Goal: Transaction & Acquisition: Book appointment/travel/reservation

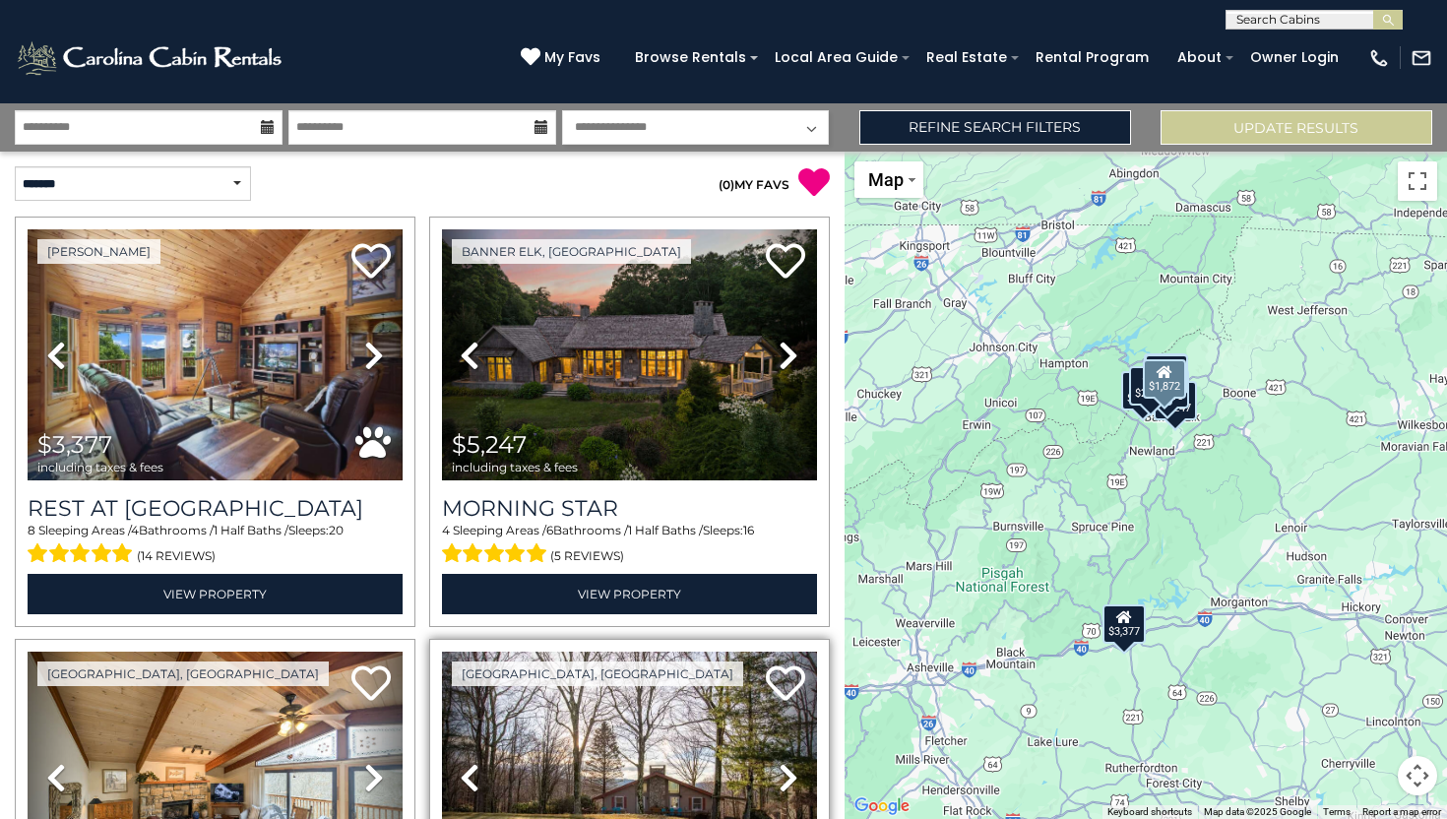
scroll to position [821, 0]
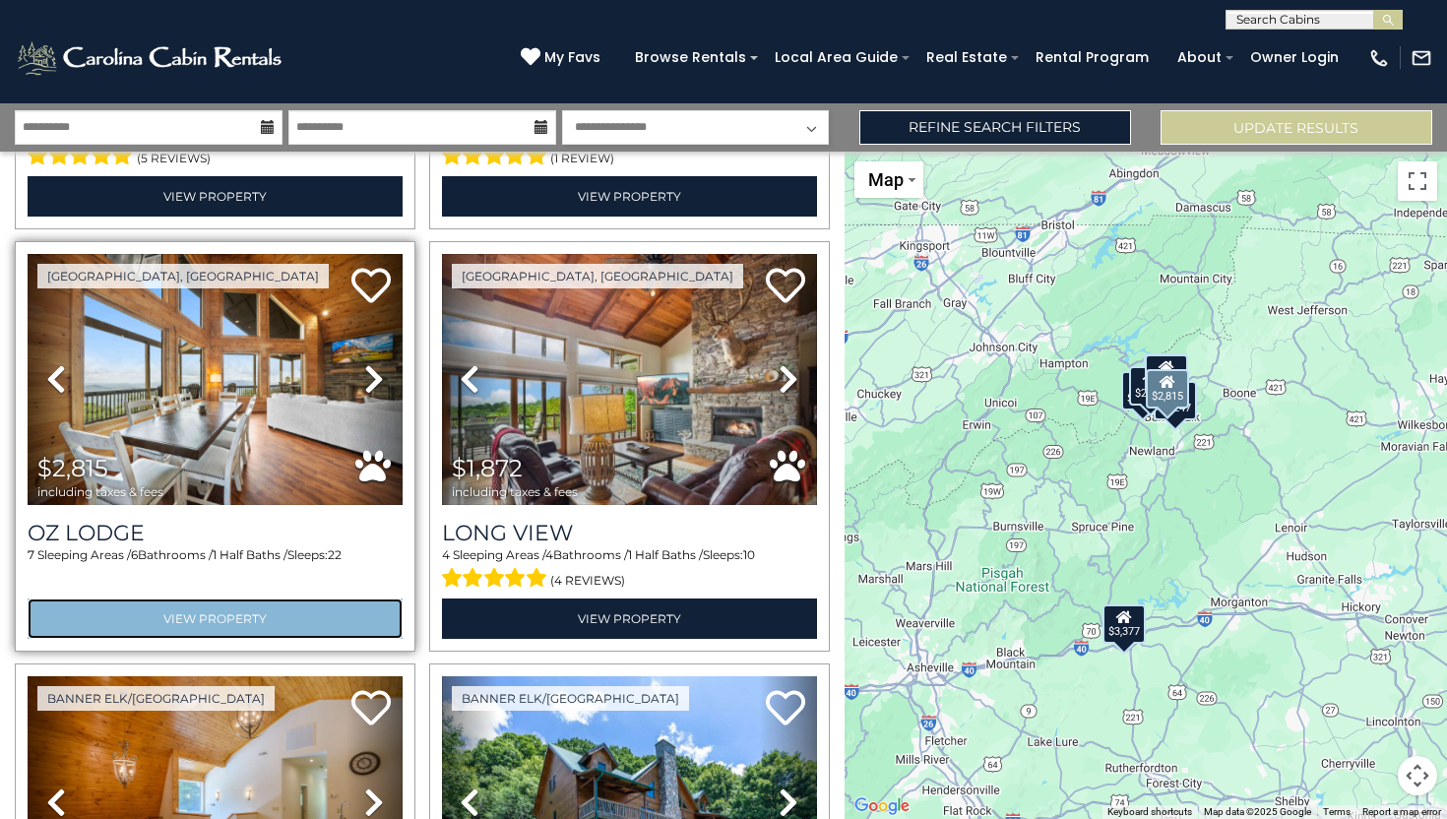
click at [188, 605] on link "View Property" at bounding box center [215, 618] width 375 height 40
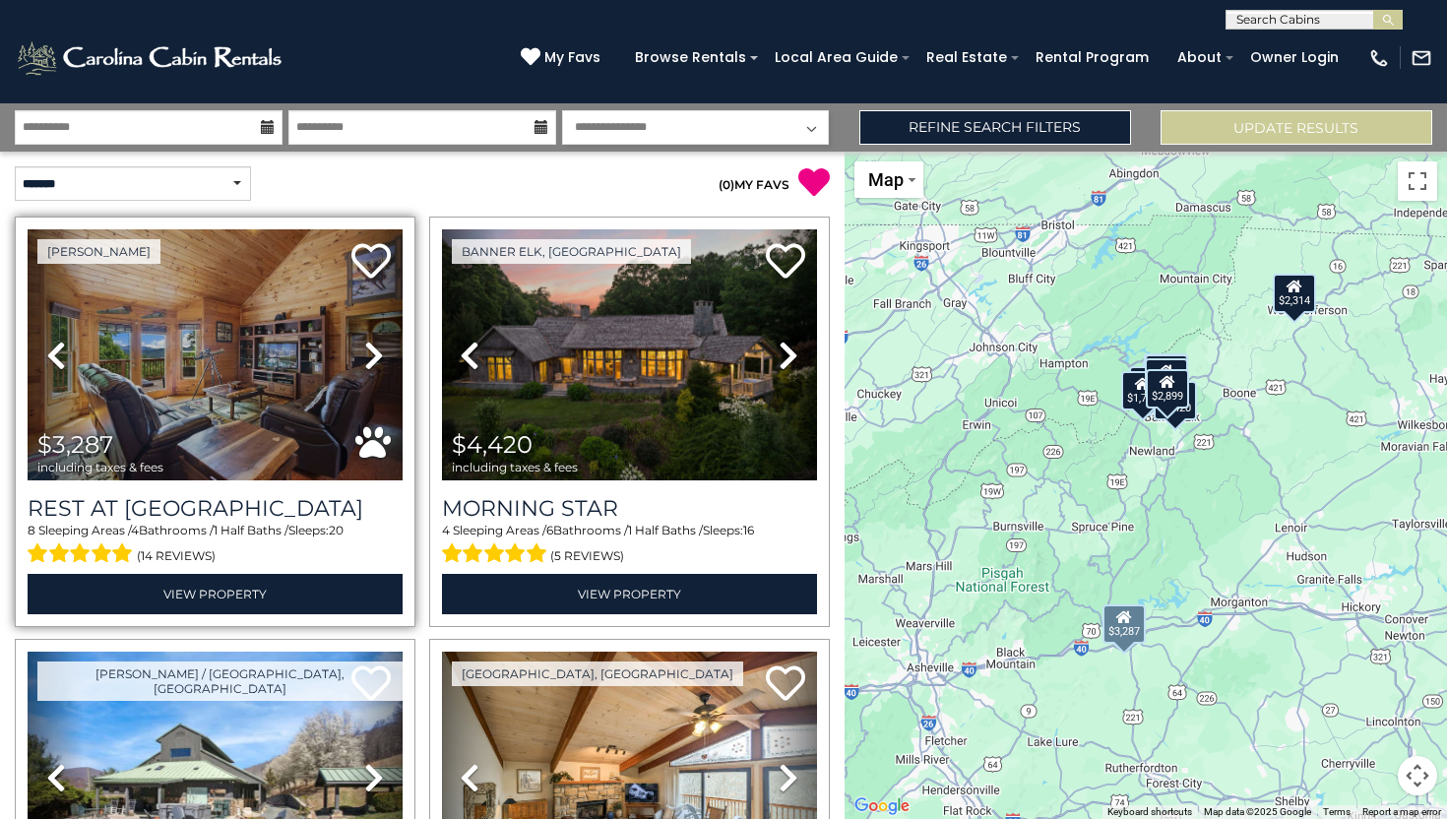
click at [376, 362] on icon at bounding box center [374, 355] width 20 height 31
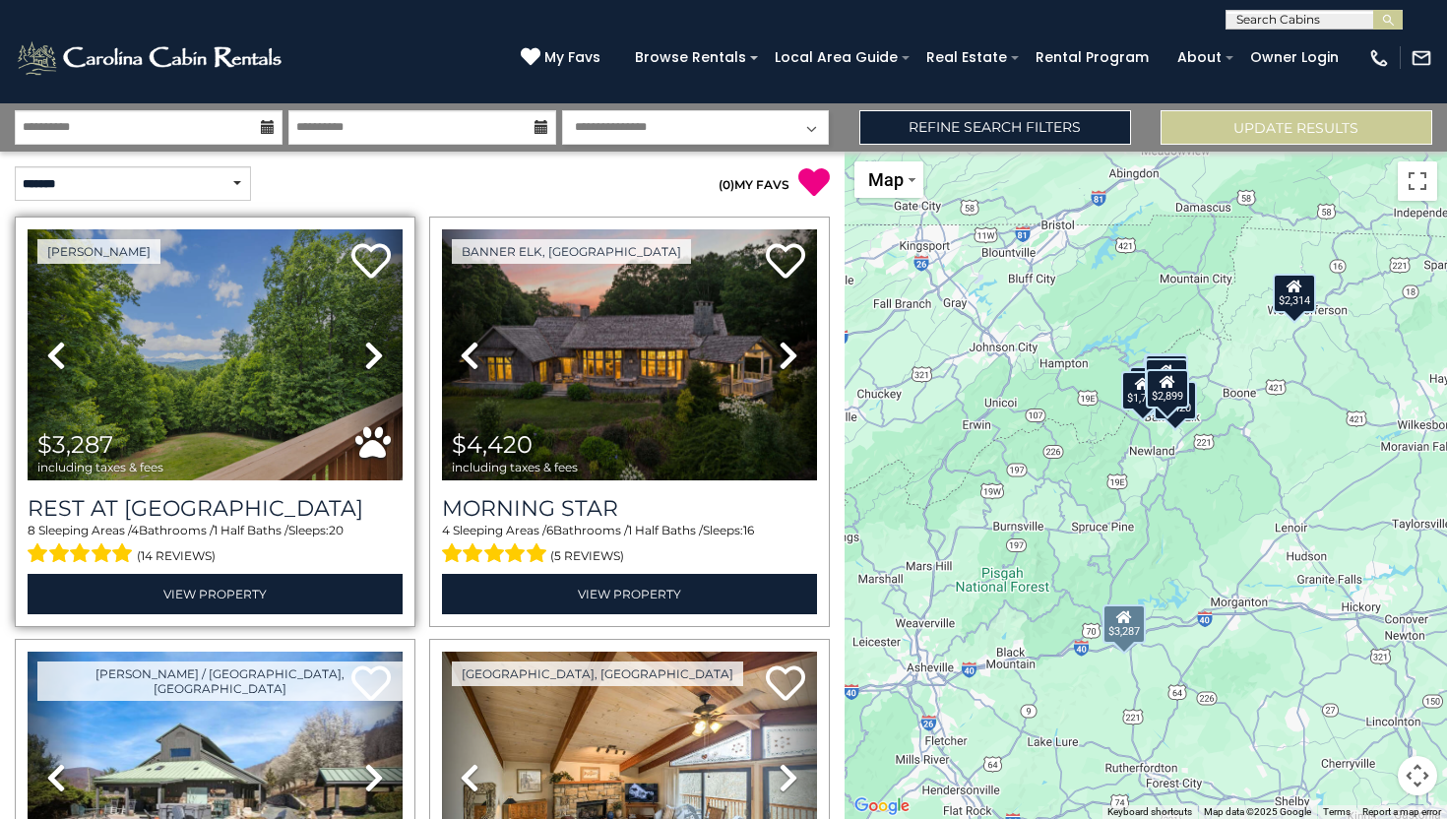
click at [364, 366] on icon at bounding box center [374, 355] width 20 height 31
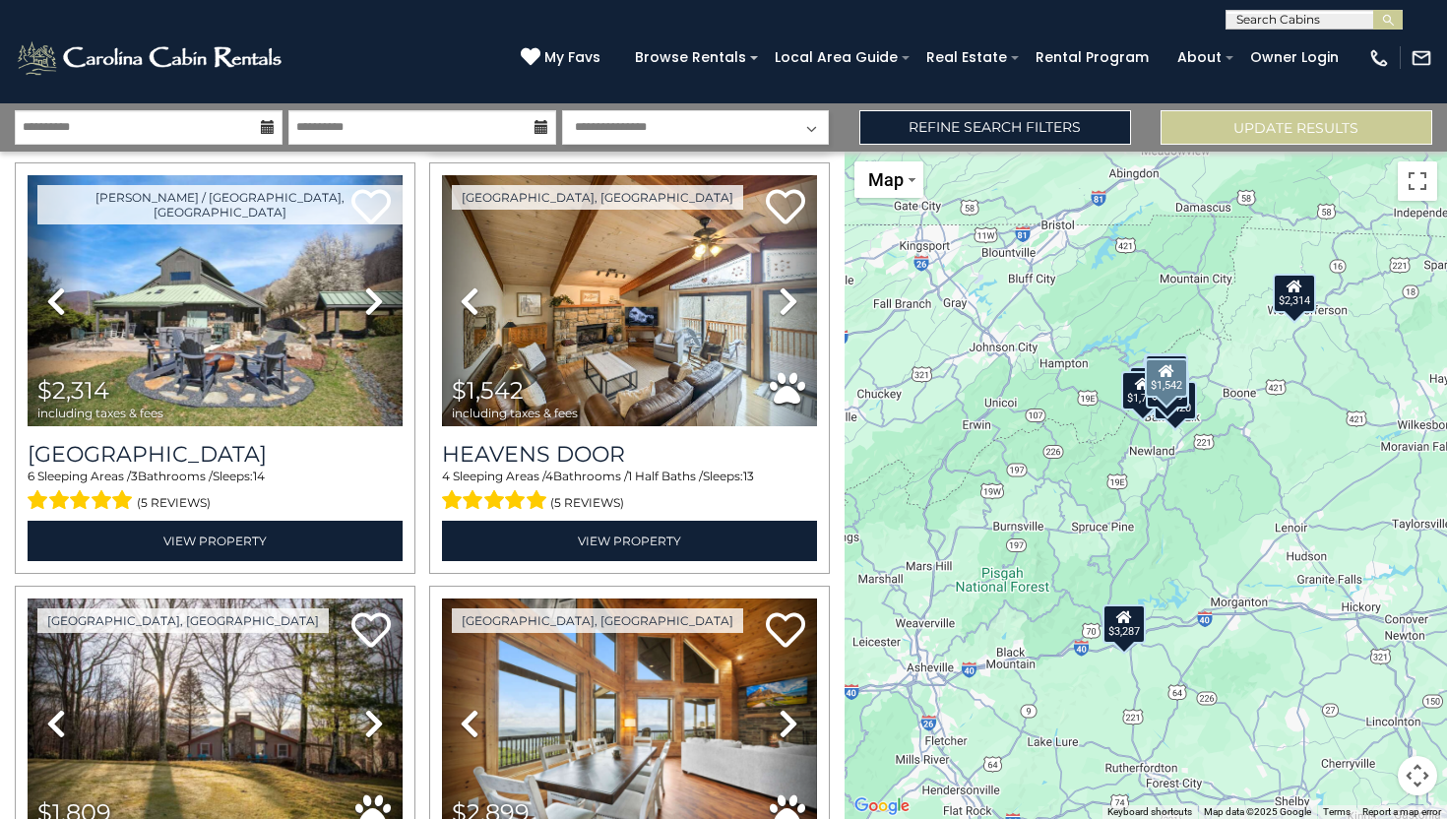
scroll to position [493, 0]
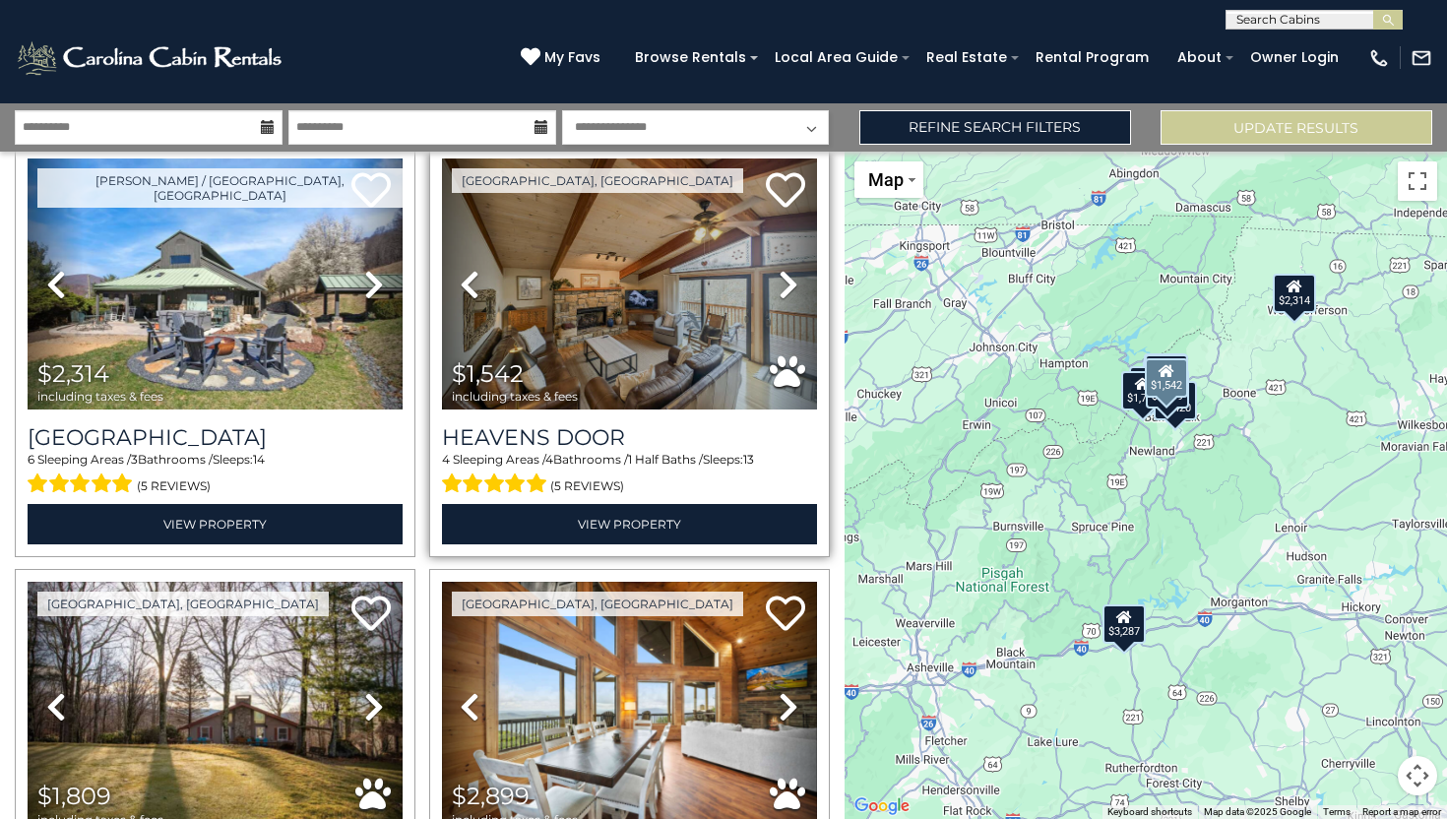
click at [779, 284] on icon at bounding box center [789, 284] width 20 height 31
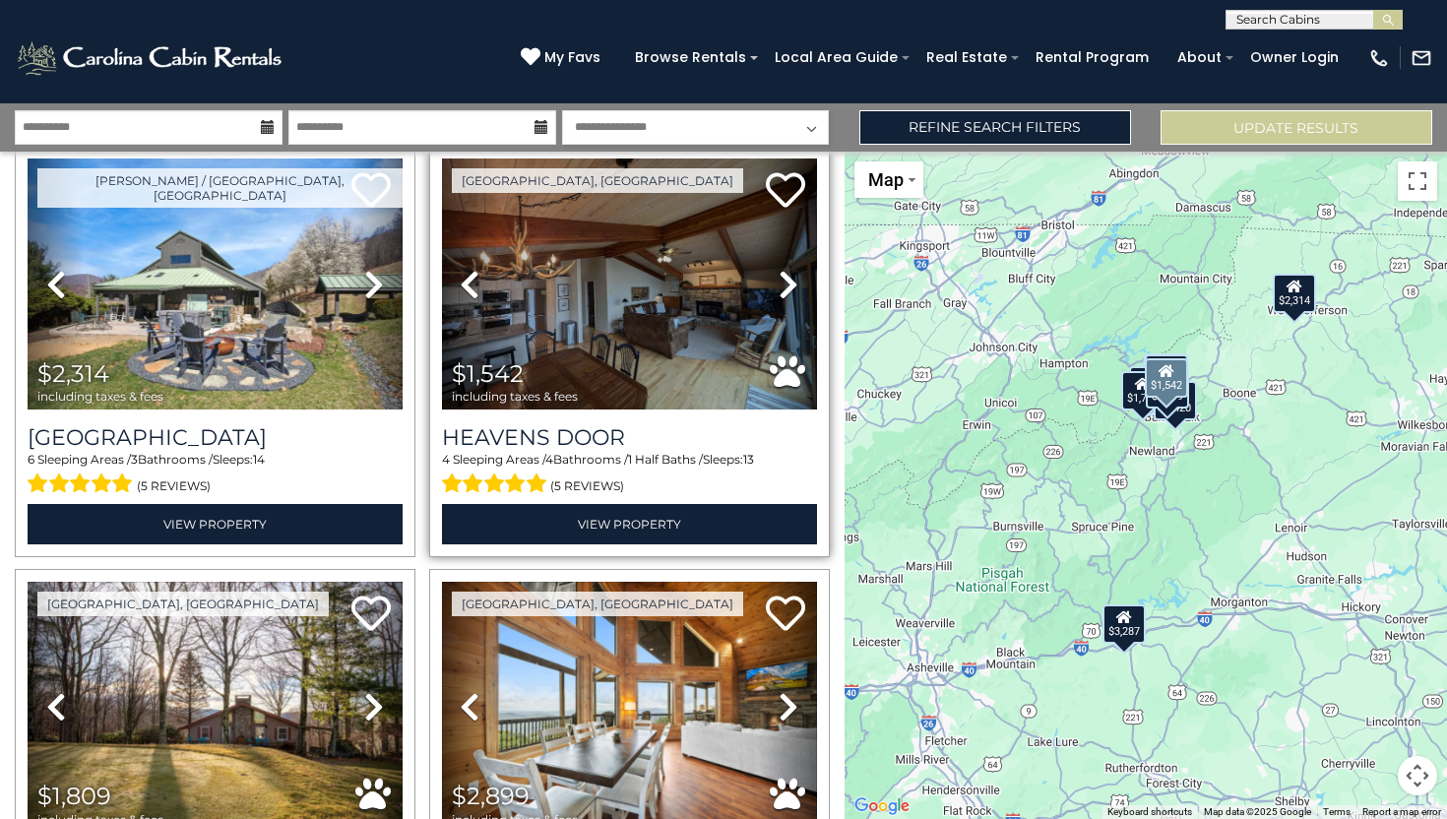
click at [789, 283] on icon at bounding box center [789, 284] width 20 height 31
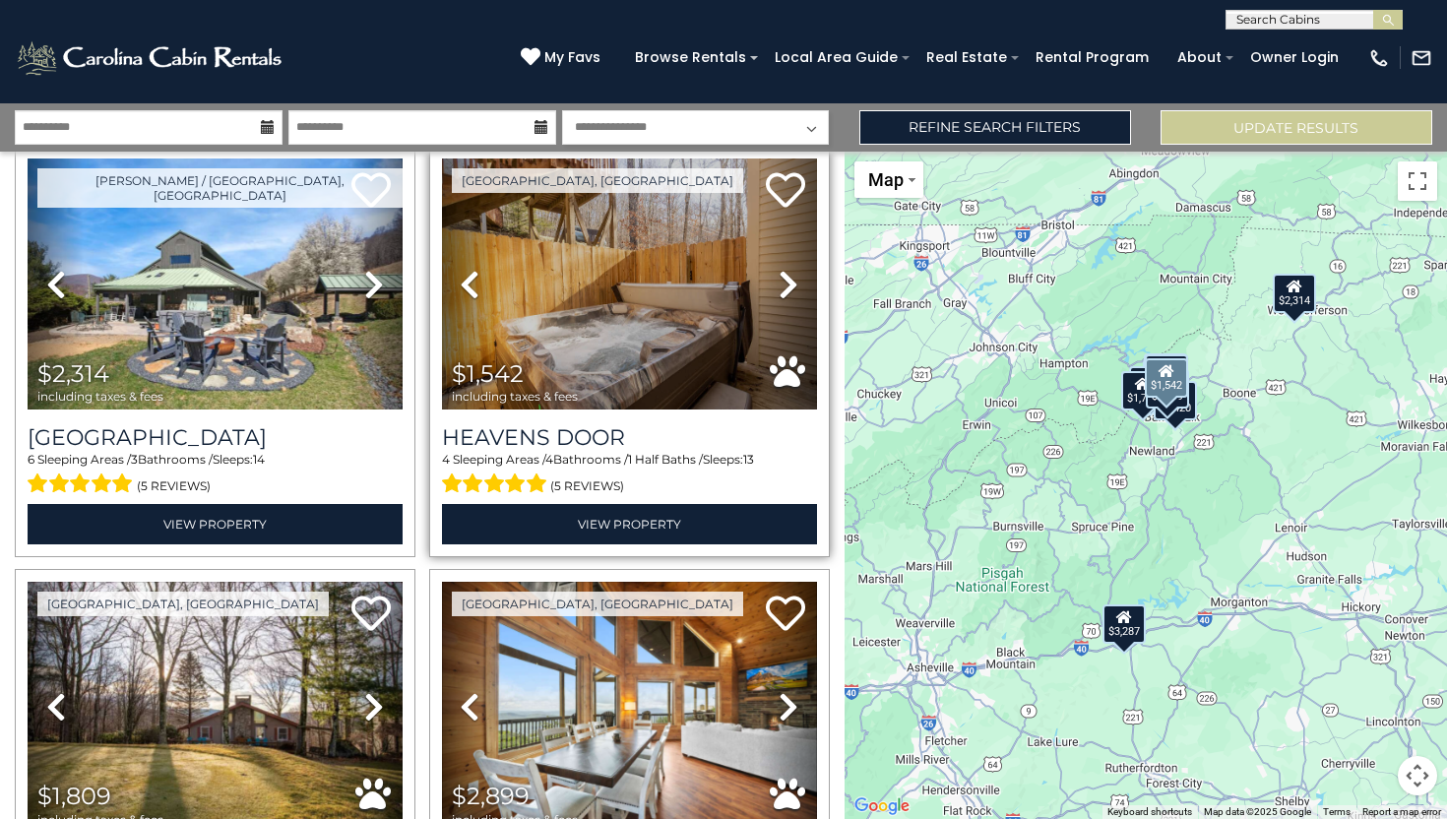
click at [793, 284] on icon at bounding box center [789, 284] width 20 height 31
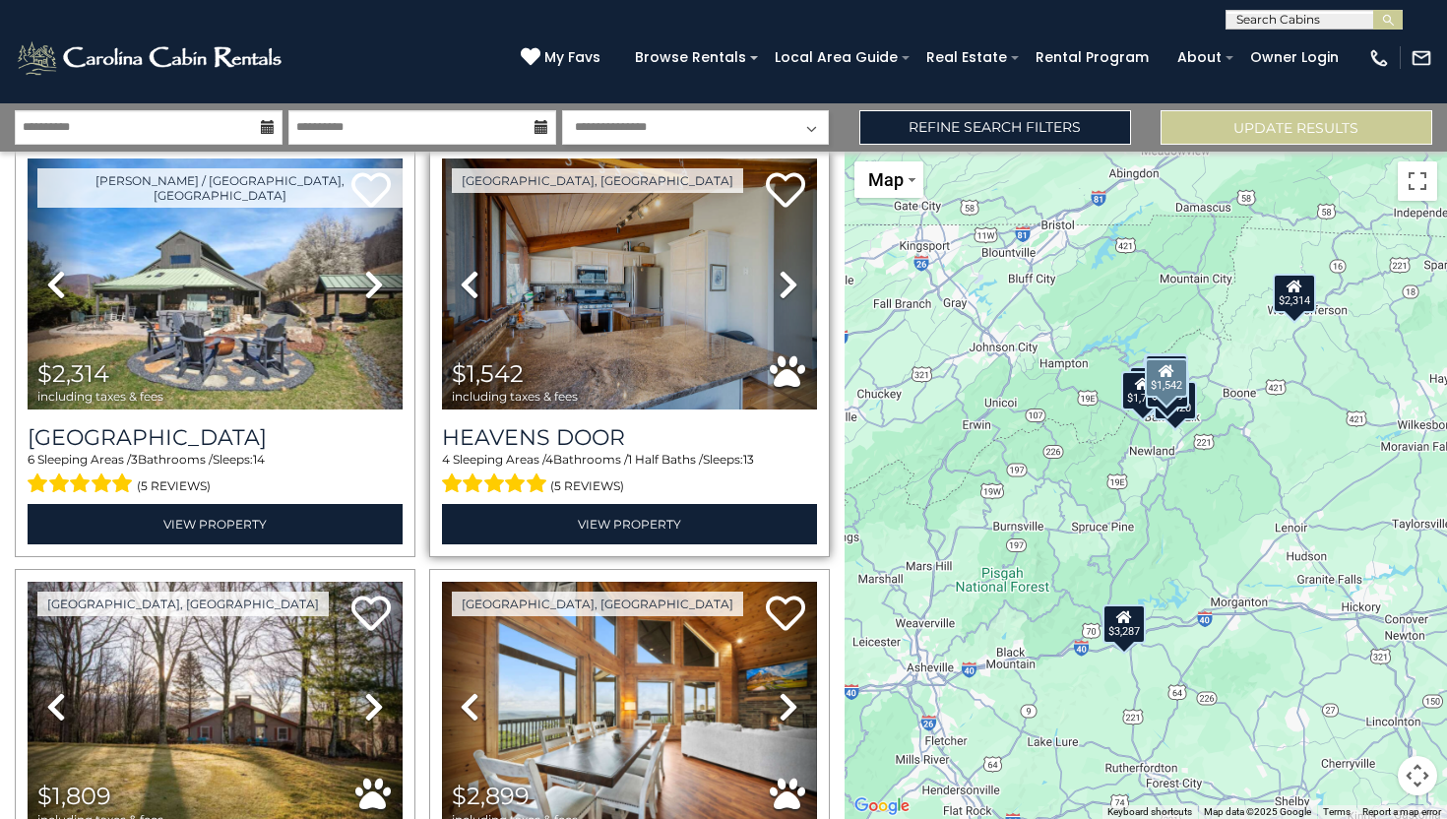
click at [794, 283] on icon at bounding box center [789, 284] width 20 height 31
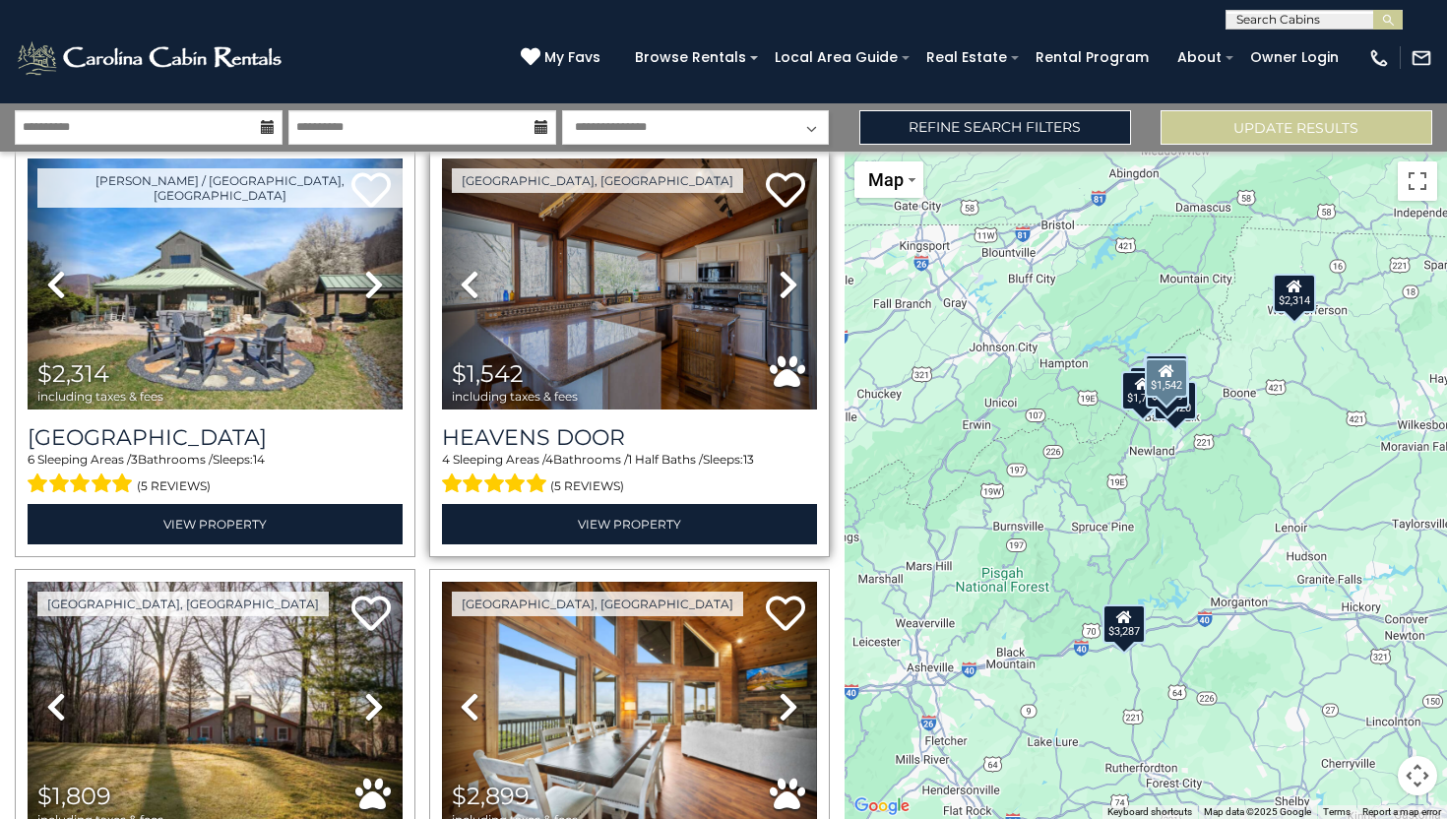
click at [794, 283] on icon at bounding box center [789, 284] width 20 height 31
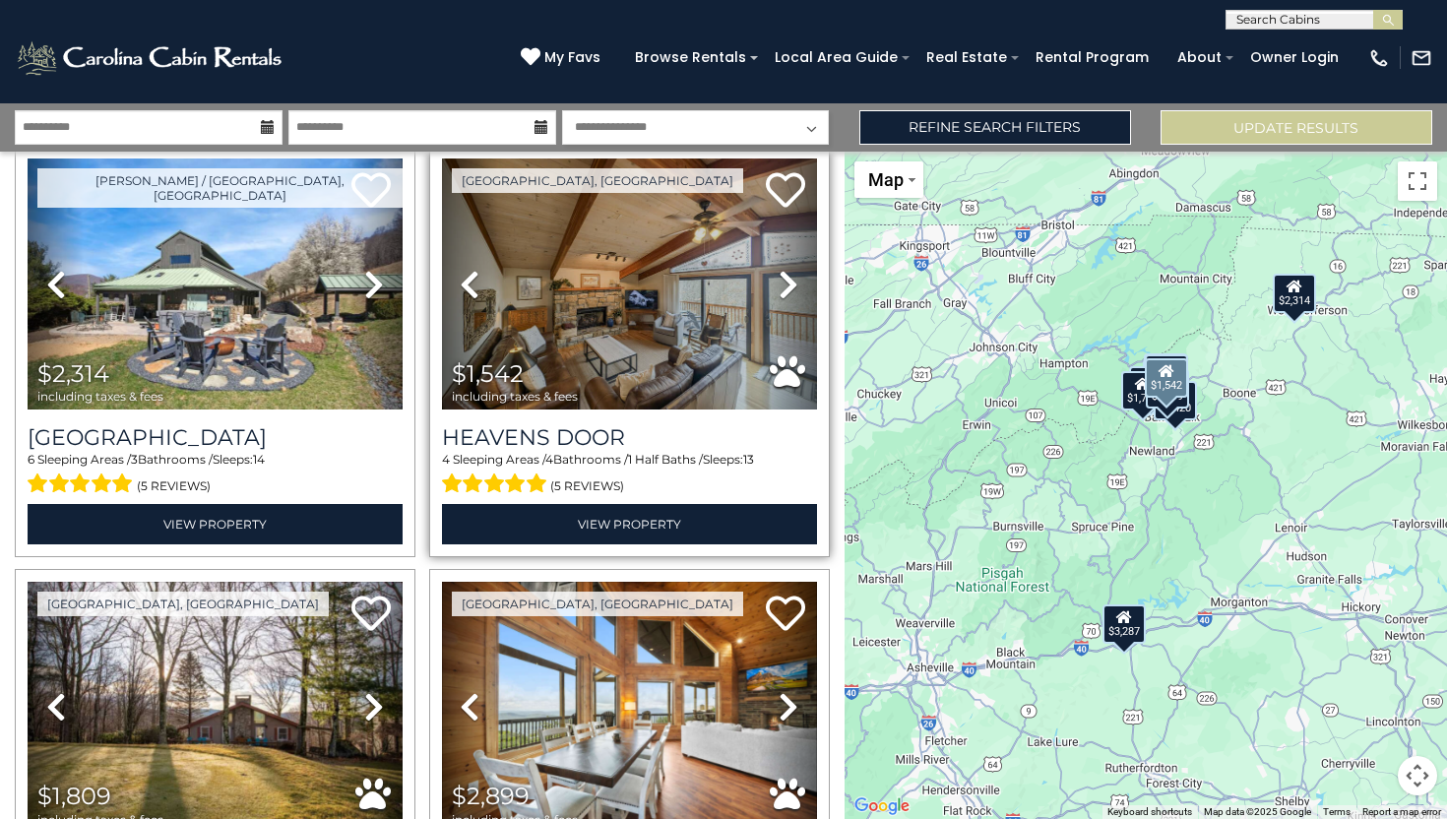
click at [794, 283] on icon at bounding box center [789, 284] width 20 height 31
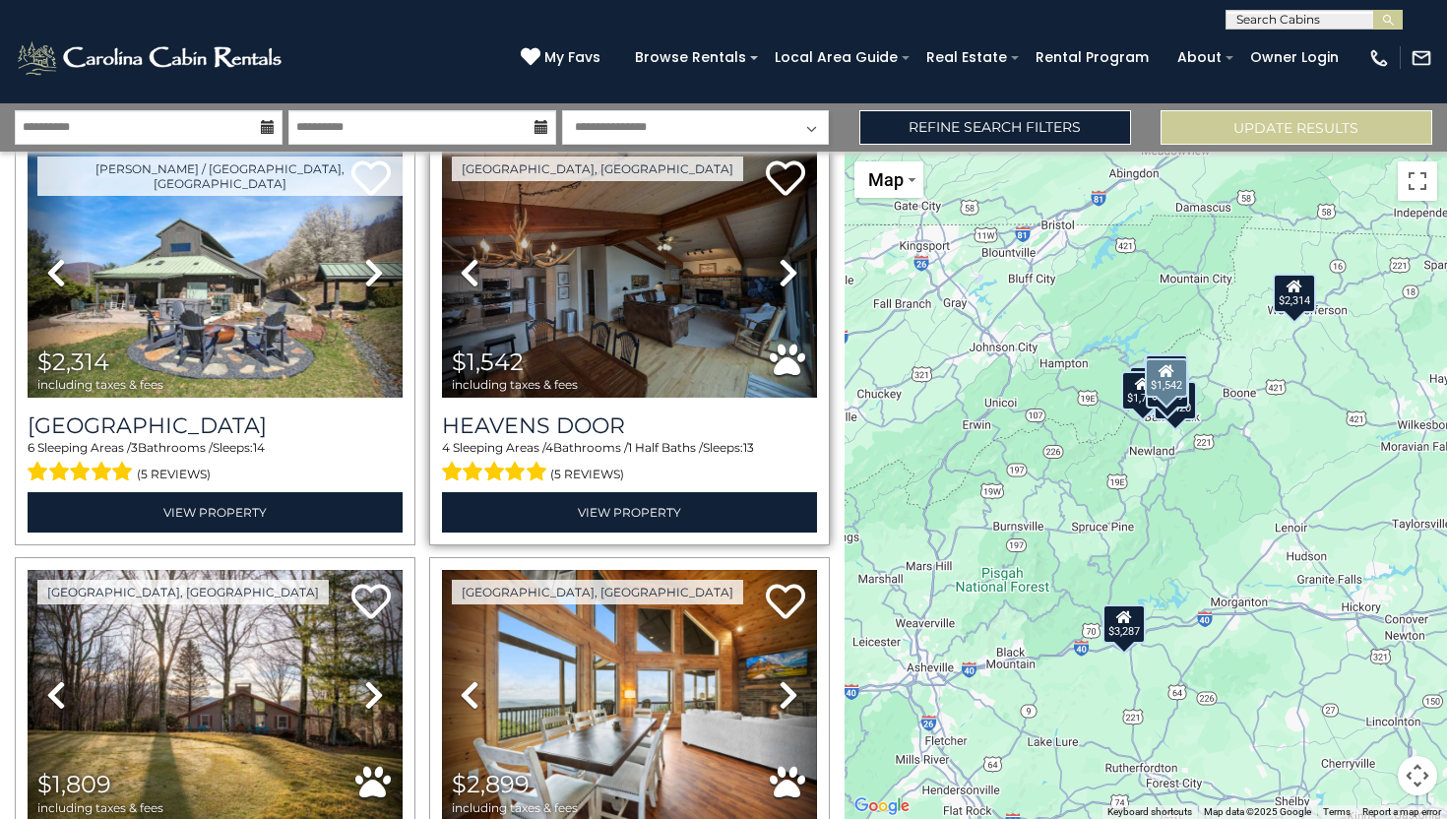
scroll to position [502, 0]
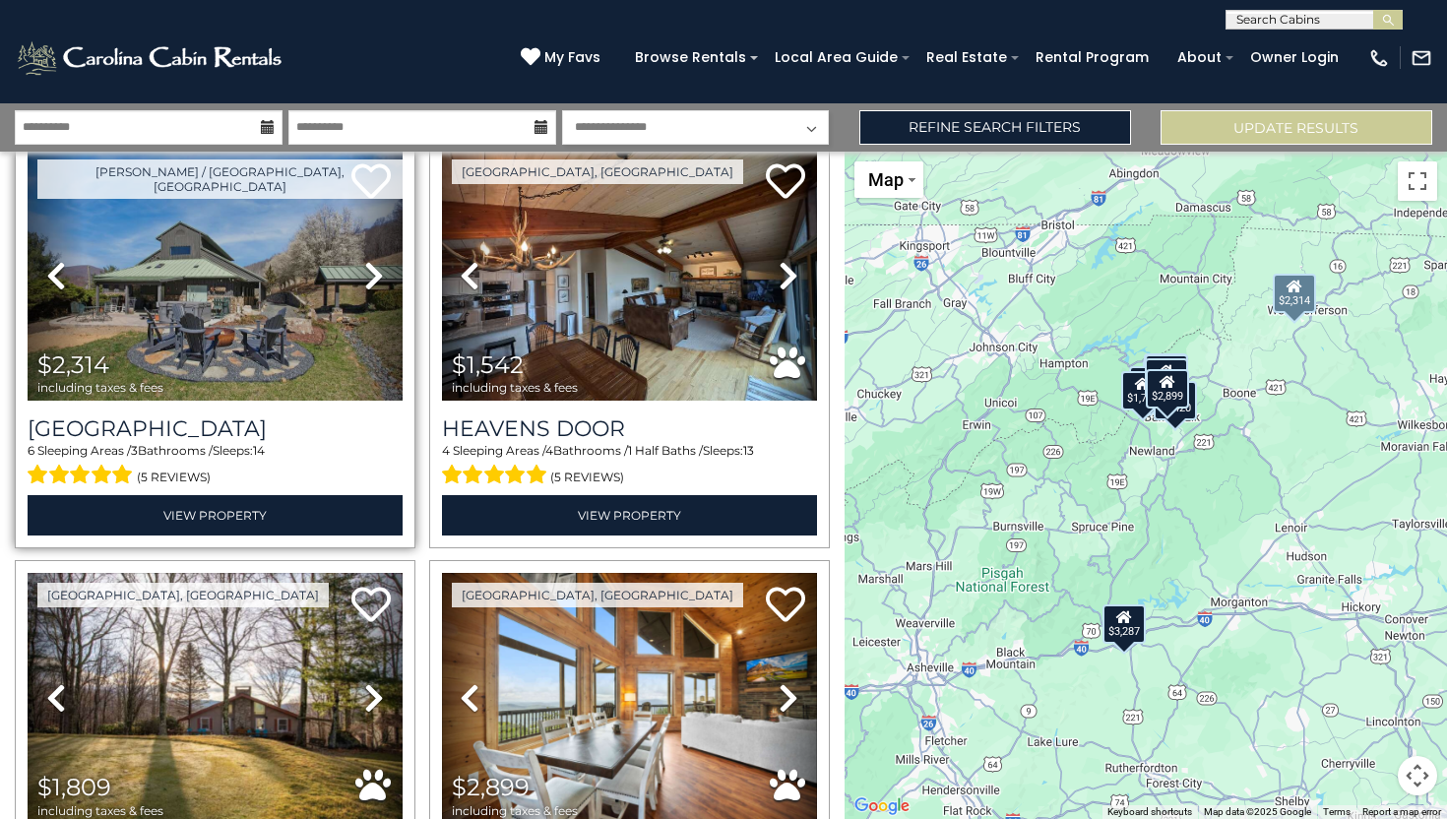
click at [375, 278] on icon at bounding box center [374, 275] width 20 height 31
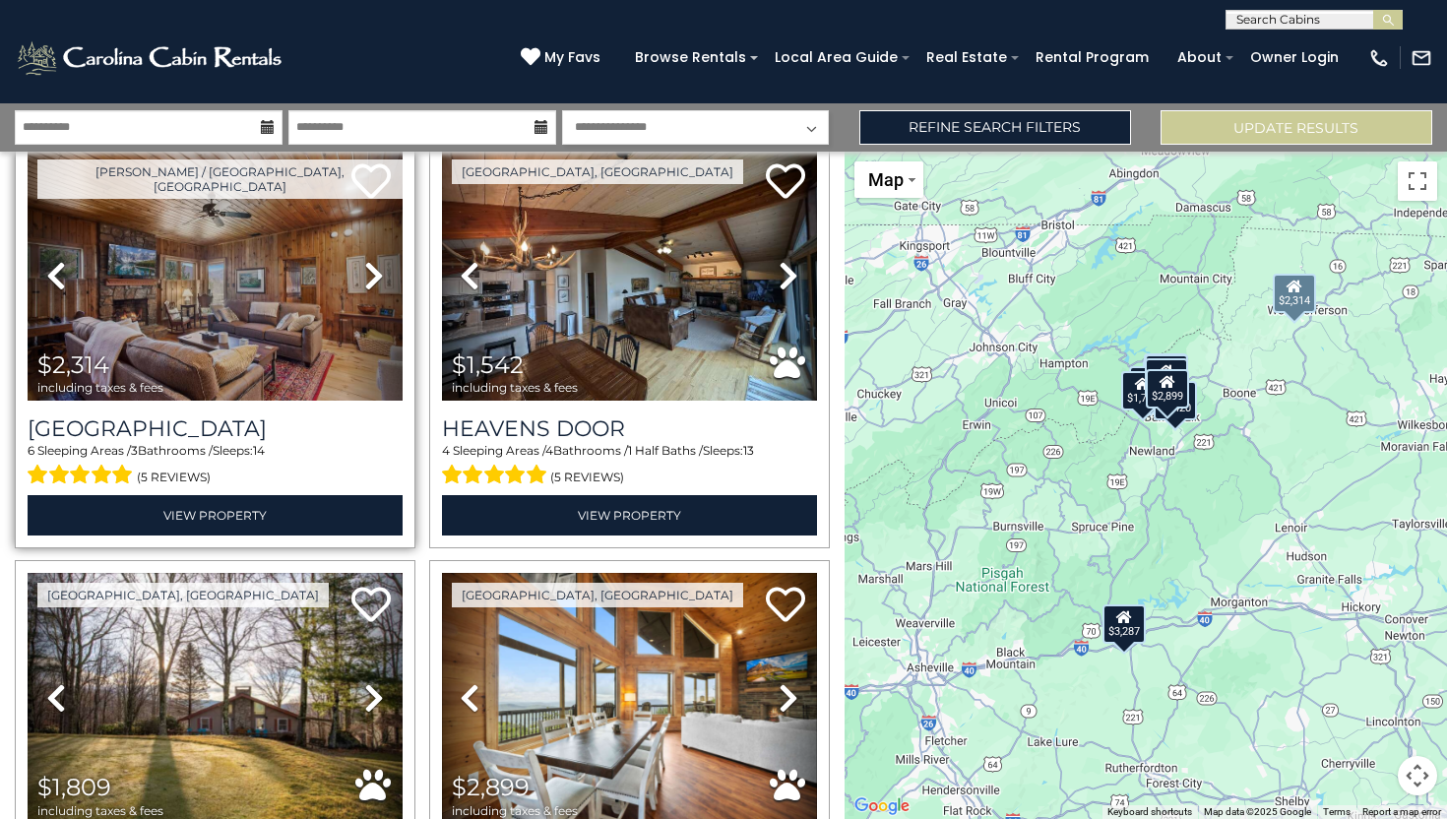
click at [375, 278] on icon at bounding box center [374, 275] width 20 height 31
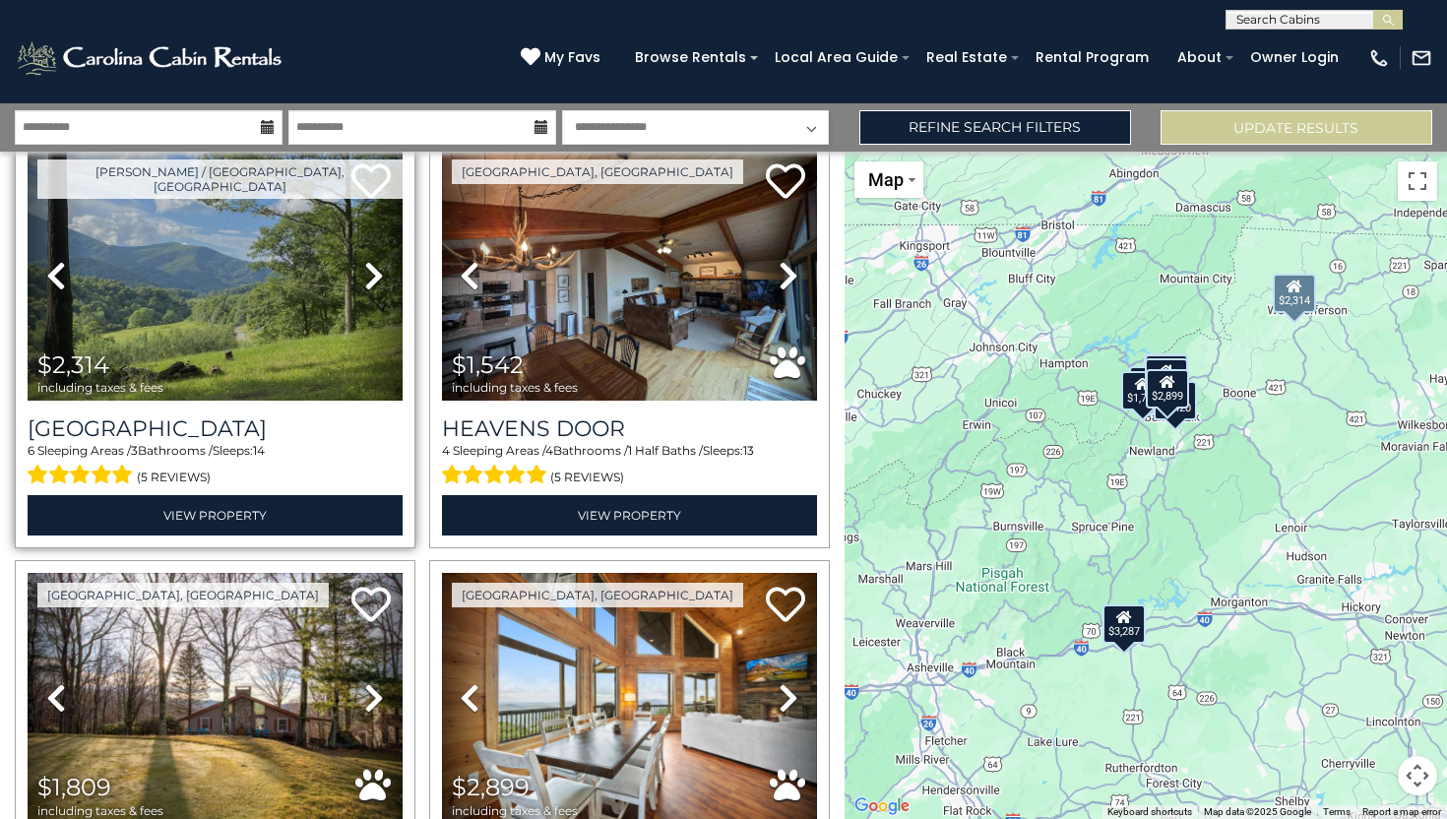
click at [375, 278] on icon at bounding box center [374, 275] width 20 height 31
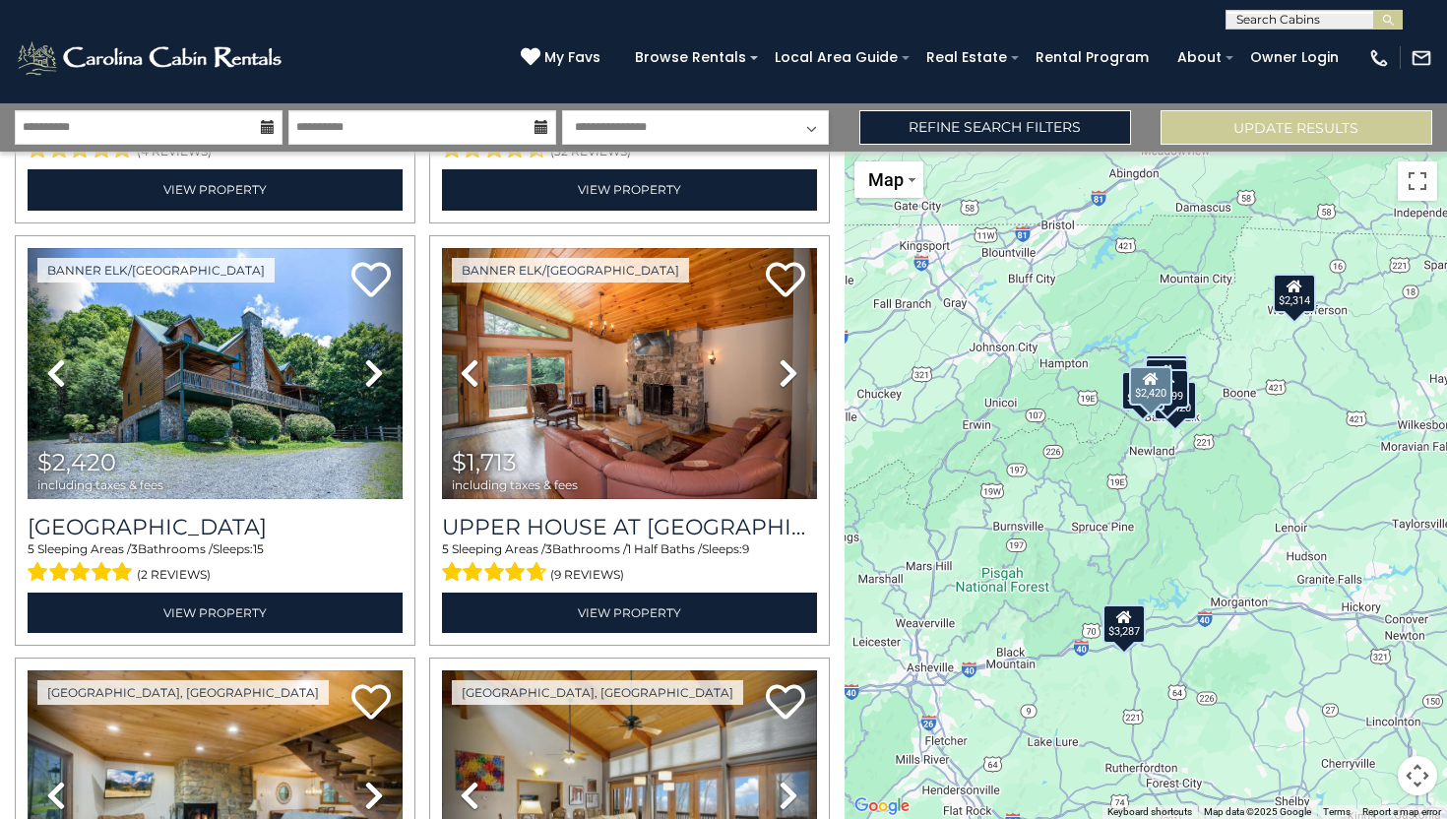
scroll to position [1677, 0]
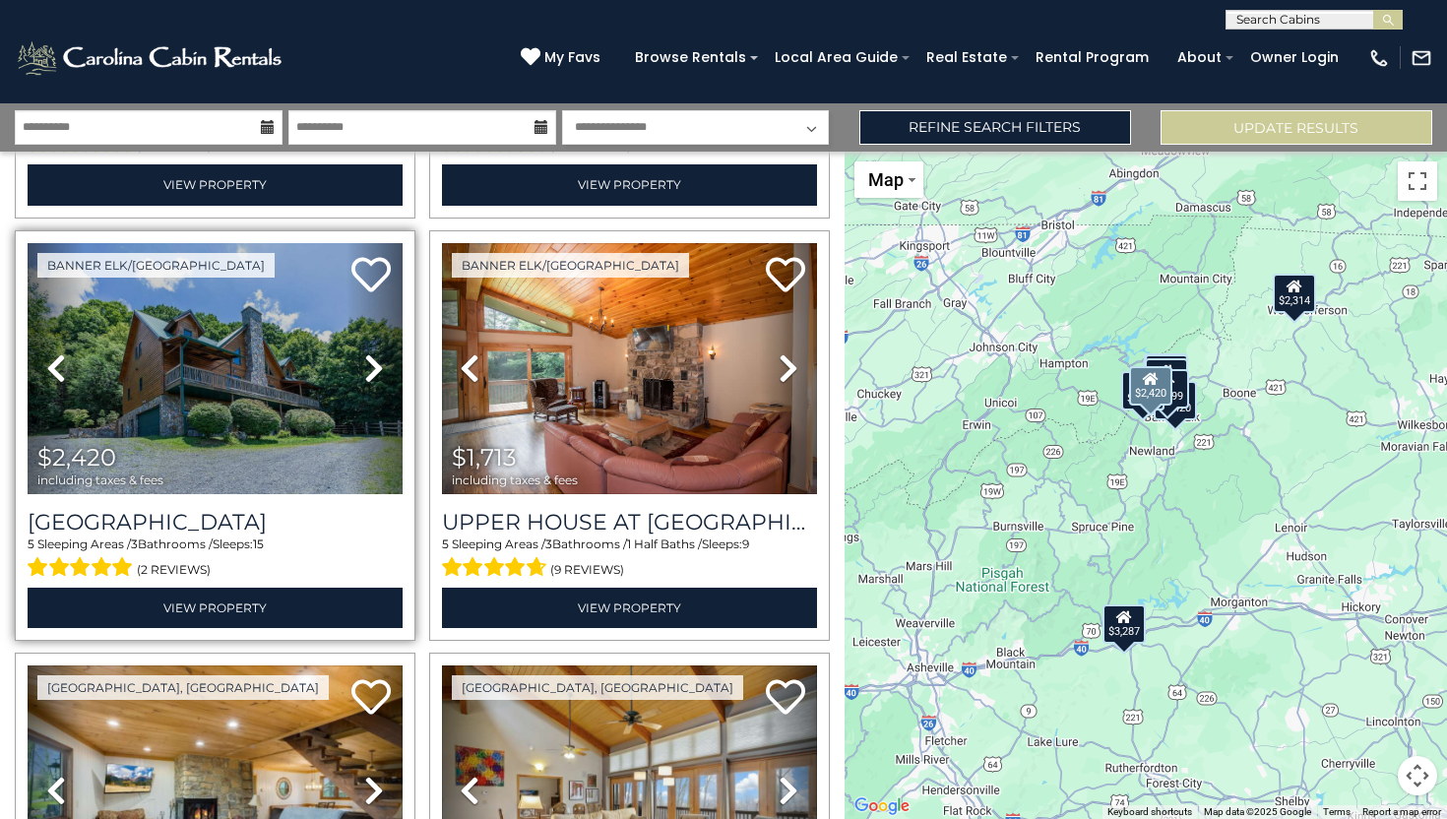
click at [377, 362] on icon at bounding box center [374, 367] width 20 height 31
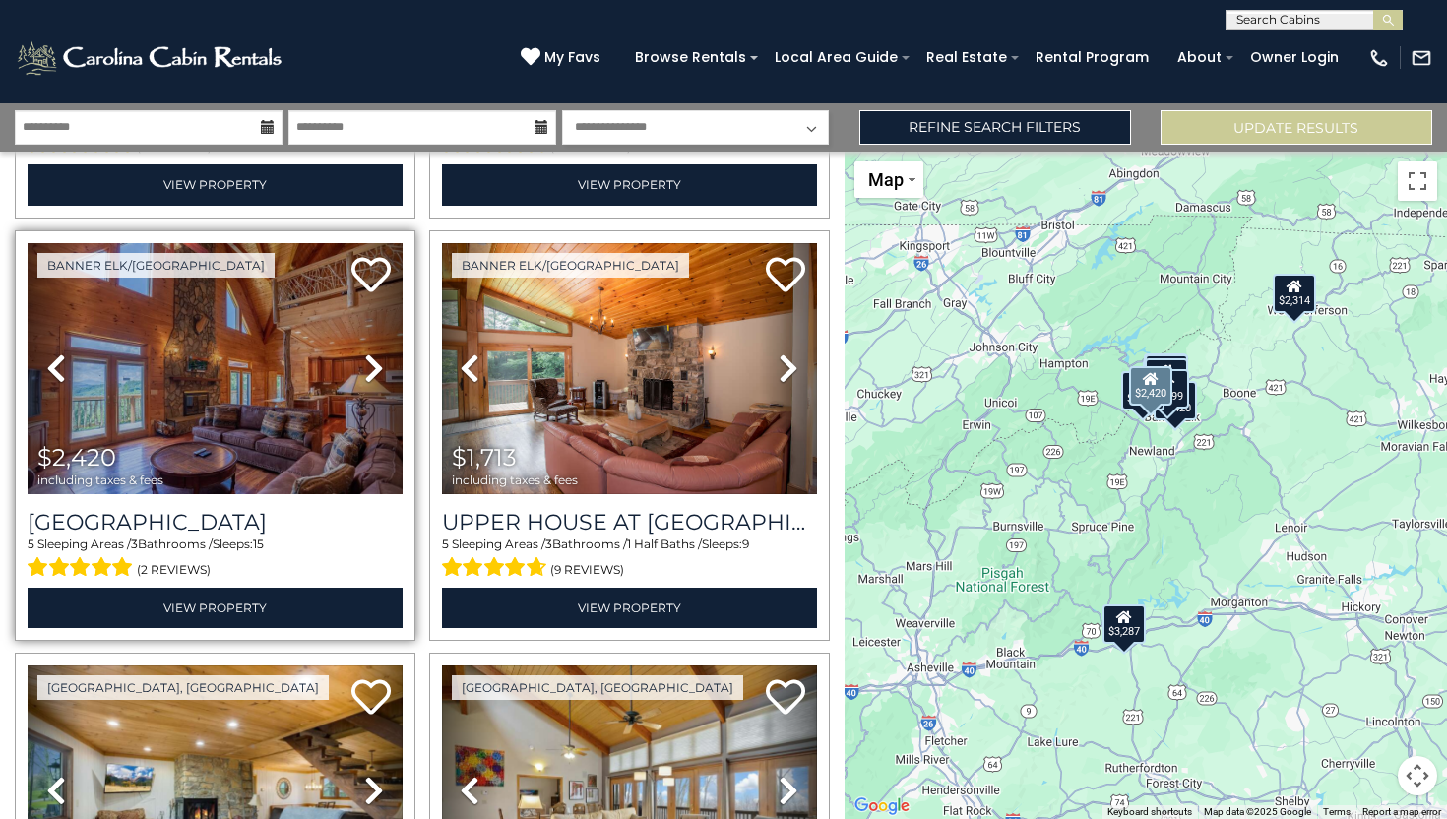
click at [377, 362] on icon at bounding box center [374, 367] width 20 height 31
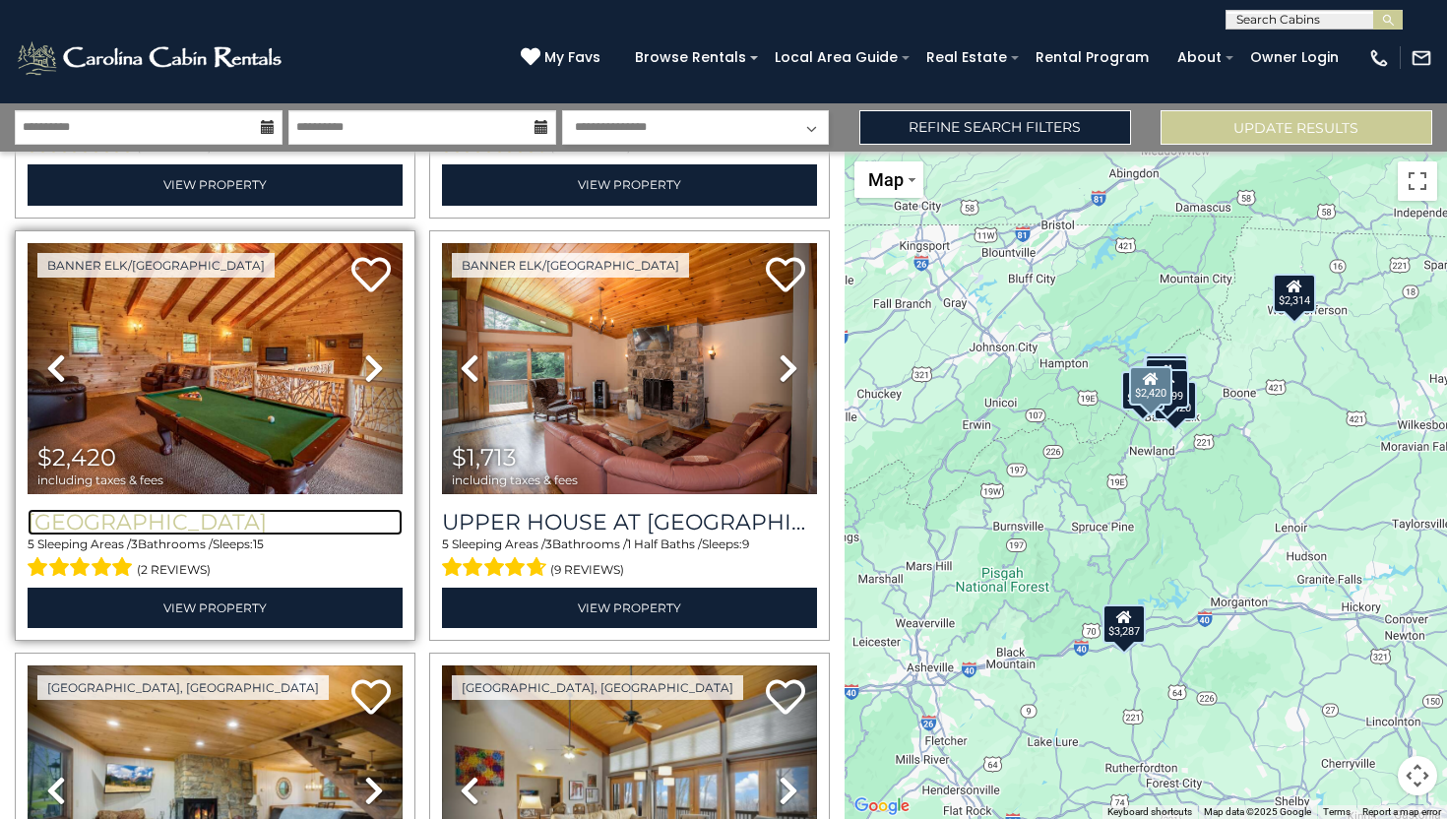
click at [216, 520] on h3 "[GEOGRAPHIC_DATA]" at bounding box center [215, 522] width 375 height 27
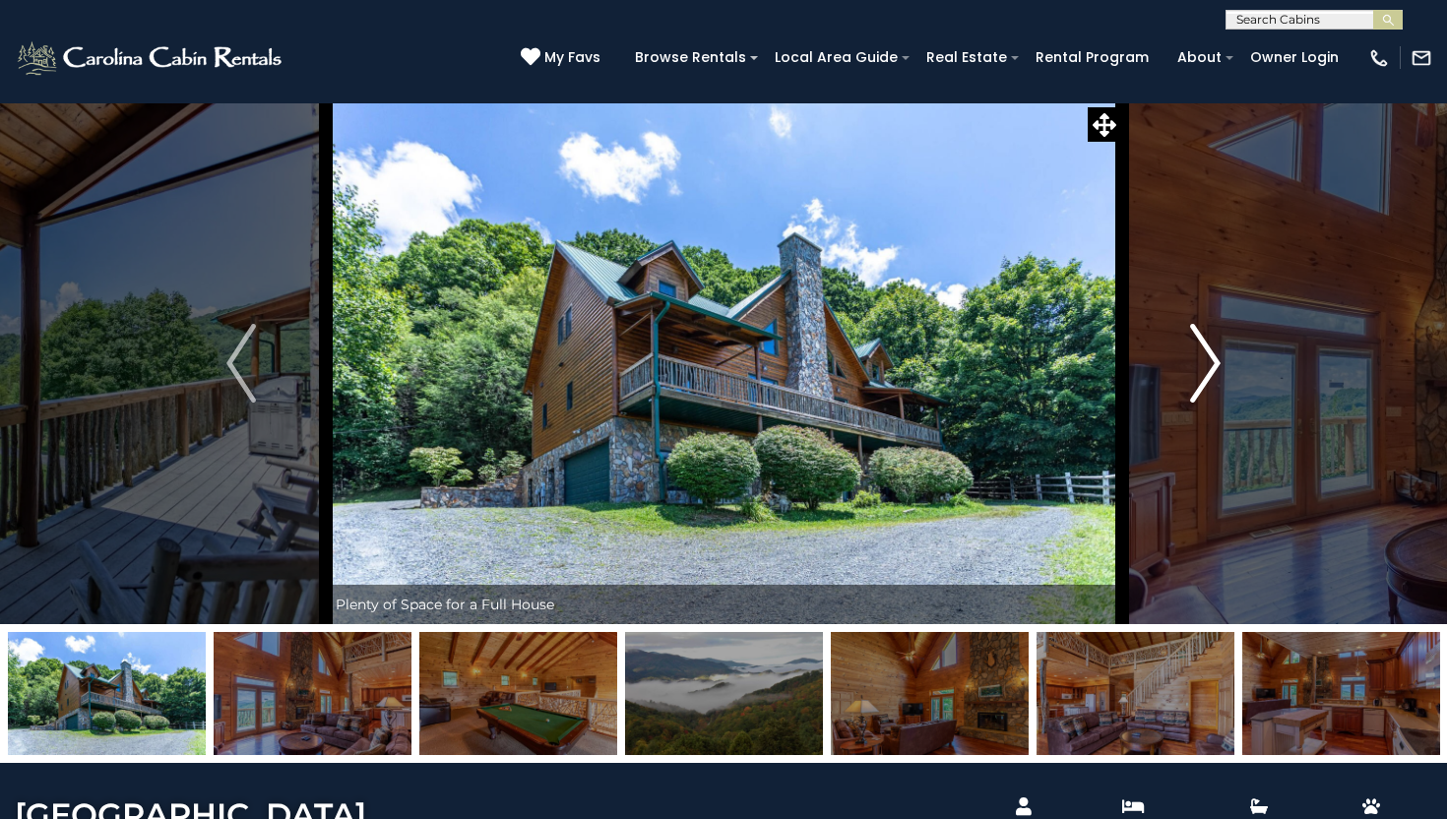
click at [1195, 400] on img "Next" at bounding box center [1206, 363] width 30 height 79
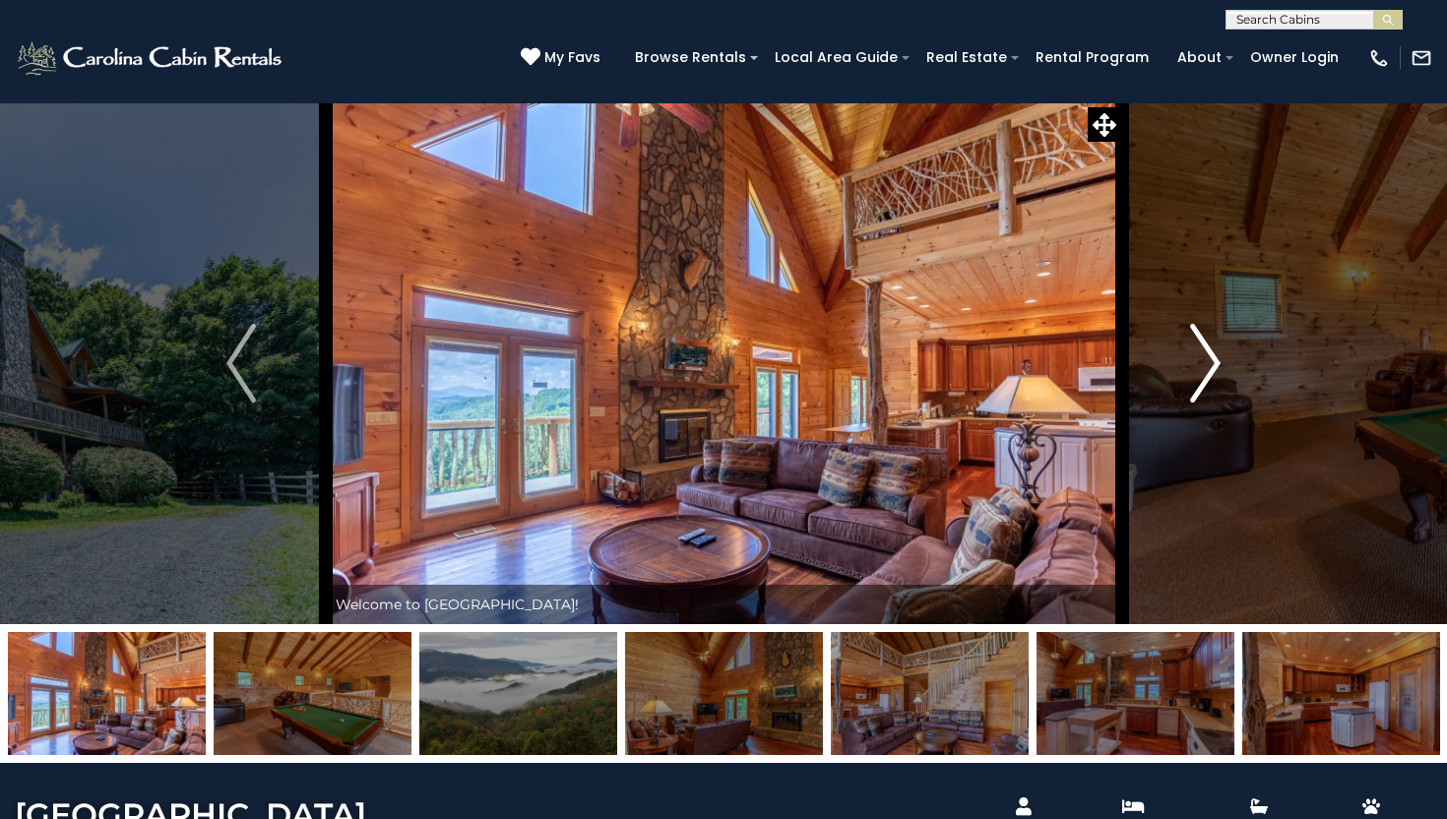
click at [1195, 400] on img "Next" at bounding box center [1206, 363] width 30 height 79
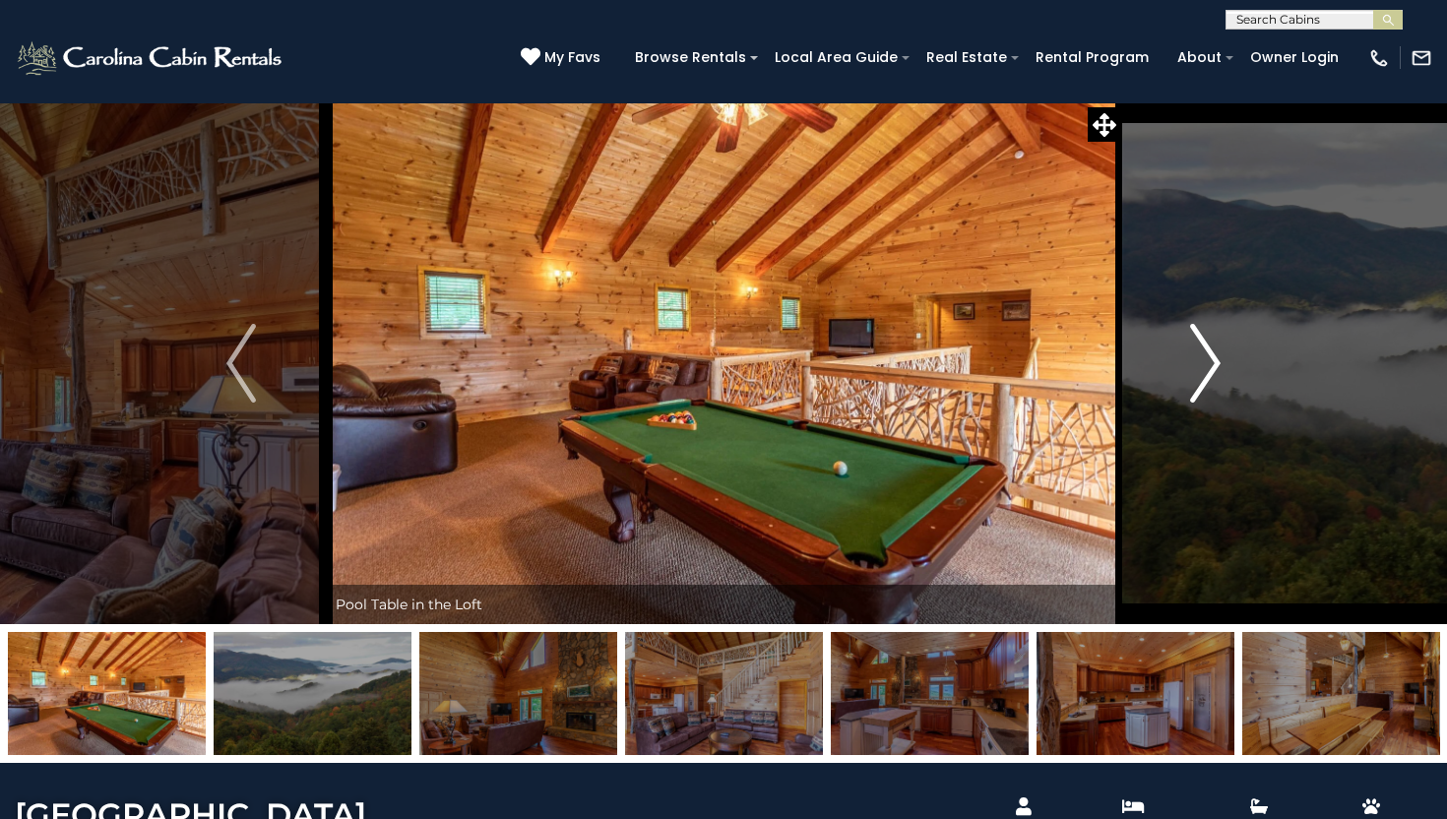
click at [1195, 400] on img "Next" at bounding box center [1206, 363] width 30 height 79
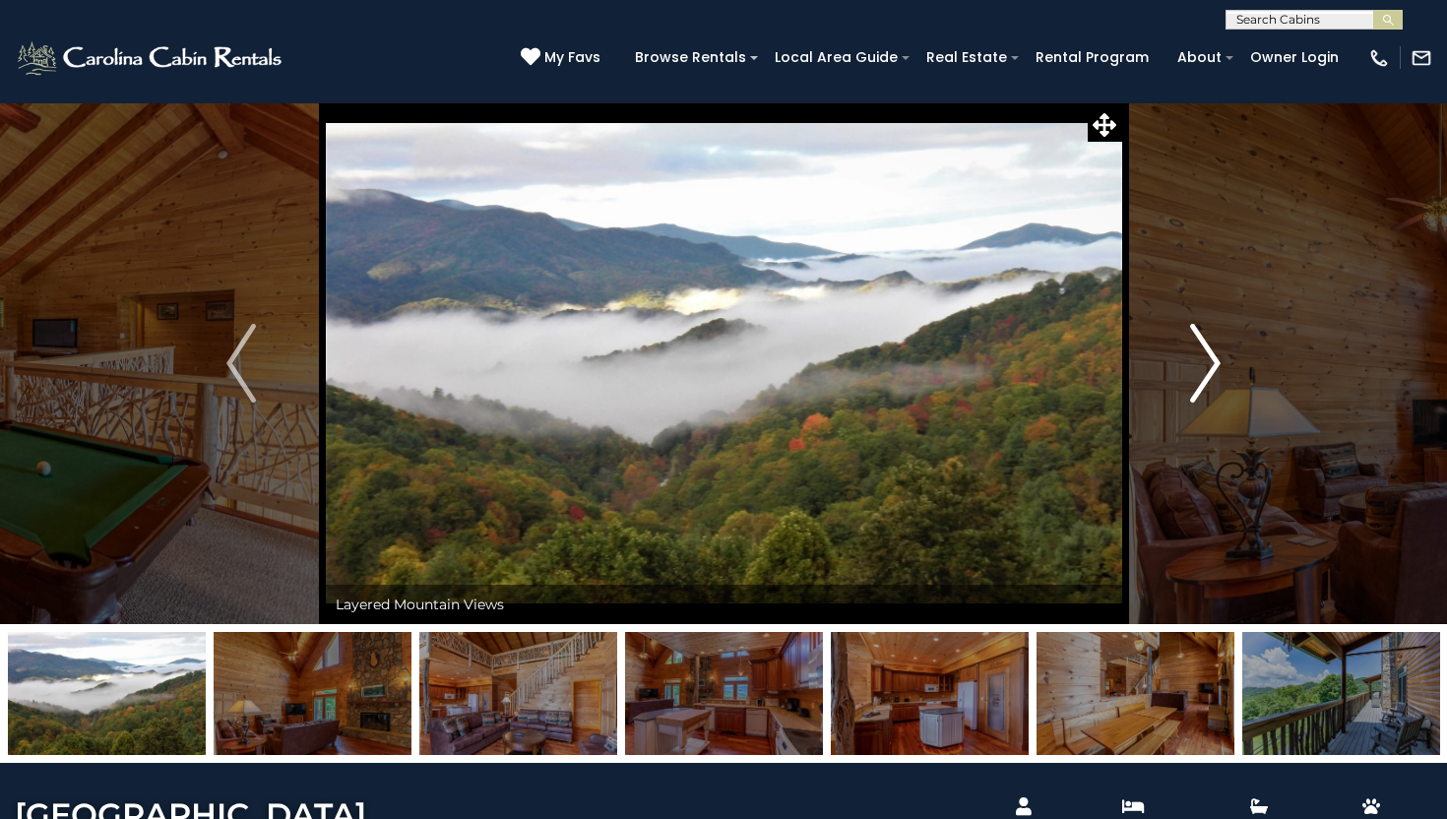
click at [1195, 400] on img "Next" at bounding box center [1206, 363] width 30 height 79
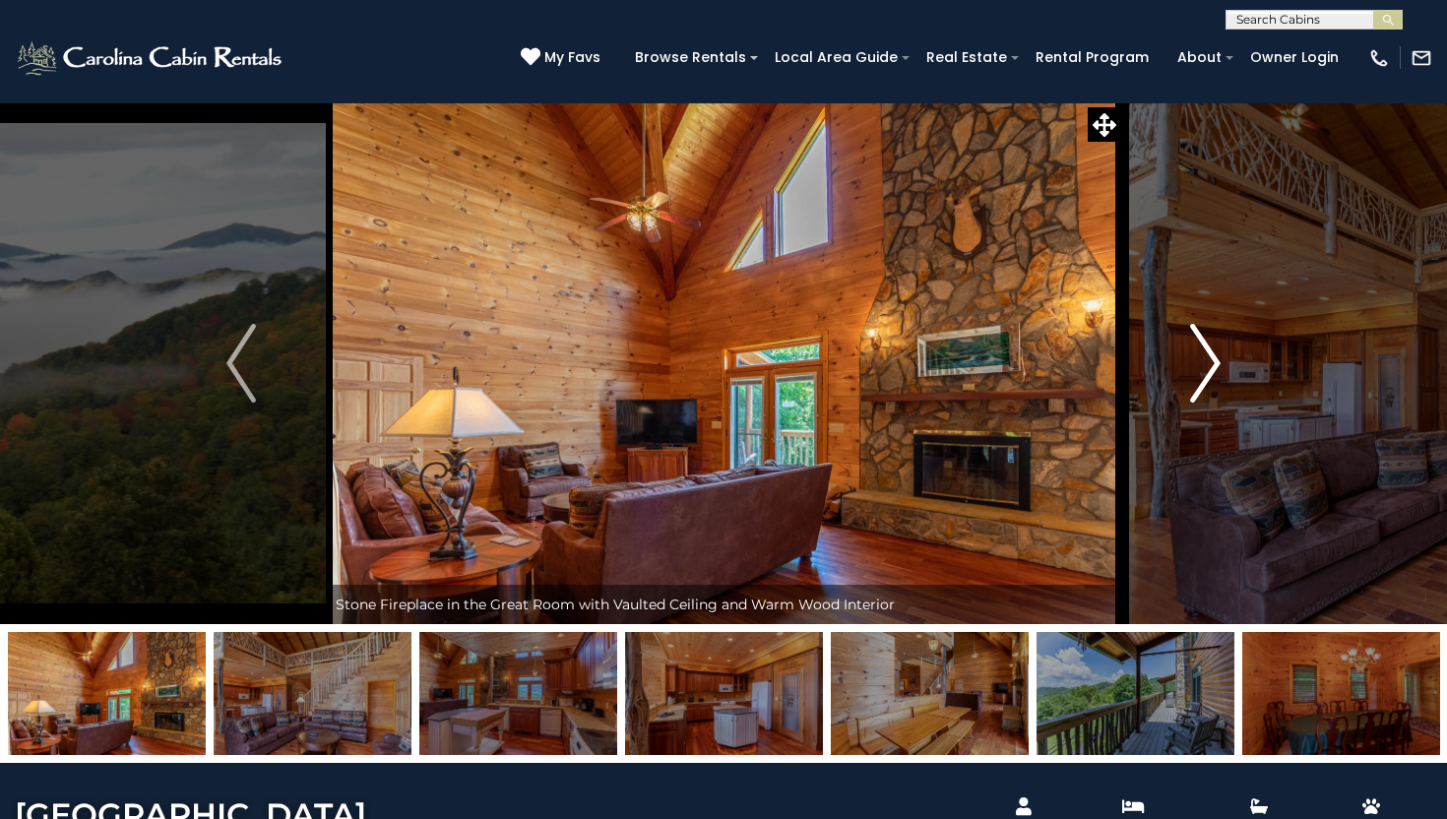
click at [1195, 400] on img "Next" at bounding box center [1206, 363] width 30 height 79
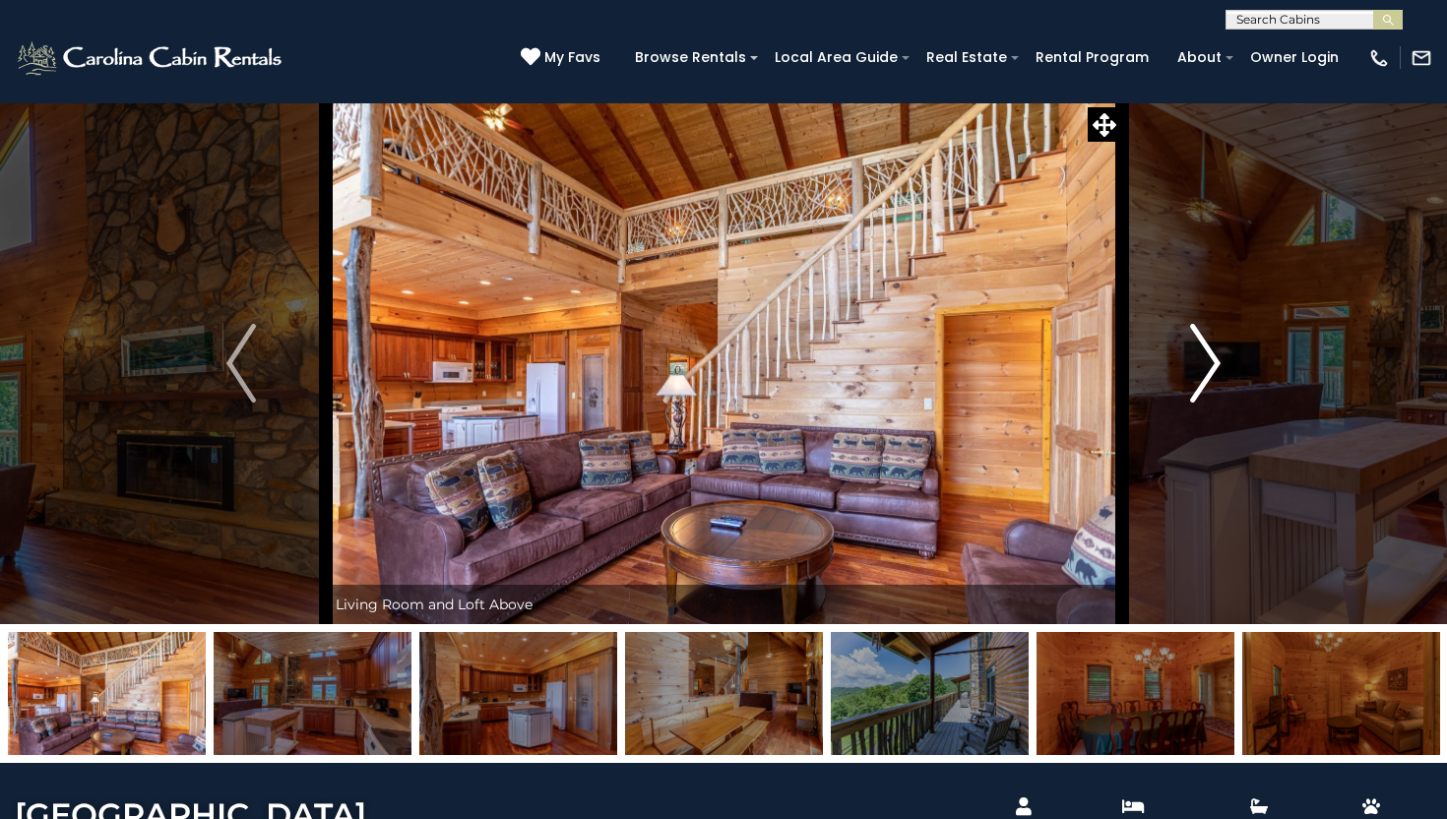
click at [1195, 400] on img "Next" at bounding box center [1206, 363] width 30 height 79
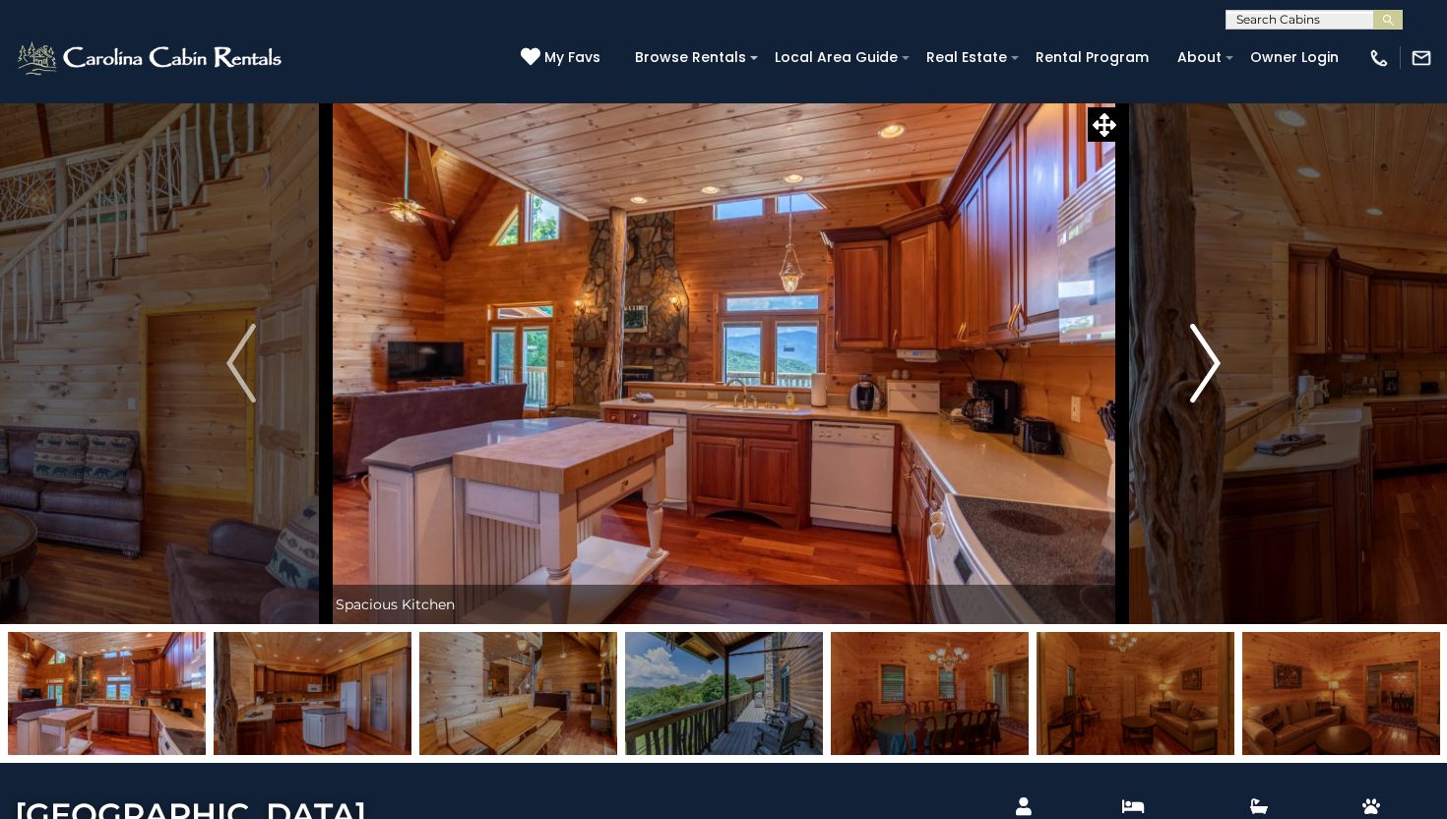
click at [1195, 400] on img "Next" at bounding box center [1206, 363] width 30 height 79
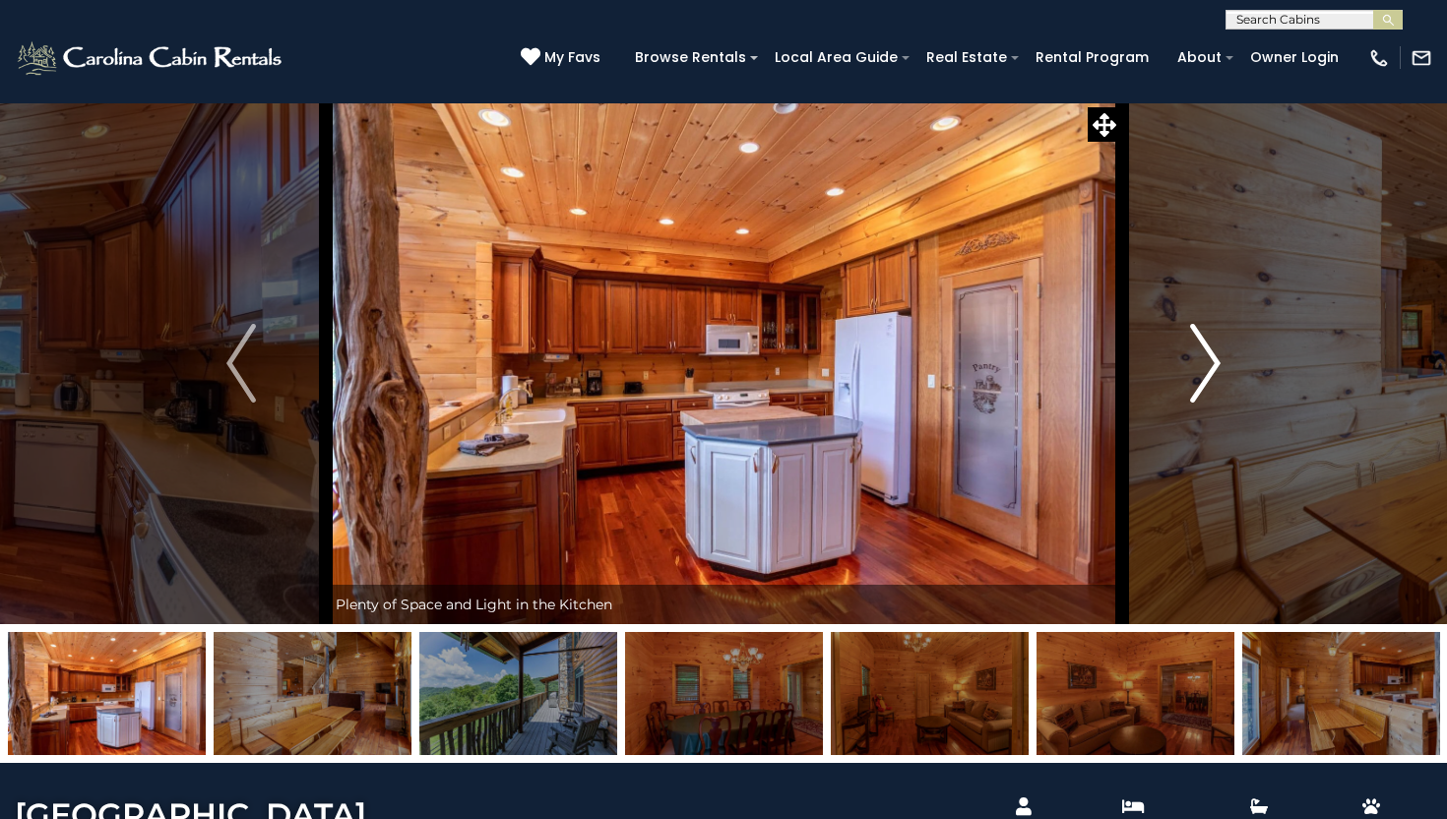
click at [1195, 400] on img "Next" at bounding box center [1206, 363] width 30 height 79
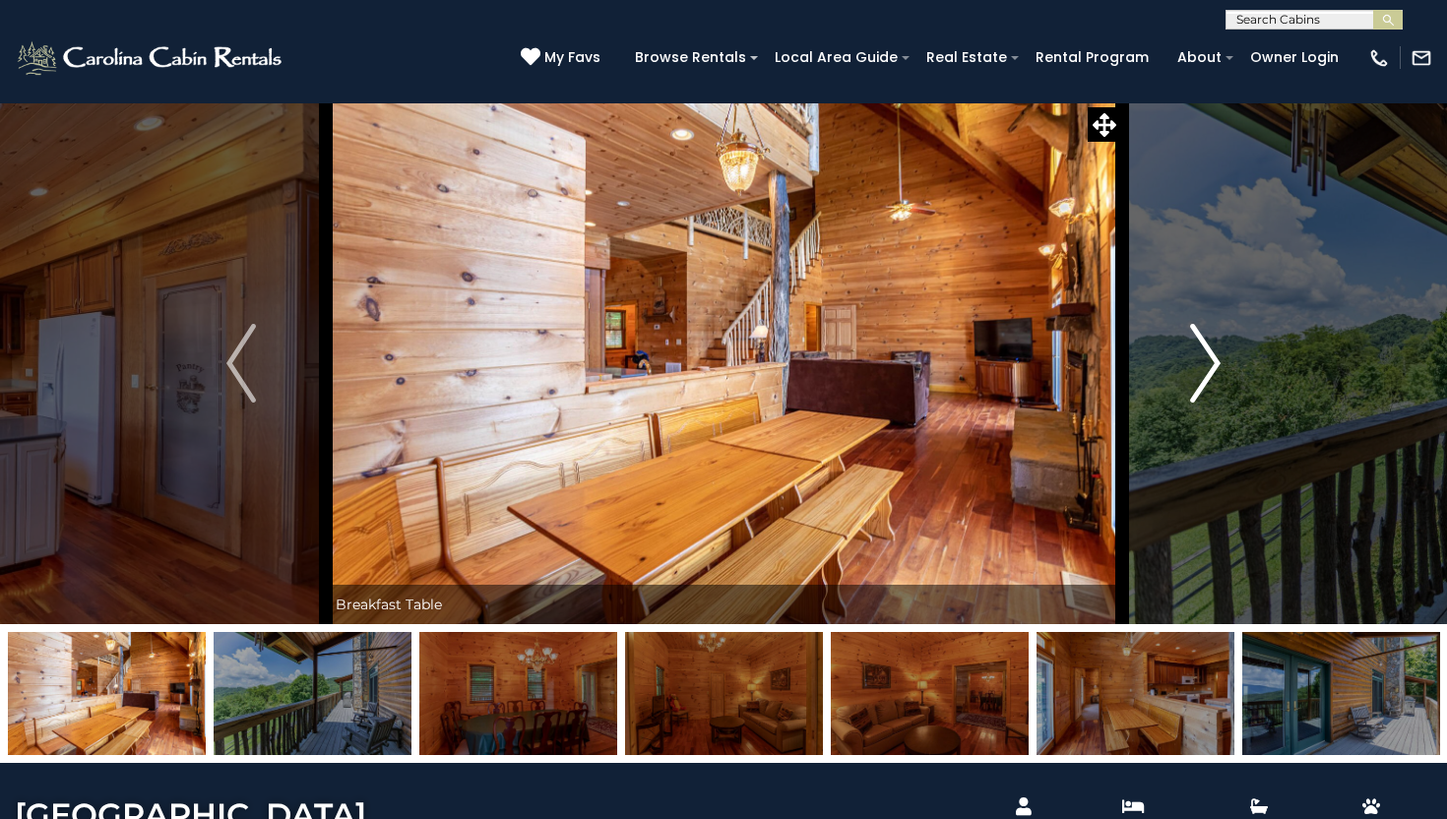
click at [1195, 400] on img "Next" at bounding box center [1206, 363] width 30 height 79
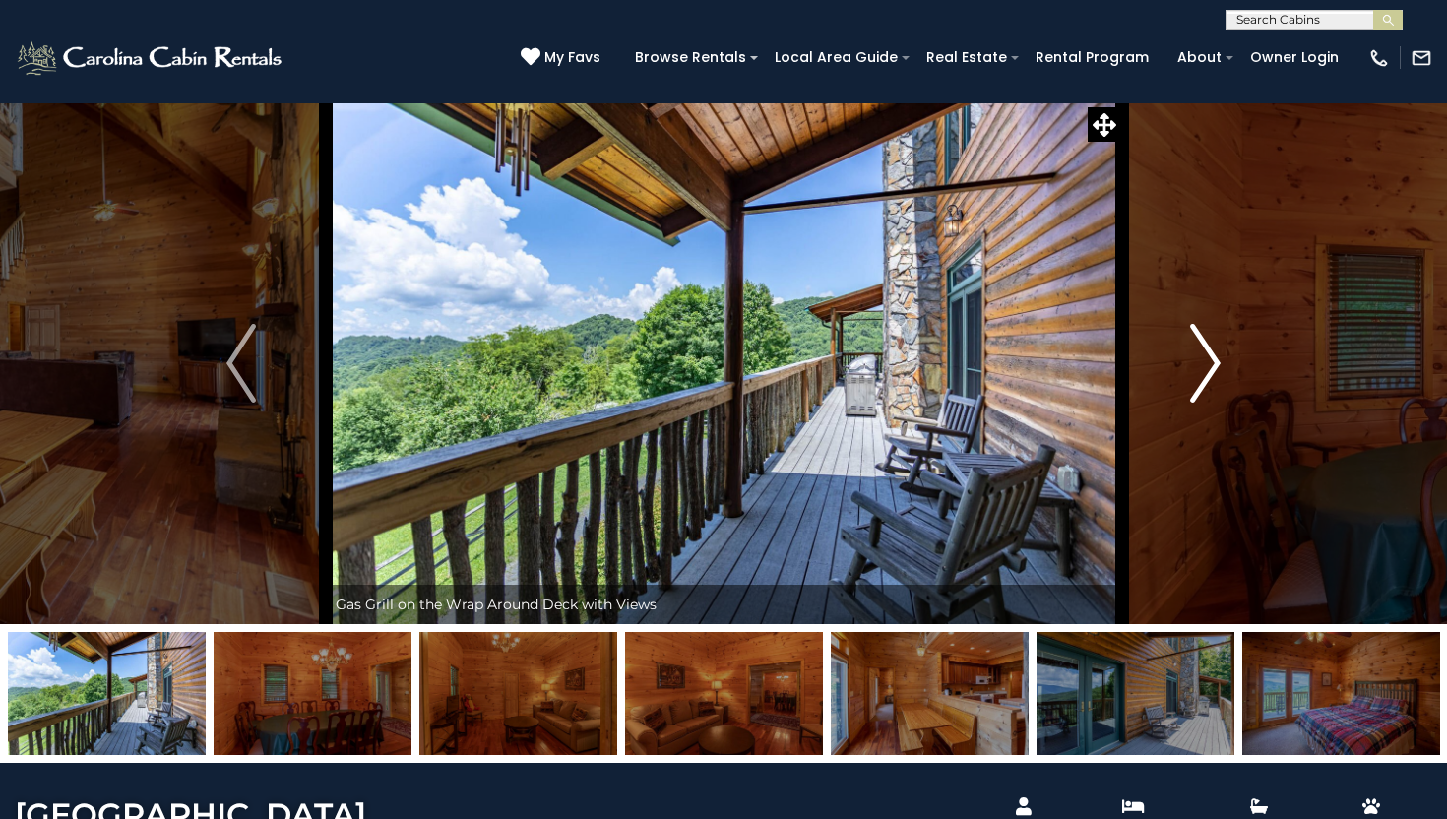
click at [1195, 400] on img "Next" at bounding box center [1206, 363] width 30 height 79
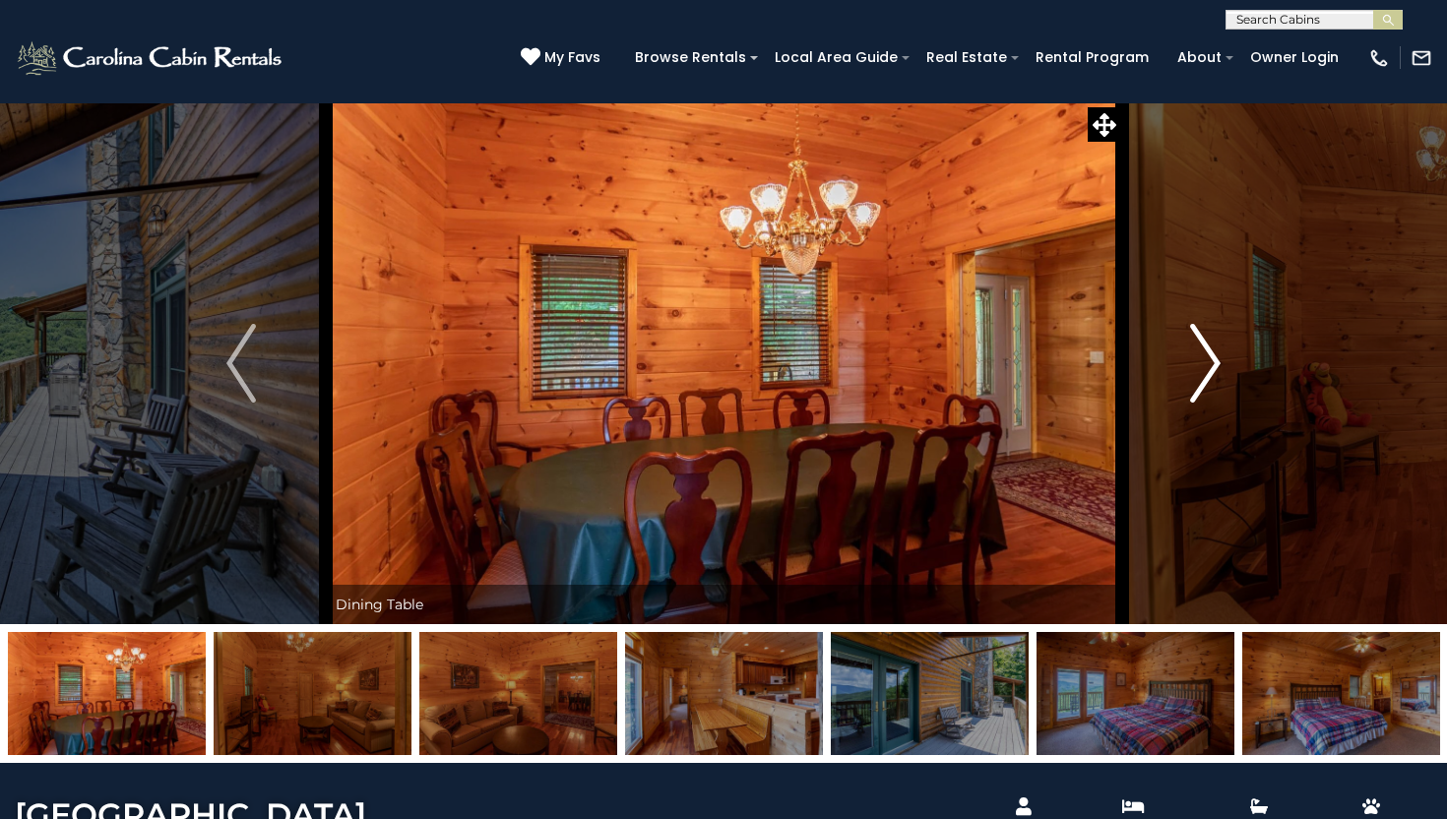
click at [1195, 400] on img "Next" at bounding box center [1206, 363] width 30 height 79
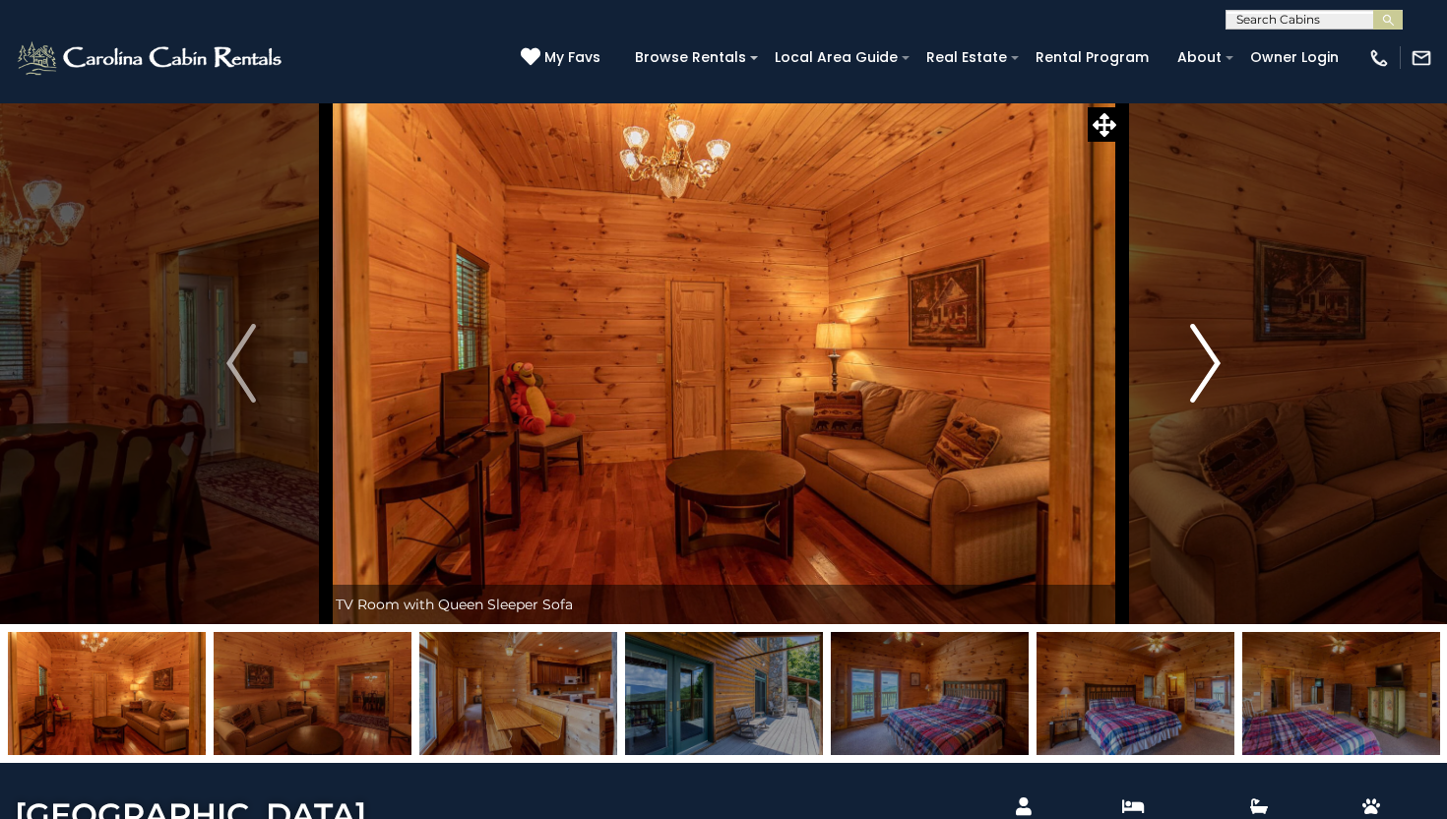
click at [1195, 400] on img "Next" at bounding box center [1206, 363] width 30 height 79
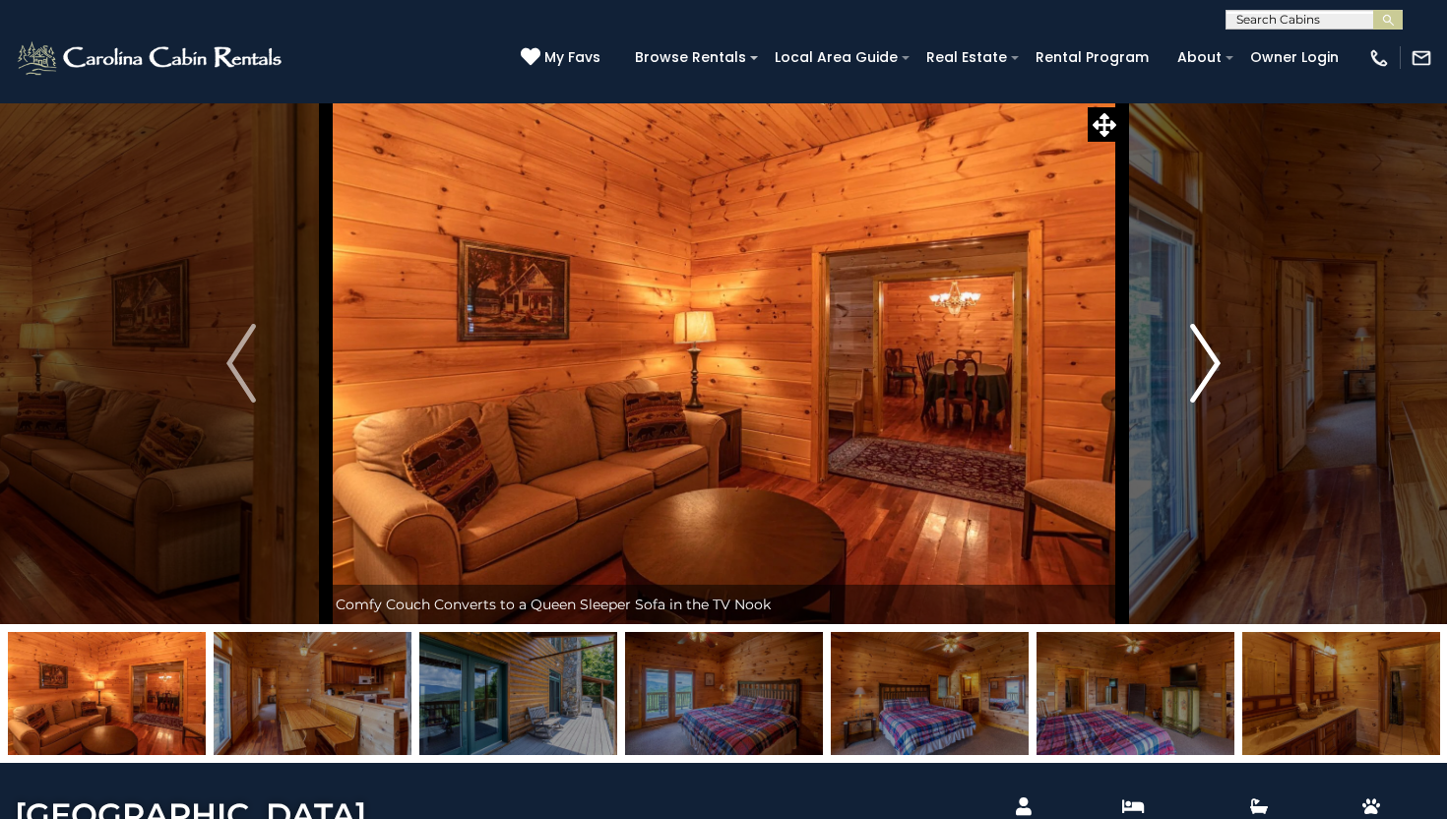
click at [1195, 400] on img "Next" at bounding box center [1206, 363] width 30 height 79
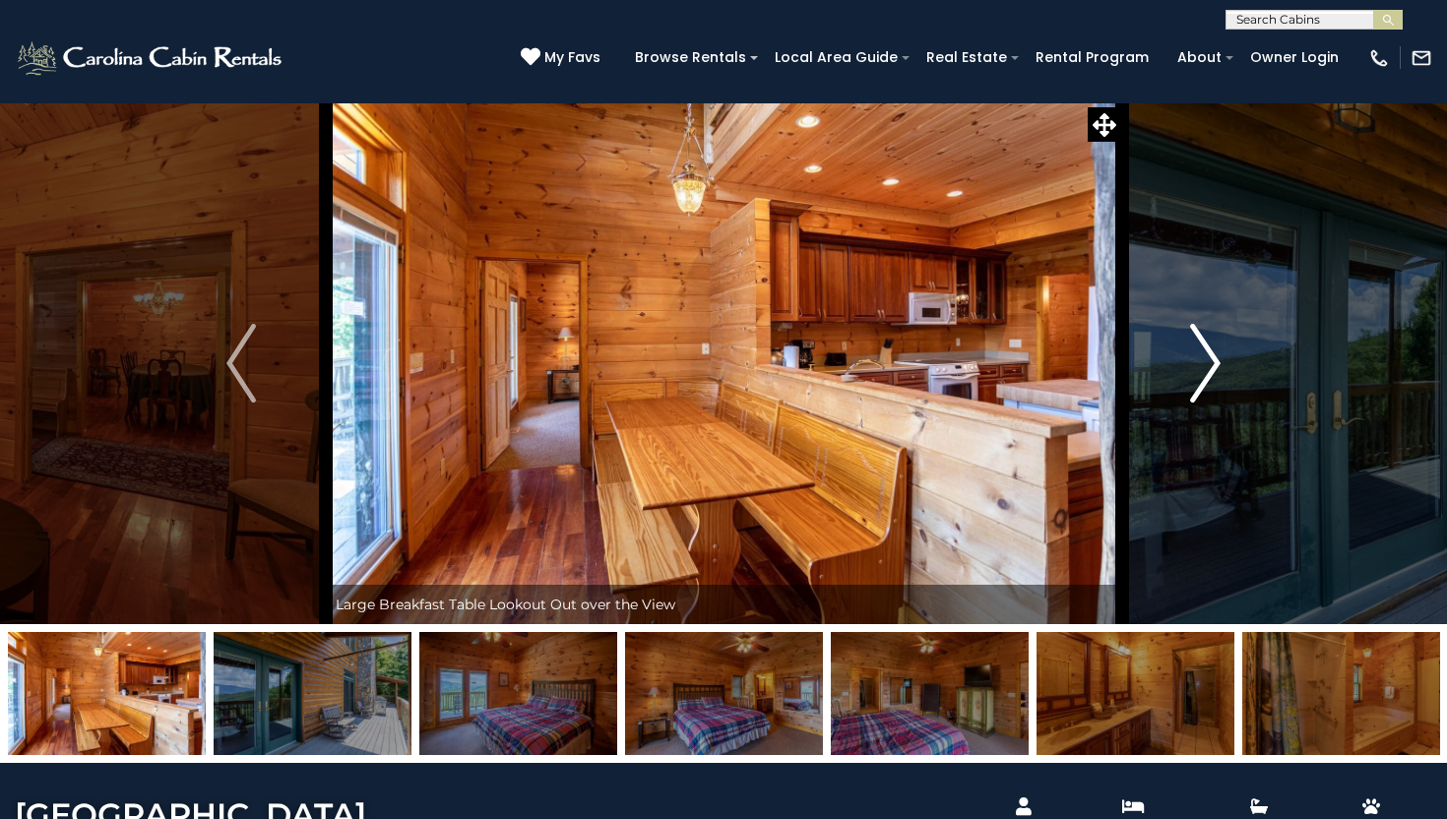
click at [1195, 400] on img "Next" at bounding box center [1206, 363] width 30 height 79
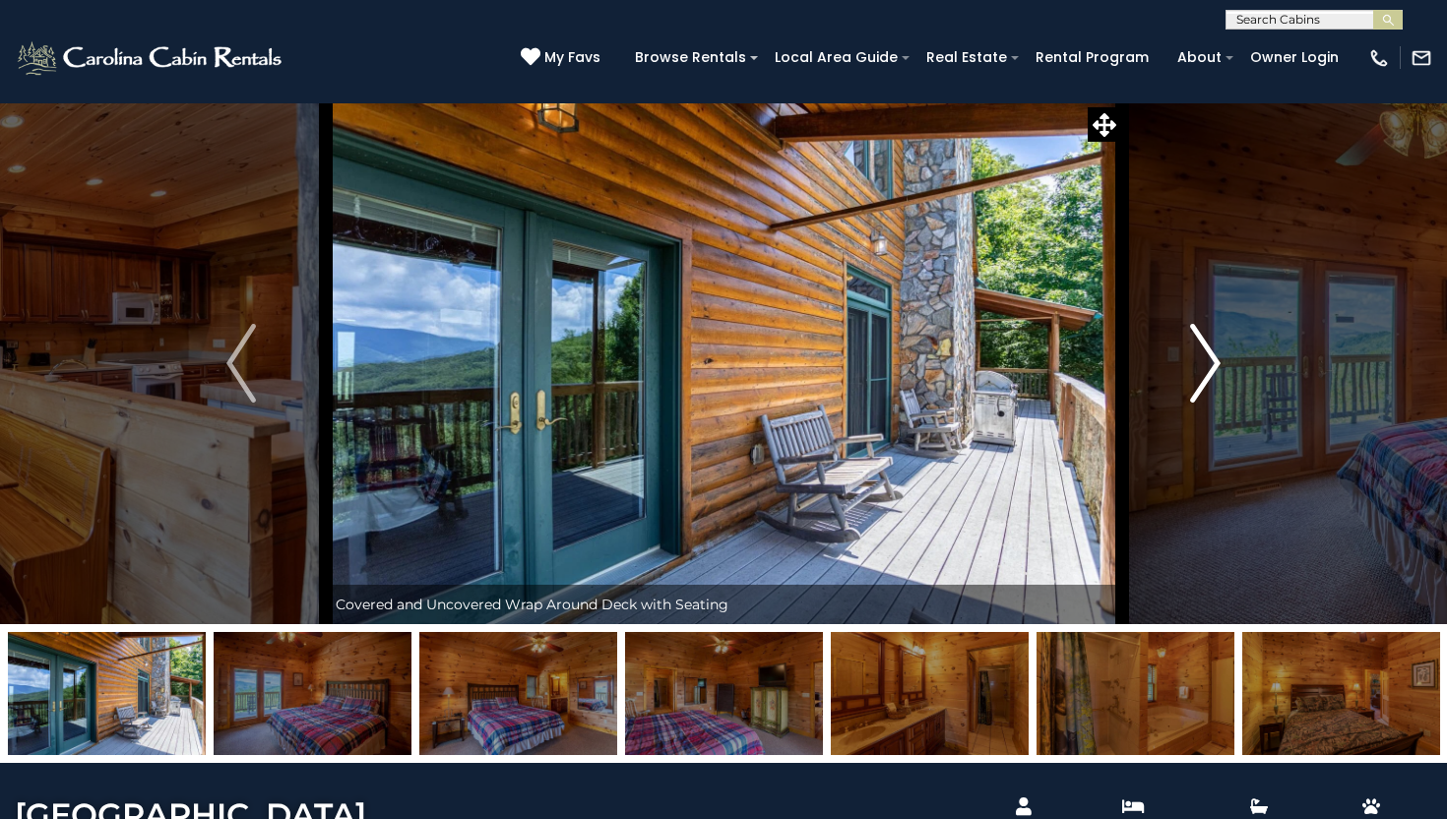
click at [1195, 400] on img "Next" at bounding box center [1206, 363] width 30 height 79
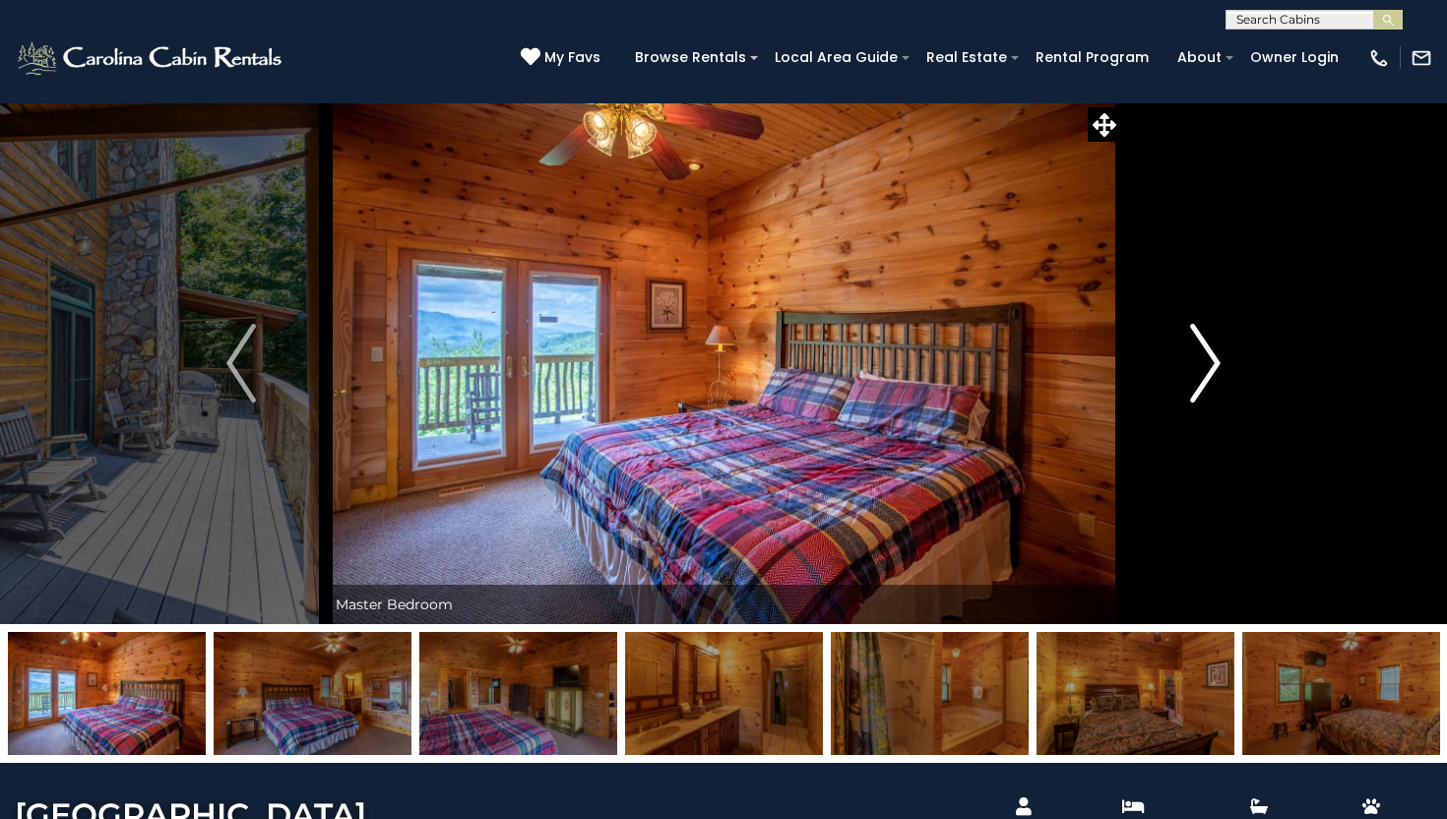
click at [1195, 400] on img "Next" at bounding box center [1206, 363] width 30 height 79
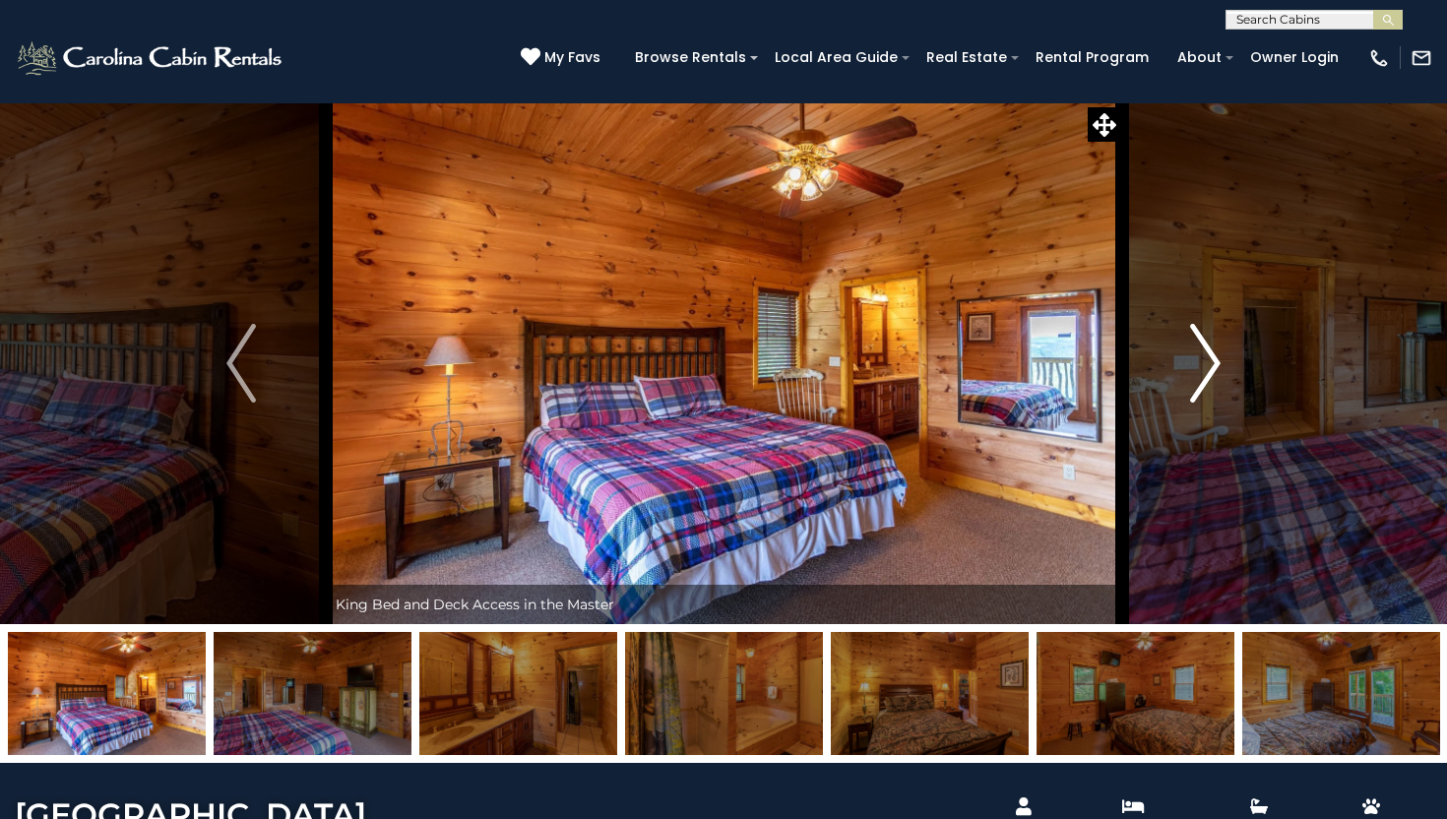
click at [1195, 400] on img "Next" at bounding box center [1206, 363] width 30 height 79
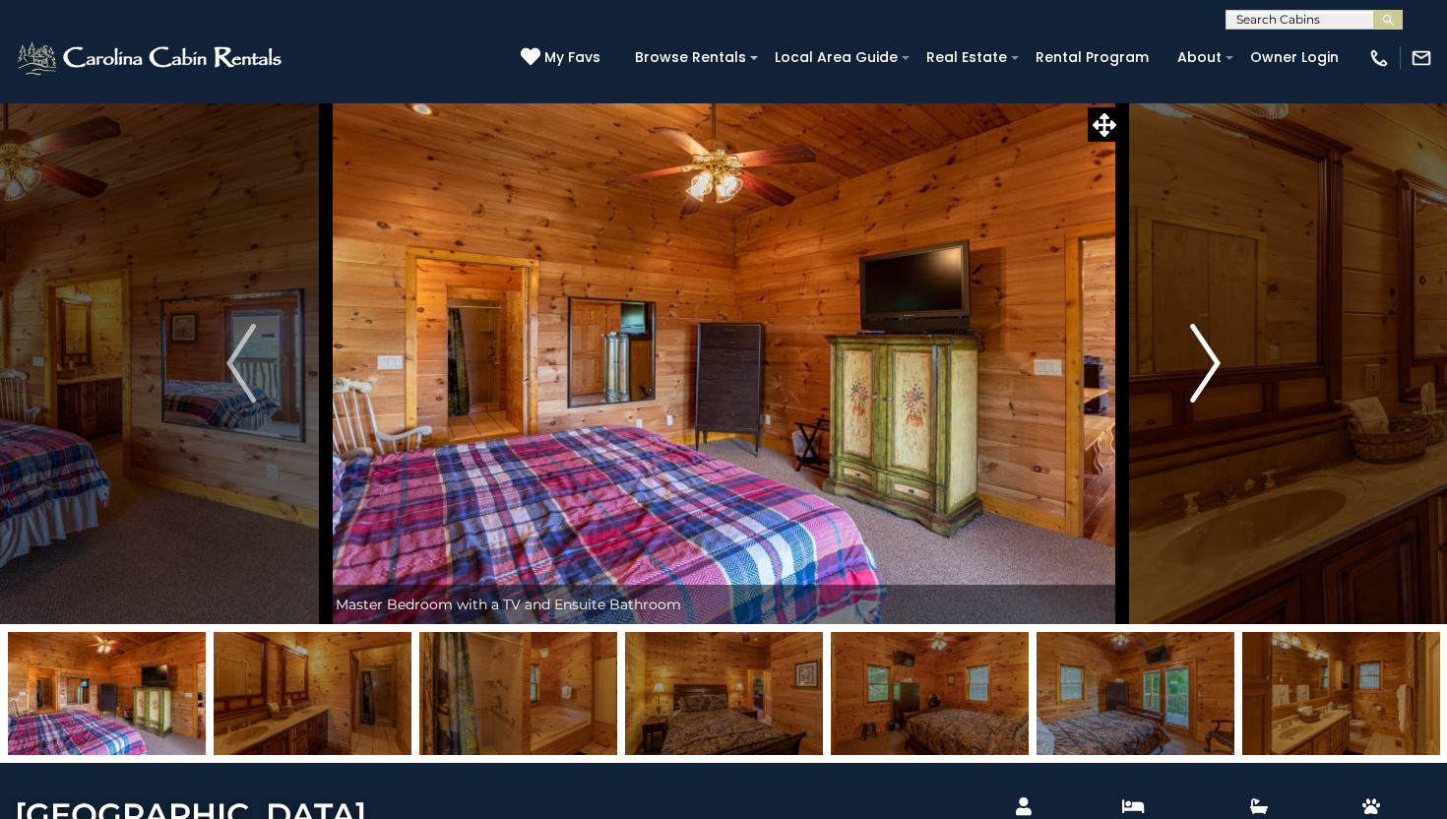
click at [1195, 400] on img "Next" at bounding box center [1206, 363] width 30 height 79
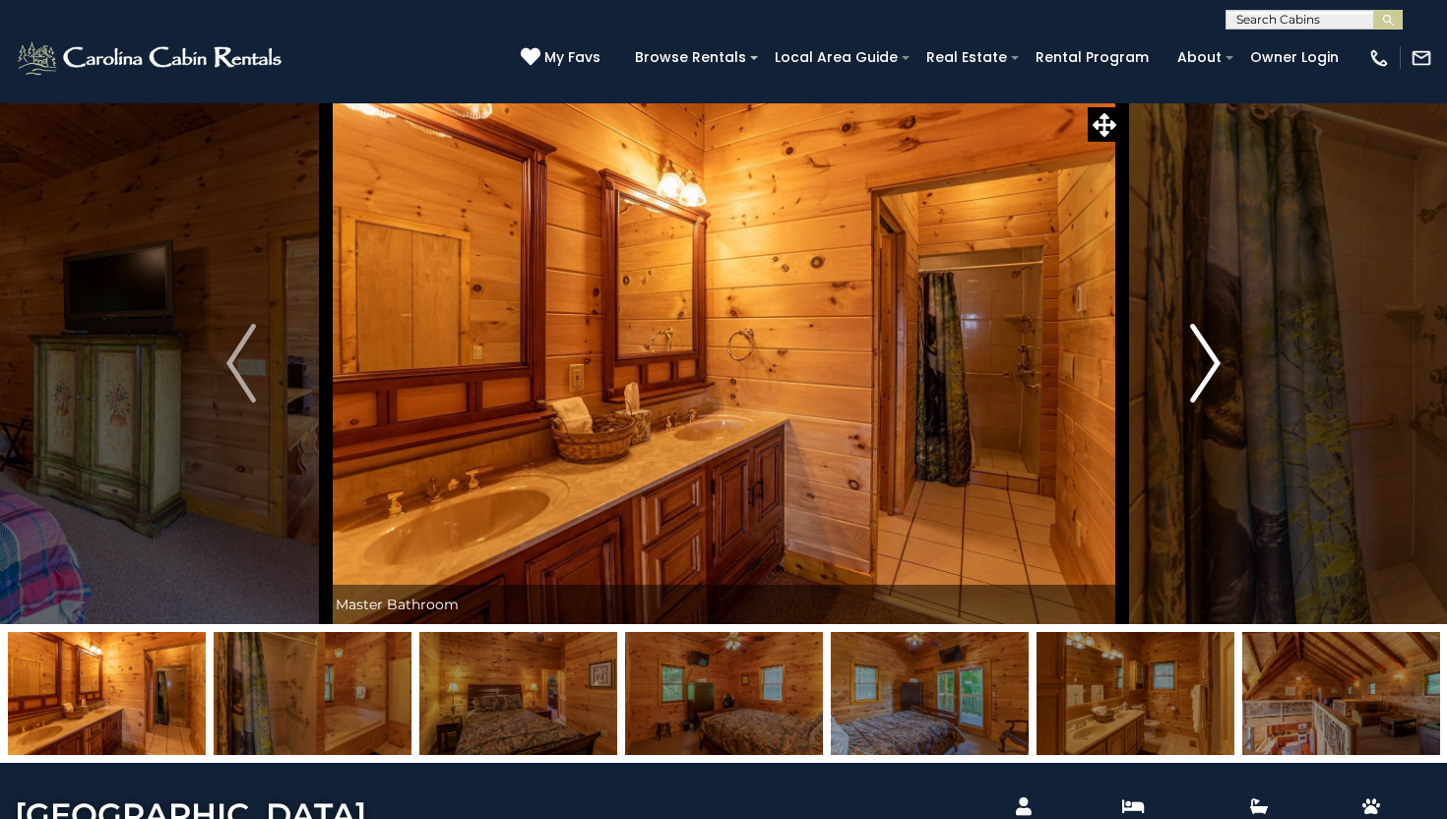
click at [1195, 400] on img "Next" at bounding box center [1206, 363] width 30 height 79
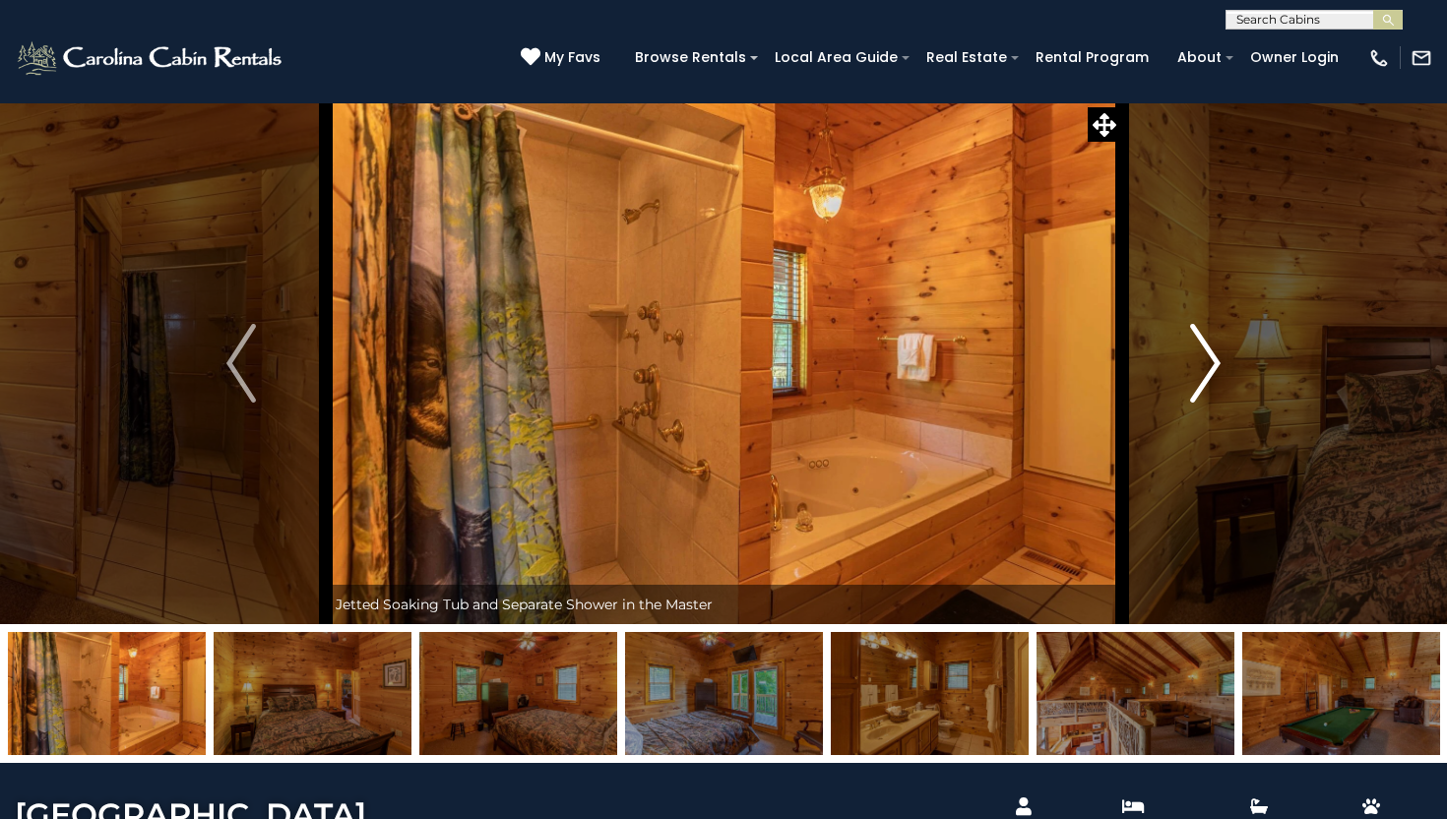
click at [1196, 400] on img "Next" at bounding box center [1206, 363] width 30 height 79
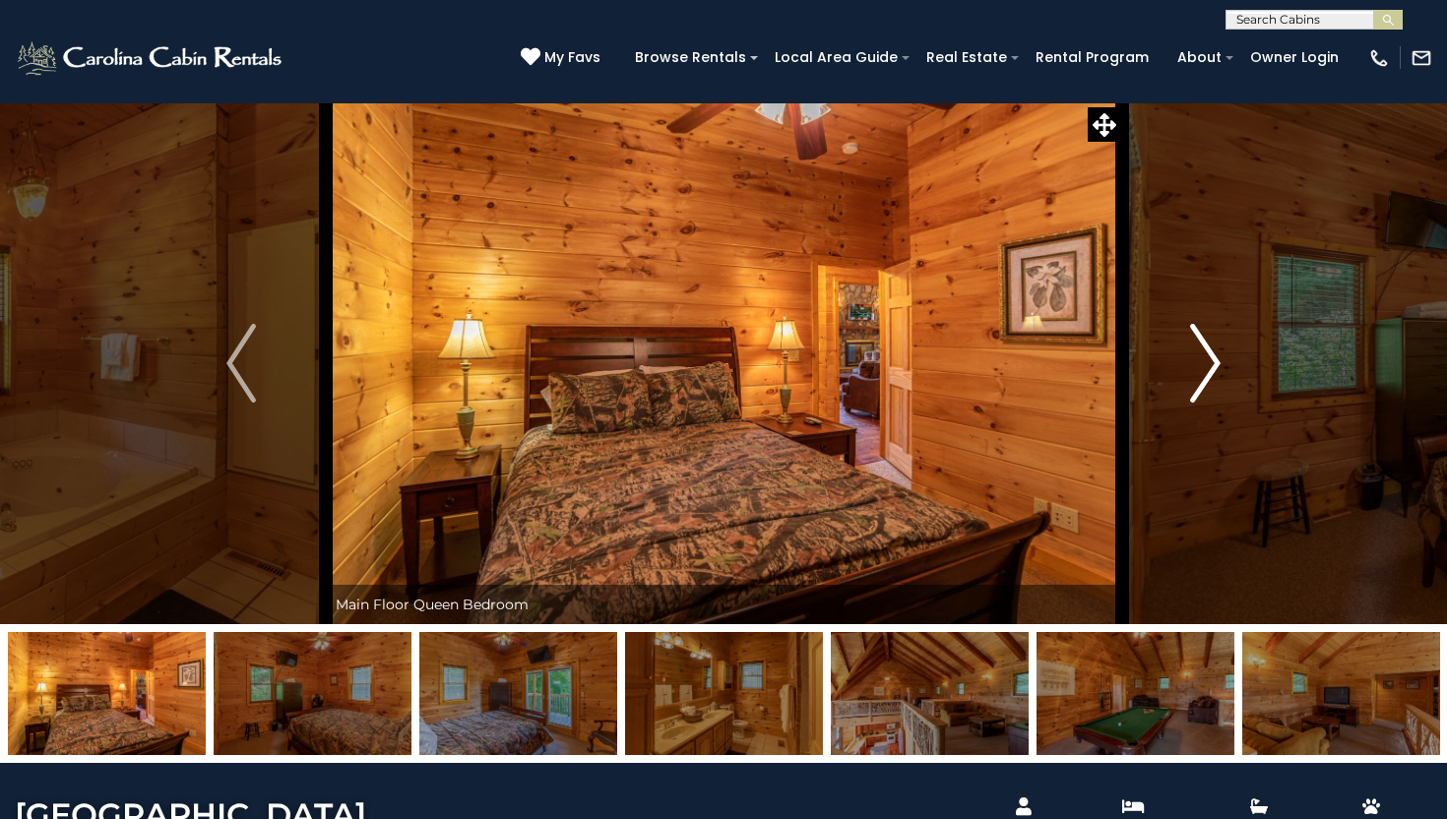
click at [1195, 400] on img "Next" at bounding box center [1206, 363] width 30 height 79
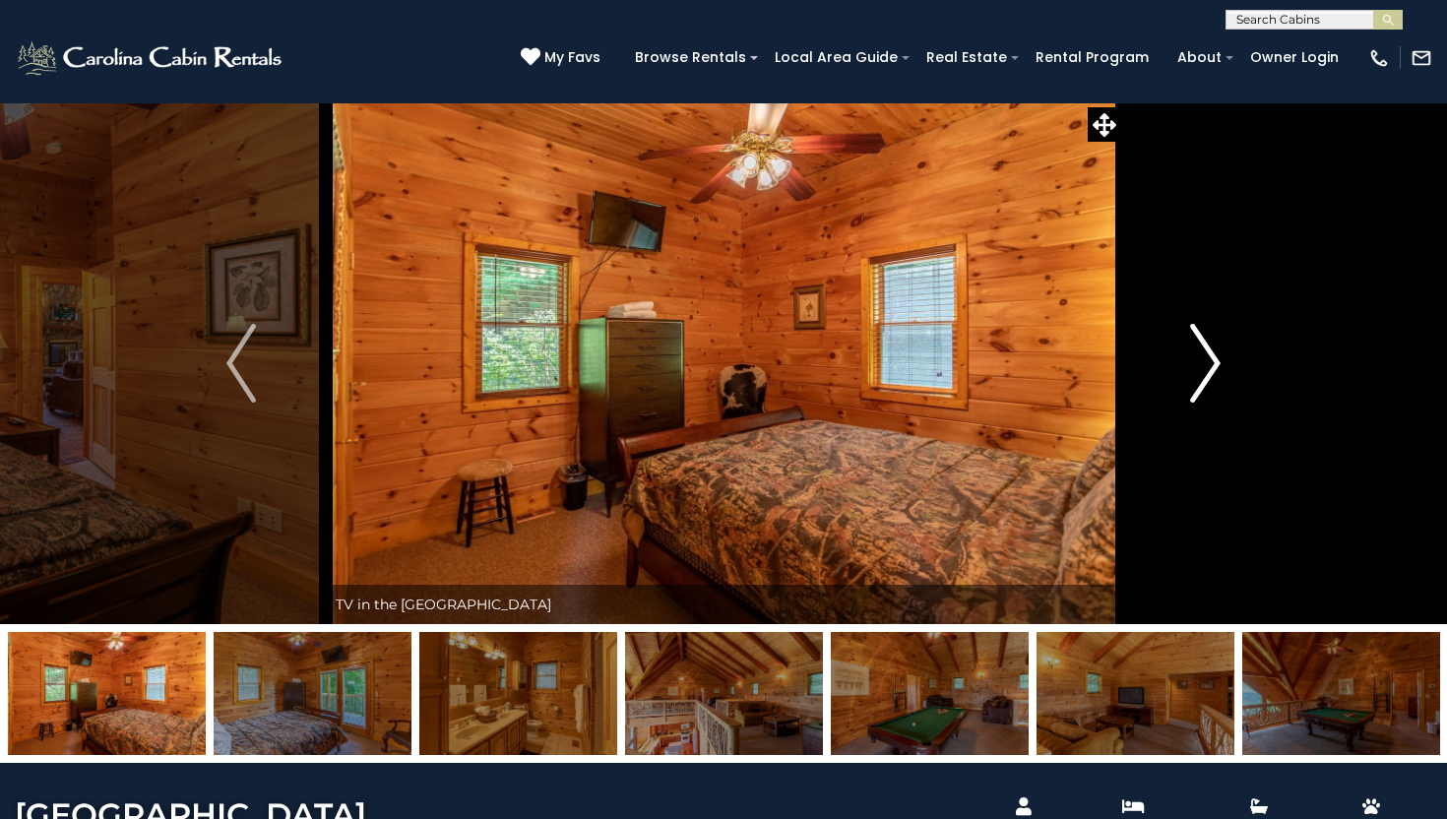
click at [1195, 400] on img "Next" at bounding box center [1206, 363] width 30 height 79
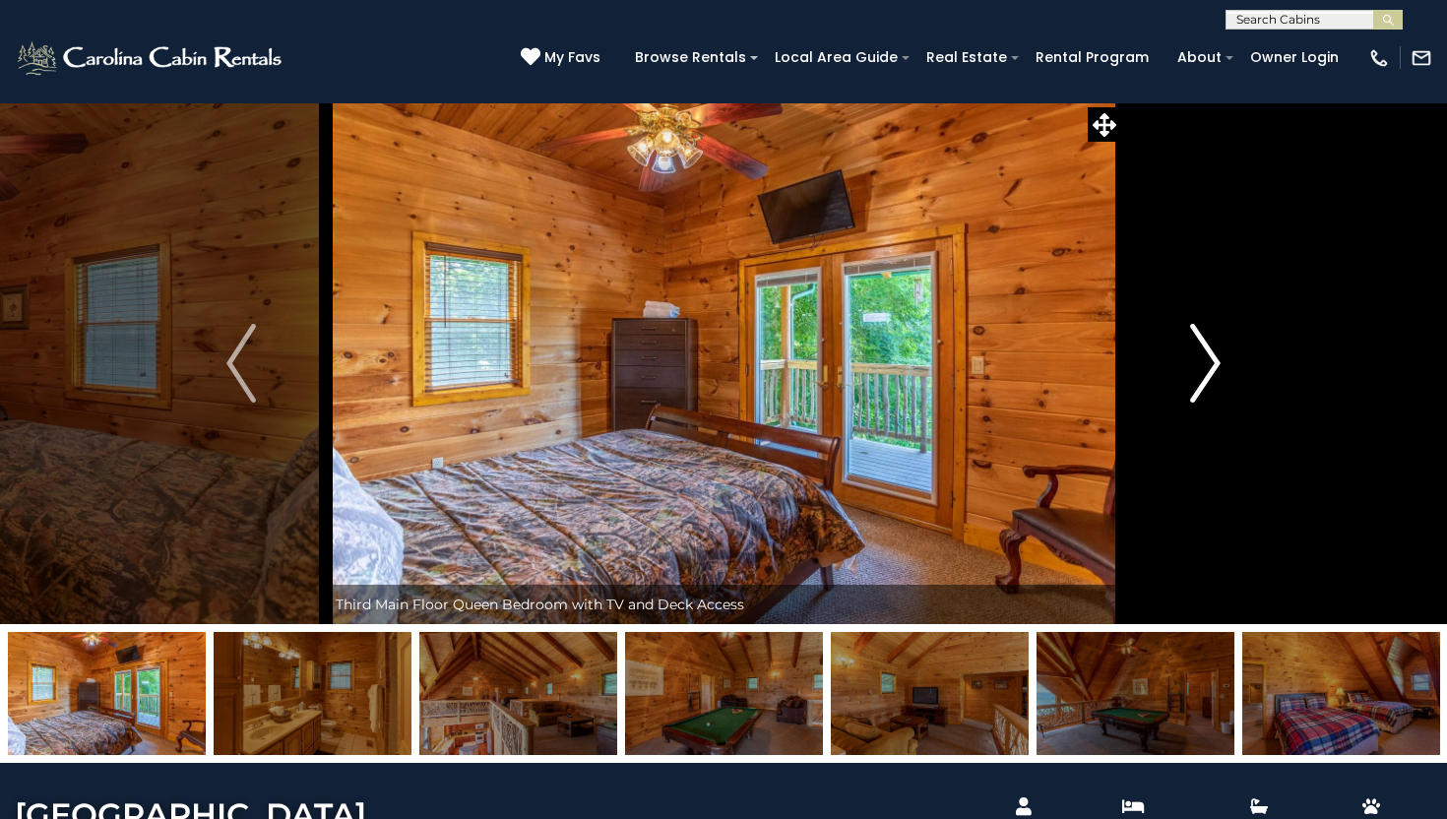
click at [1195, 400] on img "Next" at bounding box center [1206, 363] width 30 height 79
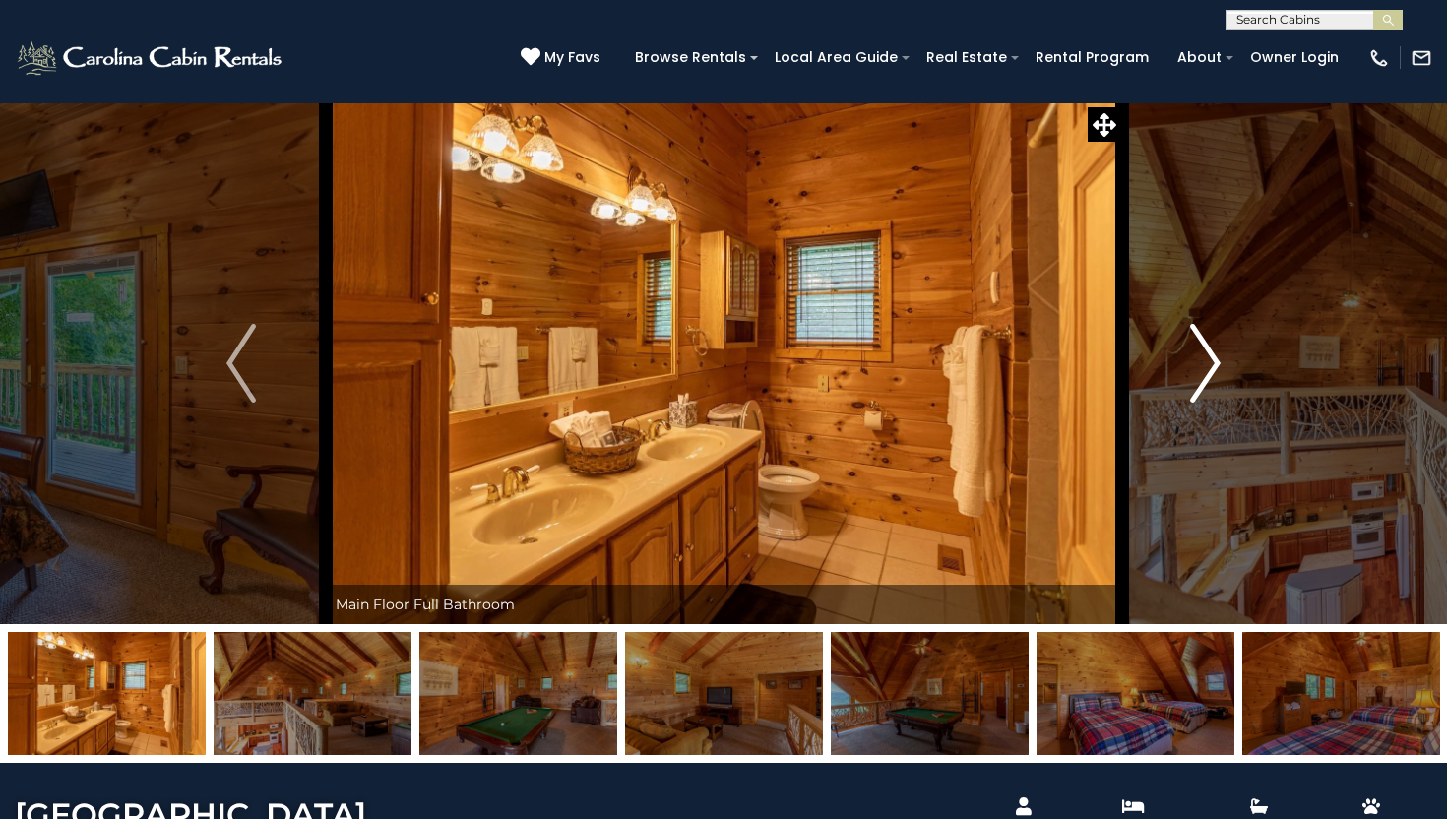
click at [1195, 400] on img "Next" at bounding box center [1206, 363] width 30 height 79
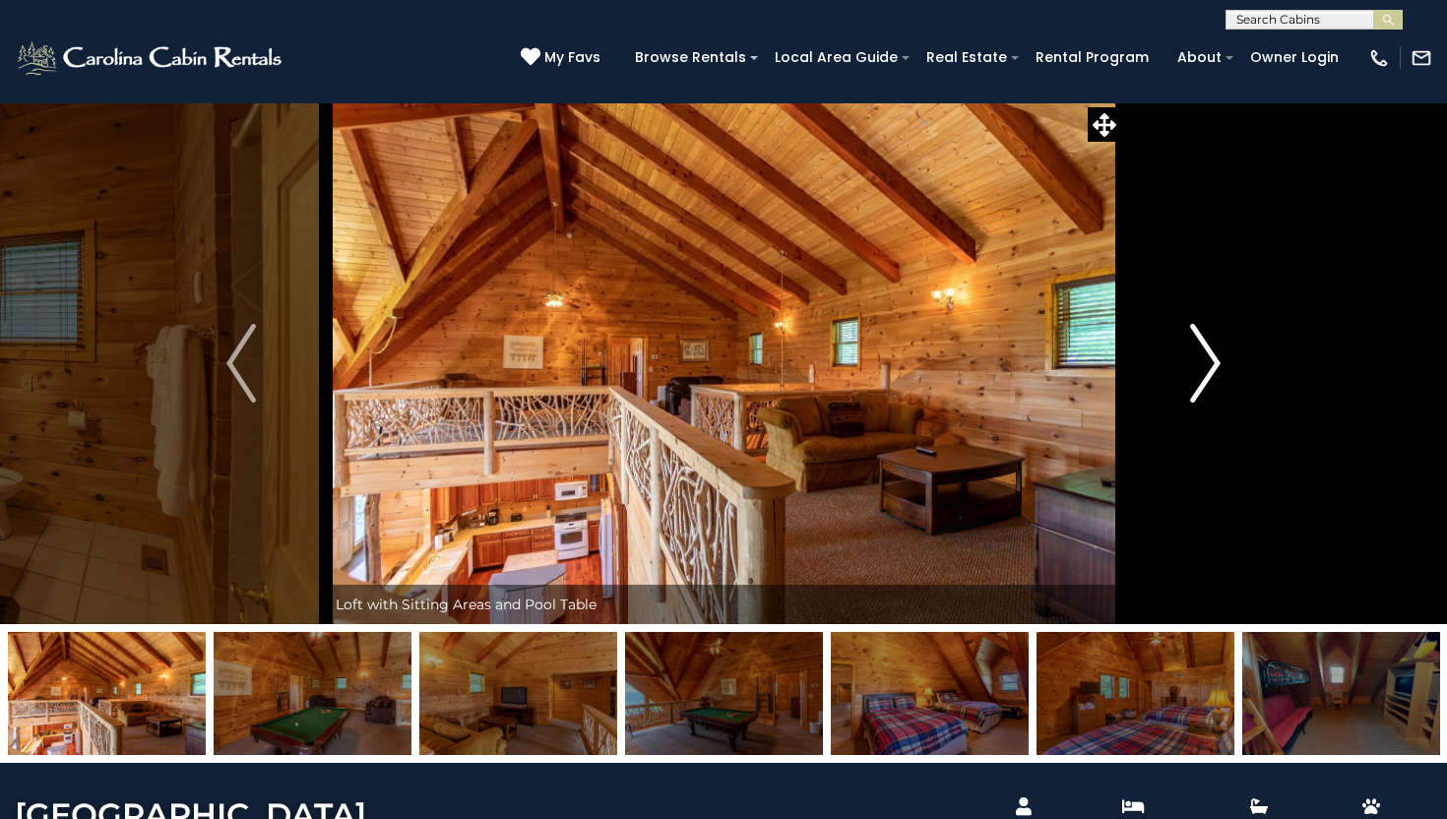
click at [1195, 400] on img "Next" at bounding box center [1206, 363] width 30 height 79
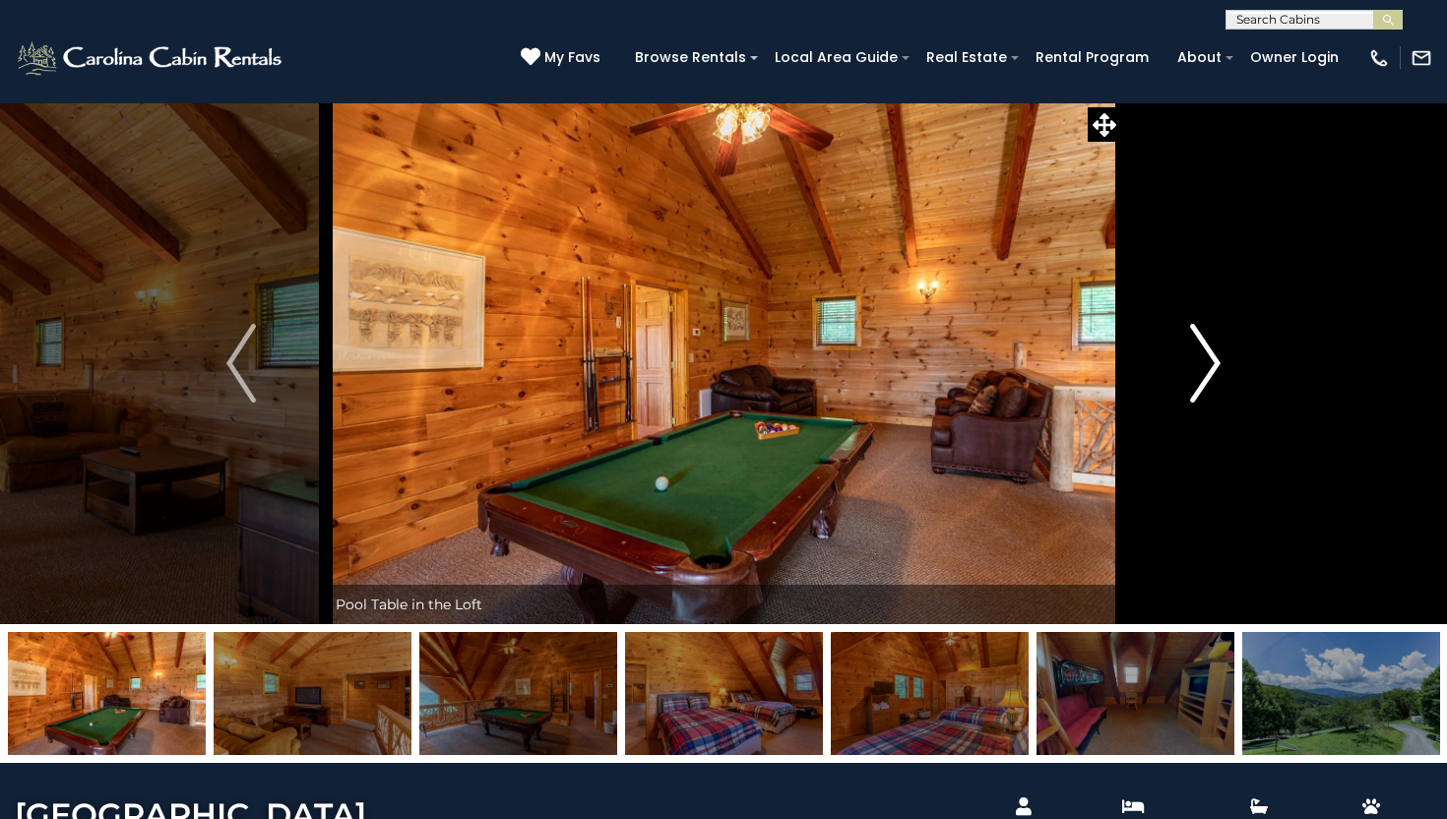
click at [1195, 400] on img "Next" at bounding box center [1206, 363] width 30 height 79
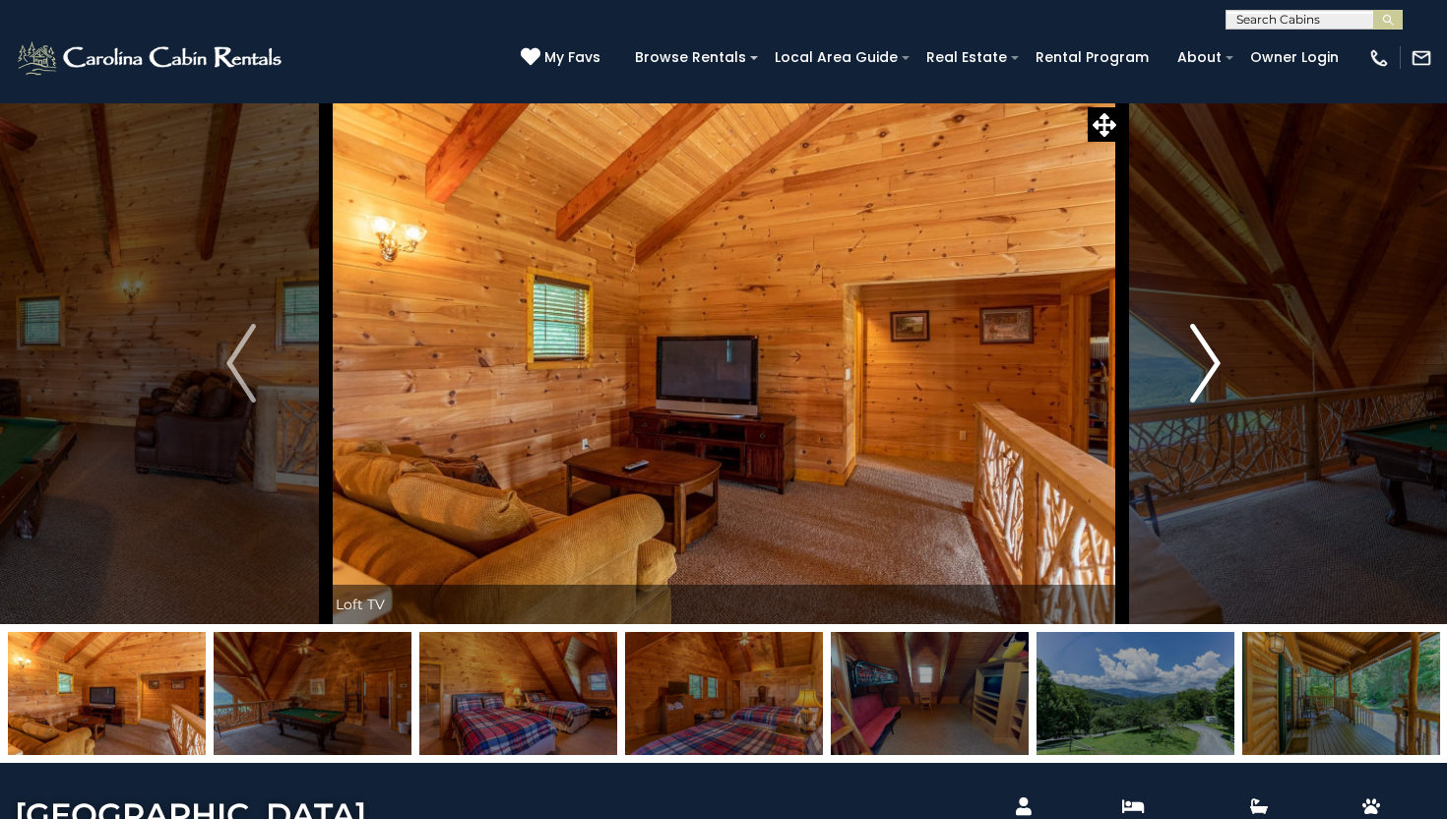
click at [1195, 400] on img "Next" at bounding box center [1206, 363] width 30 height 79
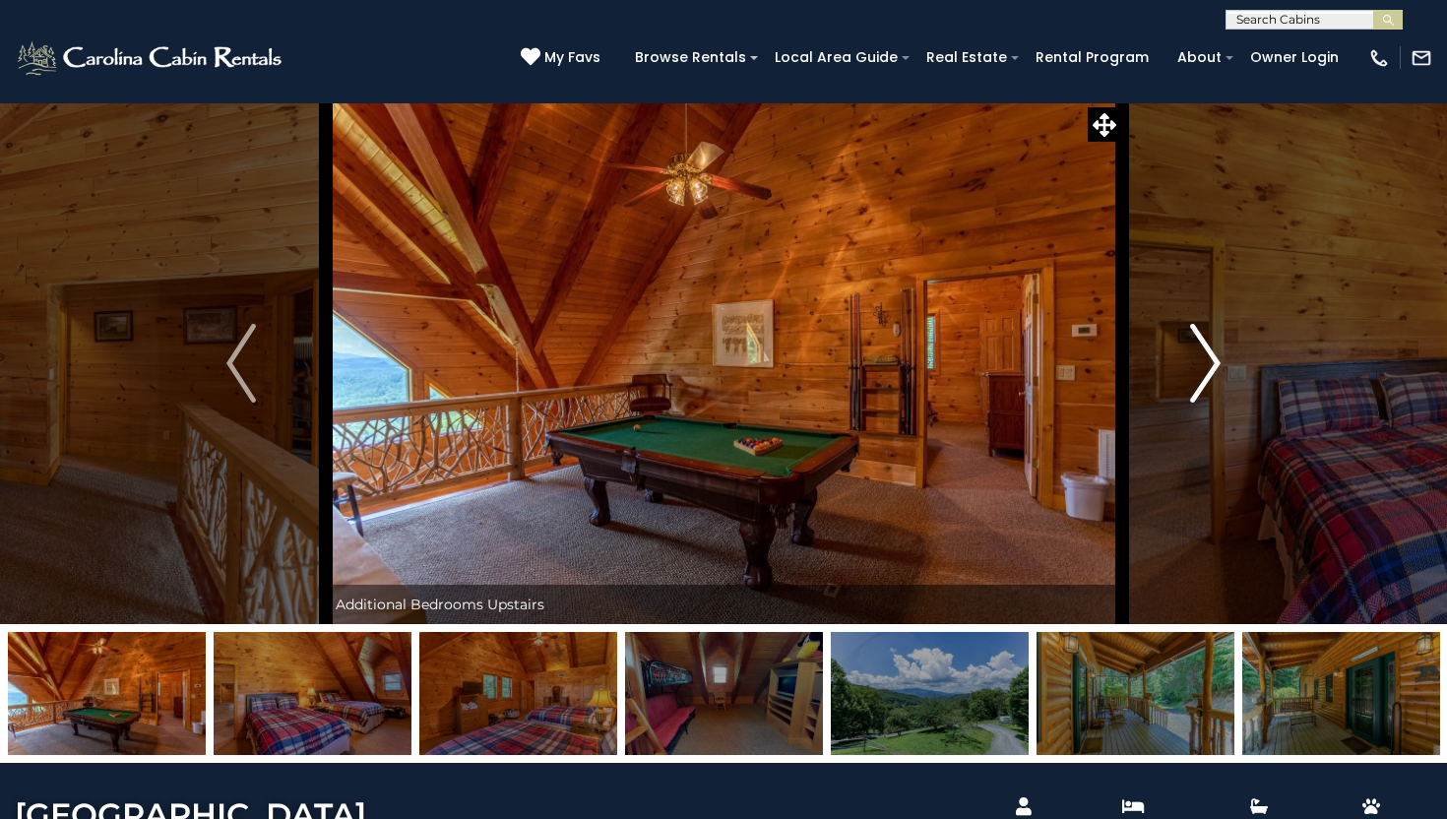
click at [1195, 400] on img "Next" at bounding box center [1206, 363] width 30 height 79
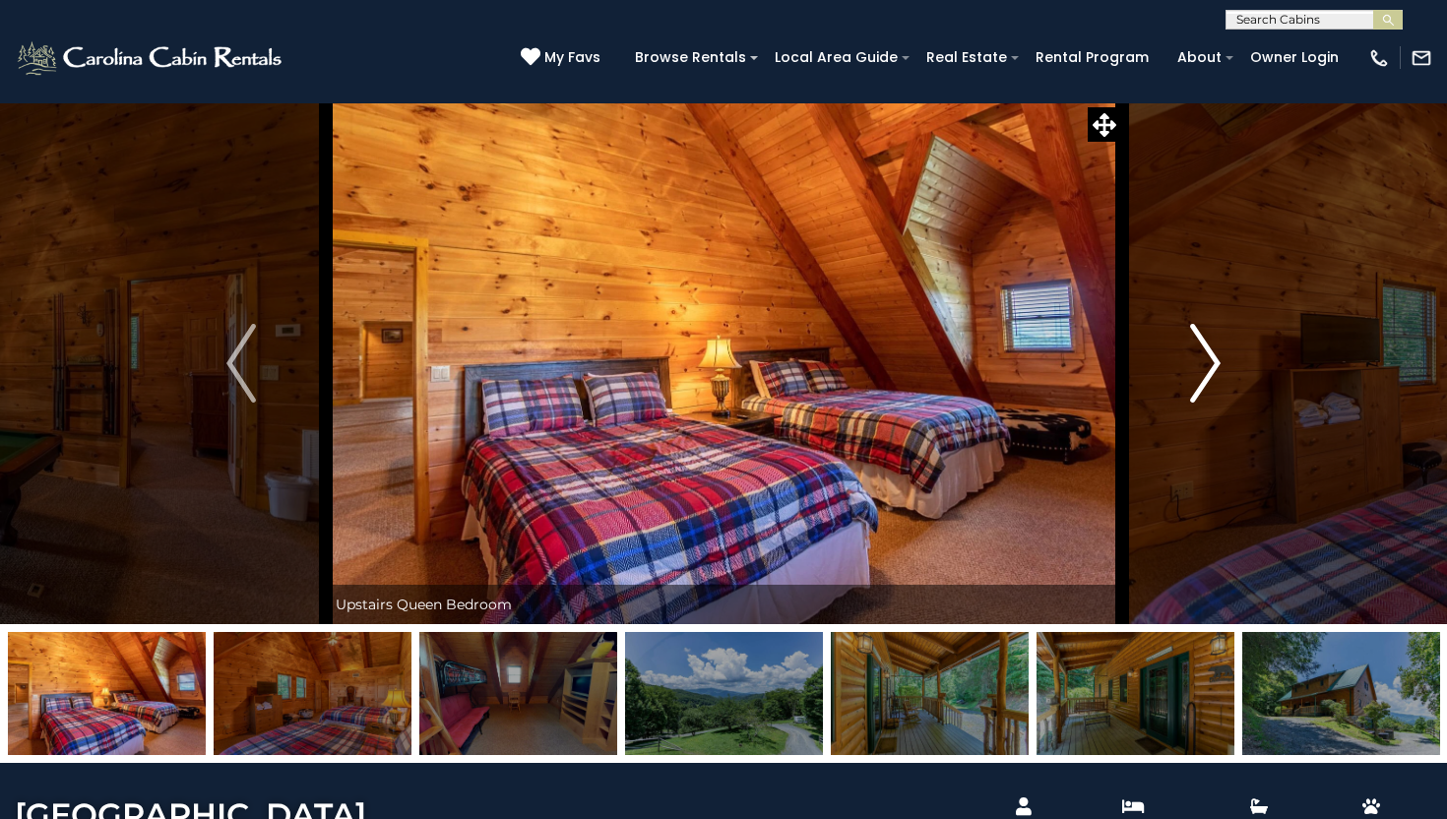
click at [1207, 357] on img "Next" at bounding box center [1206, 363] width 30 height 79
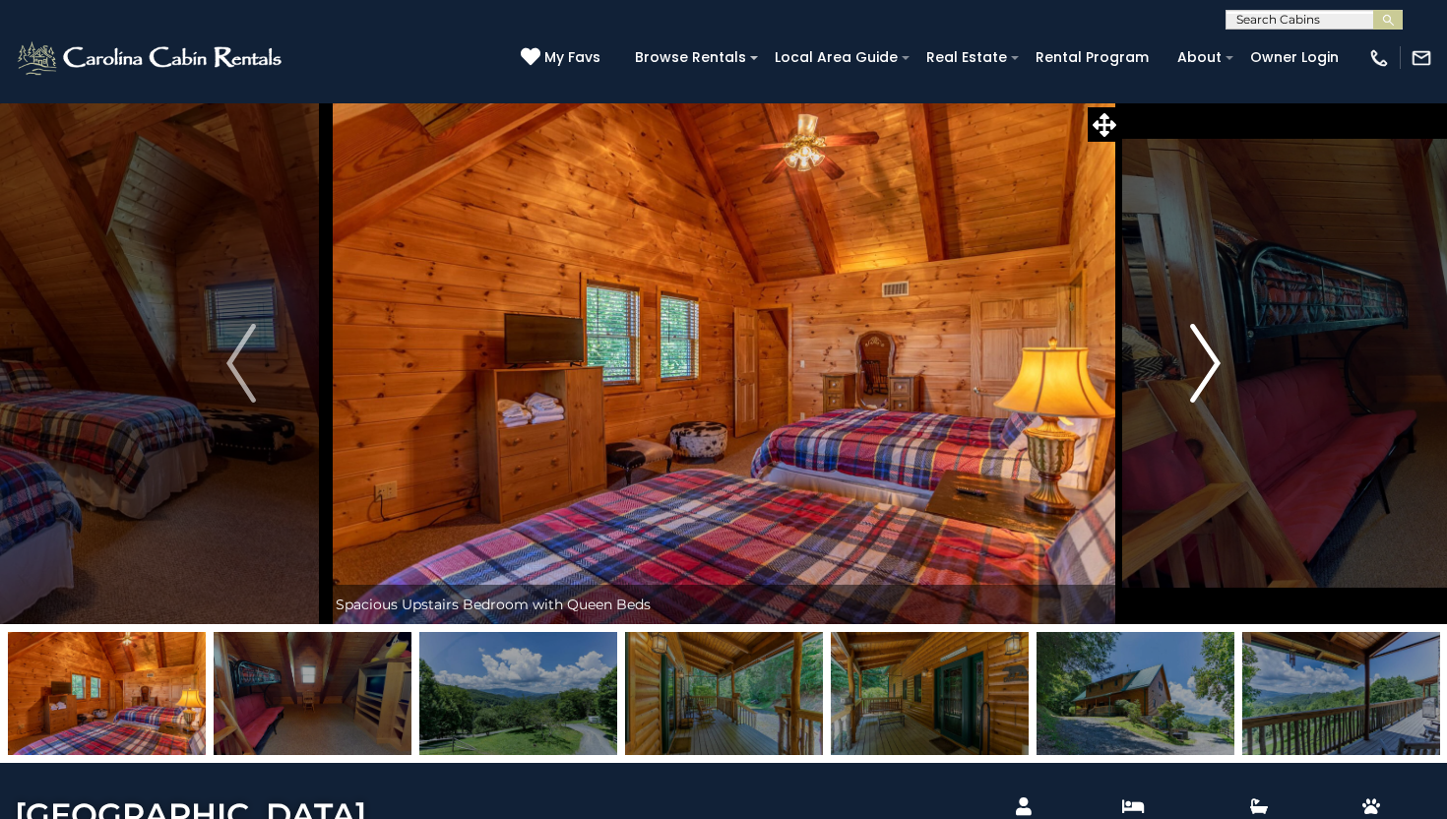
click at [1207, 357] on img "Next" at bounding box center [1206, 363] width 30 height 79
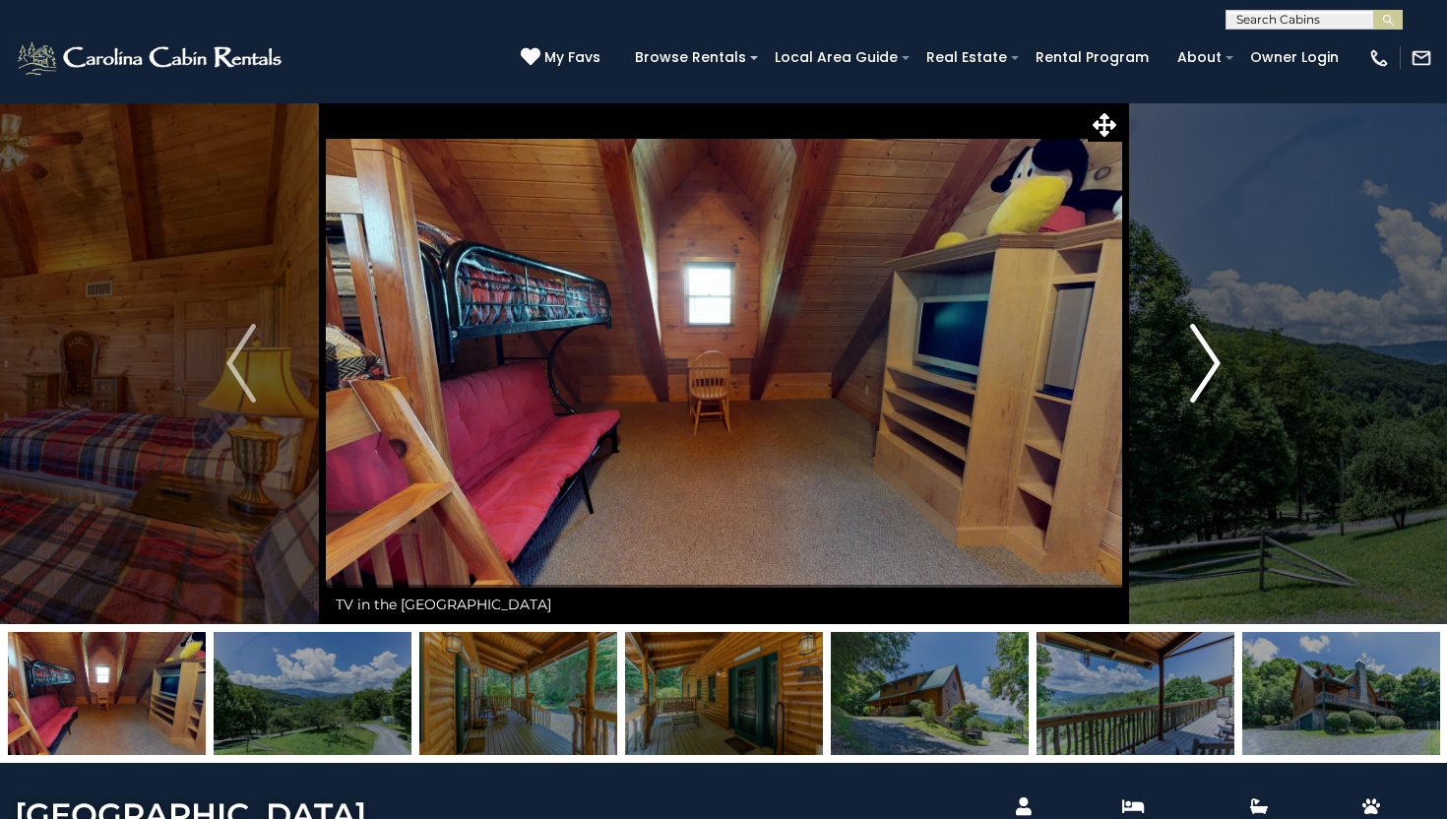
click at [1207, 357] on img "Next" at bounding box center [1206, 363] width 30 height 79
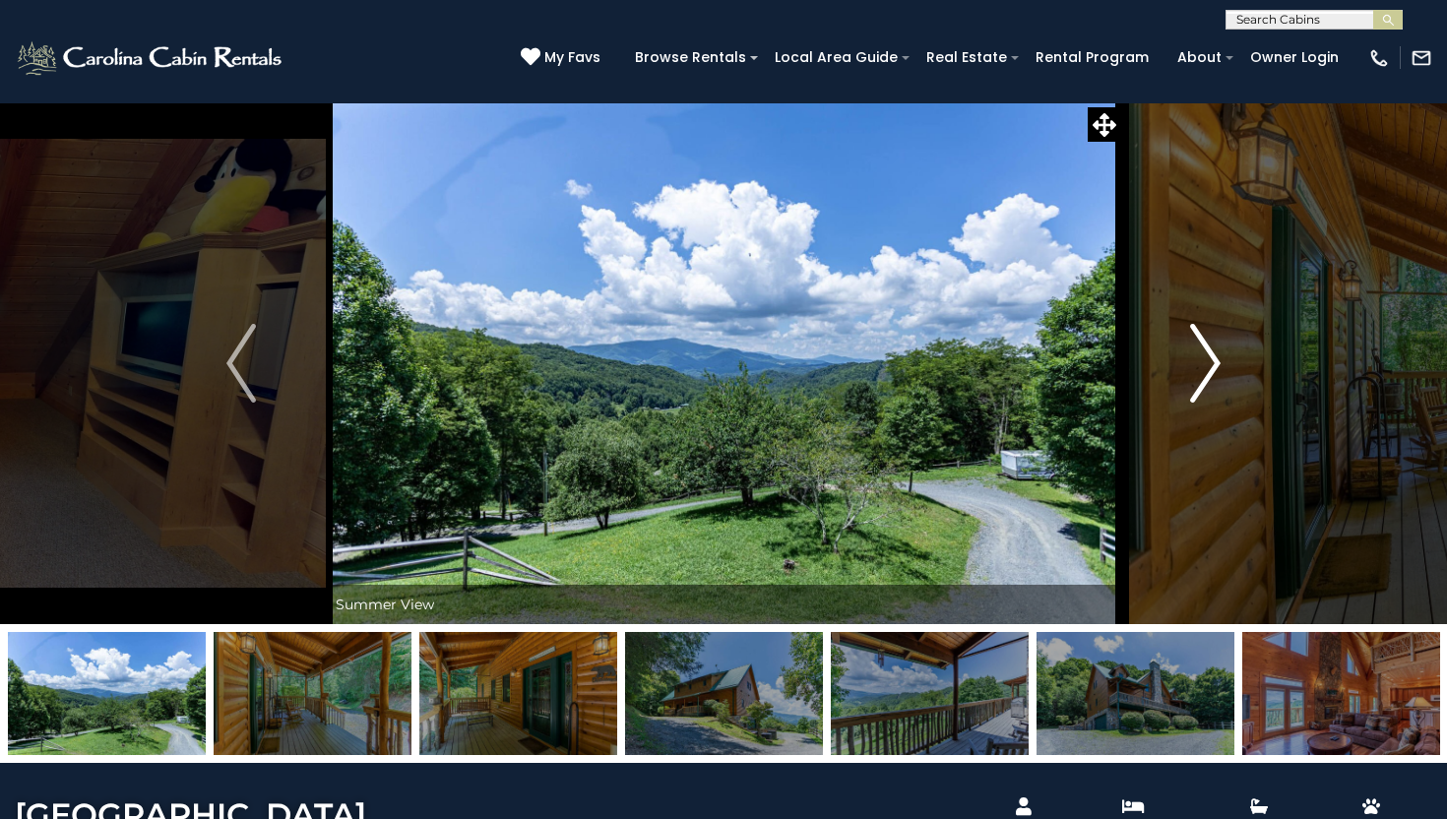
click at [1207, 357] on img "Next" at bounding box center [1206, 363] width 30 height 79
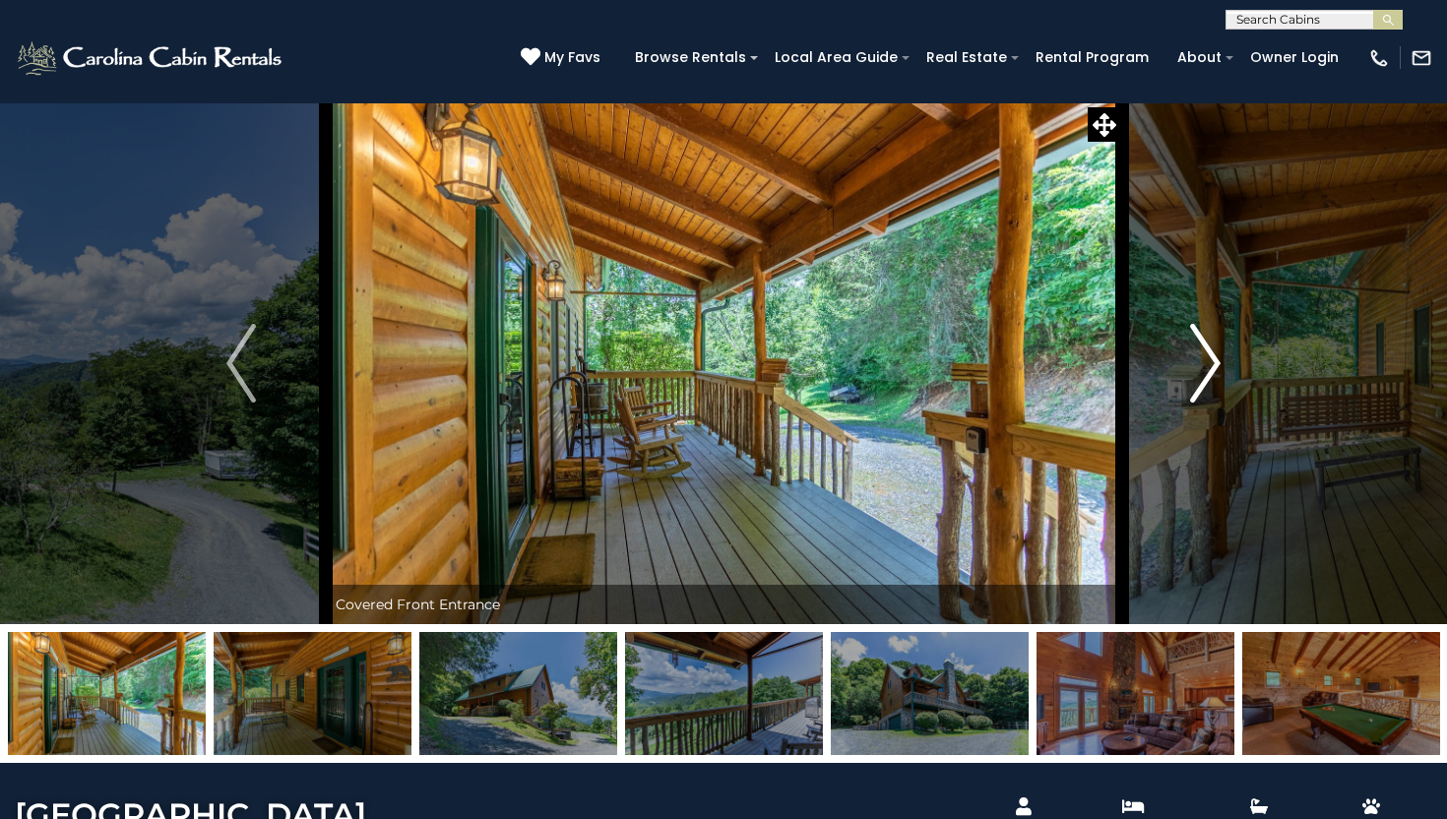
click at [1207, 357] on img "Next" at bounding box center [1206, 363] width 30 height 79
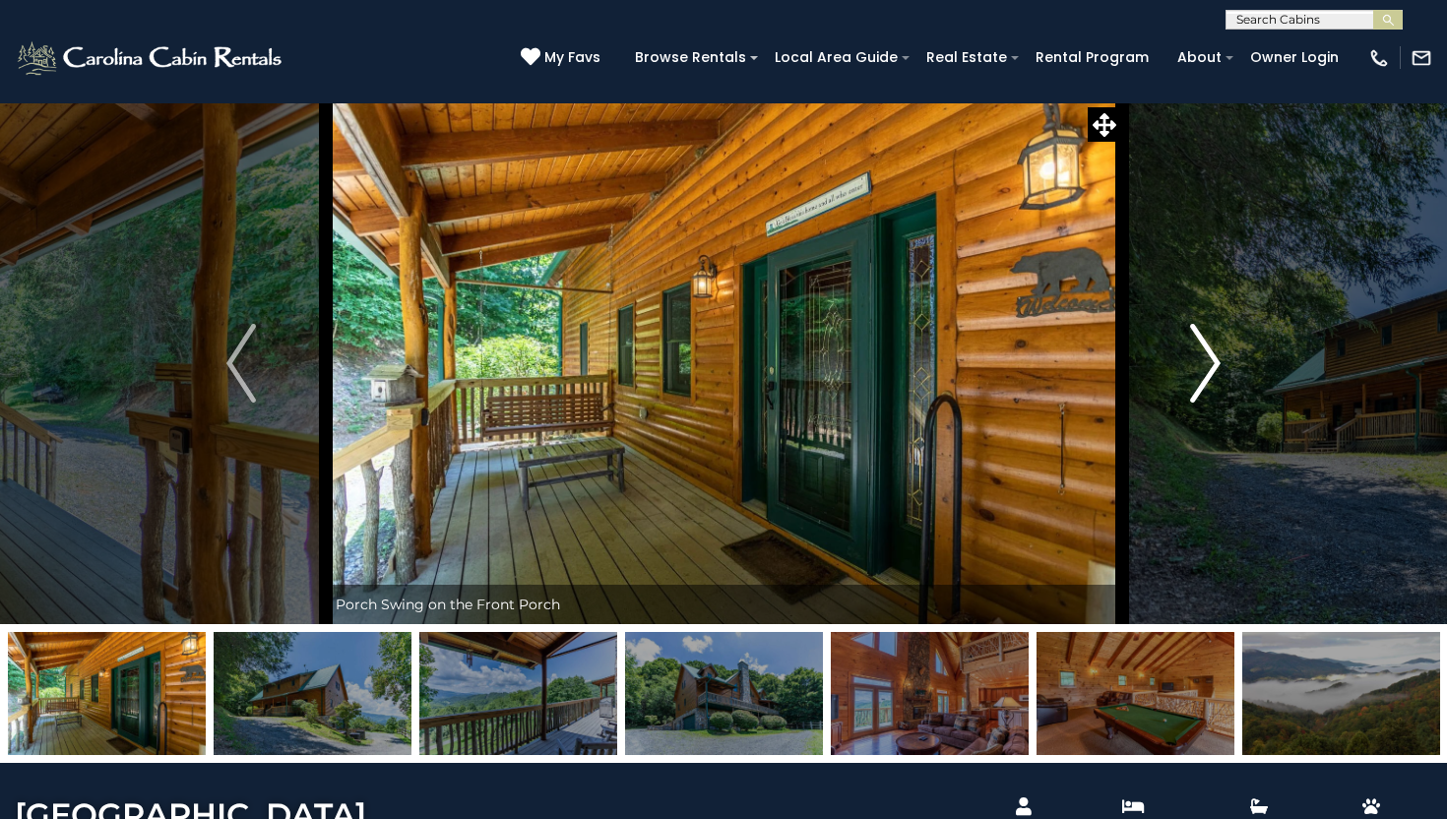
click at [1207, 357] on img "Next" at bounding box center [1206, 363] width 30 height 79
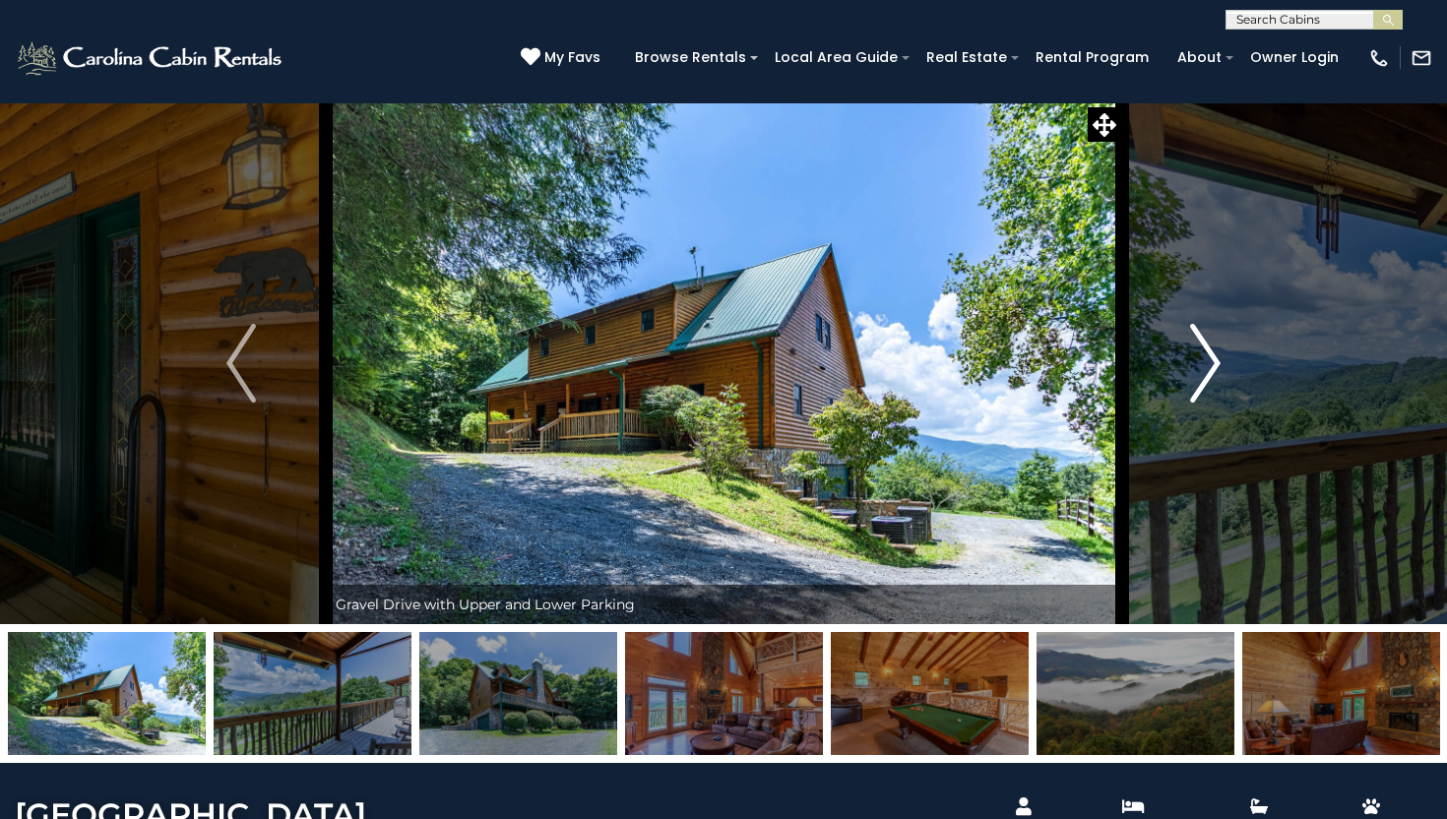
click at [1207, 357] on img "Next" at bounding box center [1206, 363] width 30 height 79
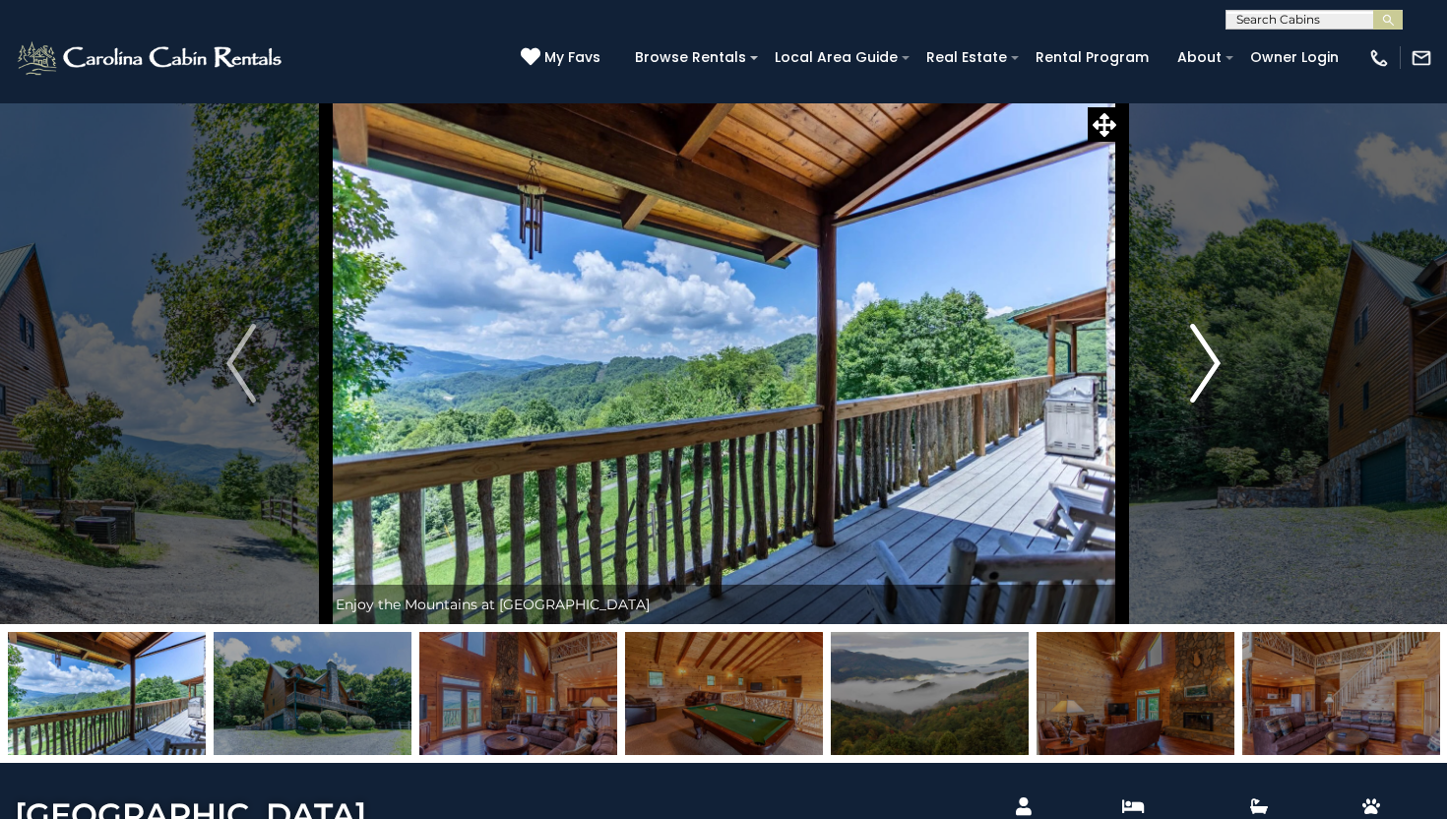
click at [1207, 357] on img "Next" at bounding box center [1206, 363] width 30 height 79
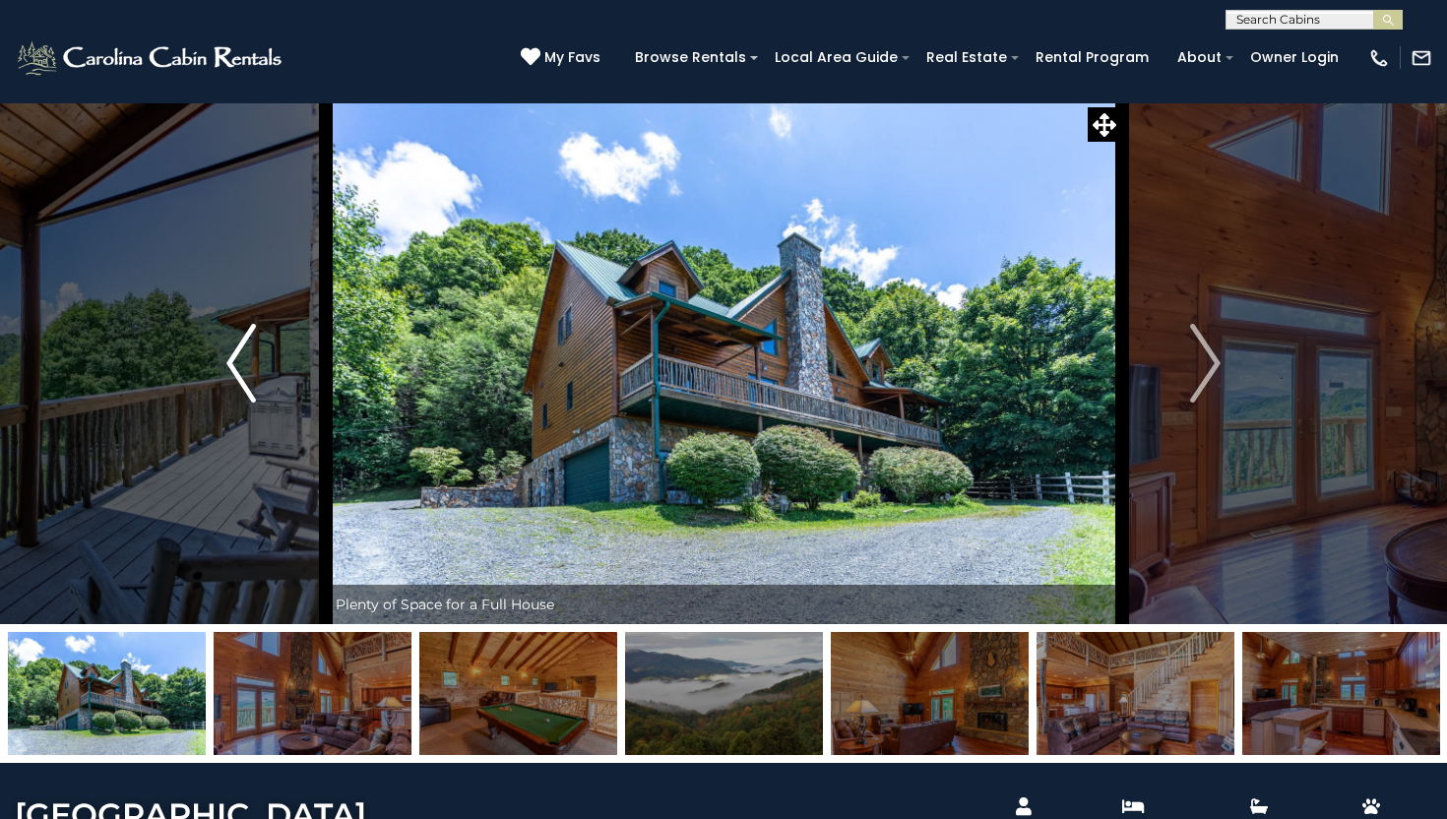
click at [249, 386] on img "Previous" at bounding box center [241, 363] width 30 height 79
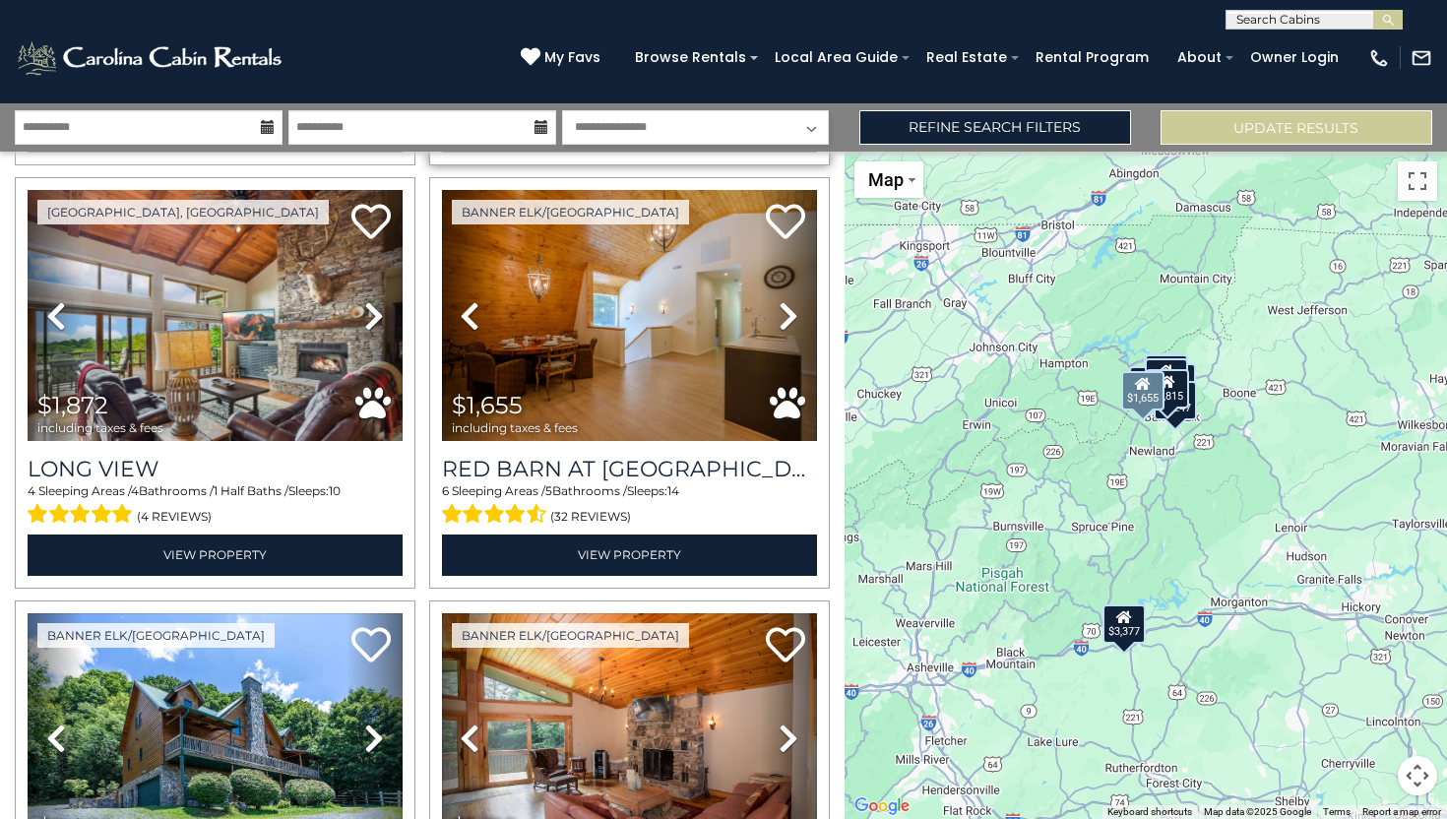
scroll to position [1310, 0]
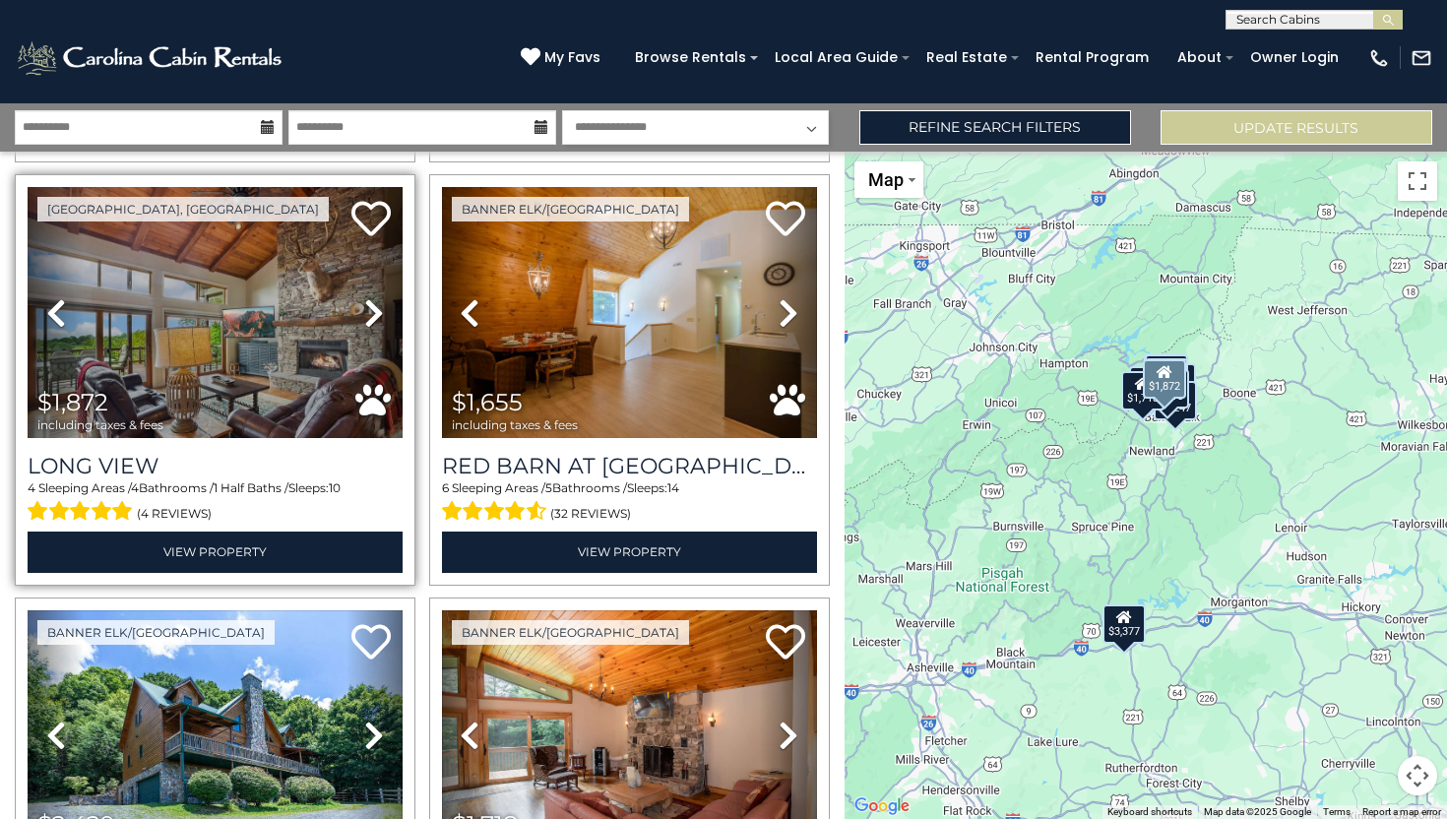
click at [377, 312] on icon at bounding box center [374, 312] width 20 height 31
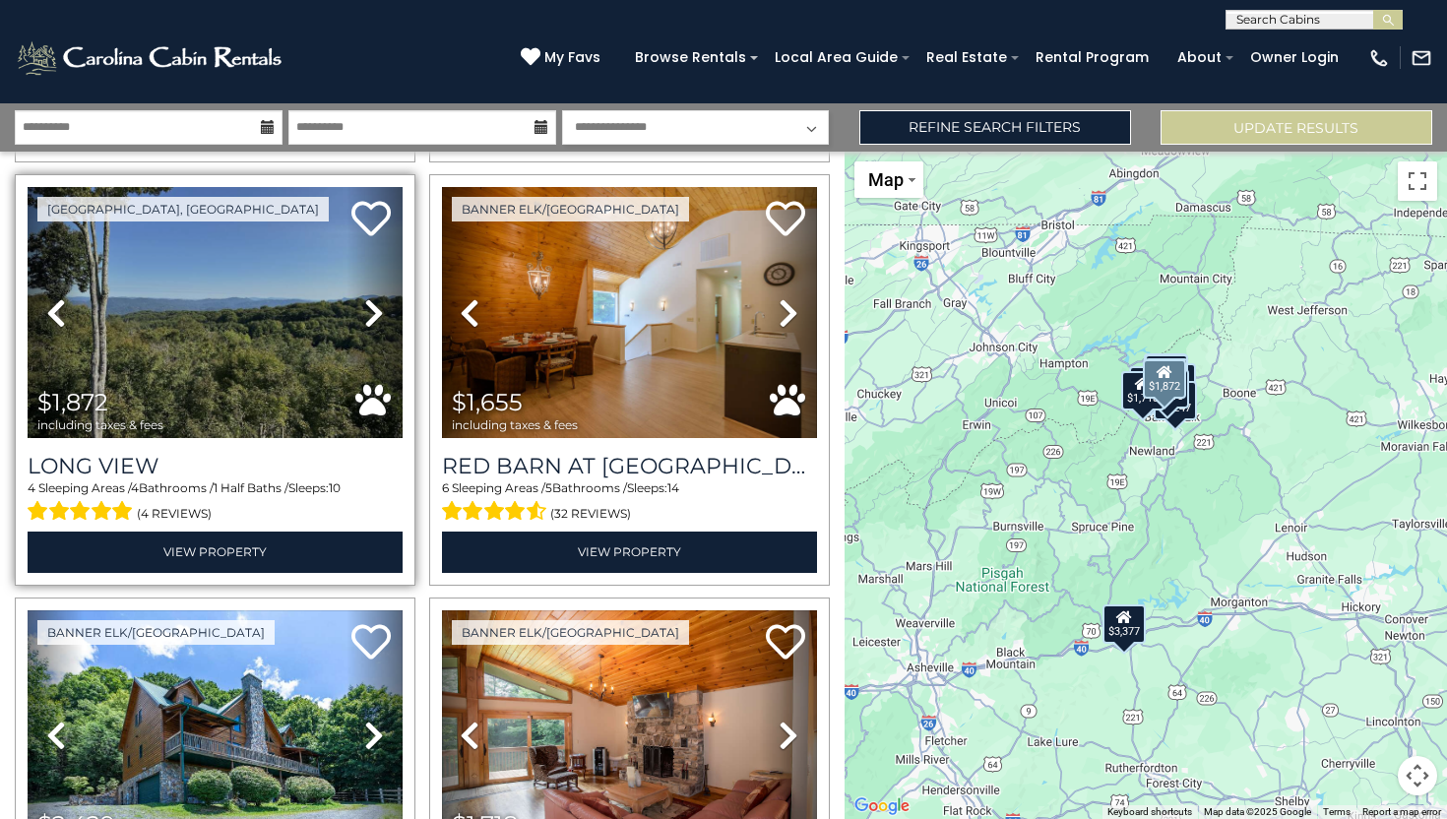
click at [377, 312] on icon at bounding box center [374, 312] width 20 height 31
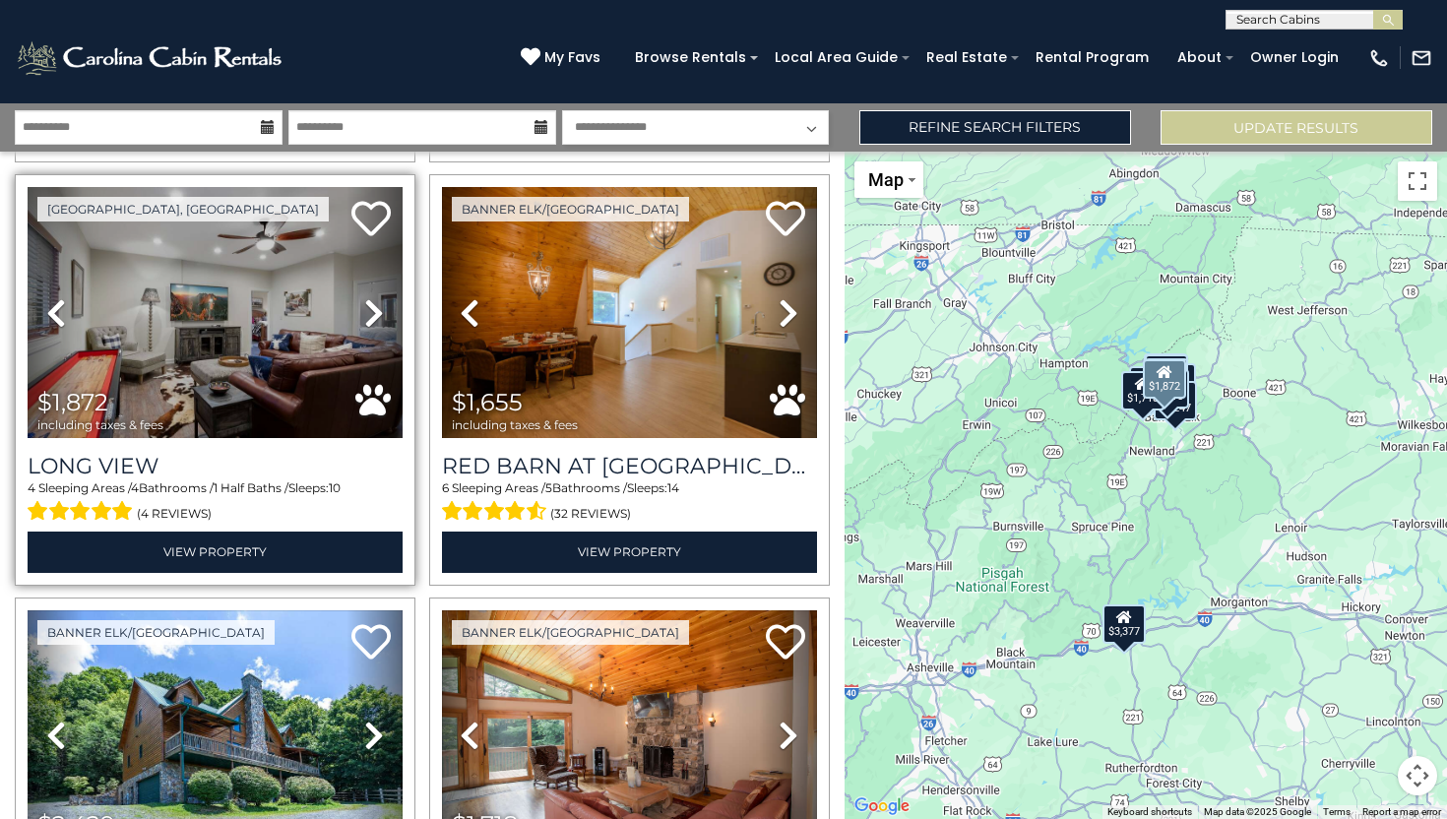
click at [377, 312] on icon at bounding box center [374, 312] width 20 height 31
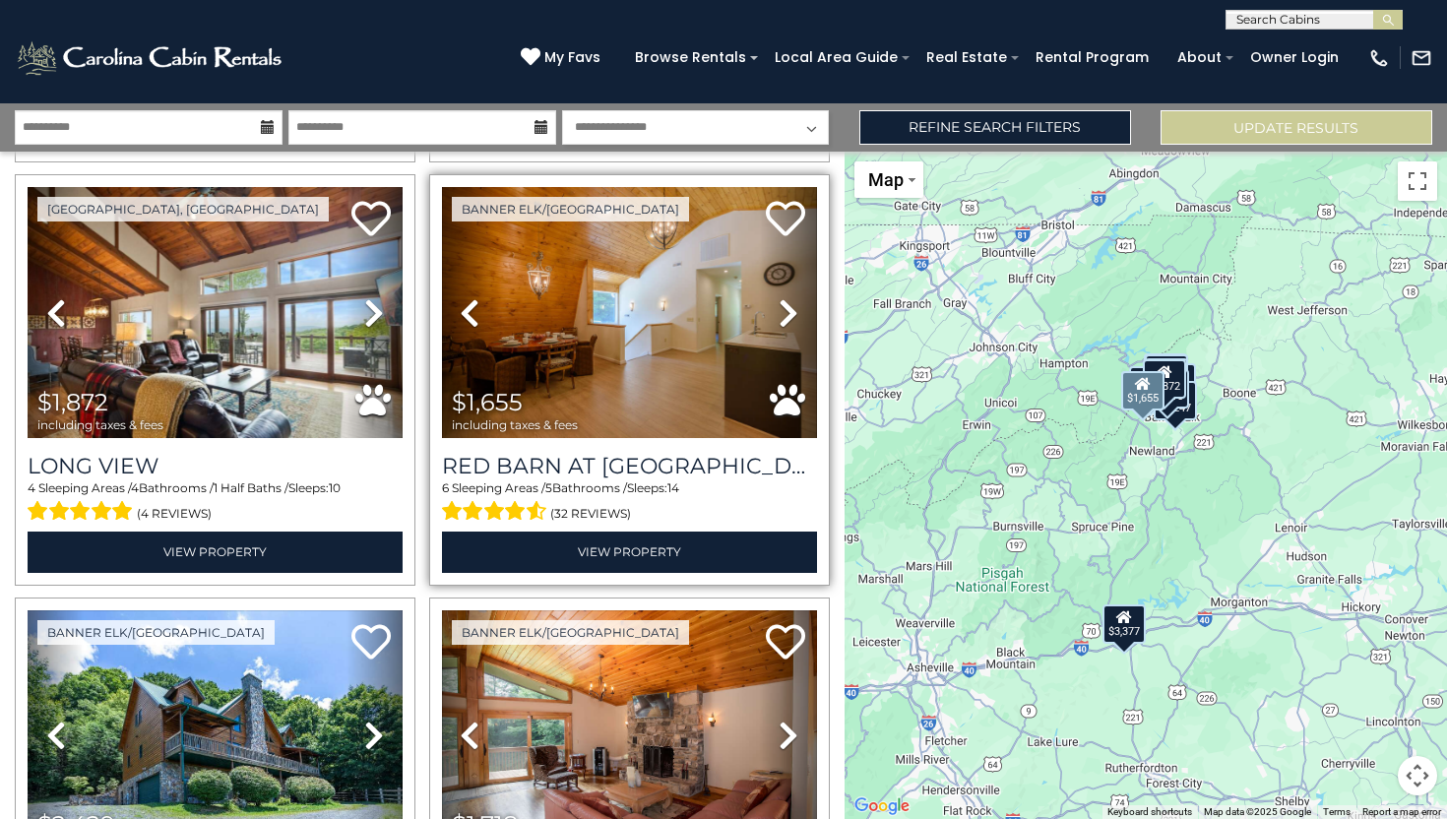
scroll to position [1337, 0]
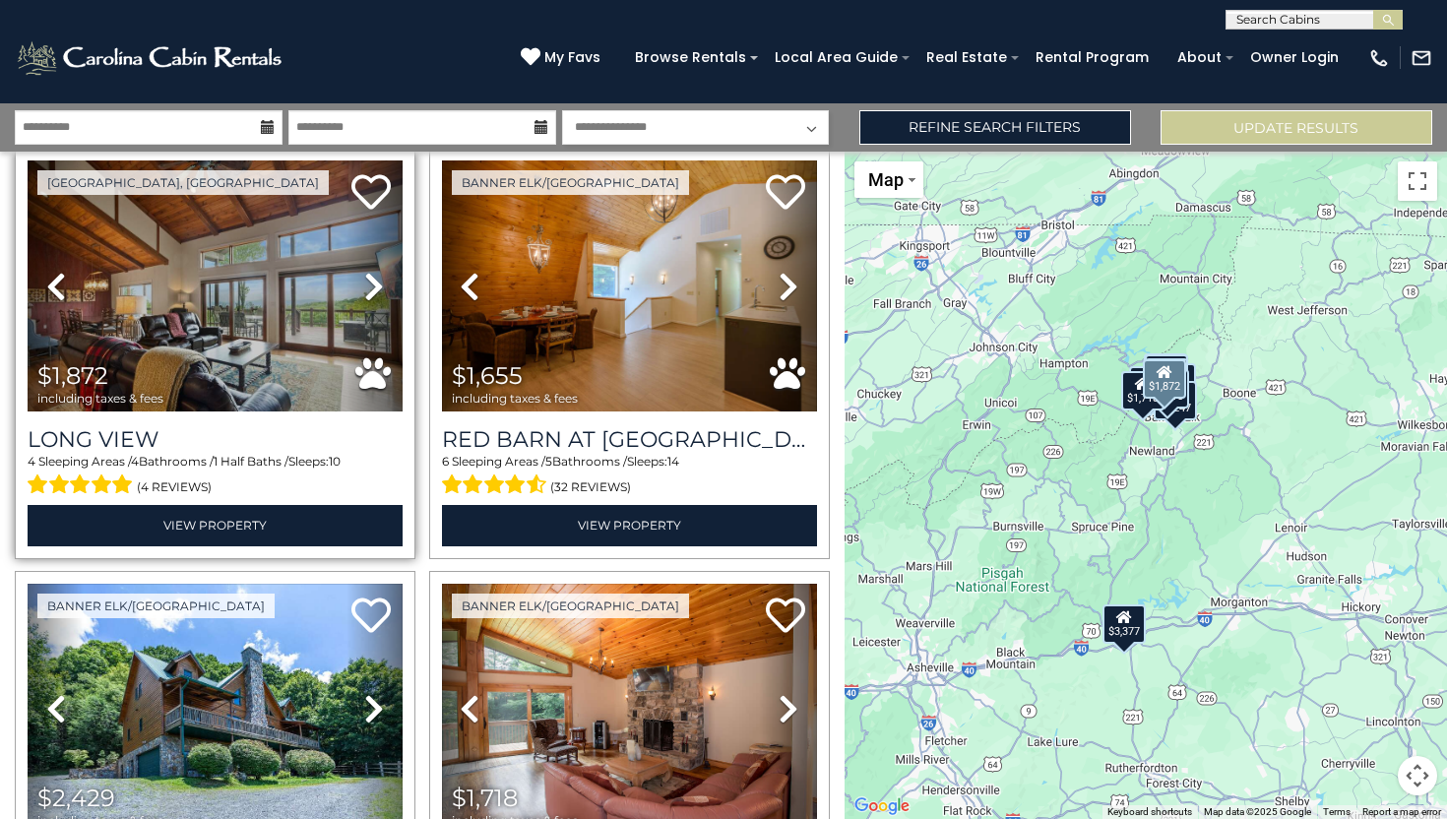
click at [370, 275] on icon at bounding box center [374, 286] width 20 height 31
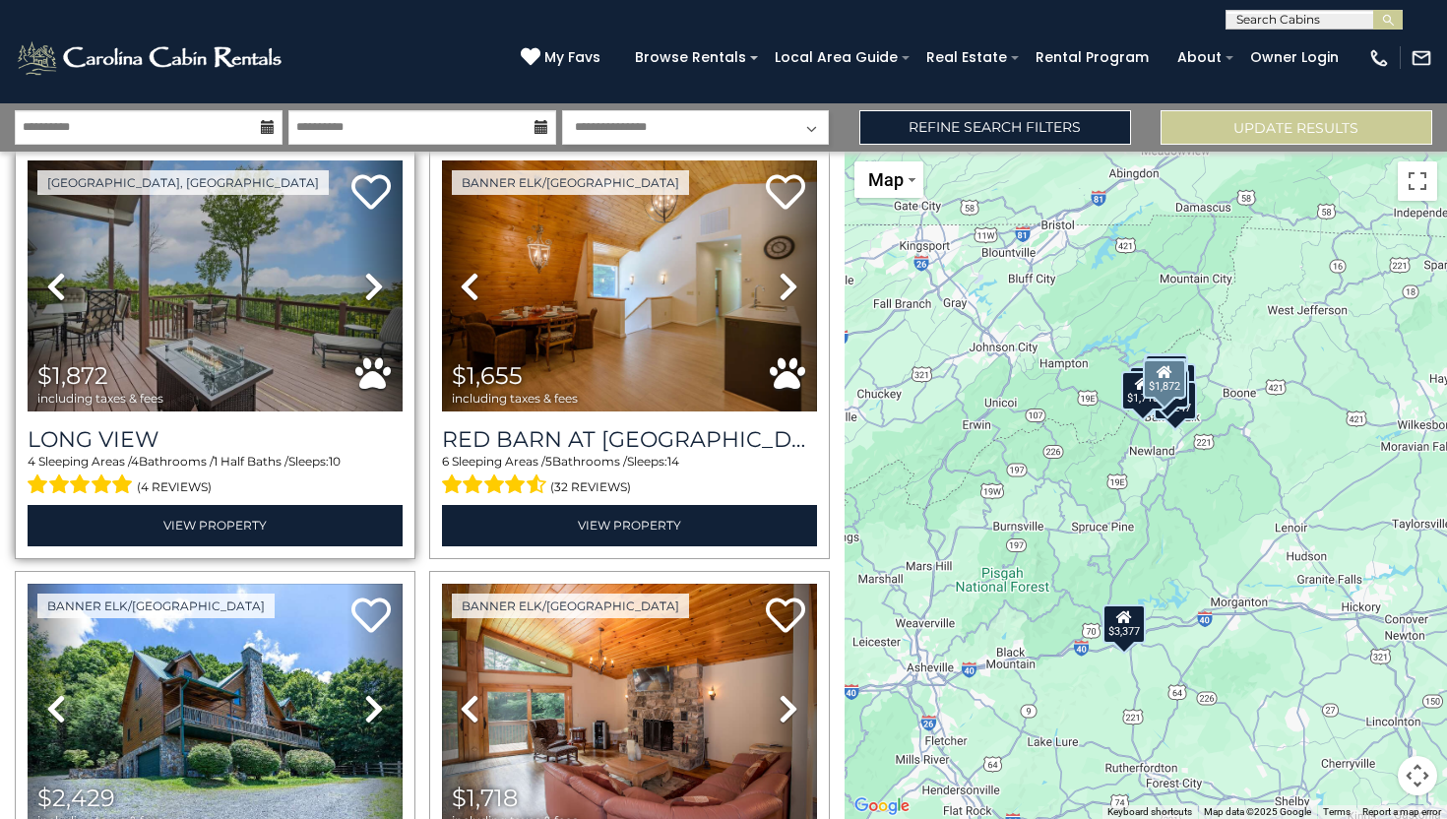
click at [371, 275] on icon at bounding box center [374, 286] width 20 height 31
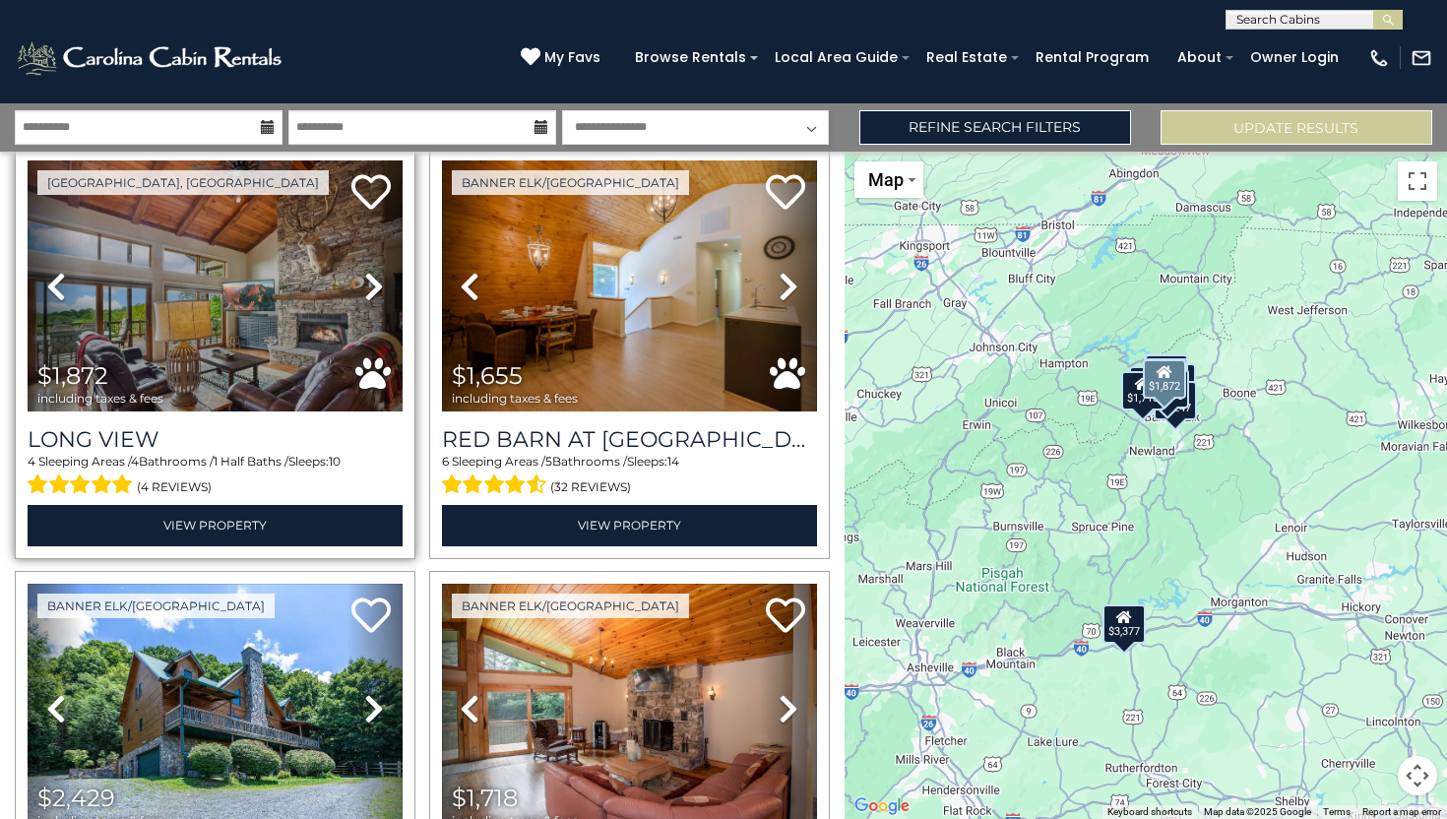
click at [371, 275] on icon at bounding box center [374, 286] width 20 height 31
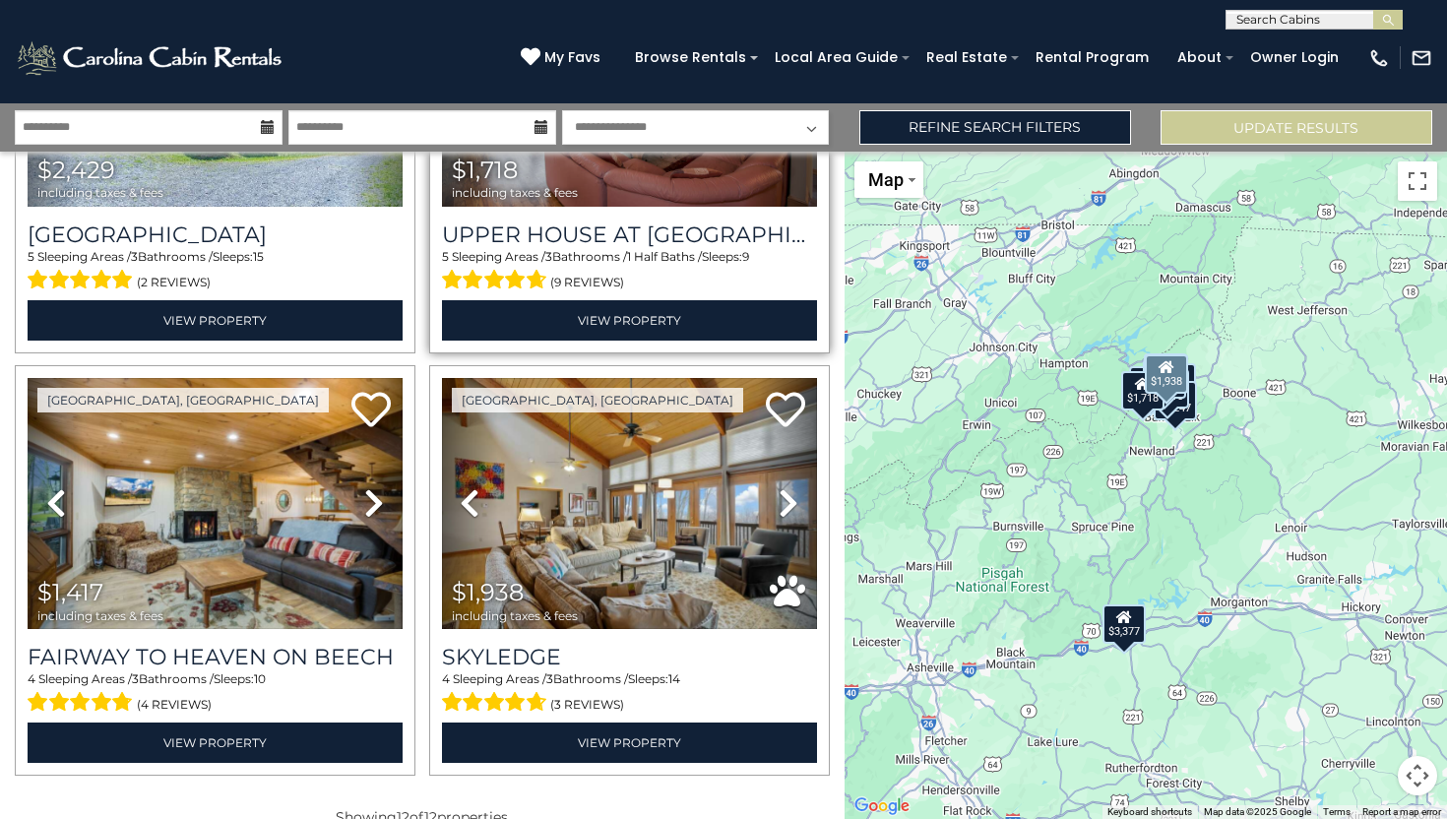
scroll to position [2002, 0]
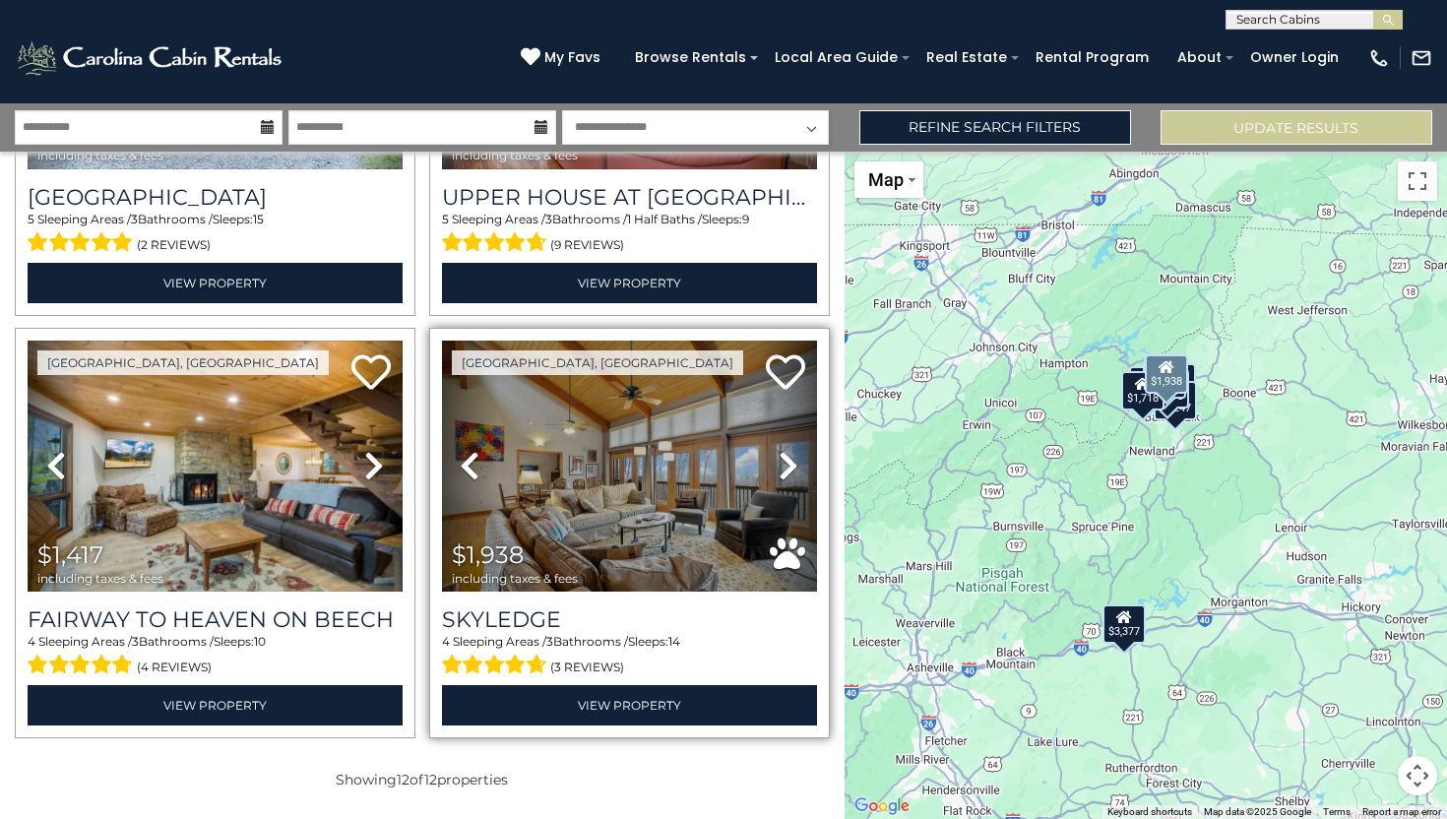
click at [777, 474] on link "Next" at bounding box center [788, 466] width 56 height 251
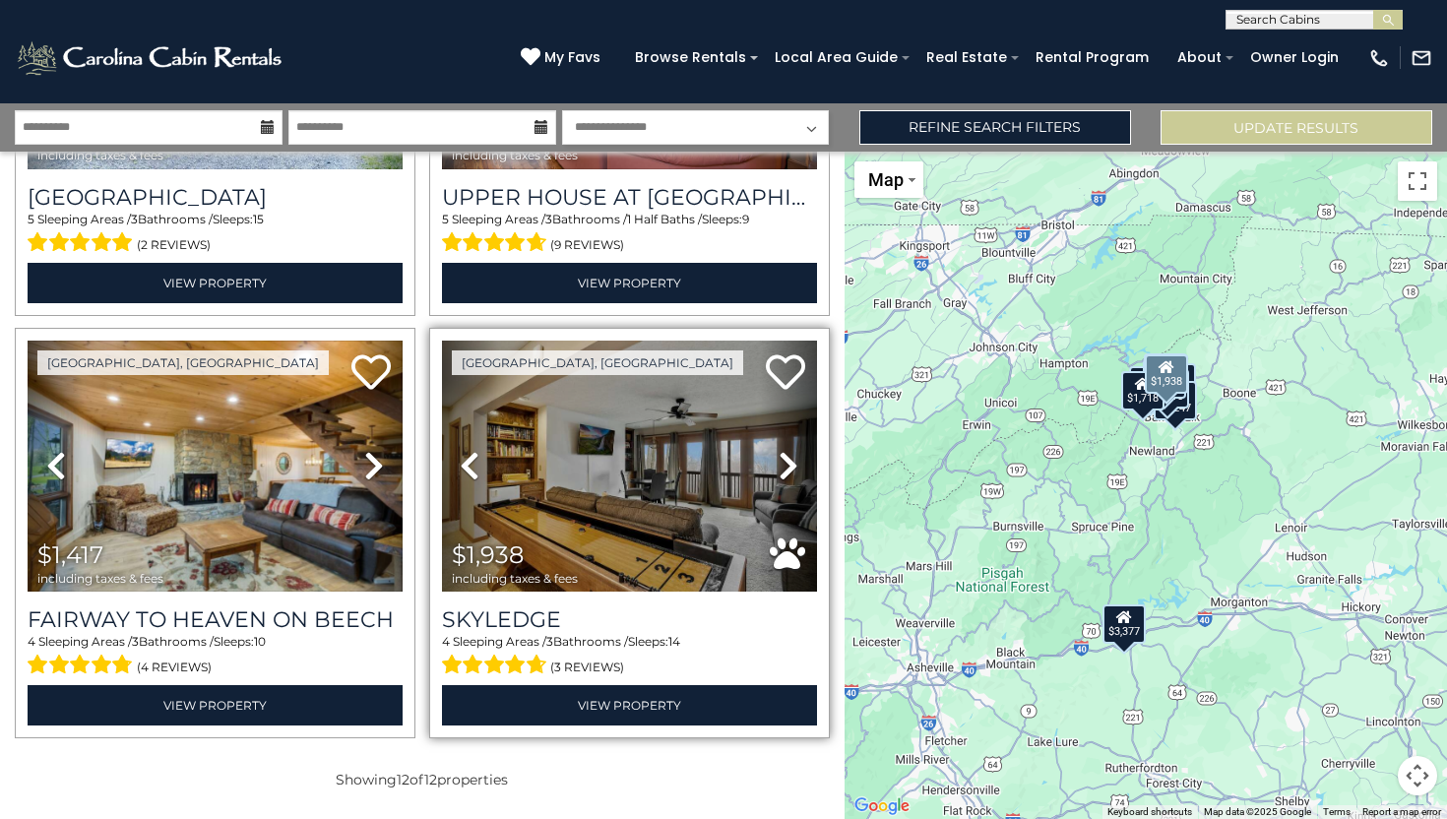
click at [777, 473] on link "Next" at bounding box center [788, 466] width 56 height 251
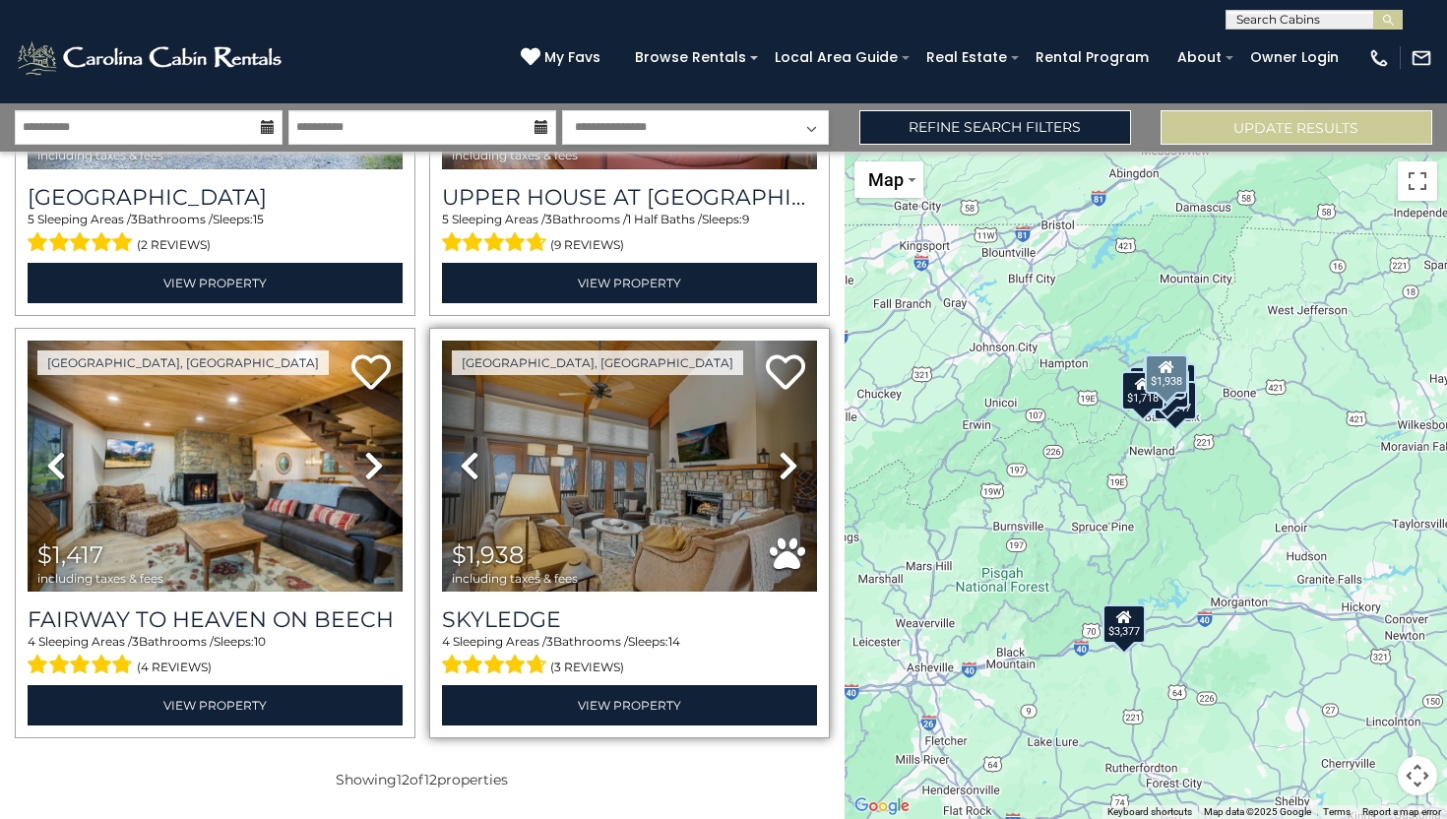
click at [794, 463] on icon at bounding box center [789, 465] width 20 height 31
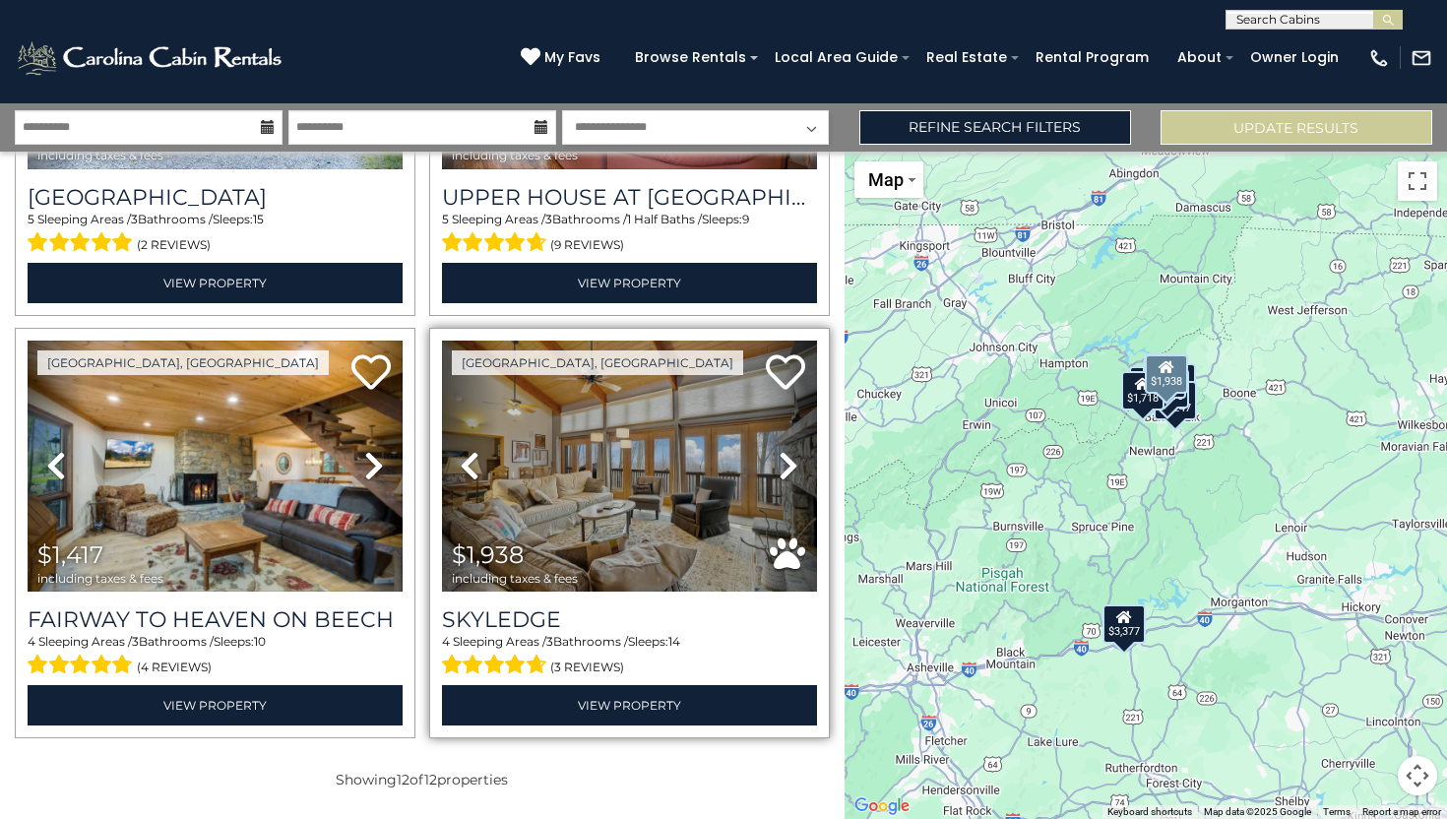
click at [794, 463] on icon at bounding box center [789, 465] width 20 height 31
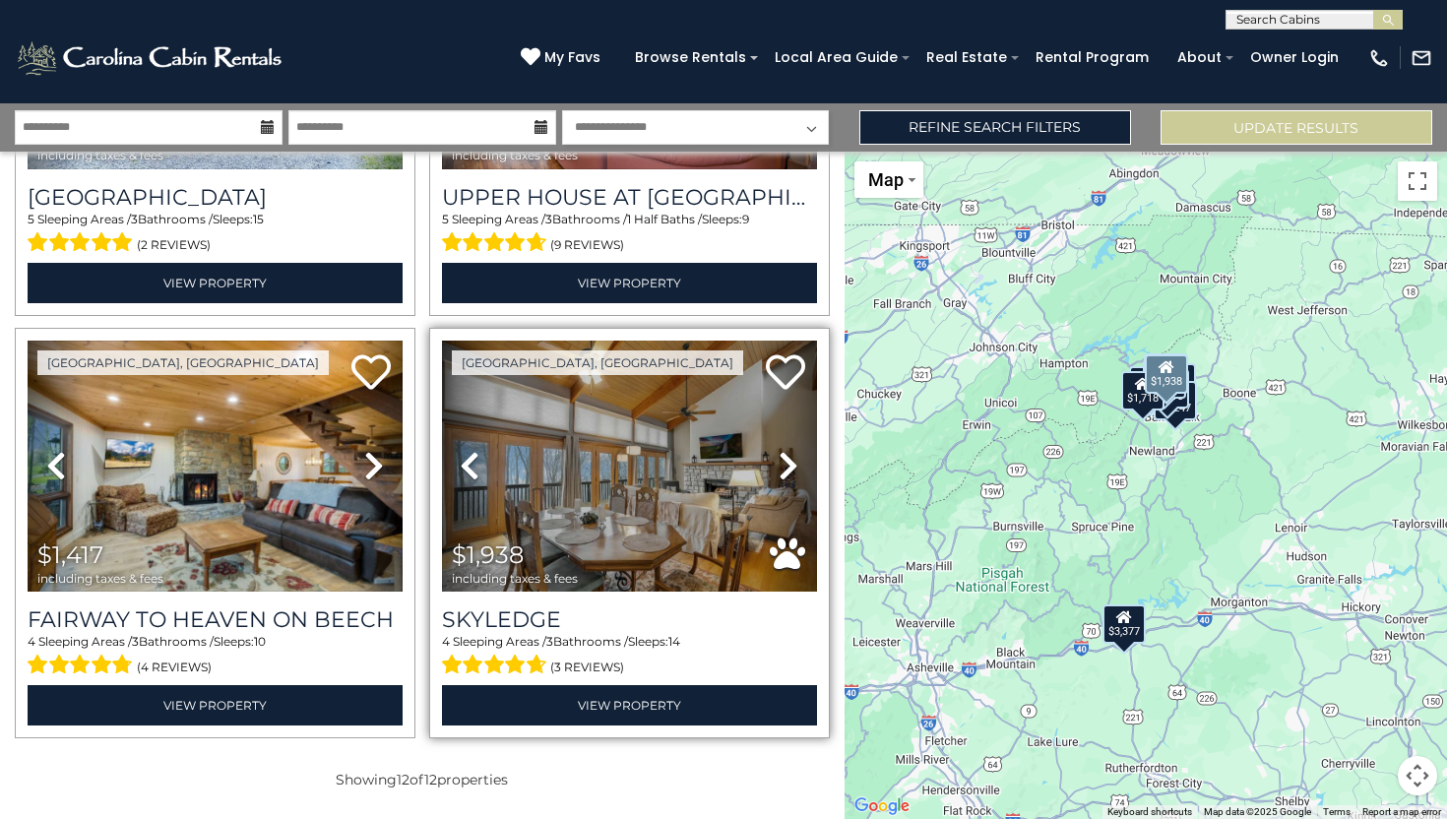
click at [794, 463] on icon at bounding box center [789, 465] width 20 height 31
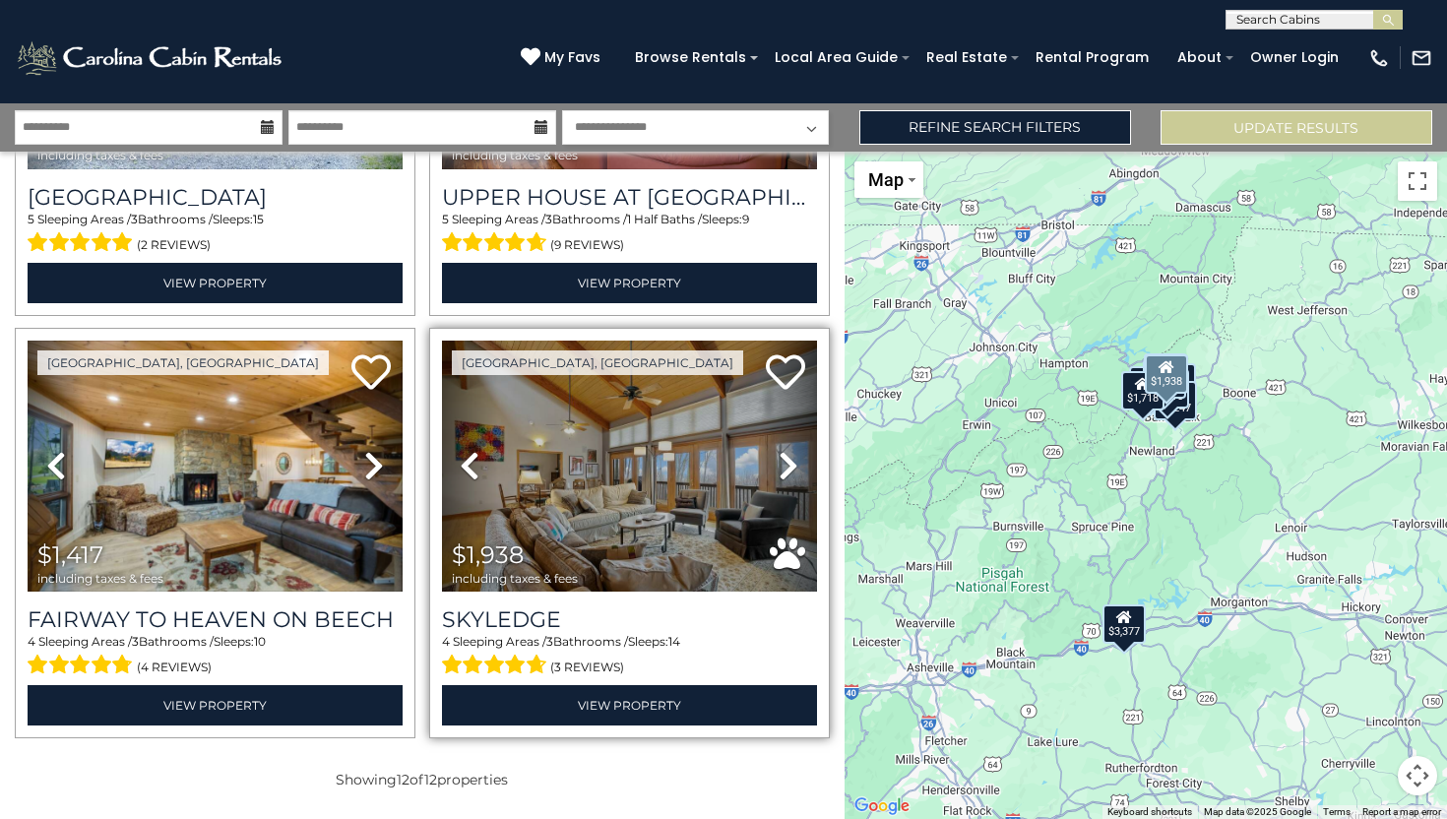
click at [793, 463] on icon at bounding box center [789, 465] width 20 height 31
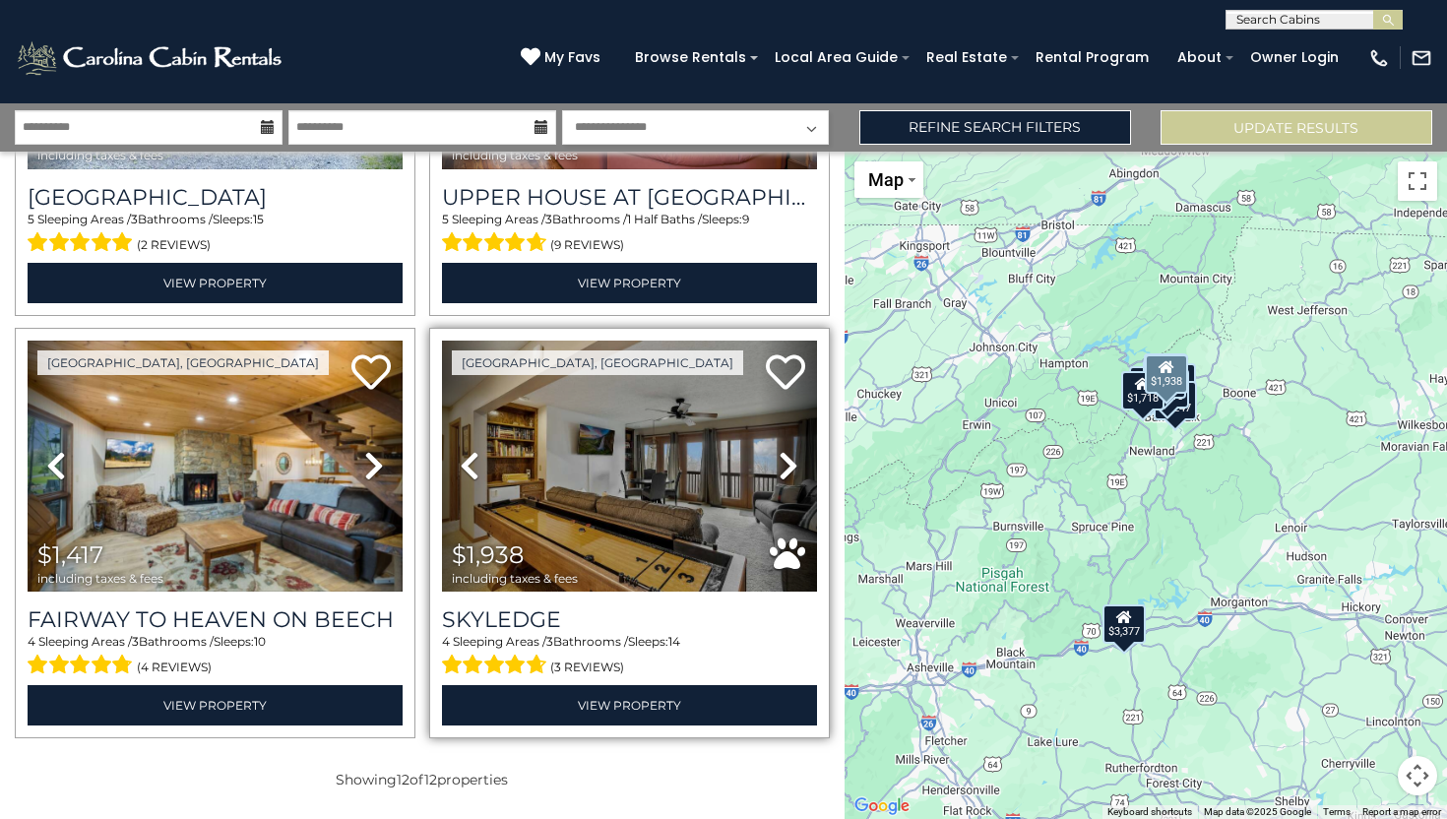
click at [793, 463] on icon at bounding box center [789, 465] width 20 height 31
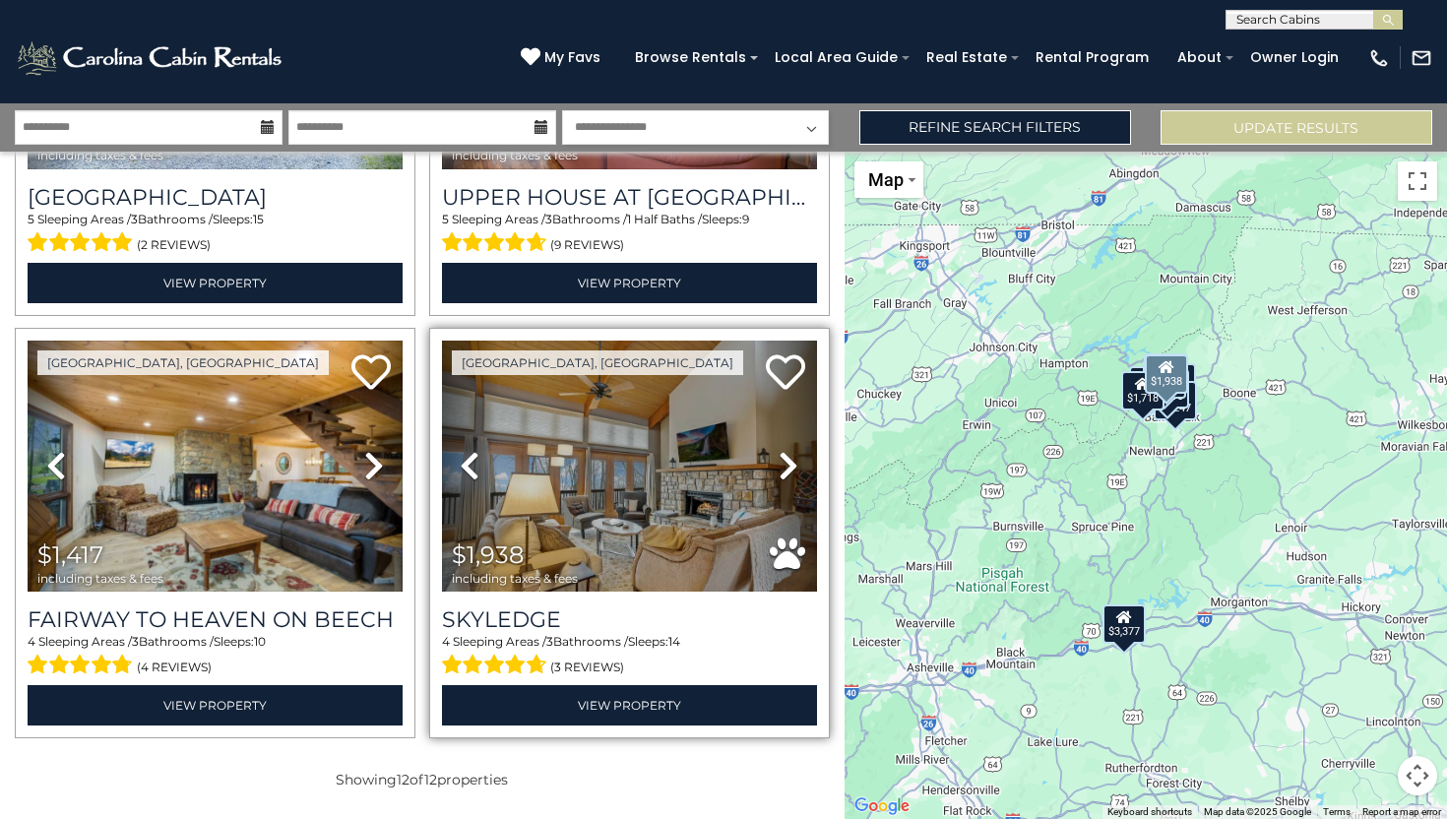
click at [793, 463] on icon at bounding box center [789, 465] width 20 height 31
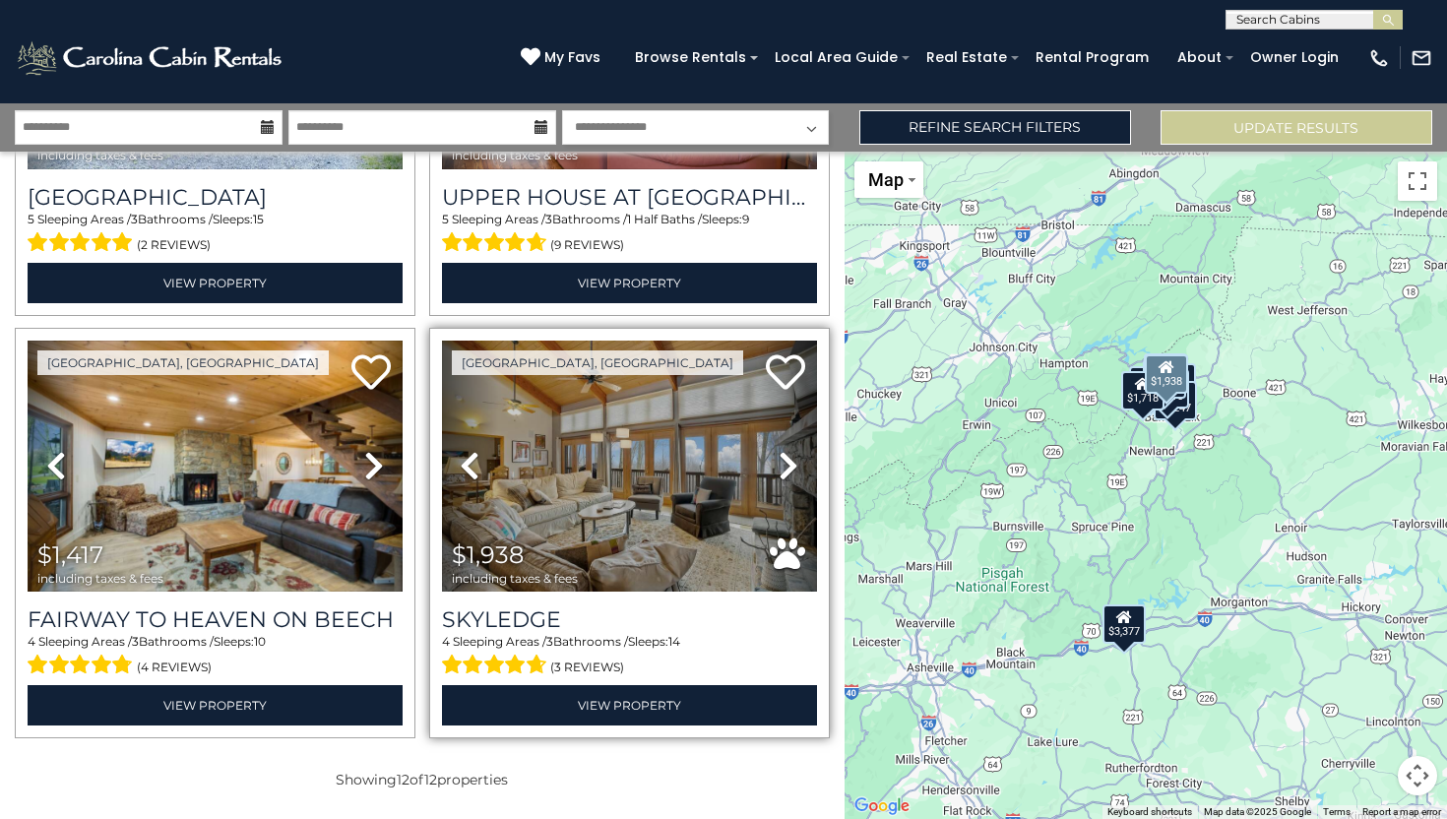
click at [793, 463] on icon at bounding box center [789, 465] width 20 height 31
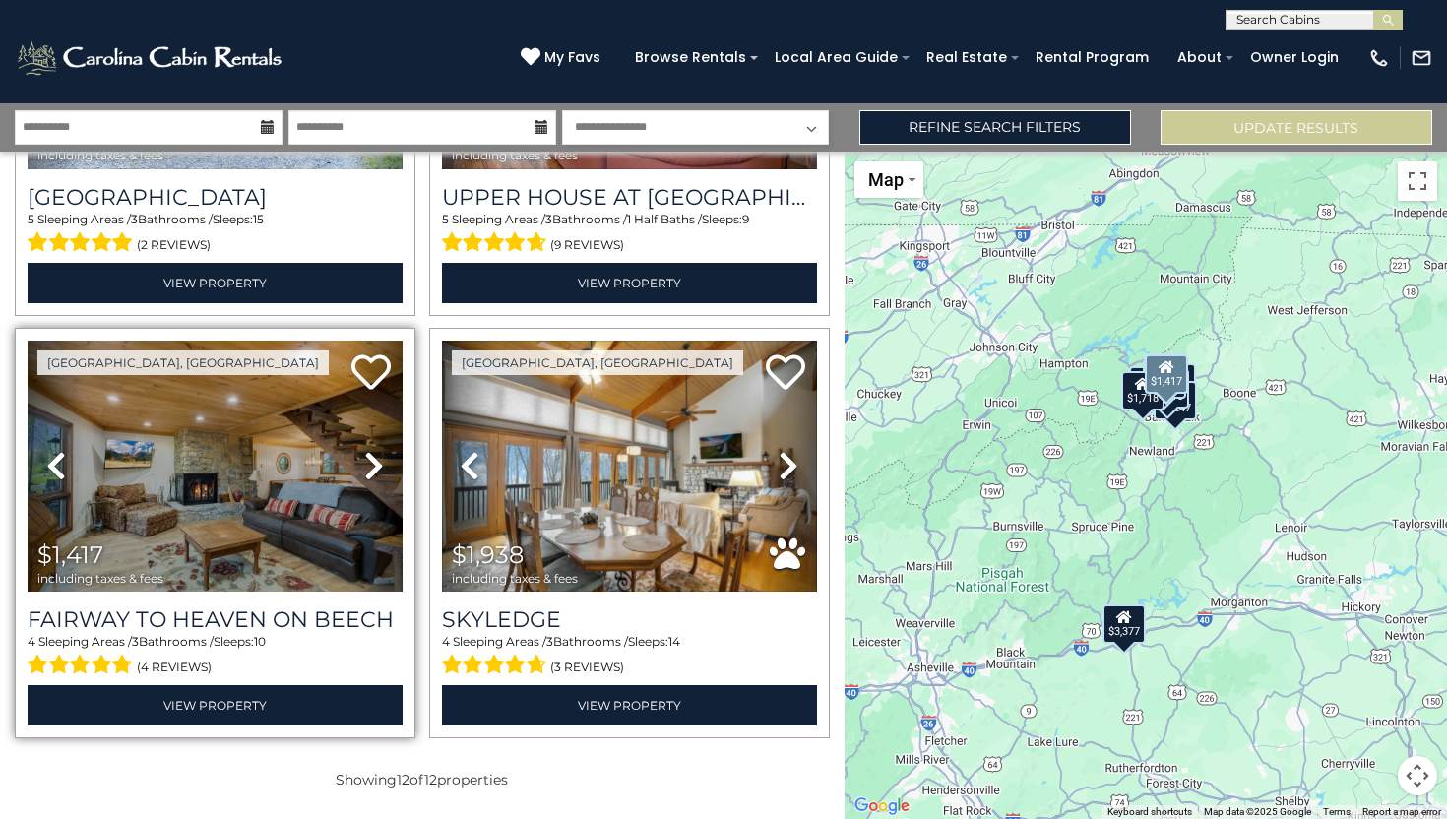
click at [364, 468] on icon at bounding box center [374, 465] width 20 height 31
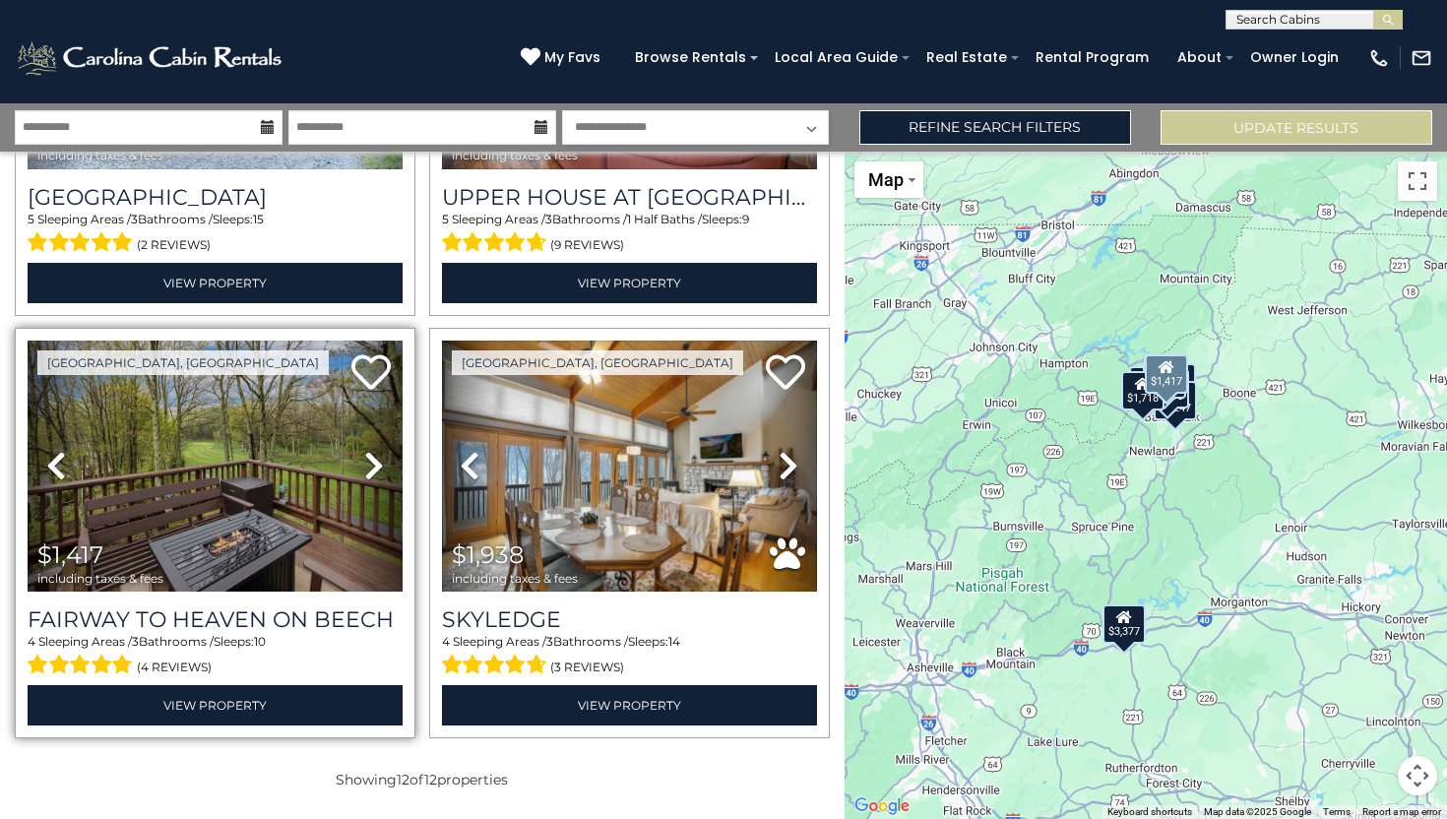
click at [370, 470] on icon at bounding box center [374, 465] width 20 height 31
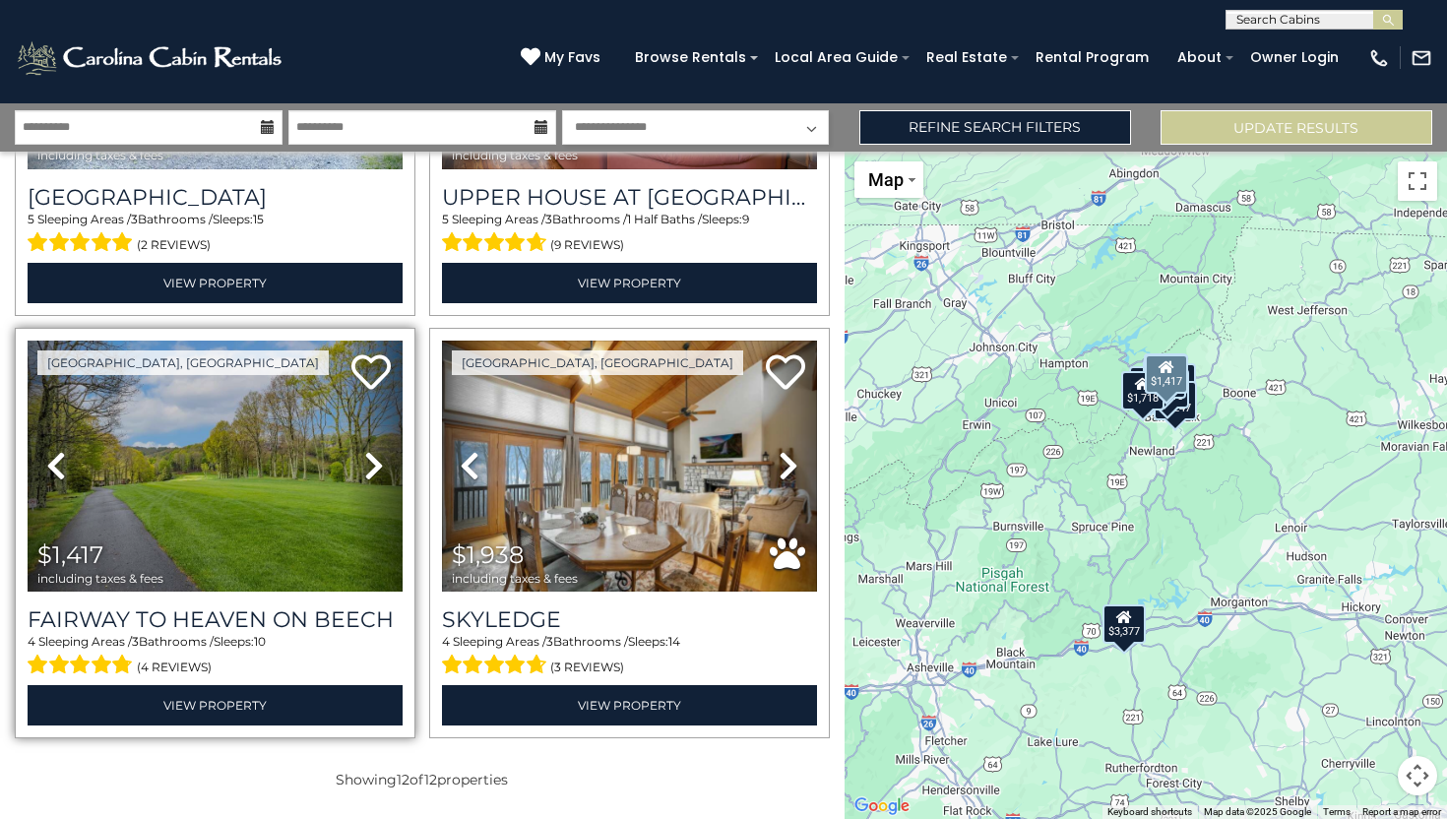
click at [370, 470] on icon at bounding box center [374, 465] width 20 height 31
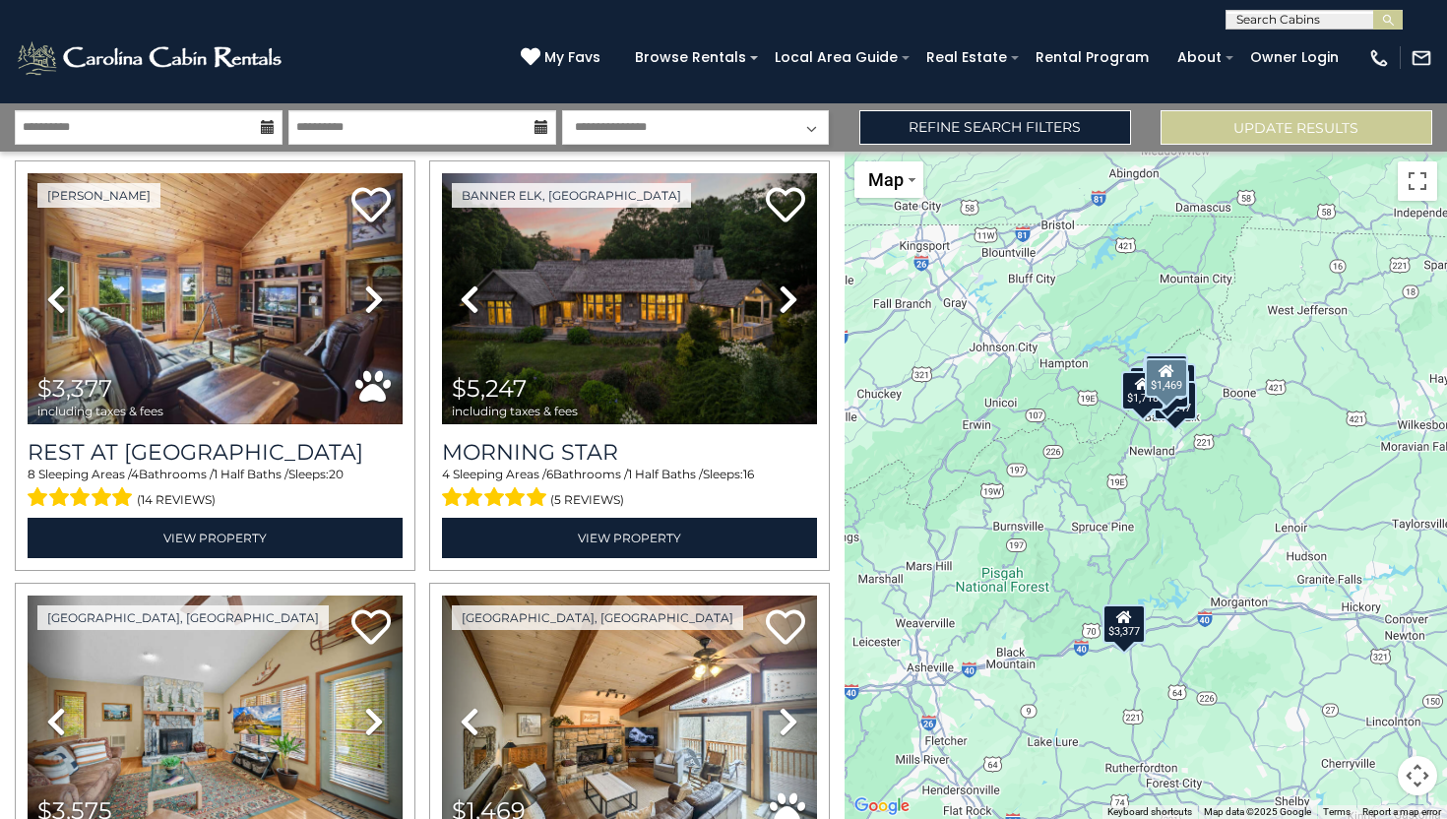
scroll to position [0, 0]
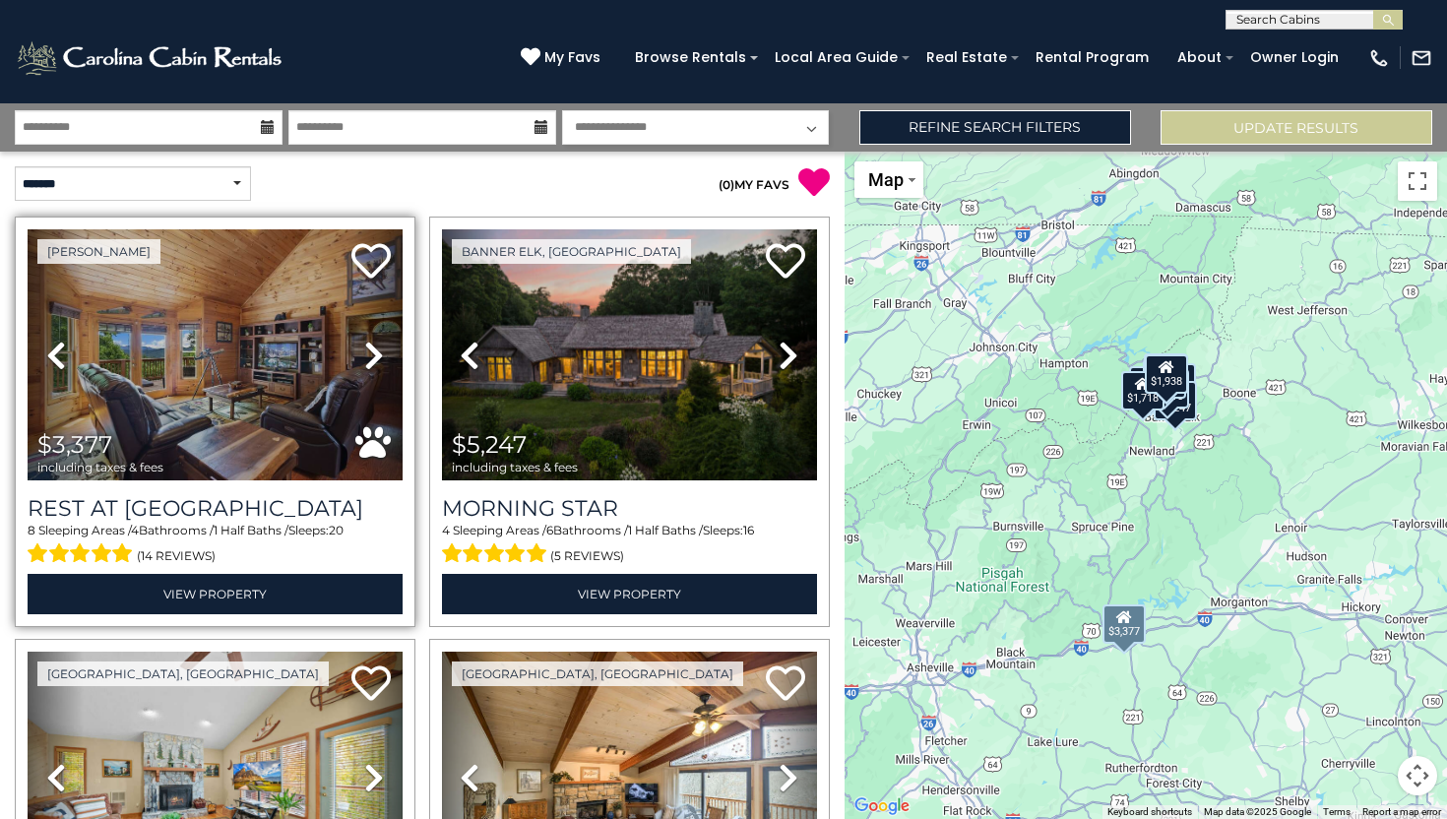
click at [366, 350] on icon at bounding box center [374, 355] width 20 height 31
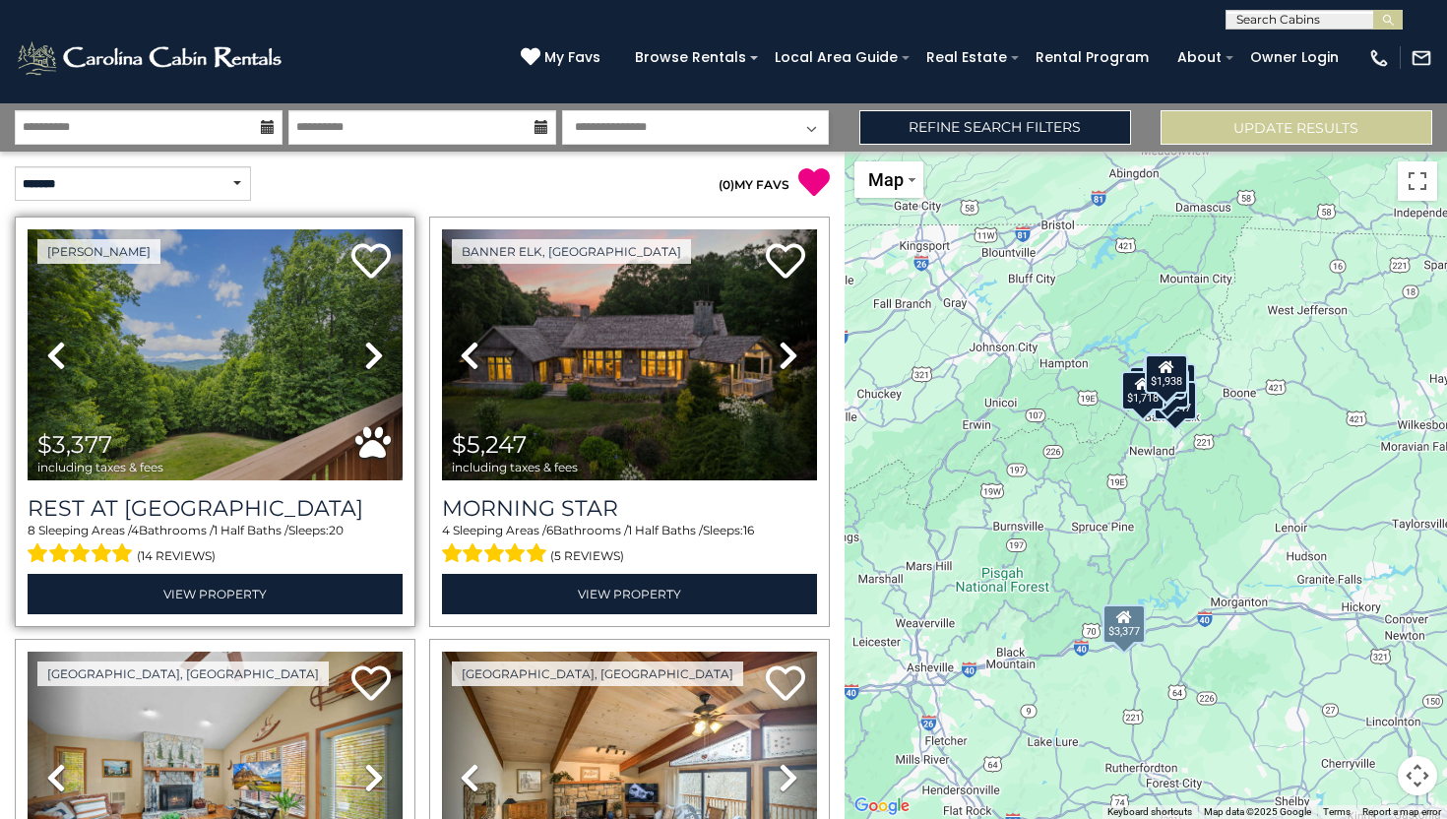
click at [371, 350] on icon at bounding box center [374, 355] width 20 height 31
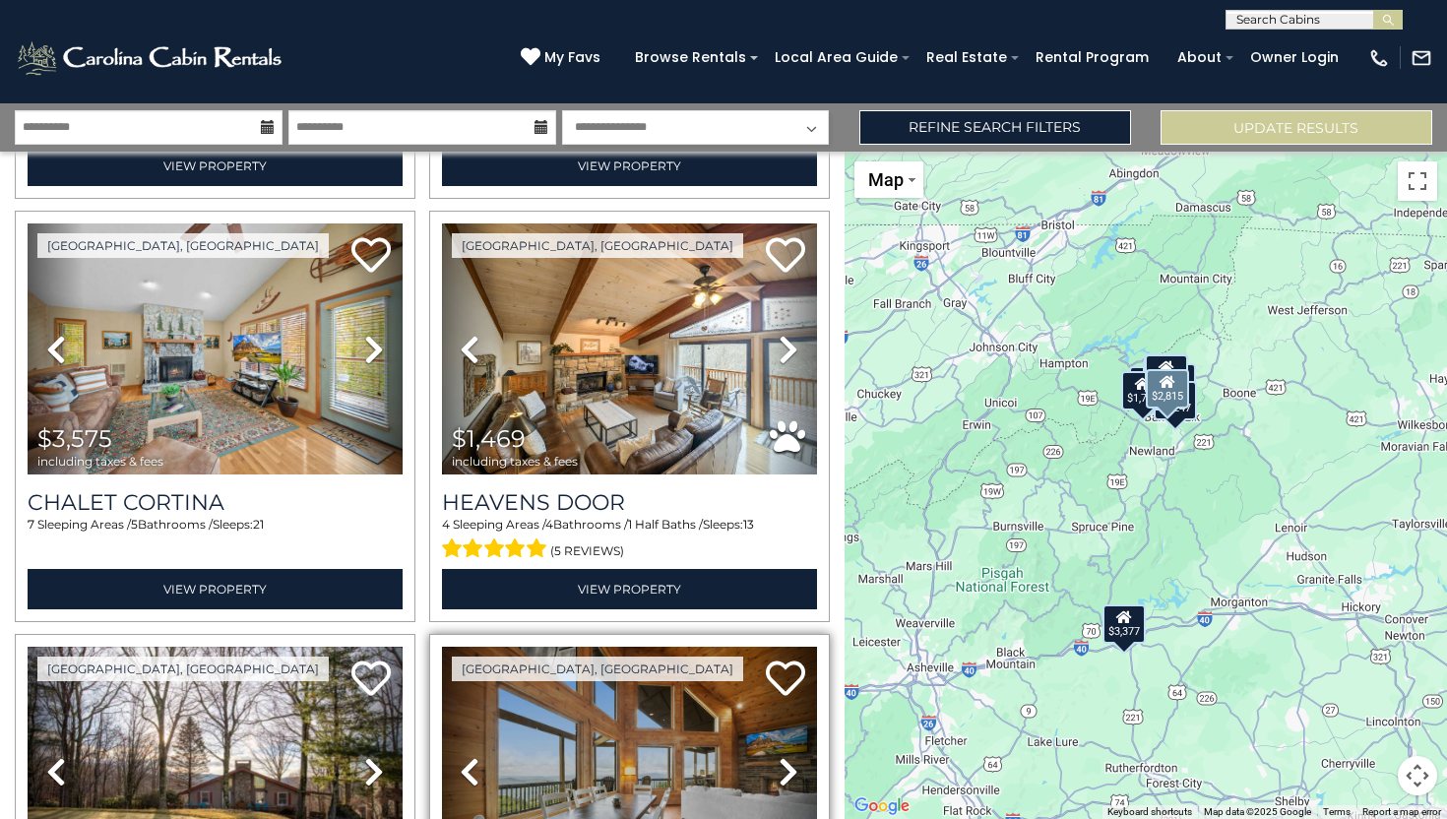
scroll to position [430, 0]
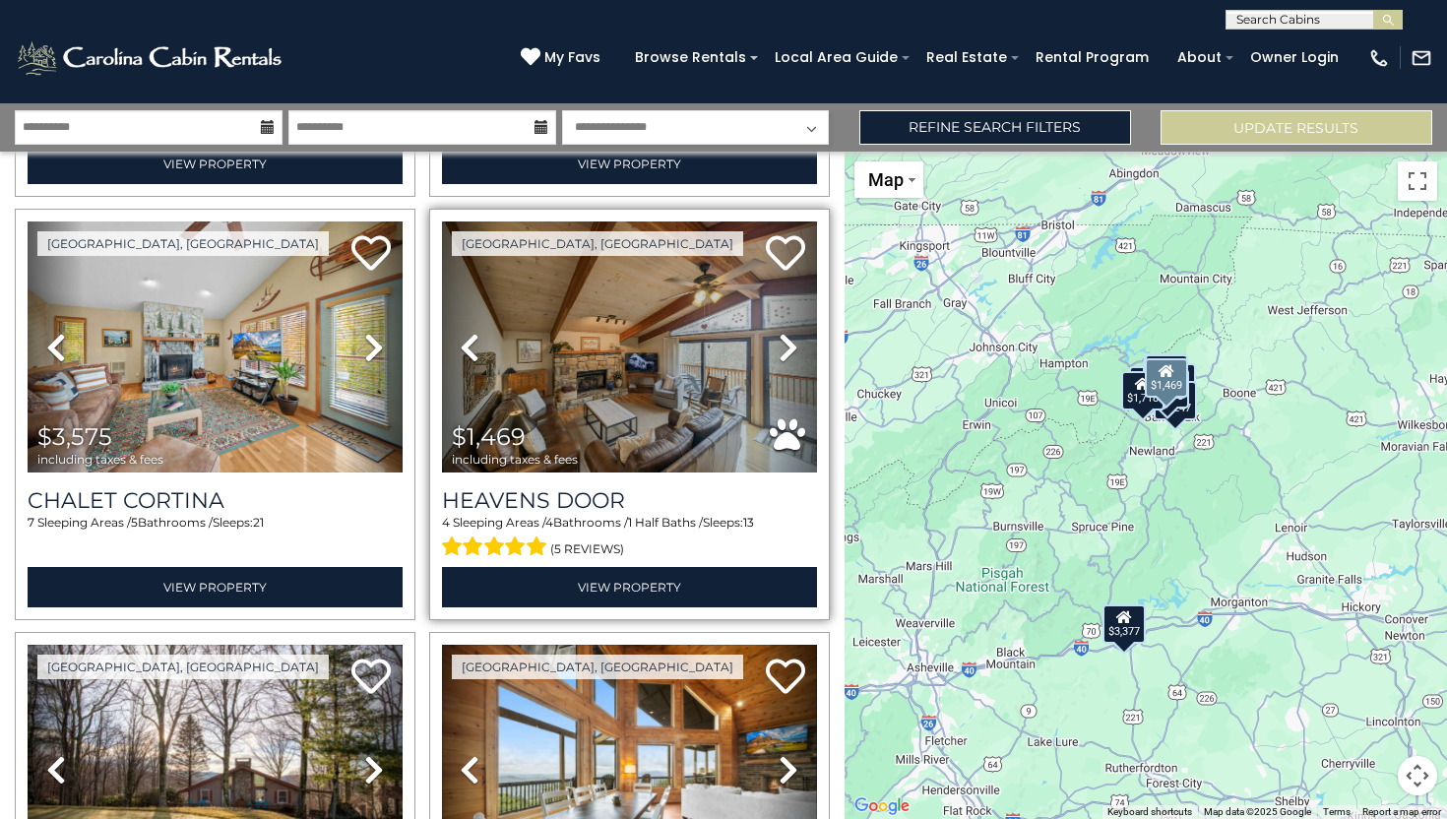
click at [783, 345] on icon at bounding box center [789, 347] width 20 height 31
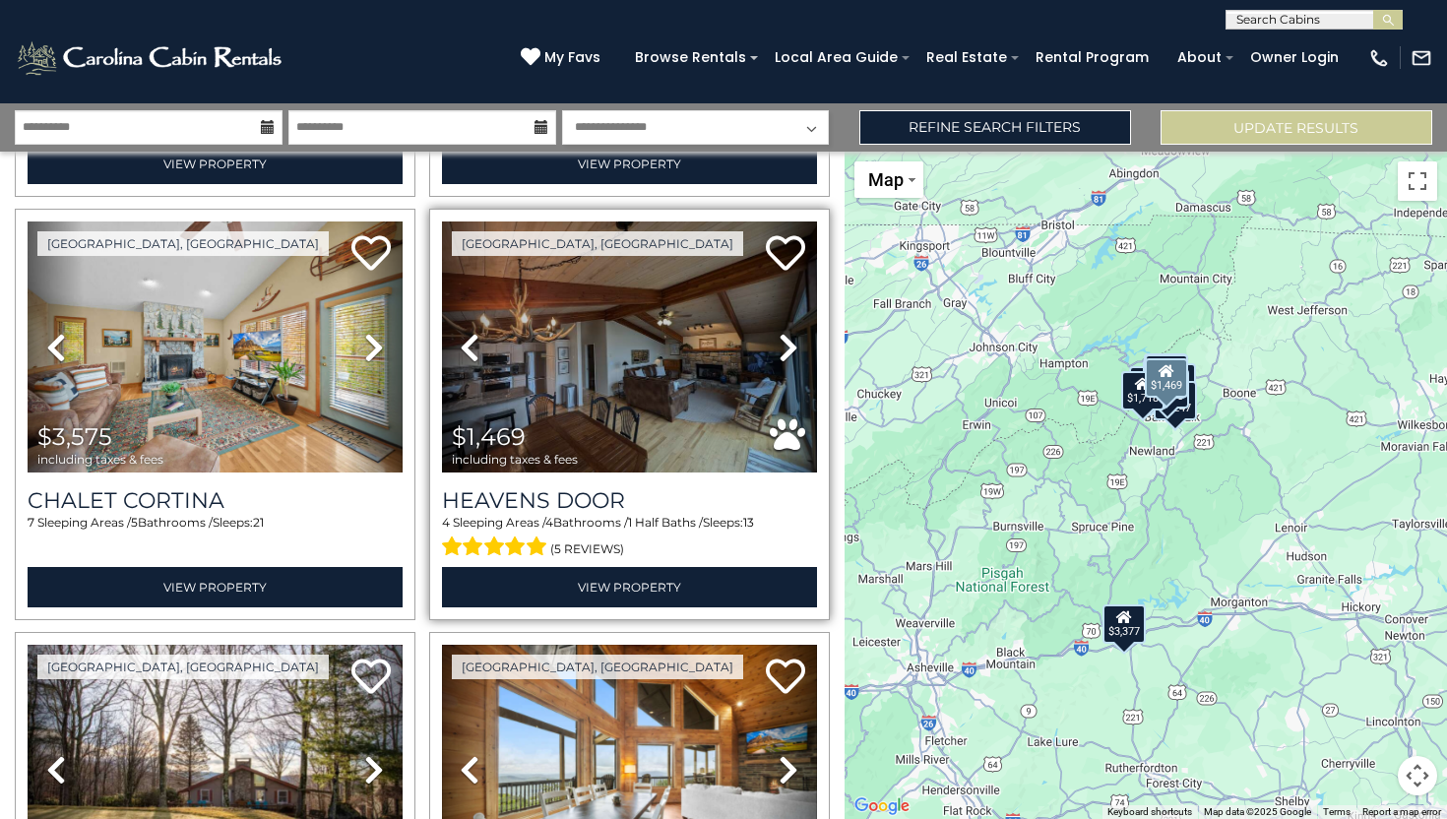
click at [783, 345] on icon at bounding box center [789, 347] width 20 height 31
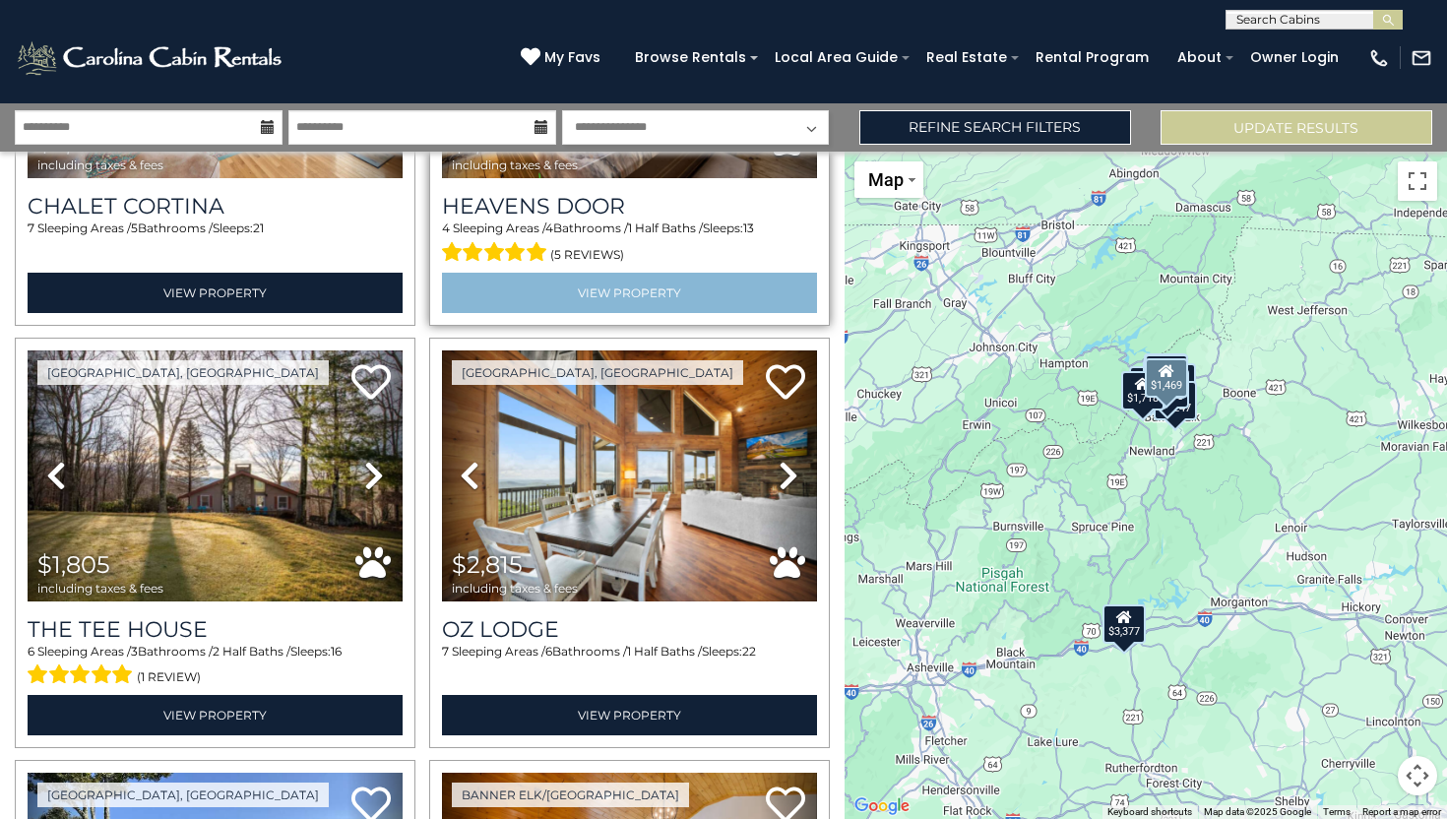
scroll to position [787, 0]
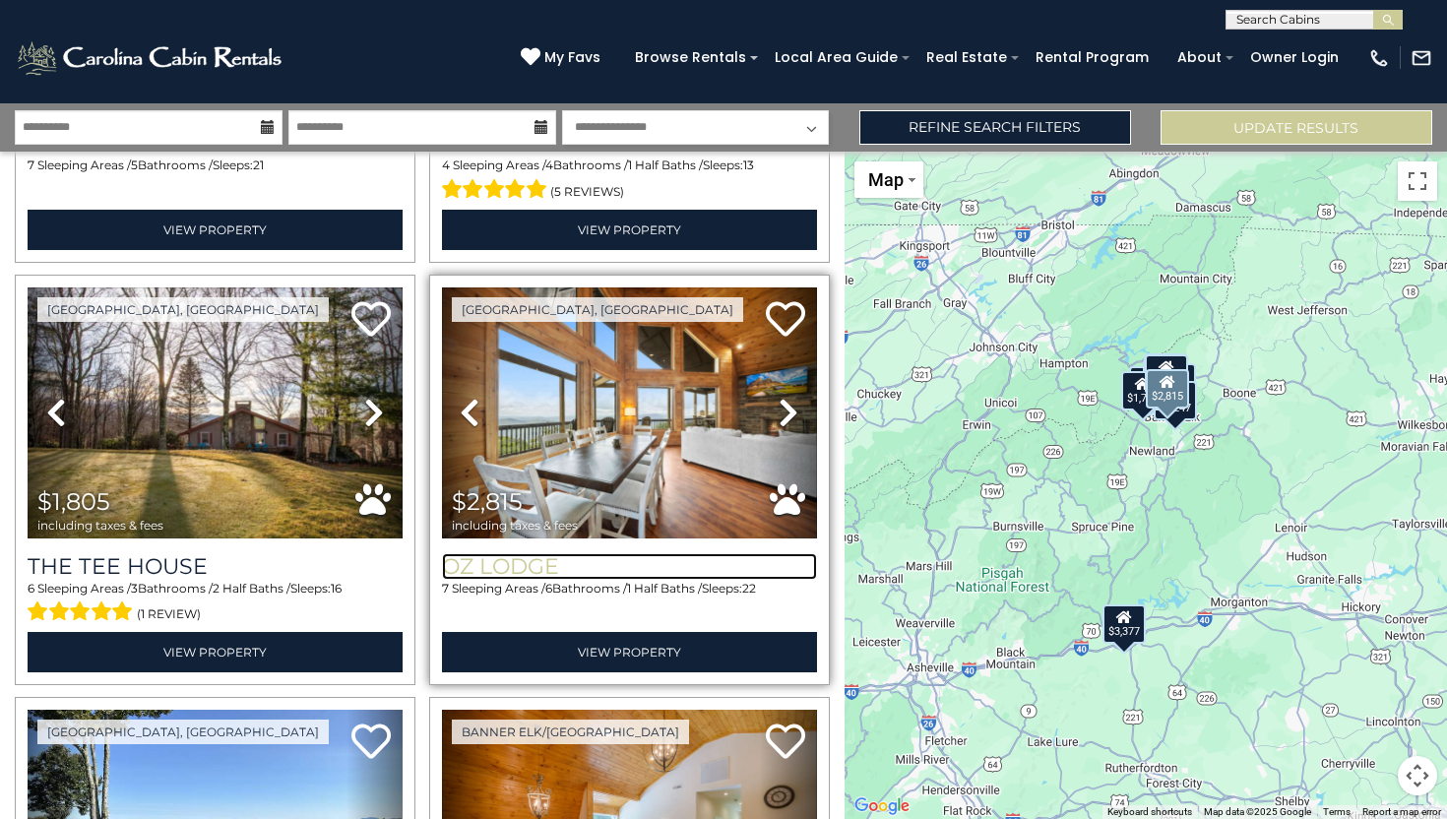
click at [524, 562] on h3 "Oz Lodge" at bounding box center [629, 566] width 375 height 27
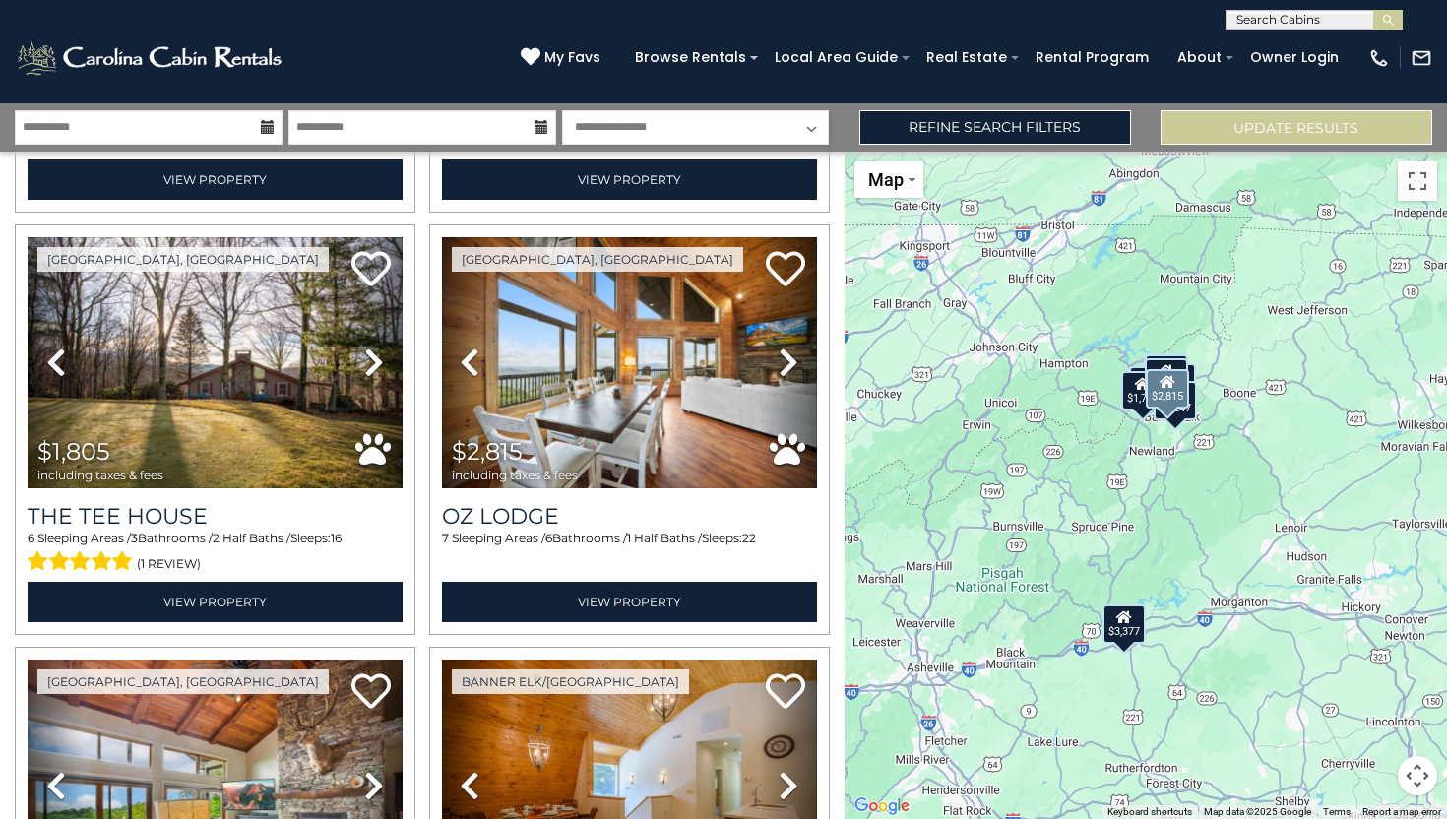
scroll to position [840, 0]
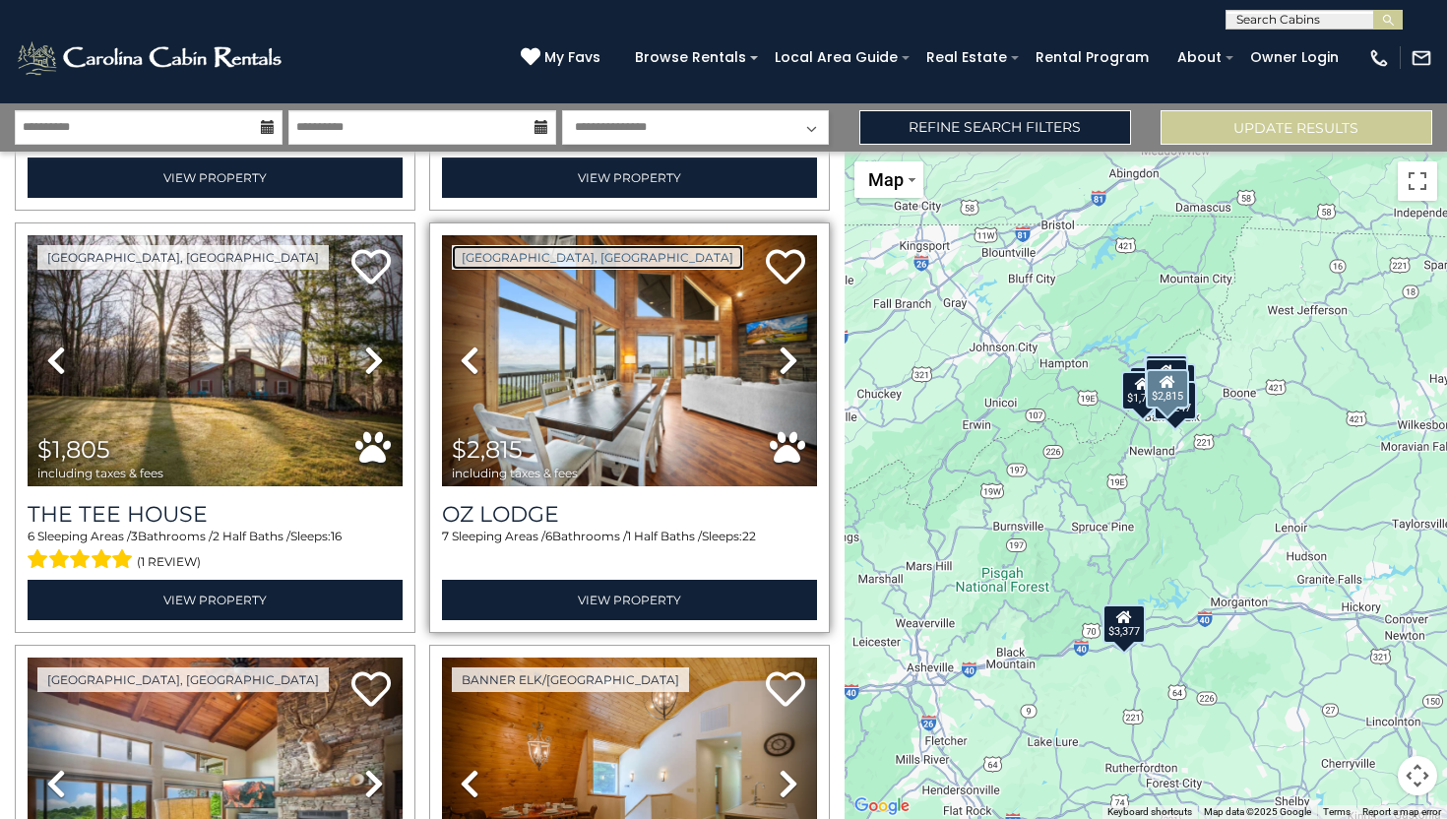
click at [564, 253] on link "[GEOGRAPHIC_DATA], [GEOGRAPHIC_DATA]" at bounding box center [597, 257] width 291 height 25
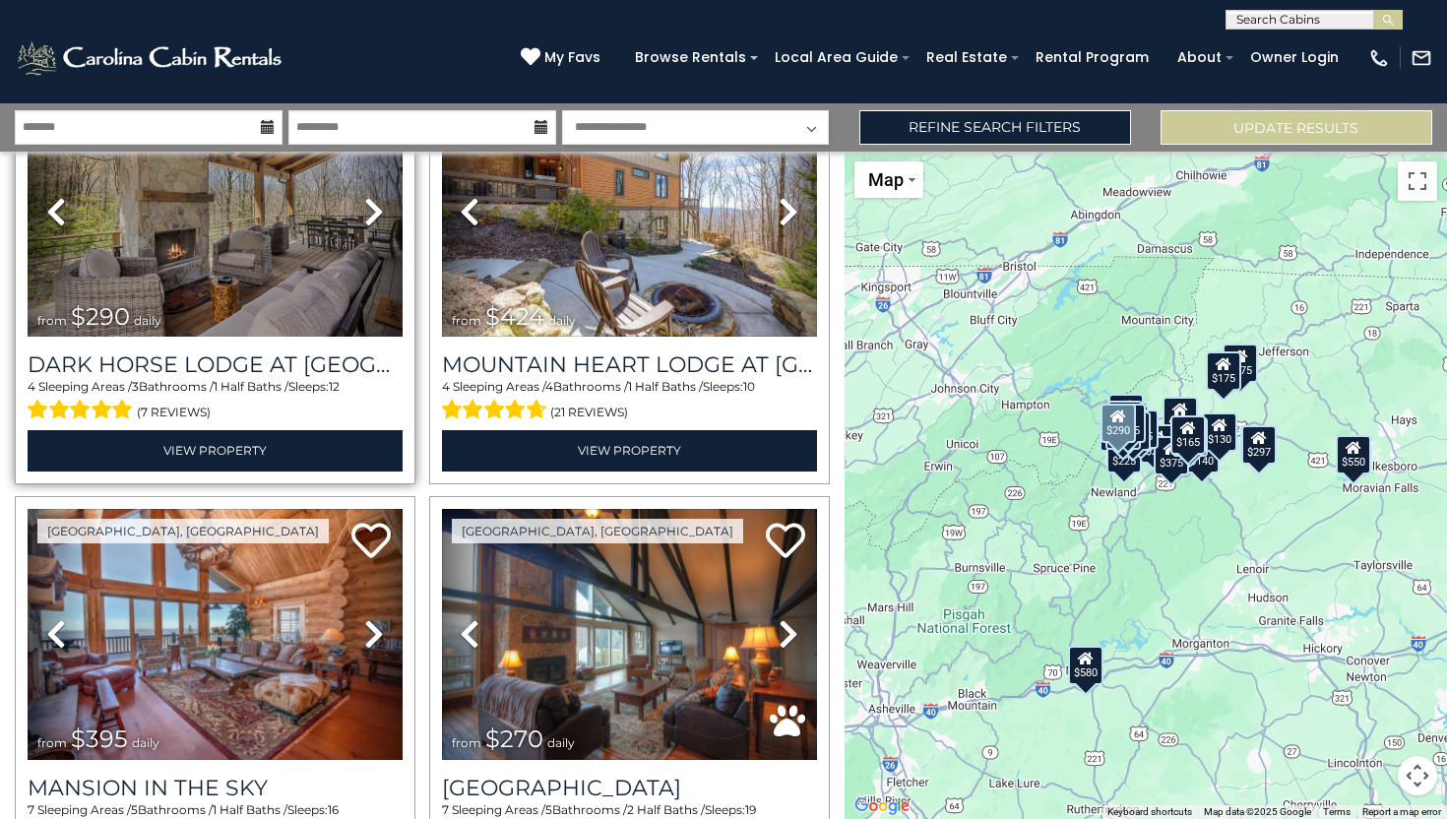
scroll to position [1364, 0]
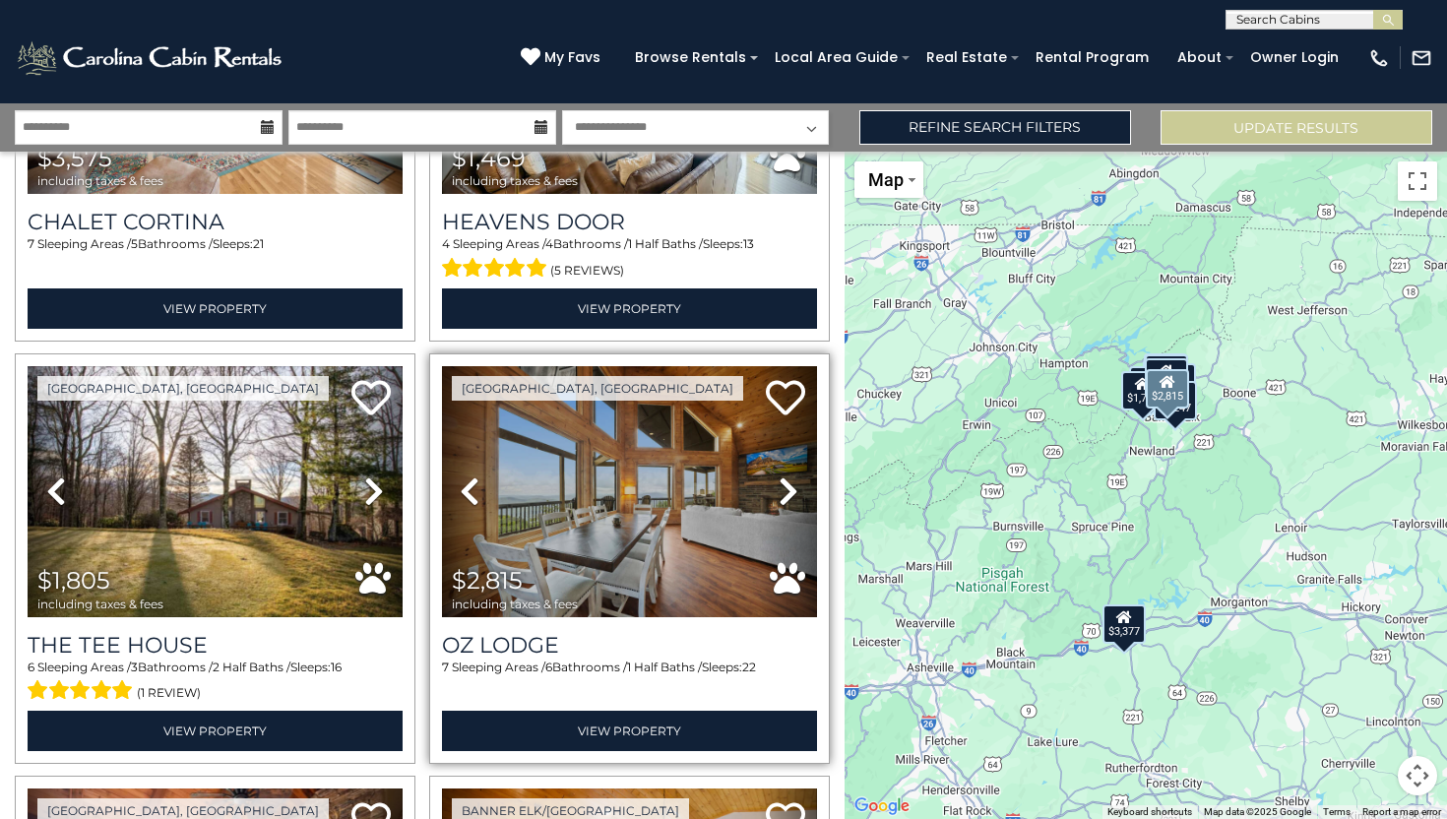
scroll to position [710, 0]
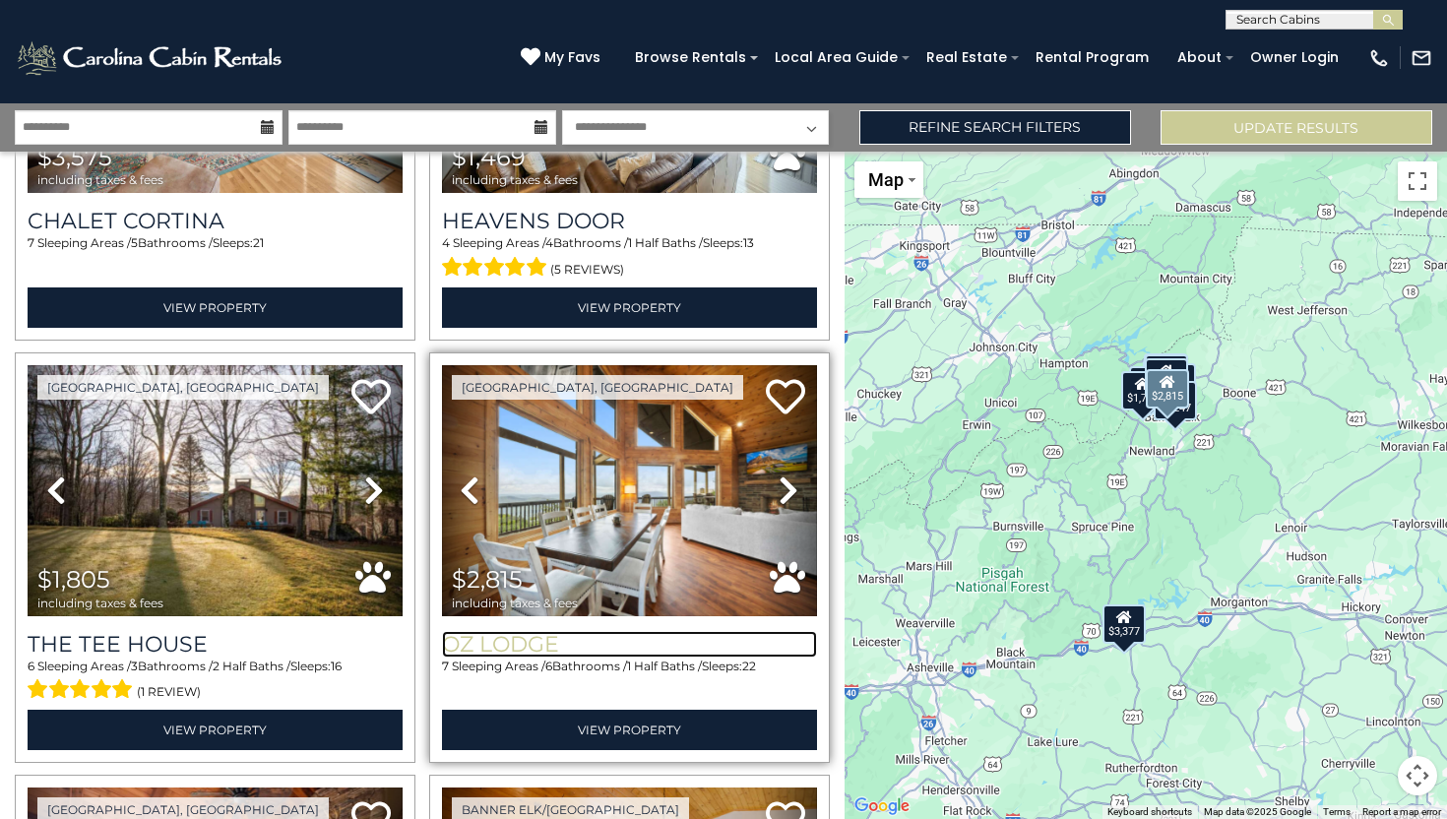
click at [505, 642] on h3 "Oz Lodge" at bounding box center [629, 644] width 375 height 27
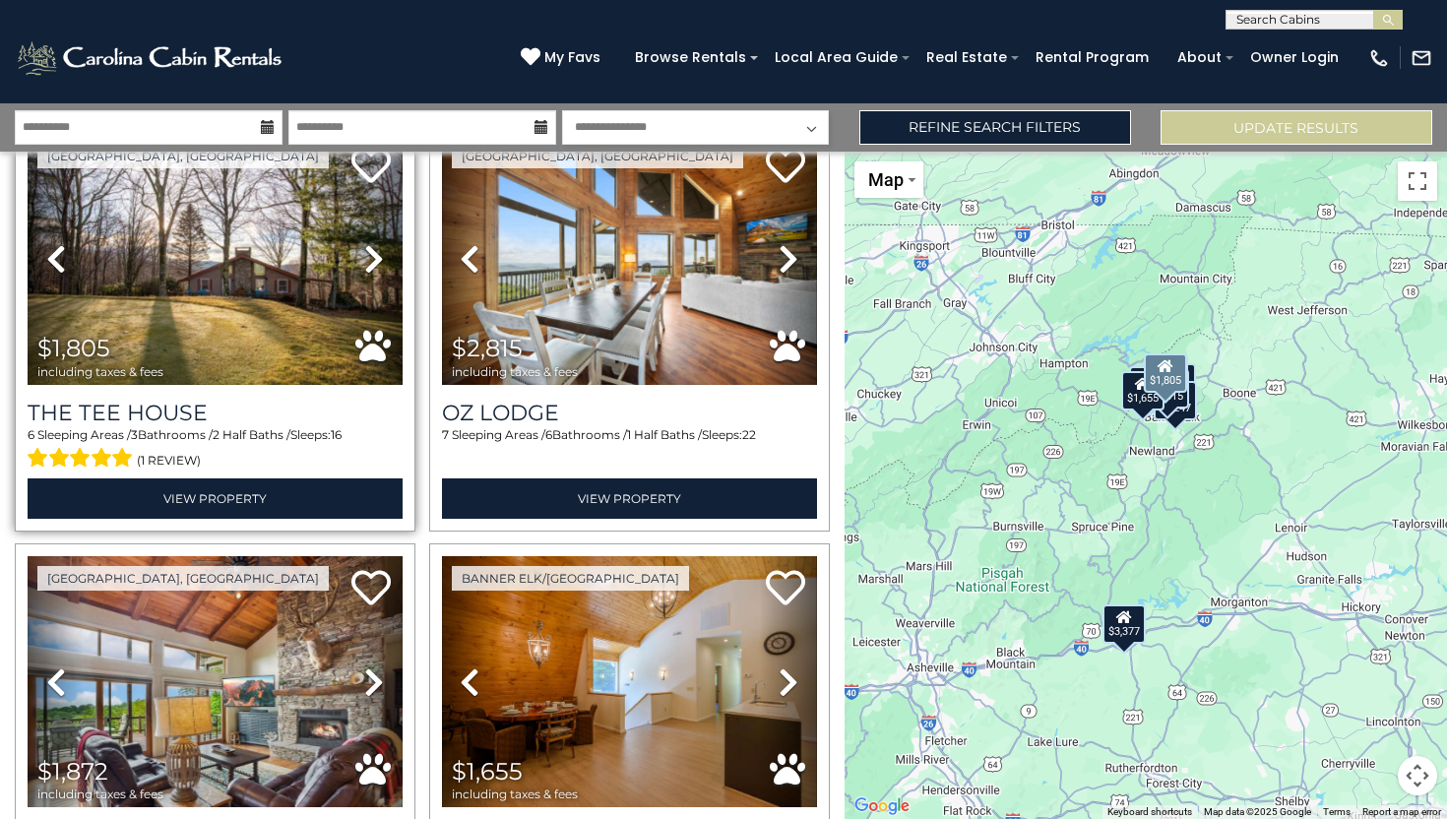
scroll to position [878, 0]
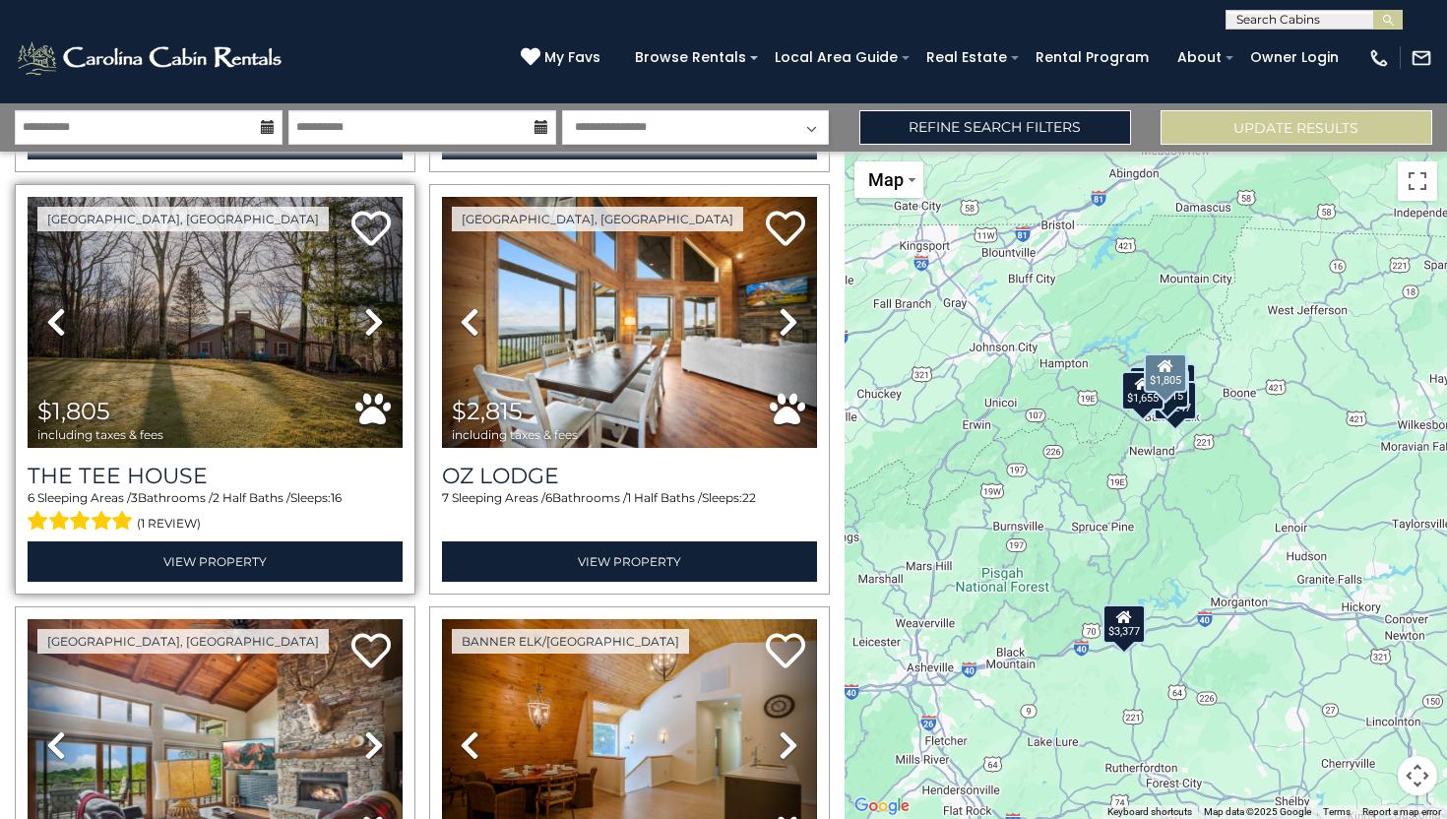
click at [378, 319] on icon at bounding box center [374, 321] width 20 height 31
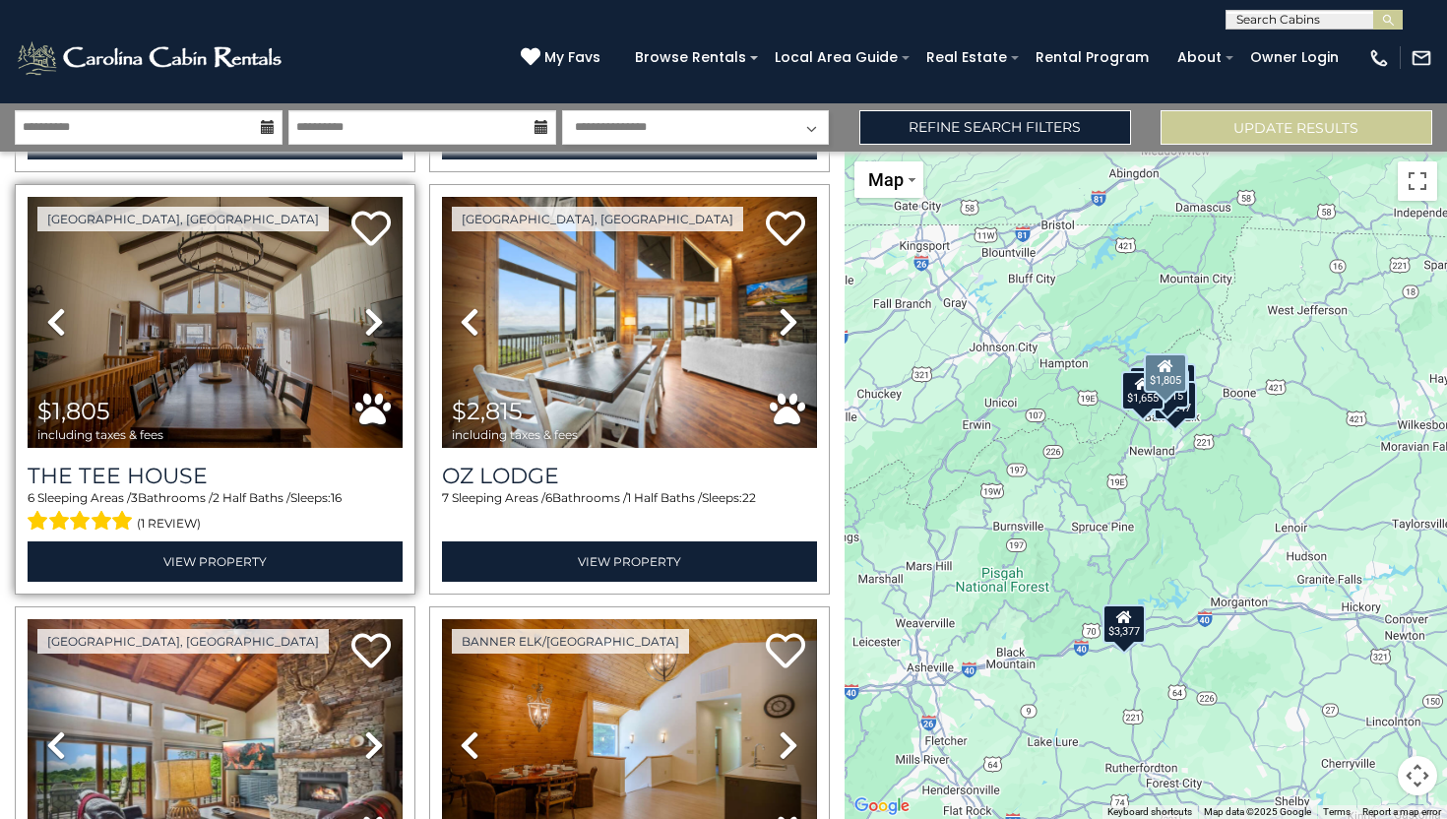
click at [378, 319] on icon at bounding box center [374, 321] width 20 height 31
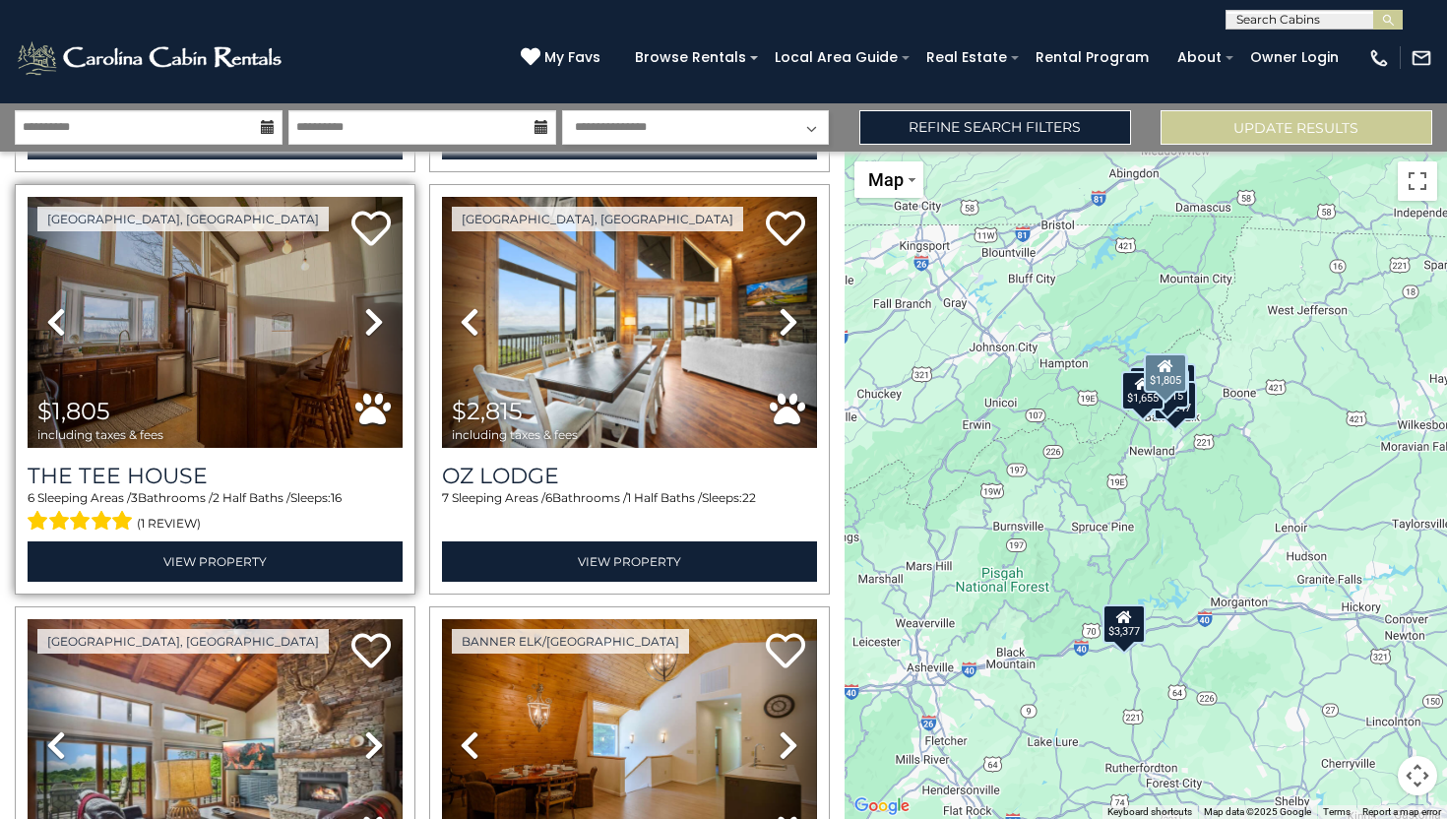
click at [378, 319] on icon at bounding box center [374, 321] width 20 height 31
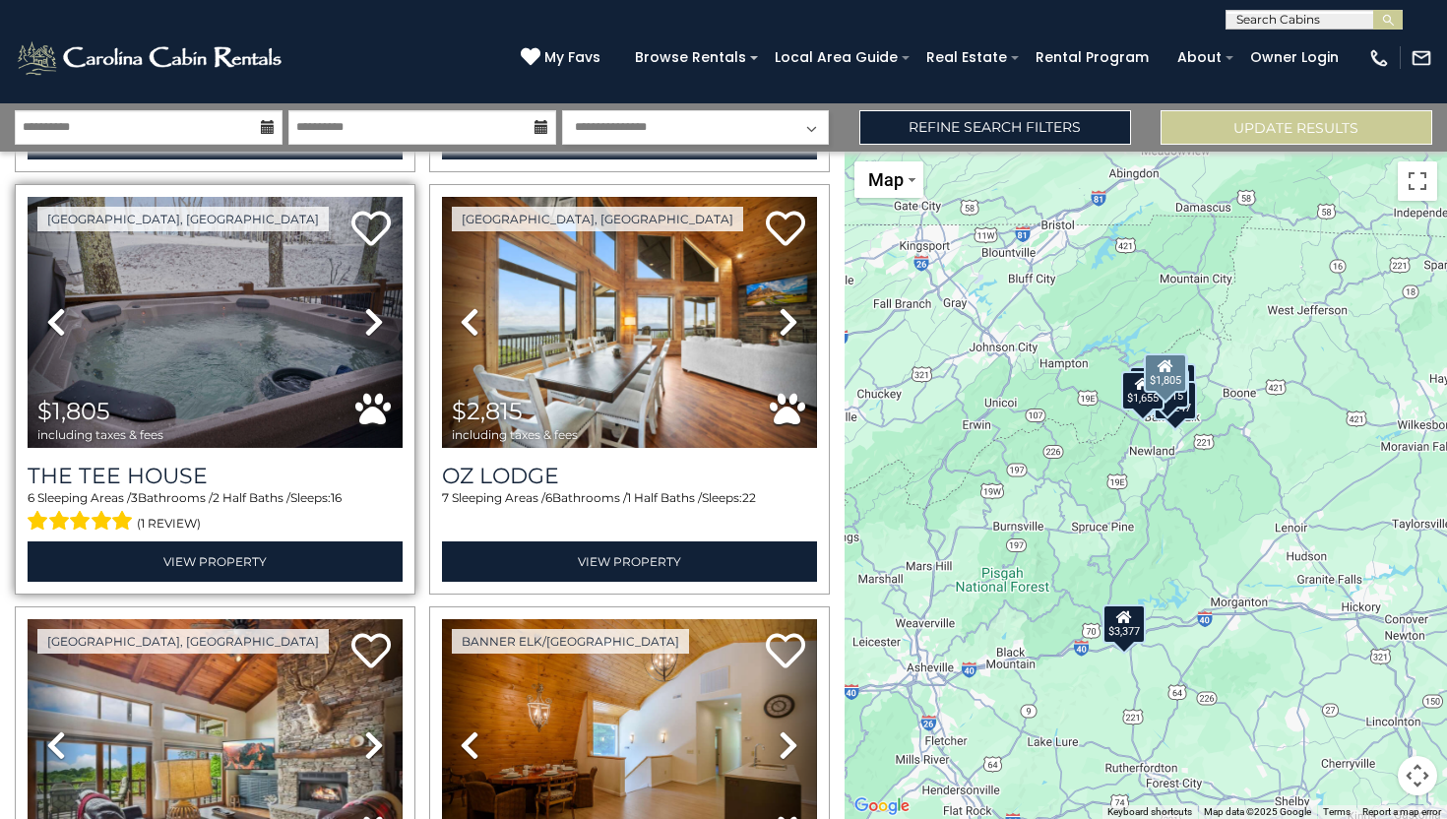
click at [378, 319] on icon at bounding box center [374, 321] width 20 height 31
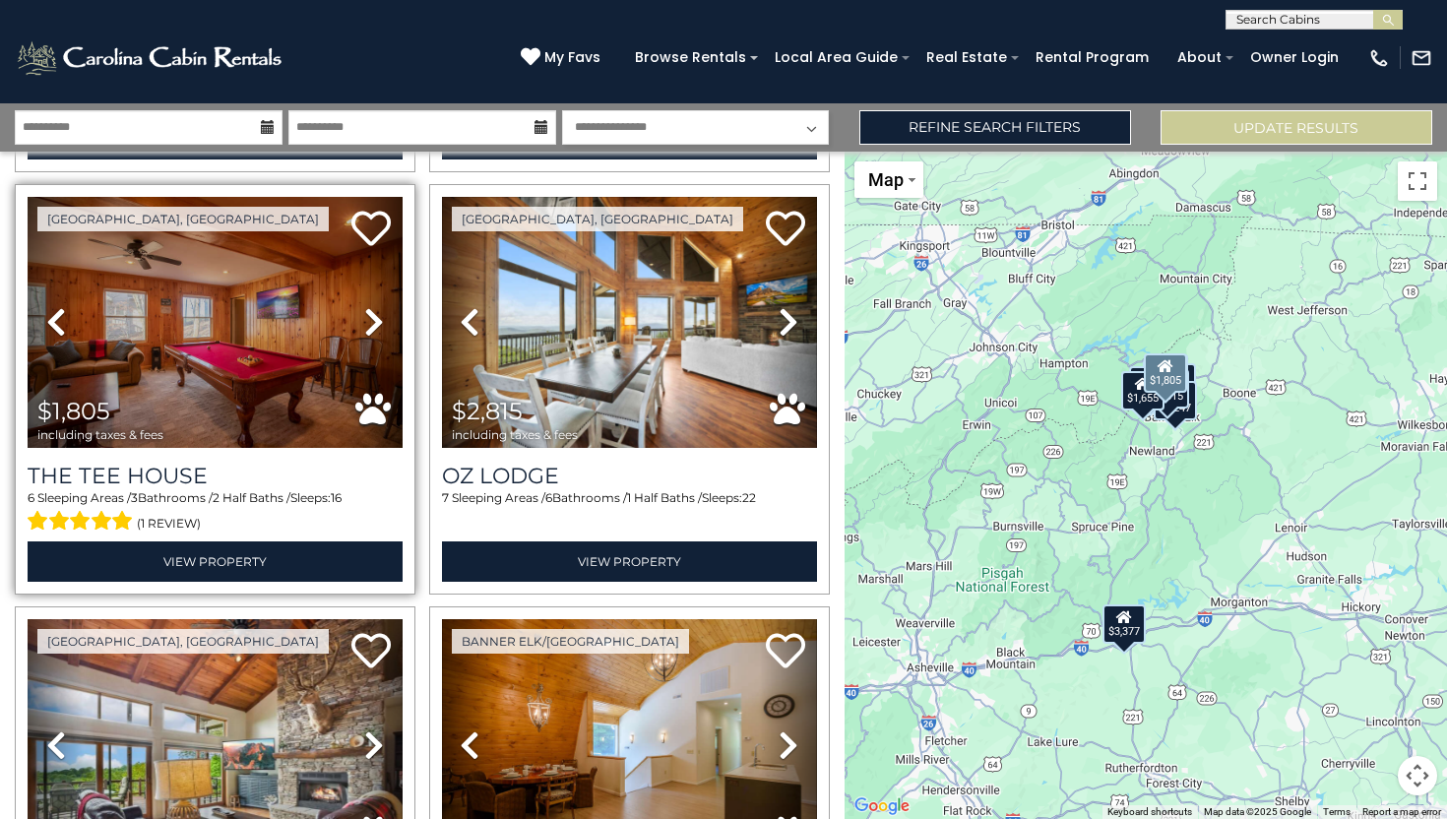
click at [378, 319] on icon at bounding box center [374, 321] width 20 height 31
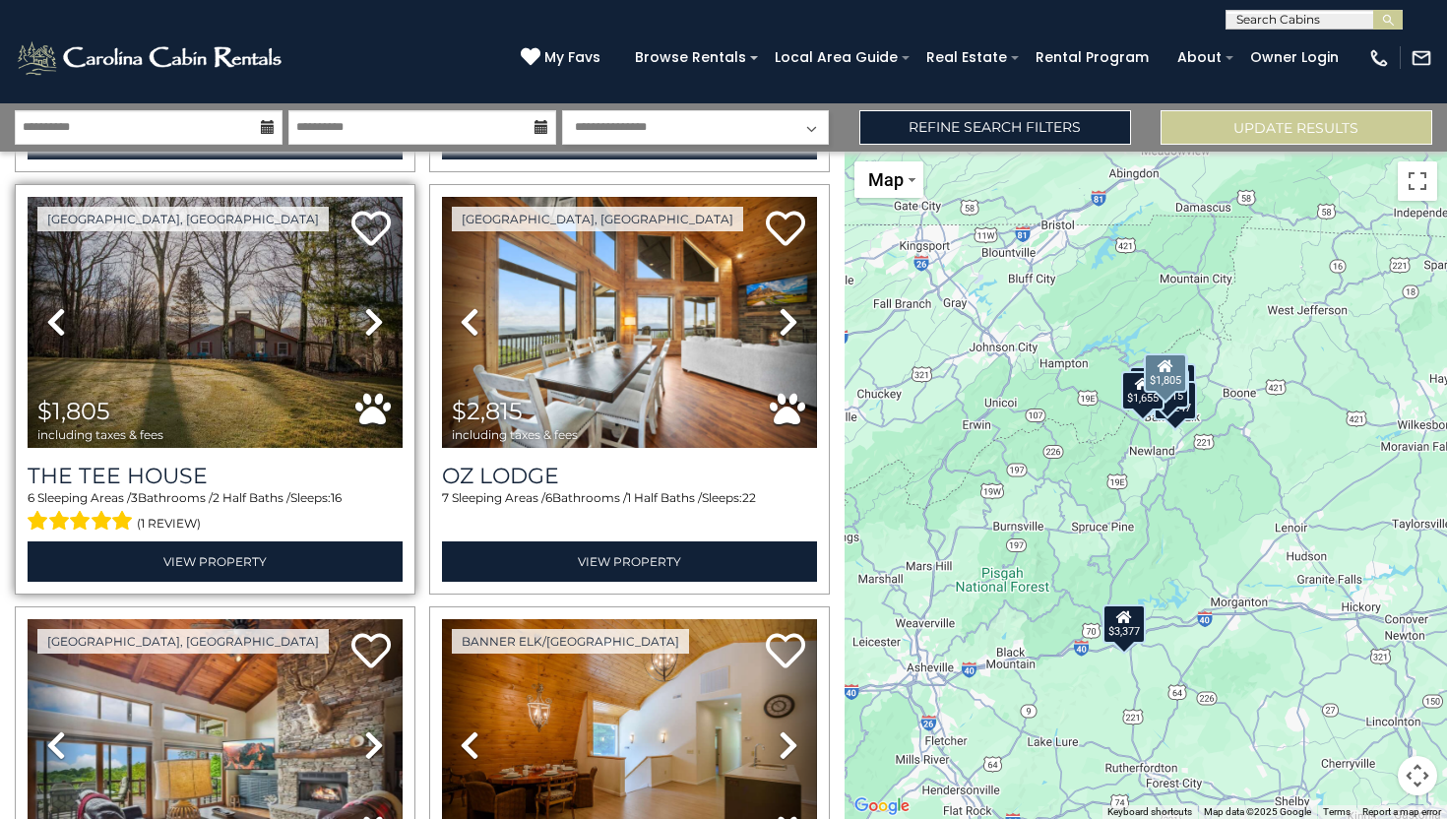
click at [378, 319] on icon at bounding box center [374, 321] width 20 height 31
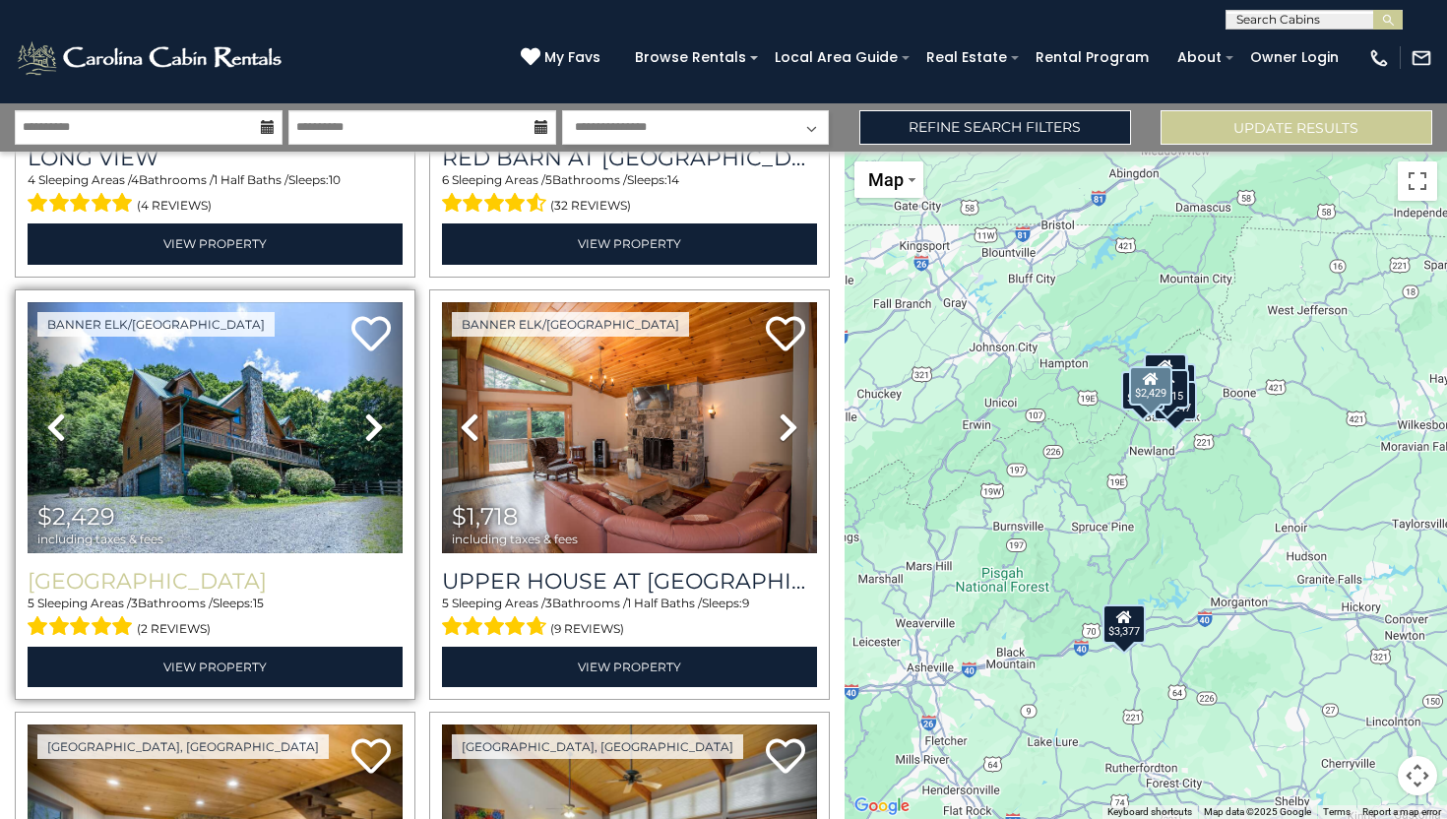
scroll to position [1643, 0]
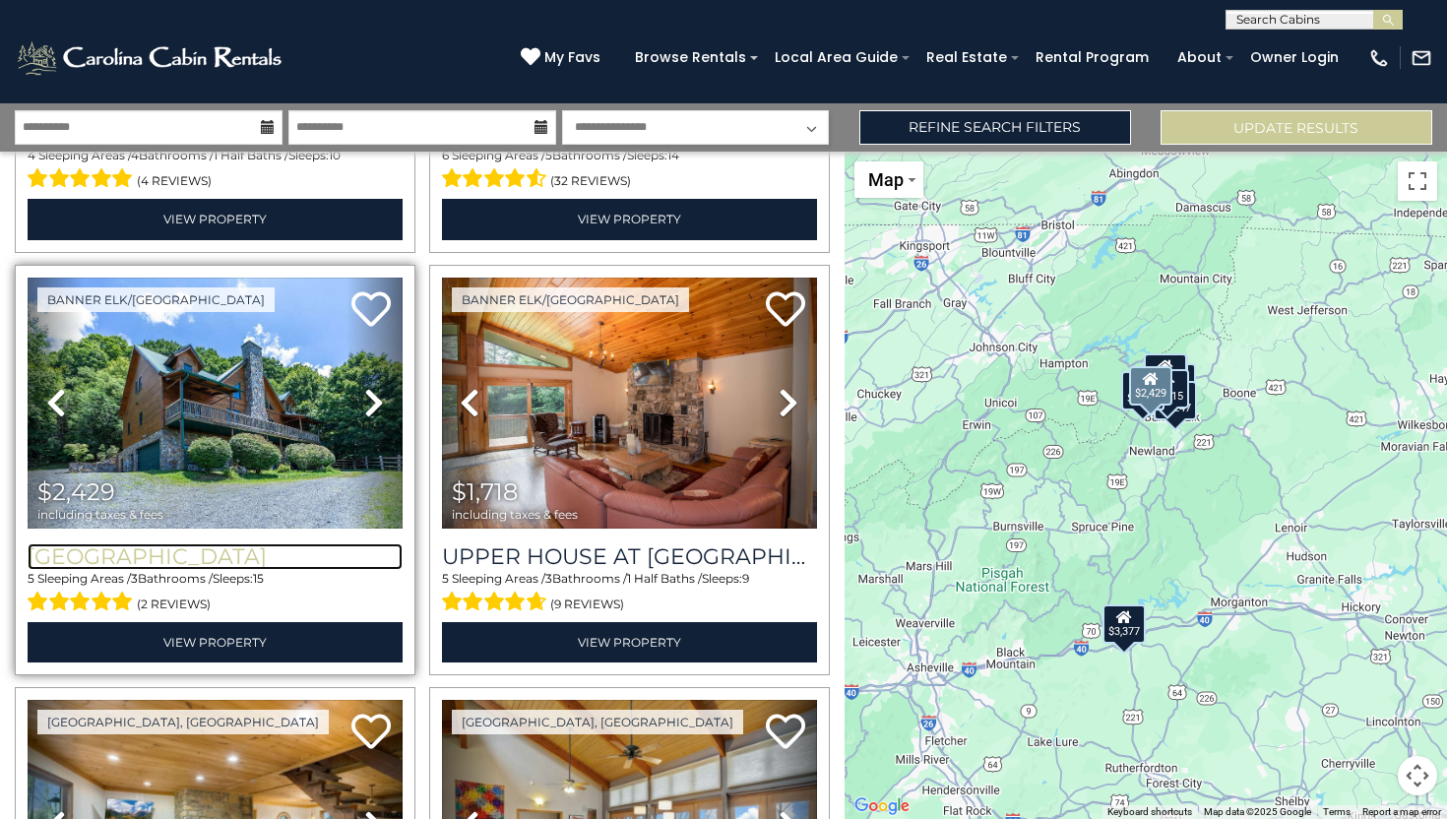
click at [185, 552] on h3 "[GEOGRAPHIC_DATA]" at bounding box center [215, 556] width 375 height 27
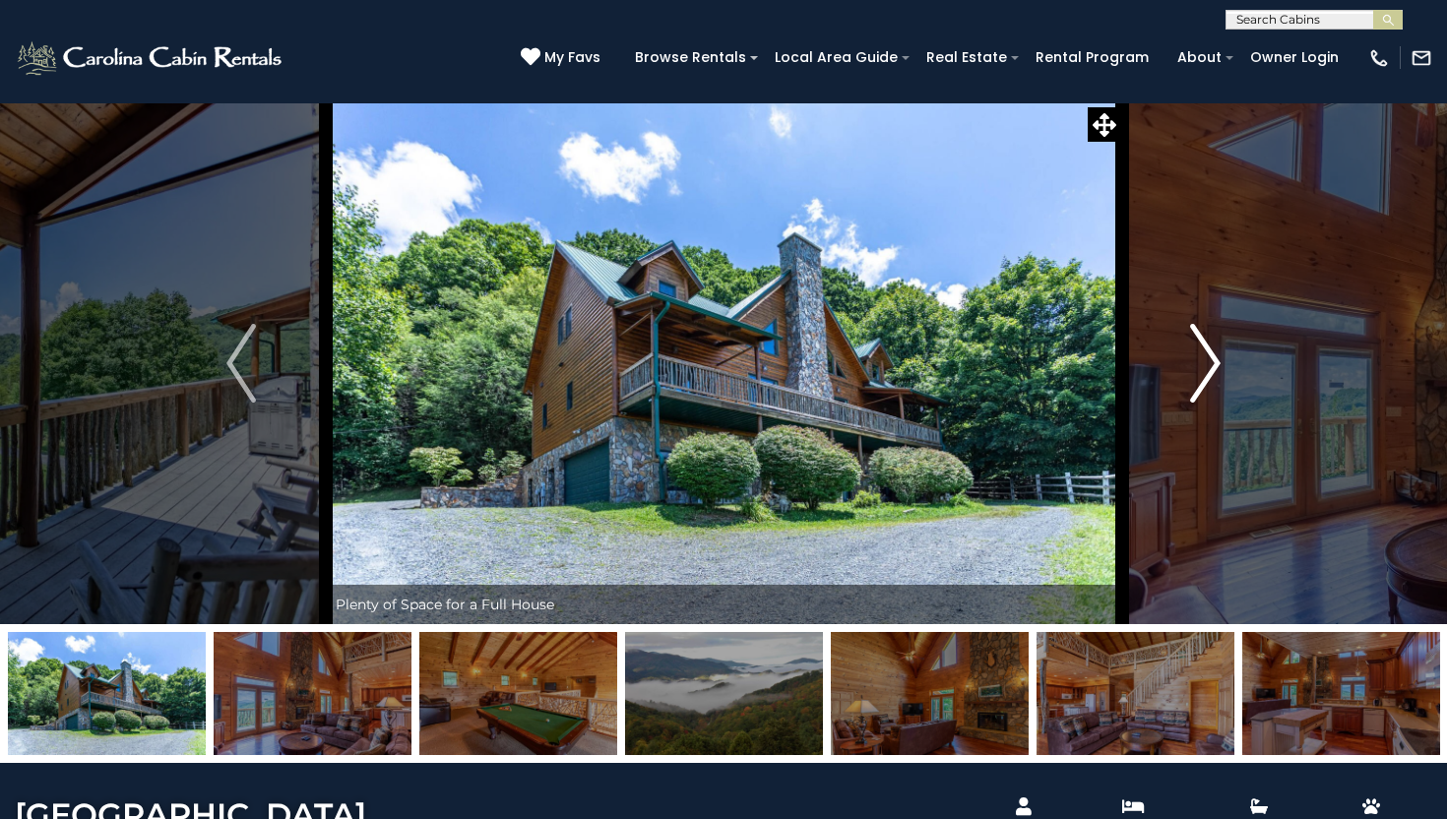
click at [1212, 351] on img "Next" at bounding box center [1206, 363] width 30 height 79
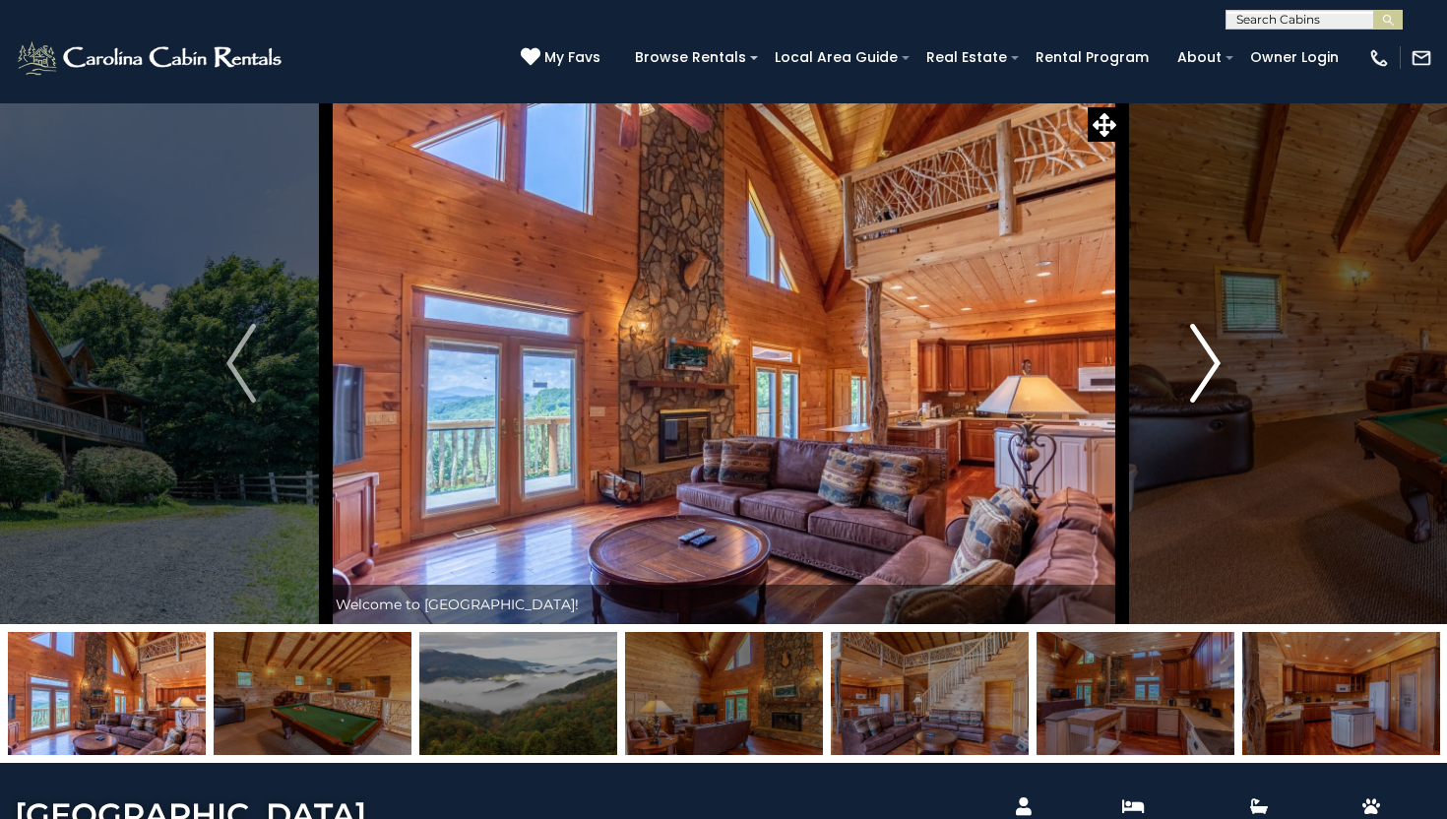
click at [1212, 351] on img "Next" at bounding box center [1206, 363] width 30 height 79
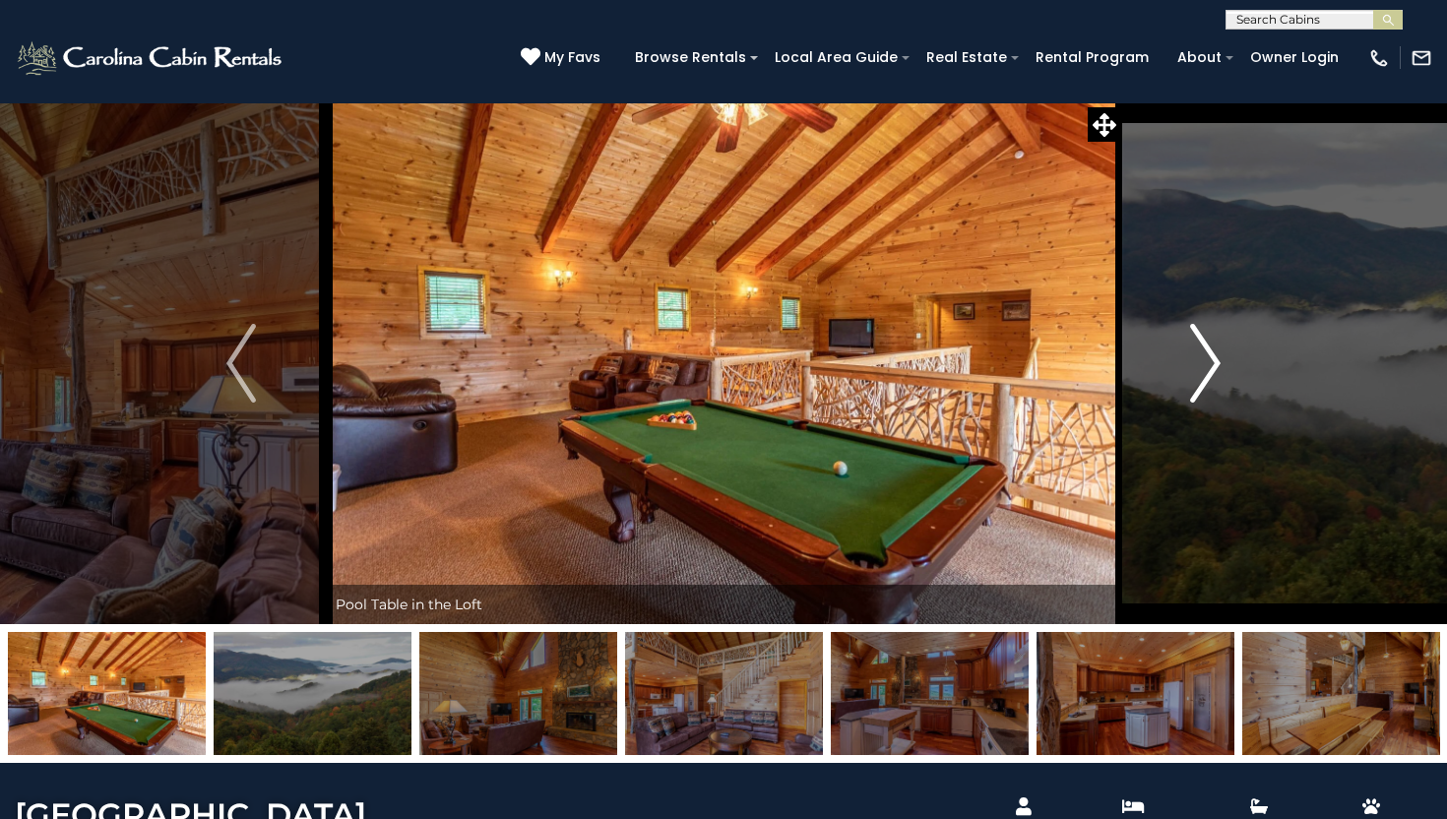
click at [1212, 351] on img "Next" at bounding box center [1206, 363] width 30 height 79
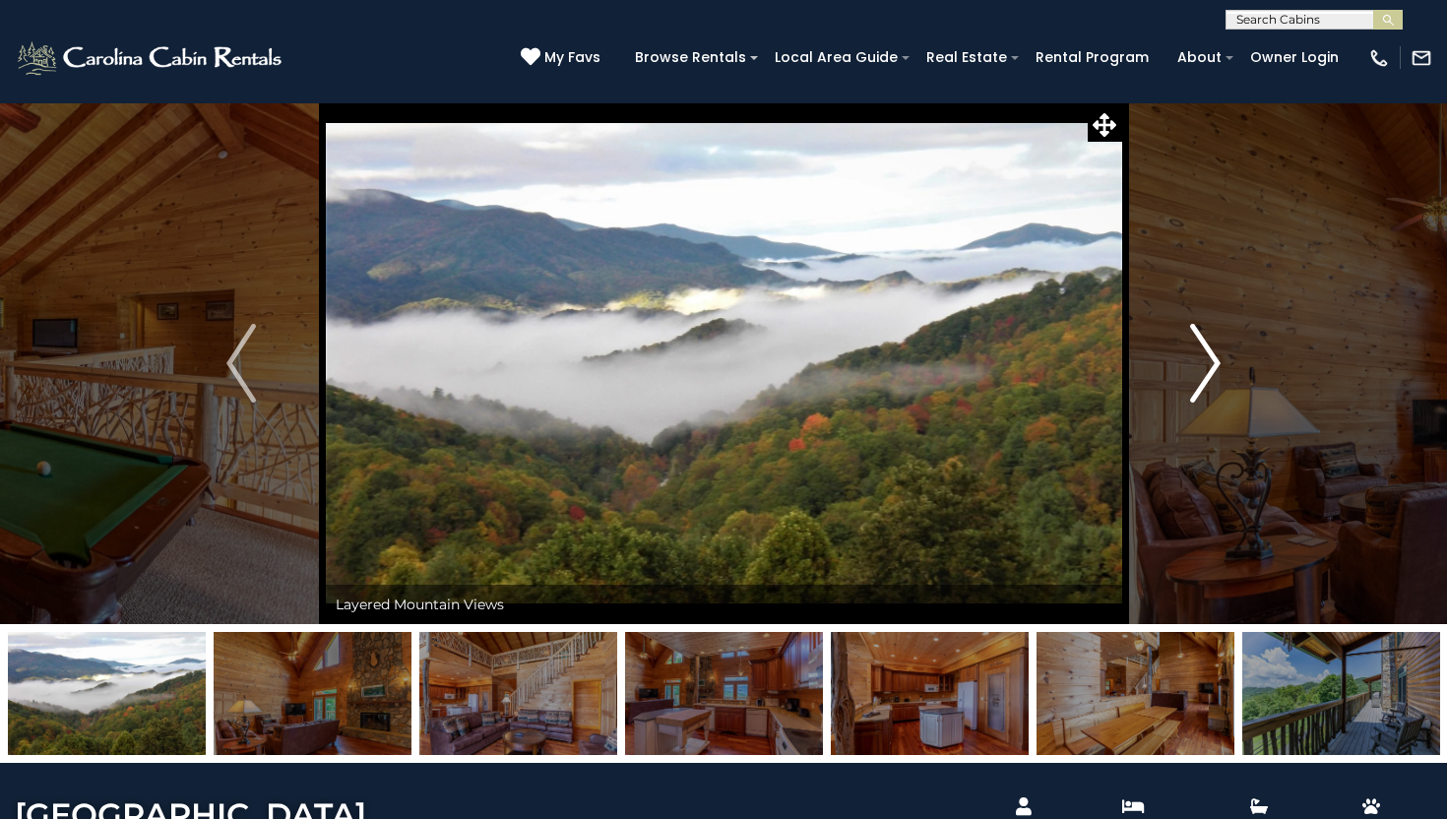
click at [1212, 351] on img "Next" at bounding box center [1206, 363] width 30 height 79
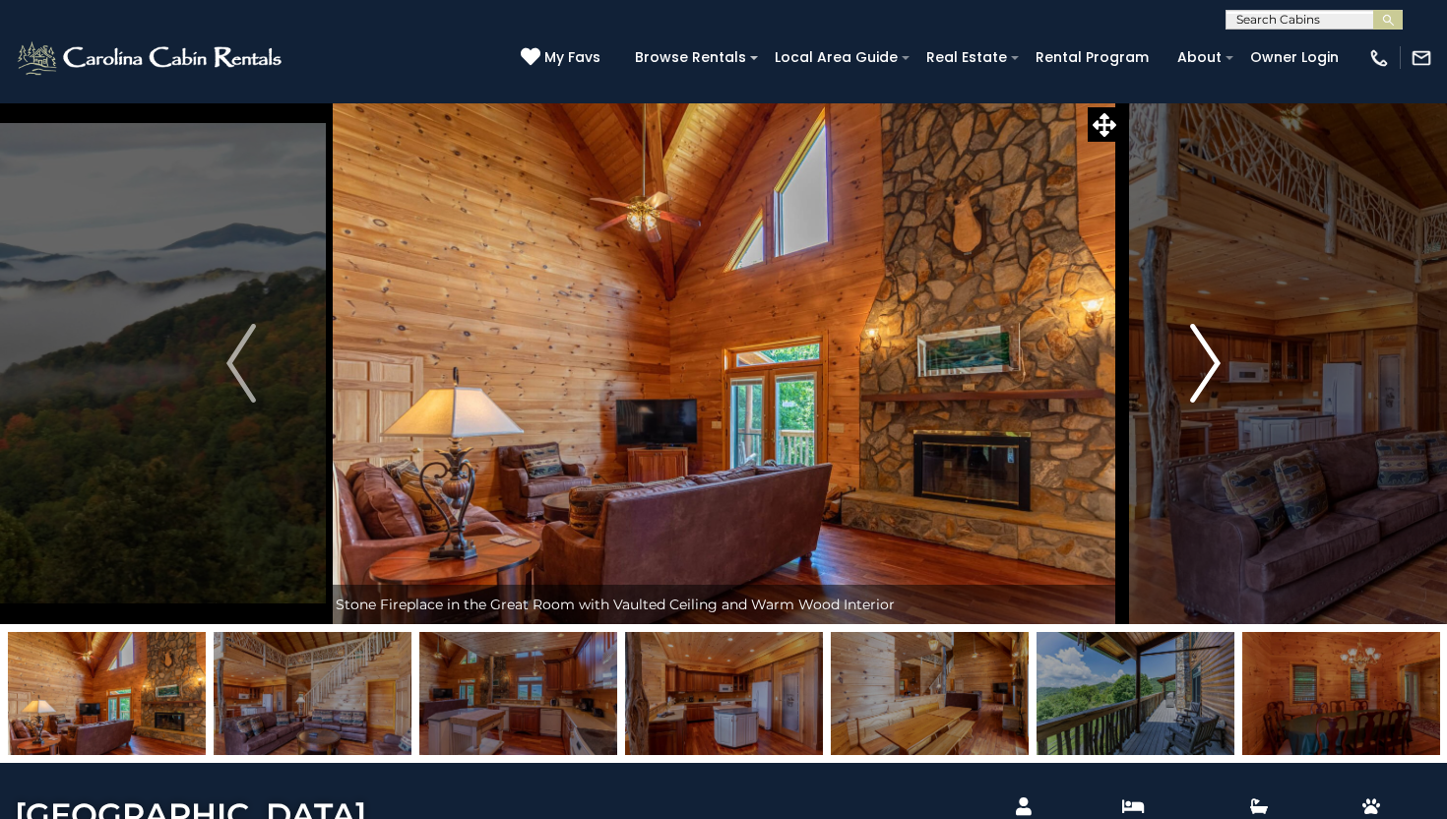
click at [1212, 351] on img "Next" at bounding box center [1206, 363] width 30 height 79
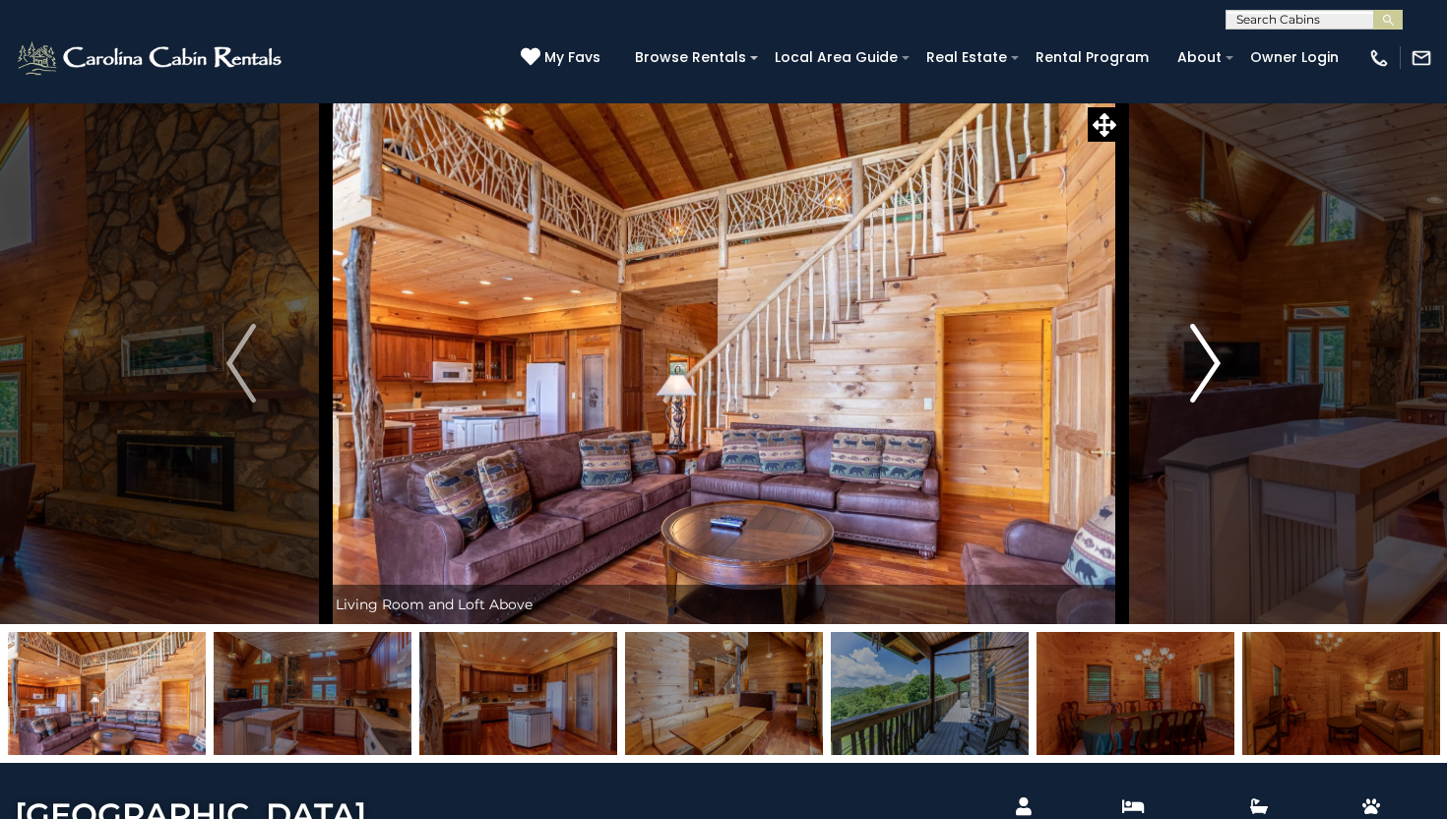
click at [1212, 351] on img "Next" at bounding box center [1206, 363] width 30 height 79
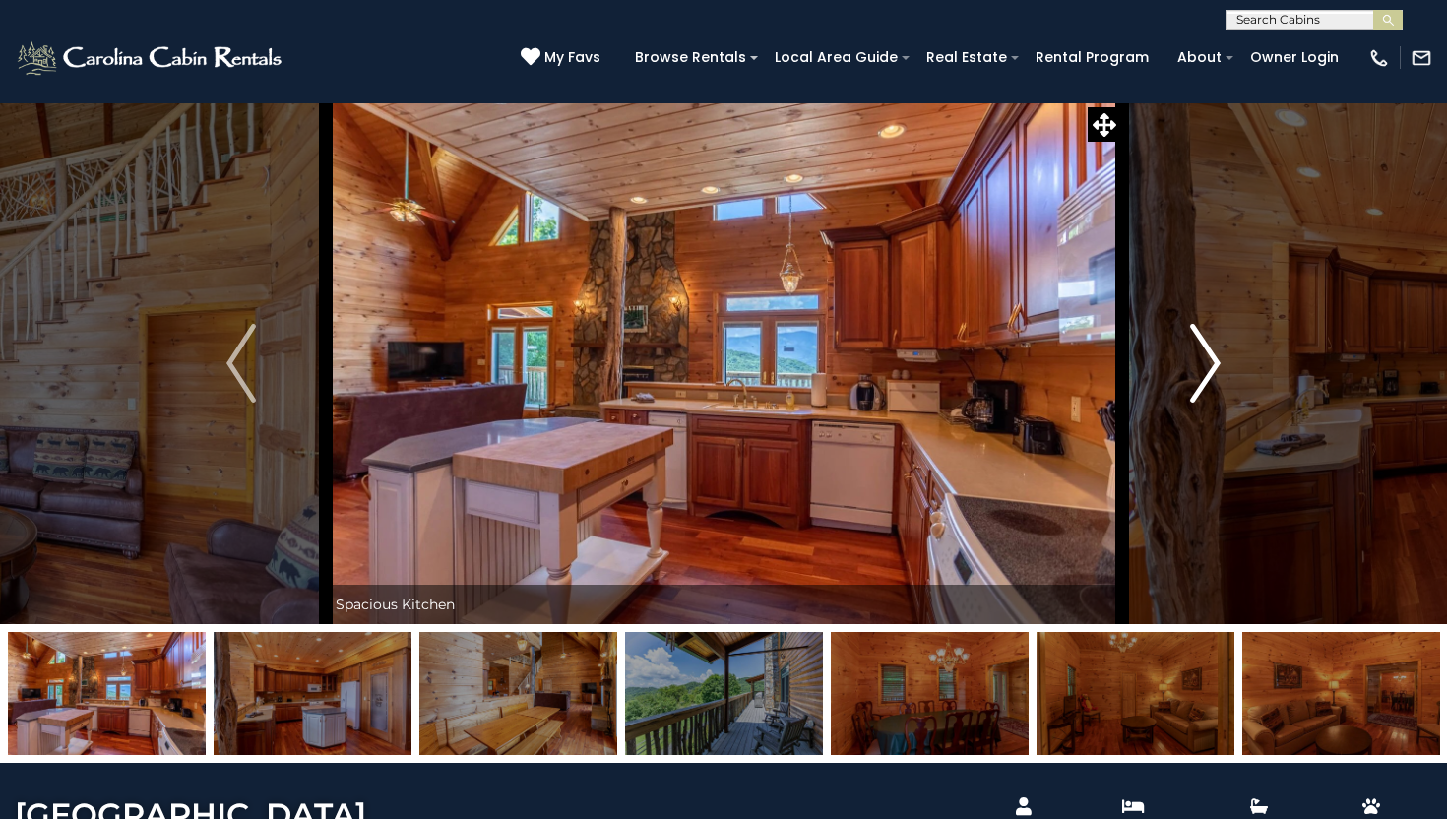
click at [1212, 351] on img "Next" at bounding box center [1206, 363] width 30 height 79
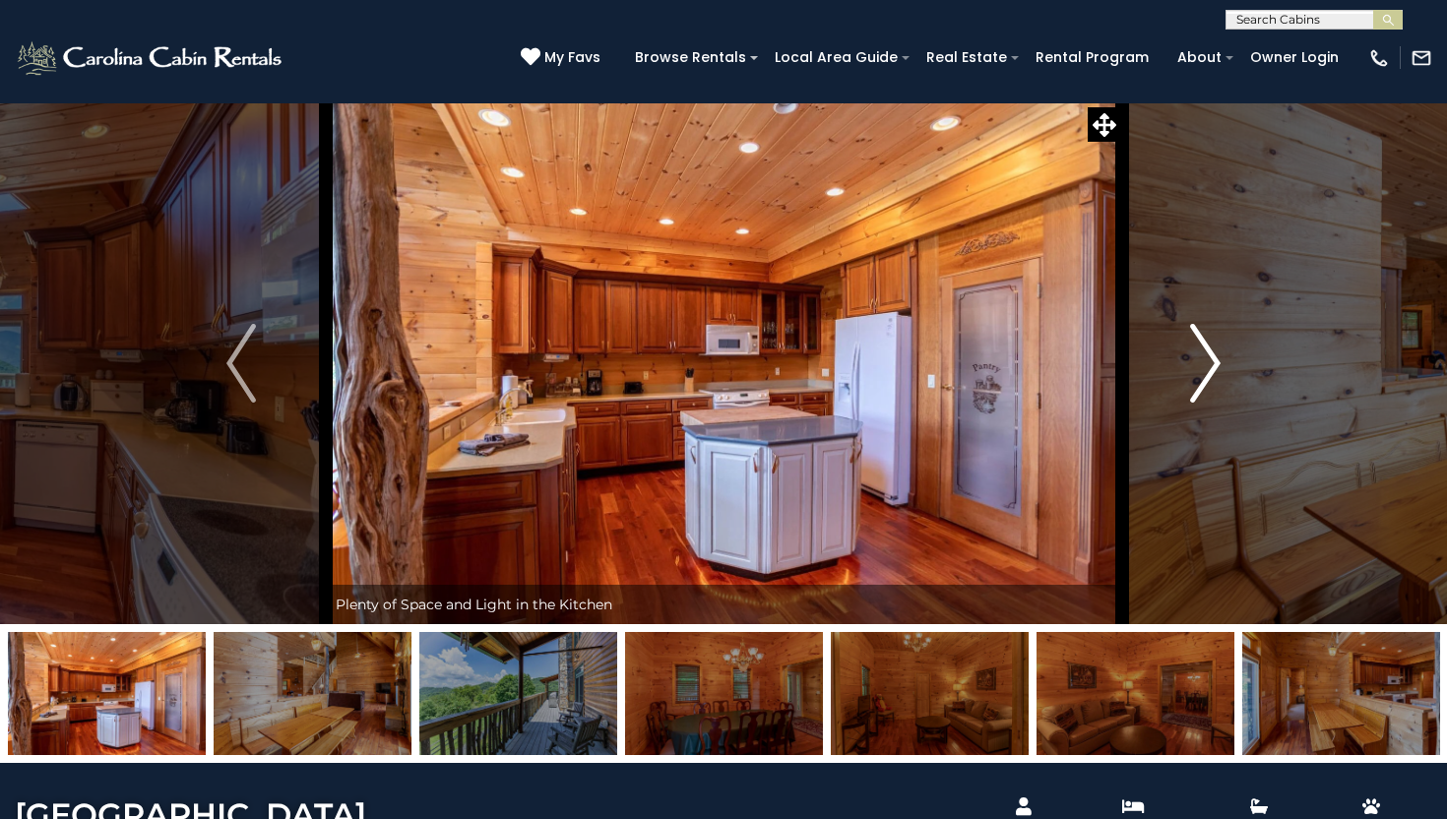
click at [1212, 351] on img "Next" at bounding box center [1206, 363] width 30 height 79
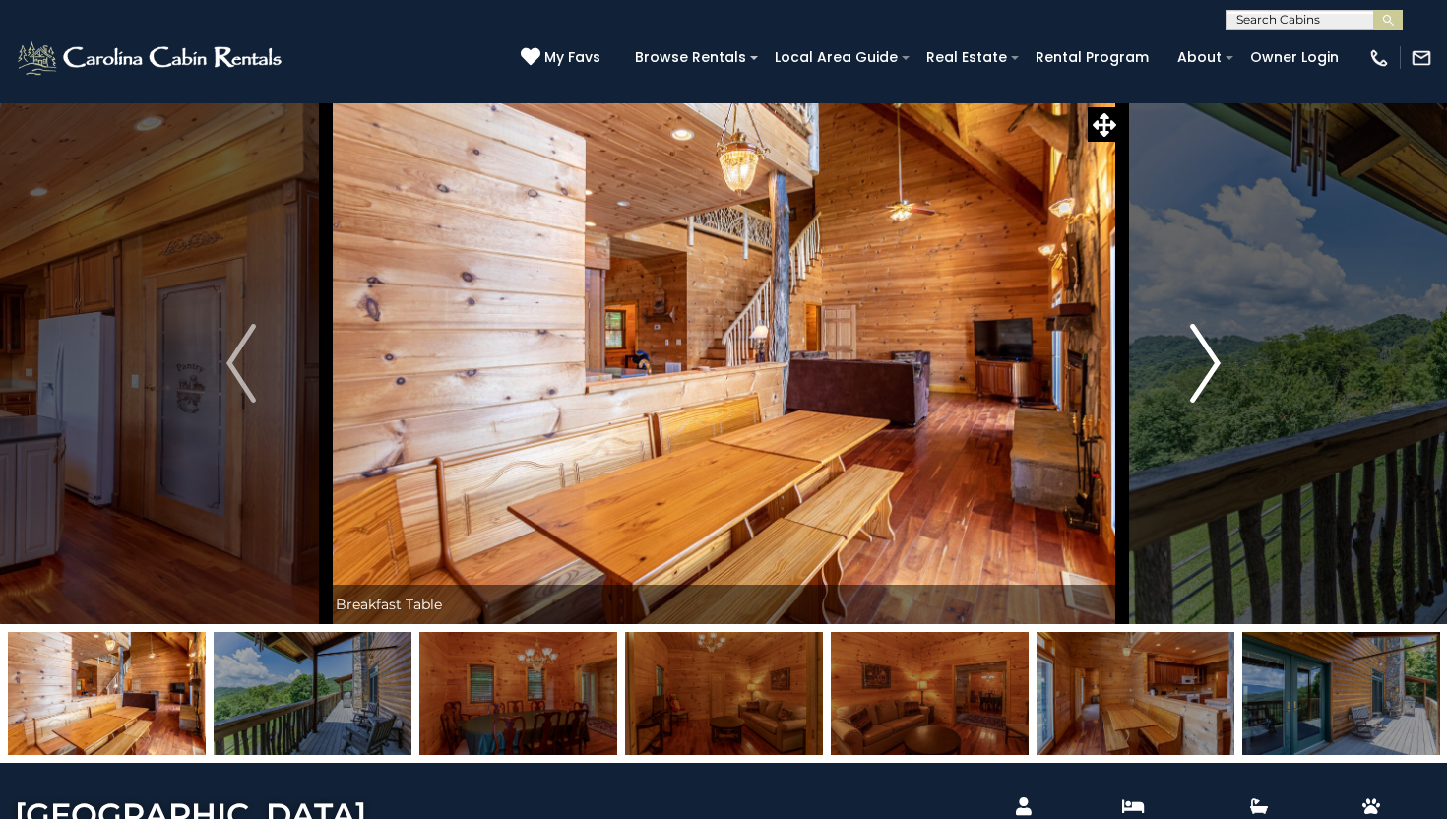
click at [1212, 351] on img "Next" at bounding box center [1206, 363] width 30 height 79
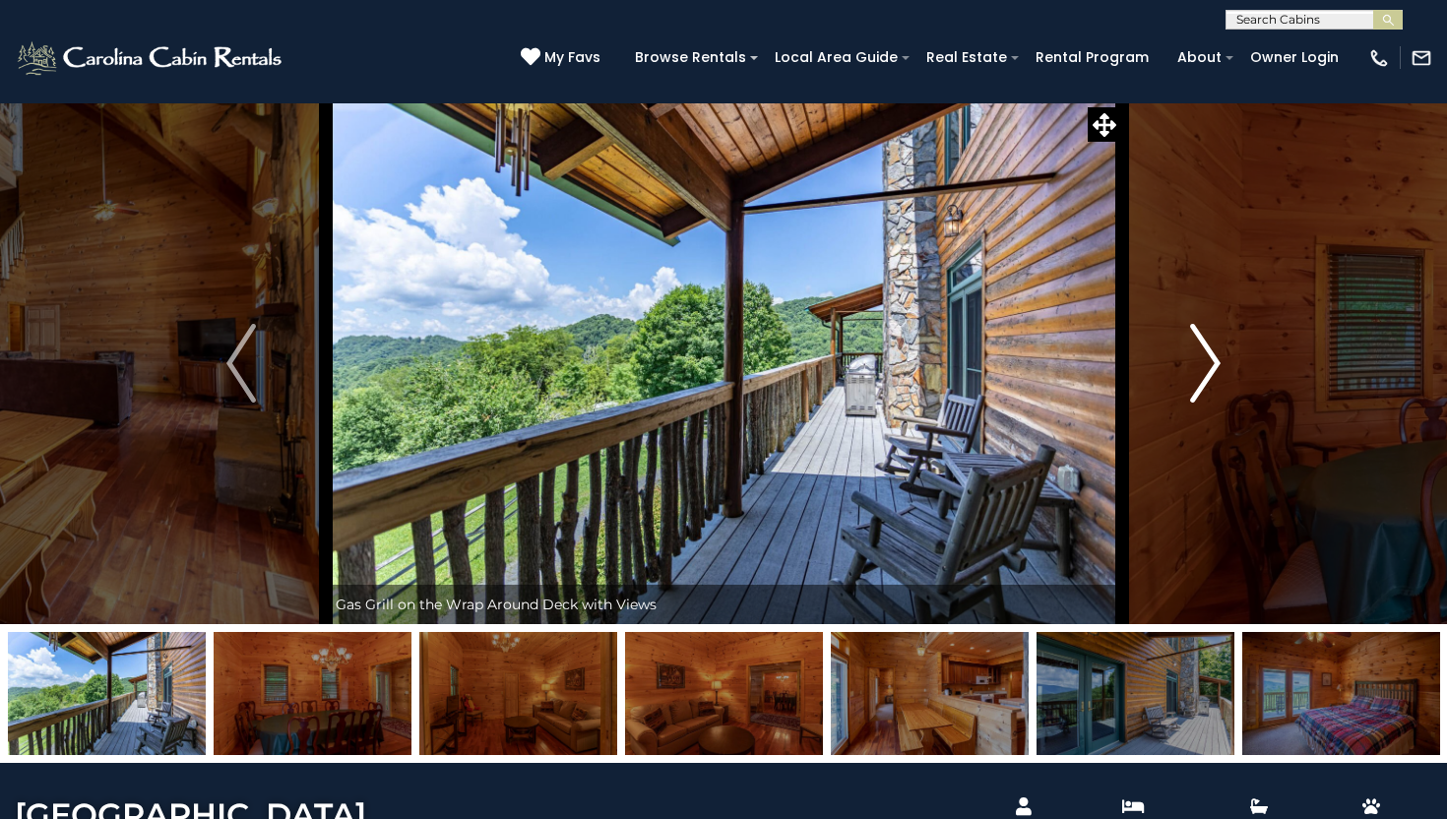
click at [1212, 351] on img "Next" at bounding box center [1206, 363] width 30 height 79
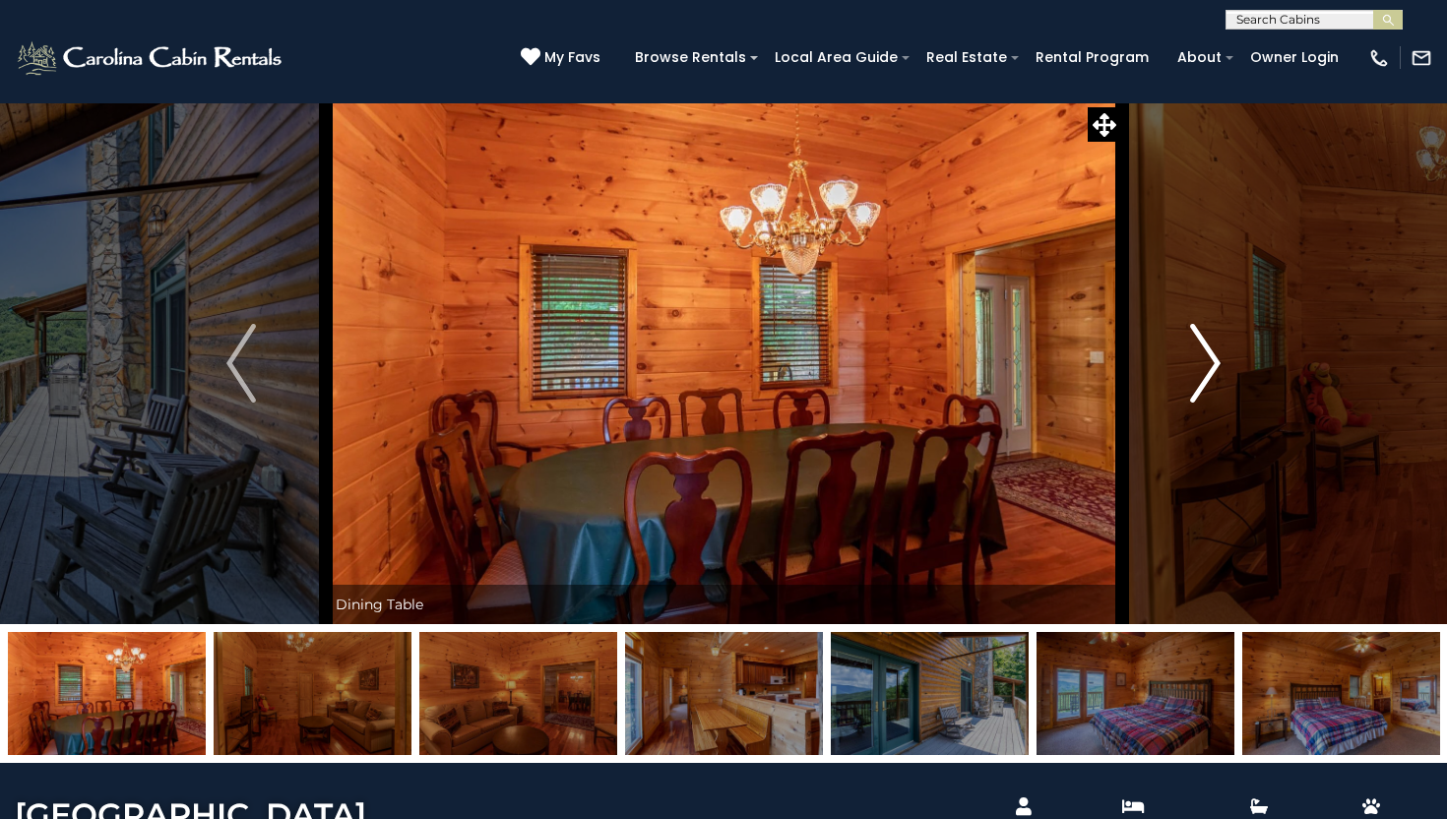
click at [1212, 351] on img "Next" at bounding box center [1206, 363] width 30 height 79
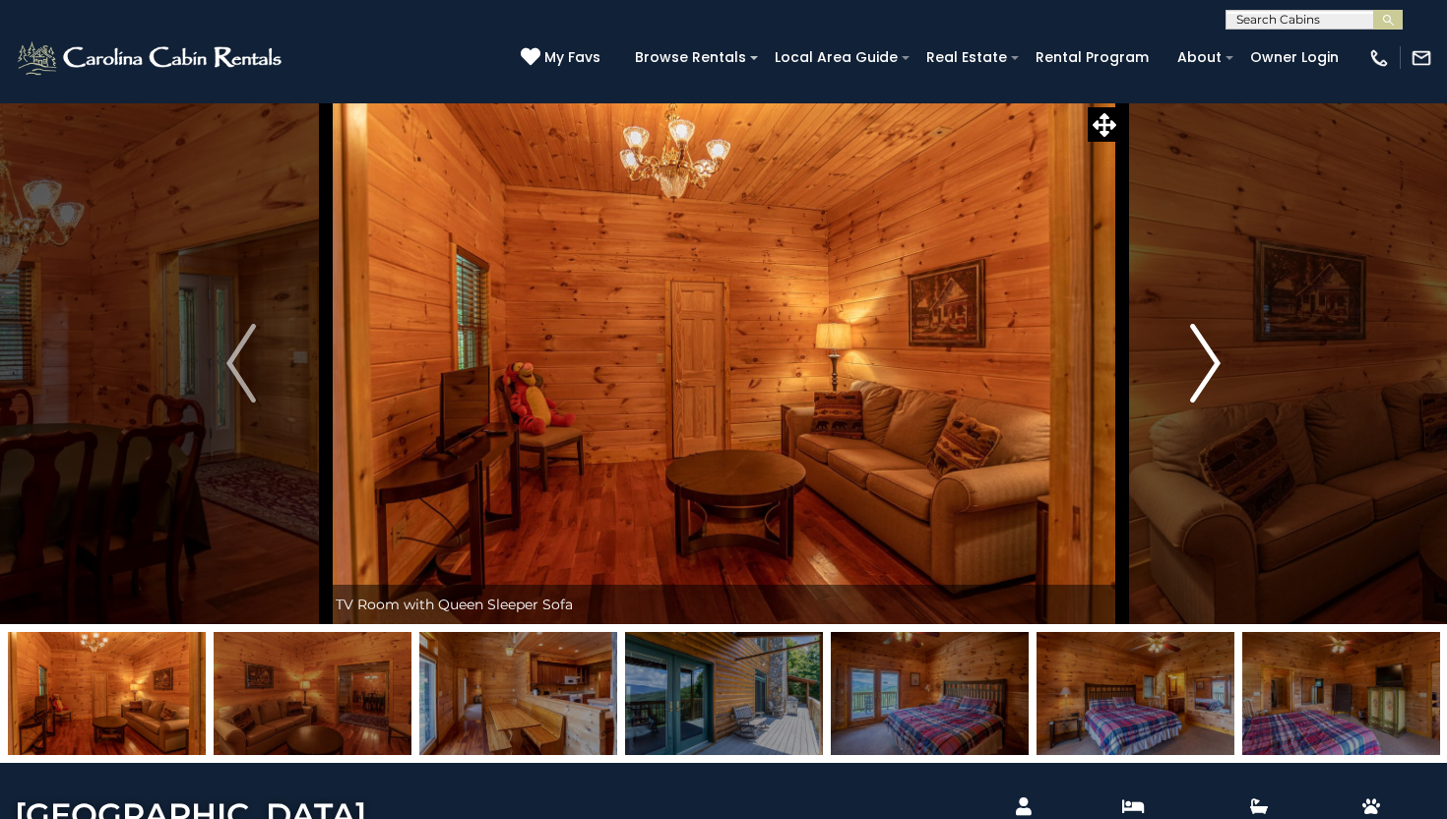
click at [1212, 351] on img "Next" at bounding box center [1206, 363] width 30 height 79
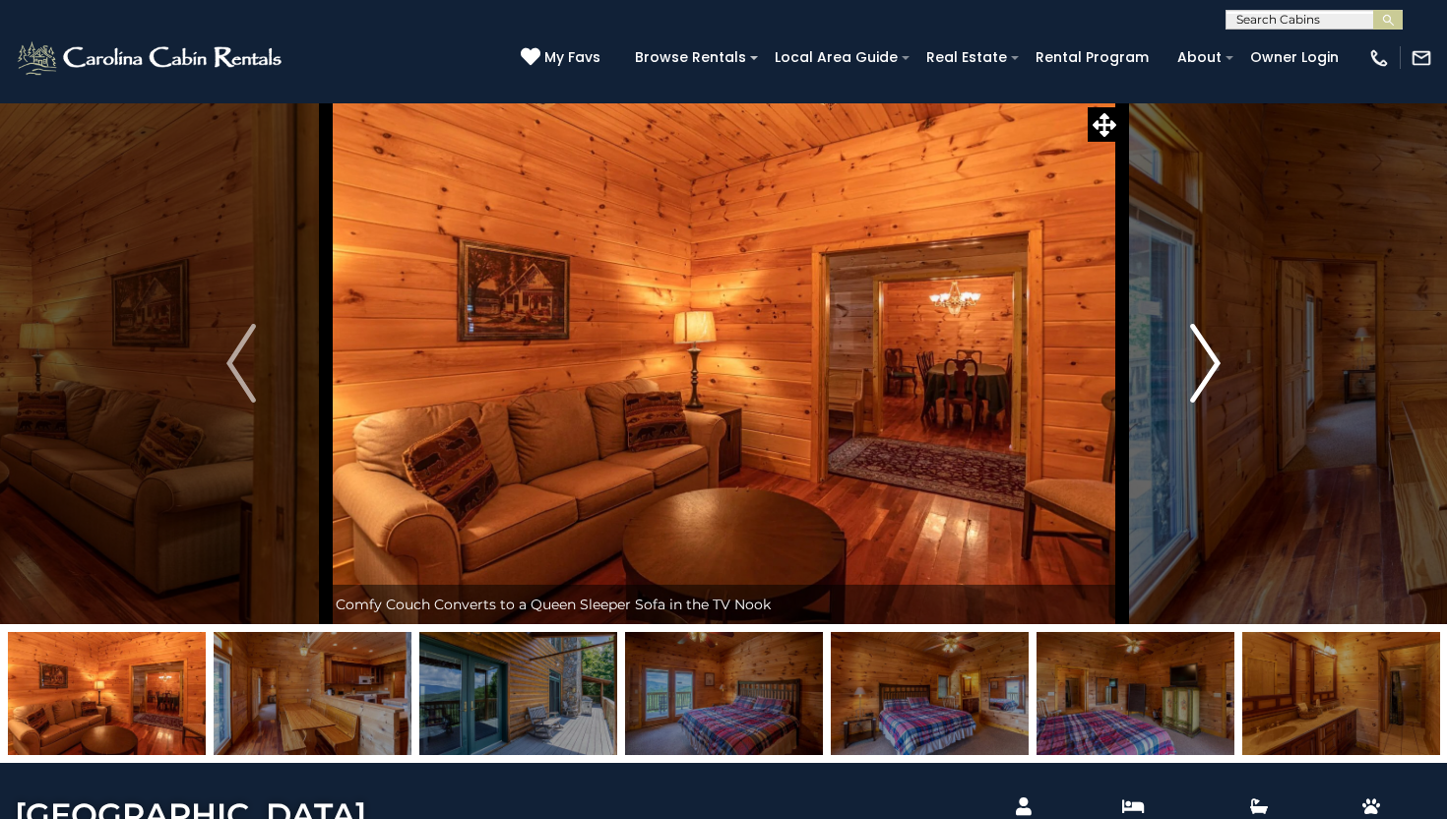
click at [1212, 351] on img "Next" at bounding box center [1206, 363] width 30 height 79
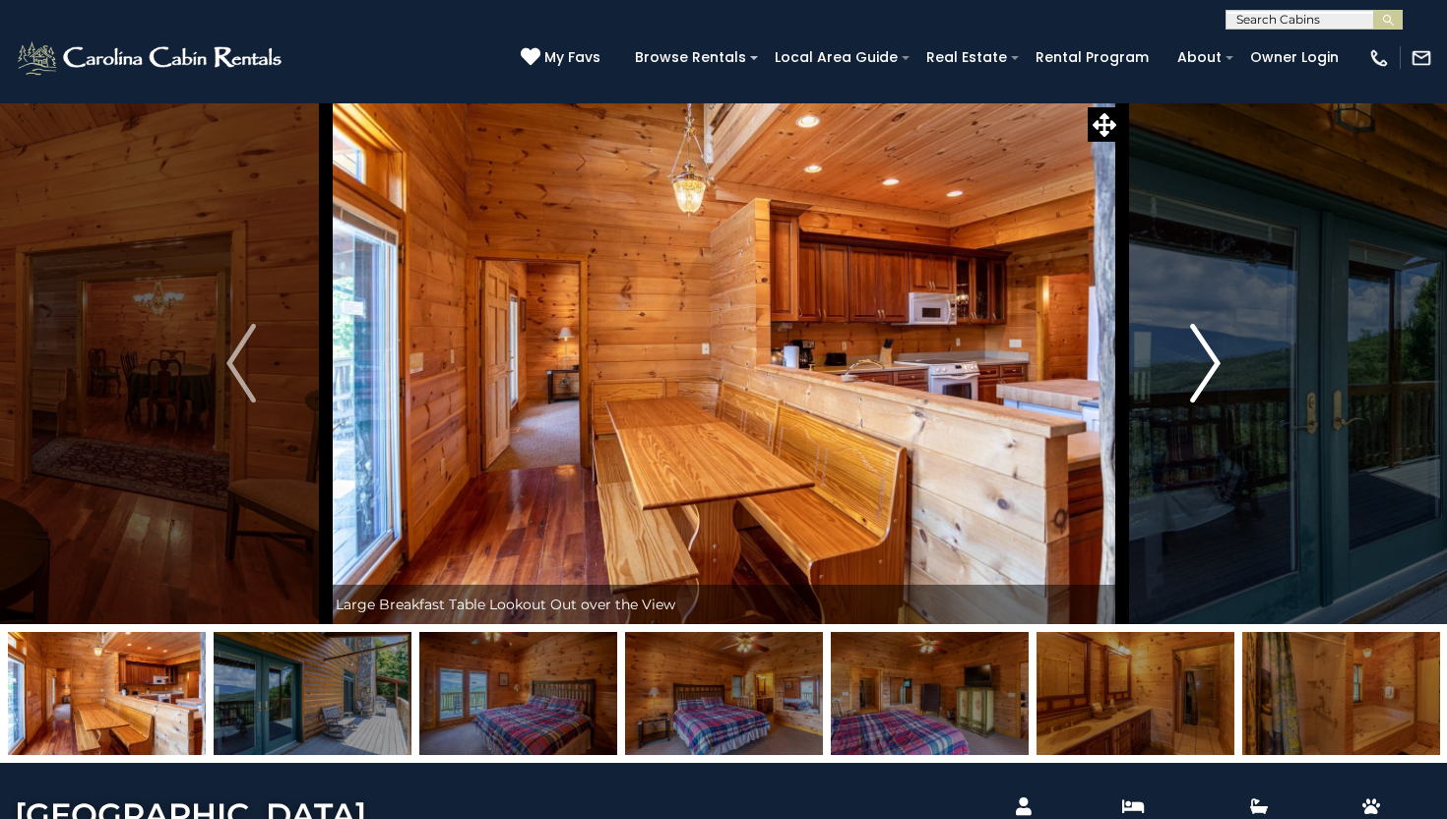
click at [1212, 351] on img "Next" at bounding box center [1206, 363] width 30 height 79
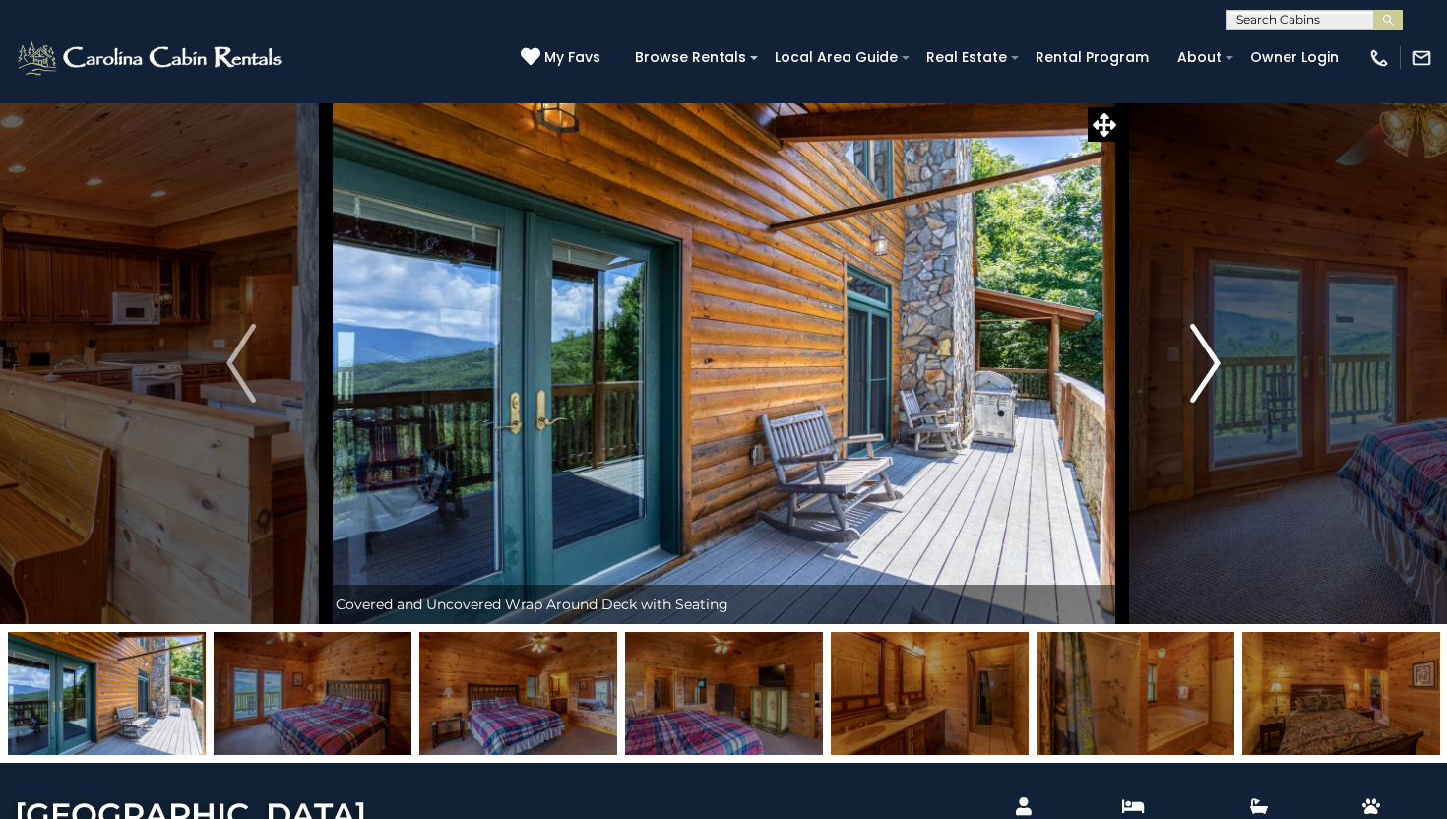
click at [1212, 351] on img "Next" at bounding box center [1206, 363] width 30 height 79
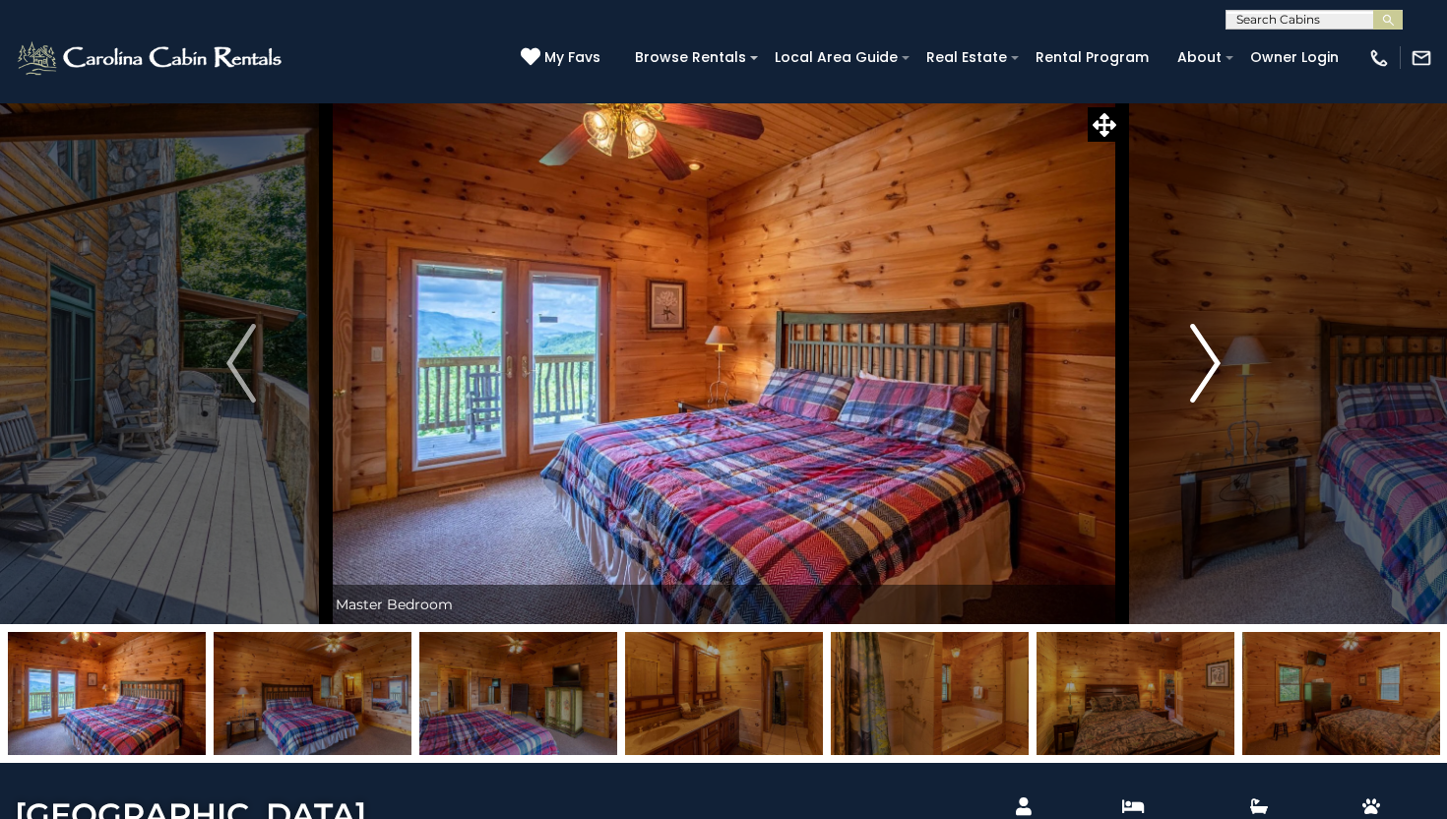
click at [1212, 351] on img "Next" at bounding box center [1206, 363] width 30 height 79
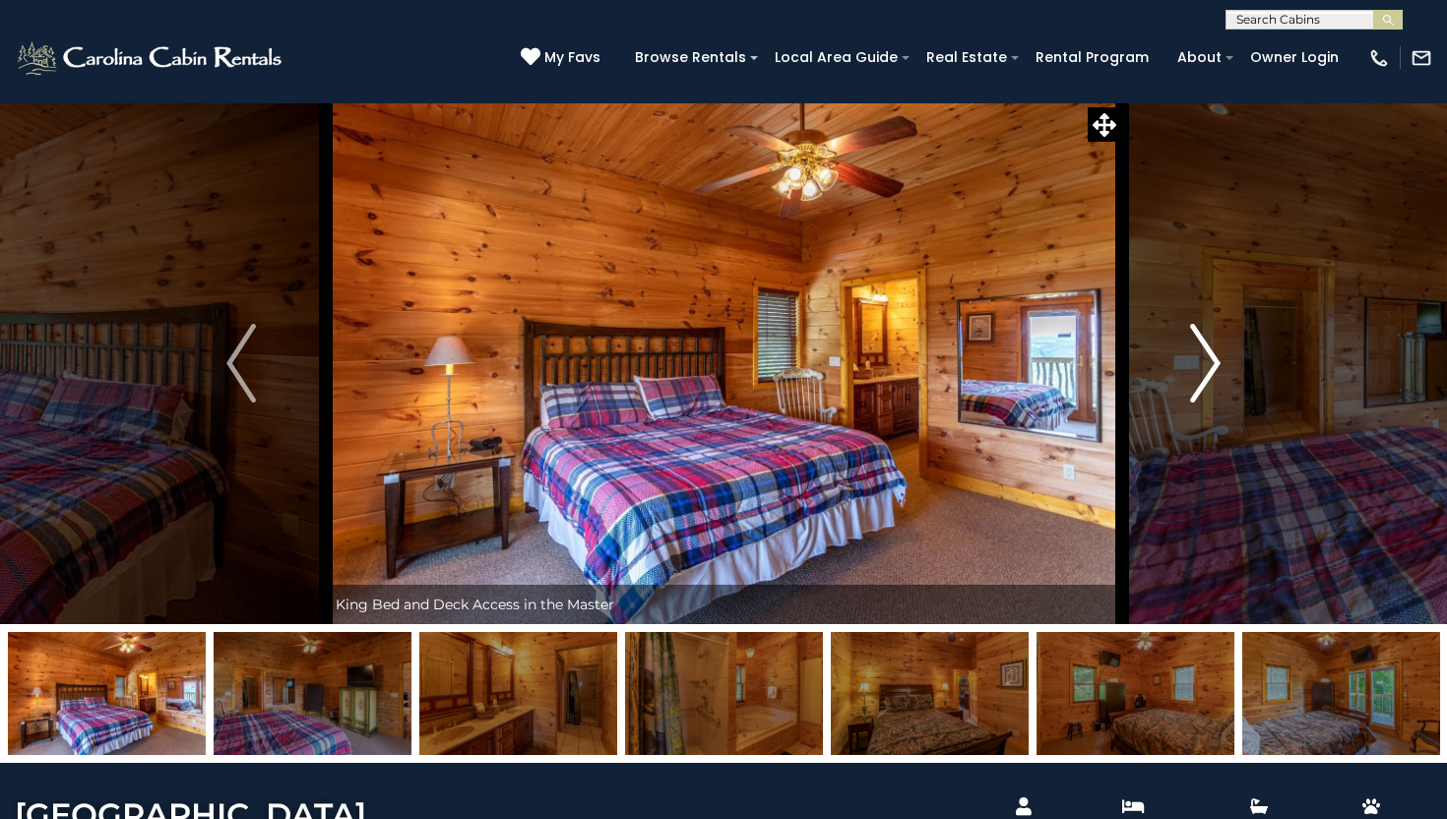
click at [1212, 351] on img "Next" at bounding box center [1206, 363] width 30 height 79
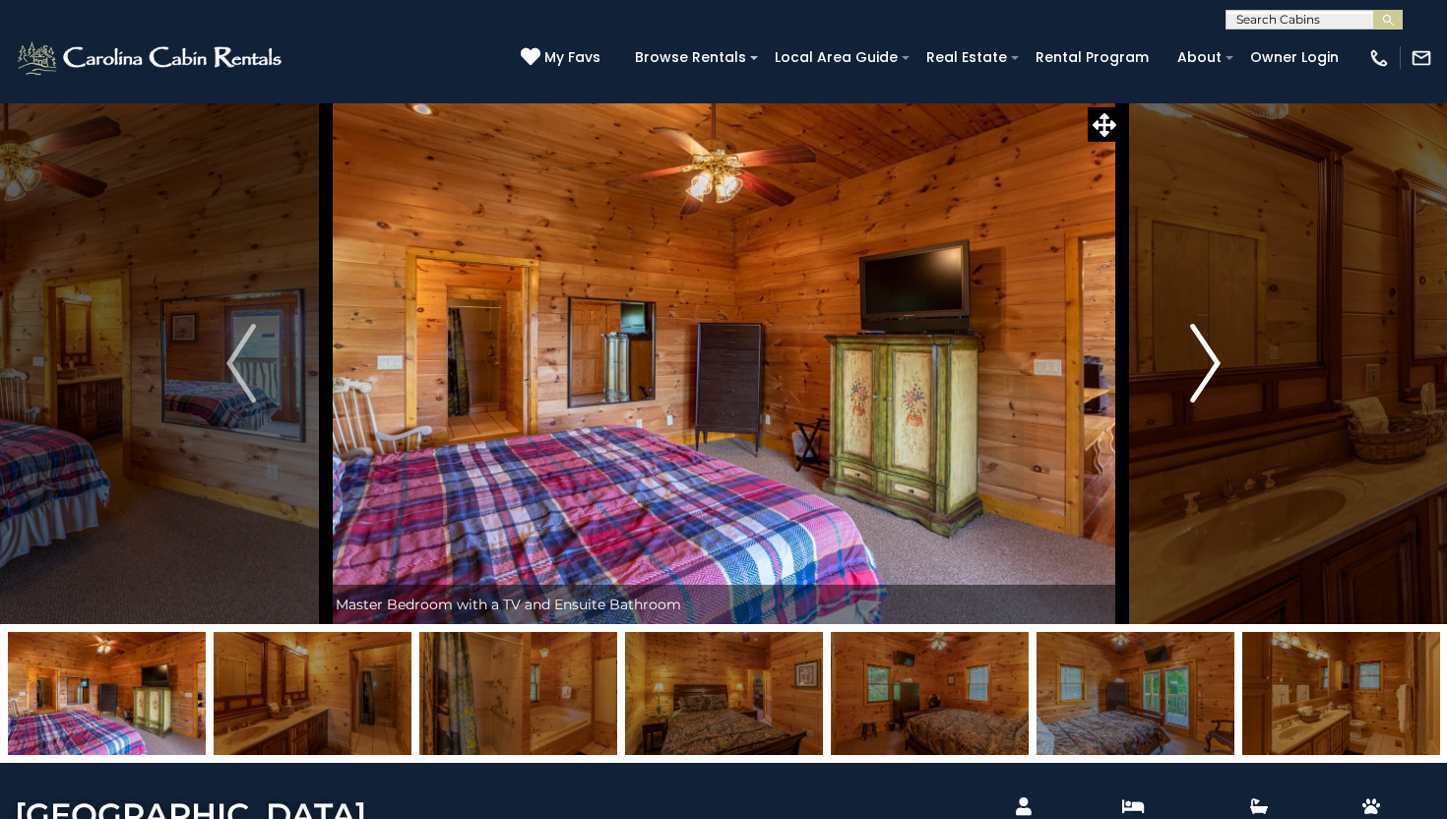
click at [1212, 351] on img "Next" at bounding box center [1206, 363] width 30 height 79
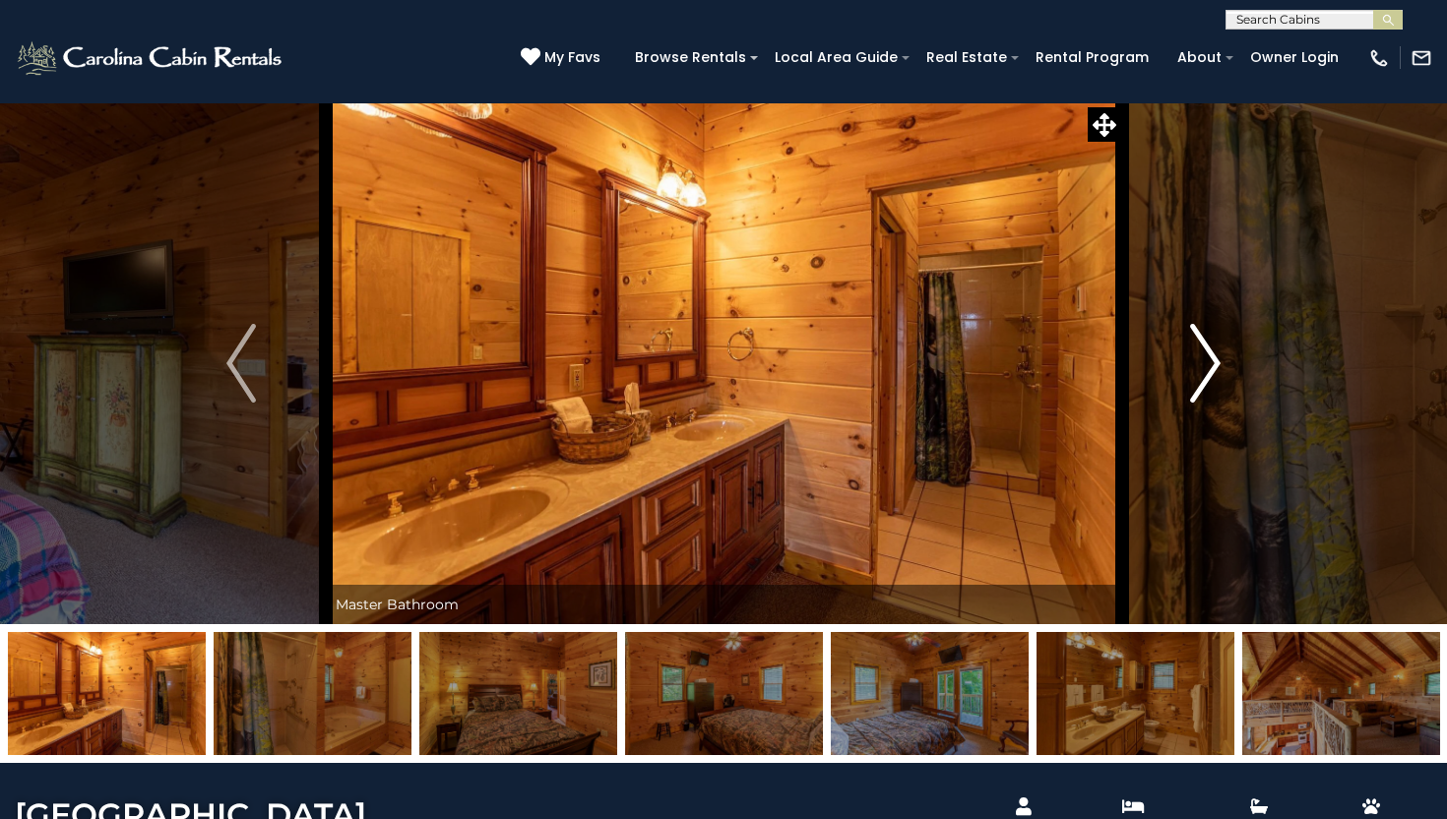
click at [1212, 351] on img "Next" at bounding box center [1206, 363] width 30 height 79
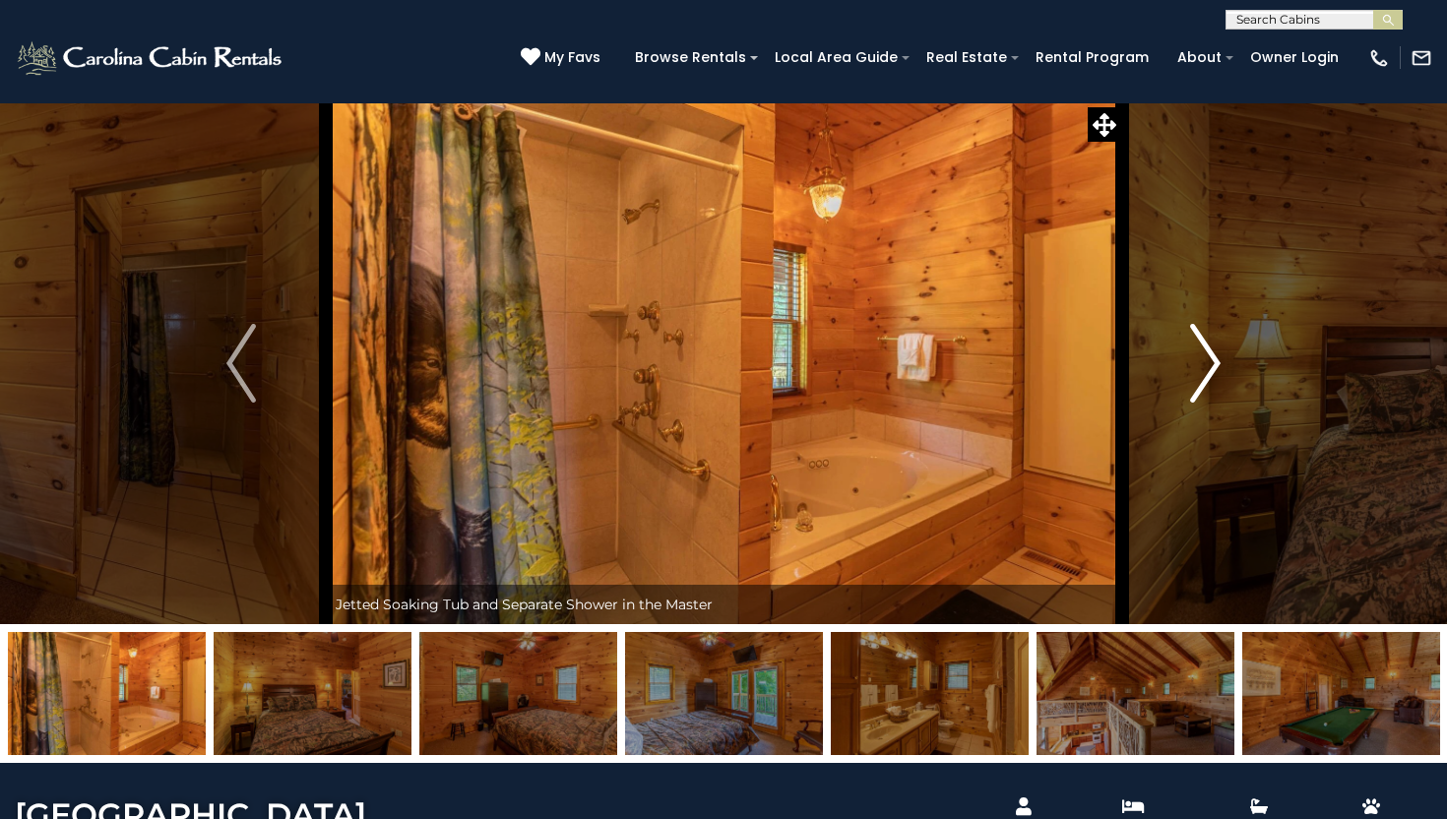
click at [1212, 351] on img "Next" at bounding box center [1206, 363] width 30 height 79
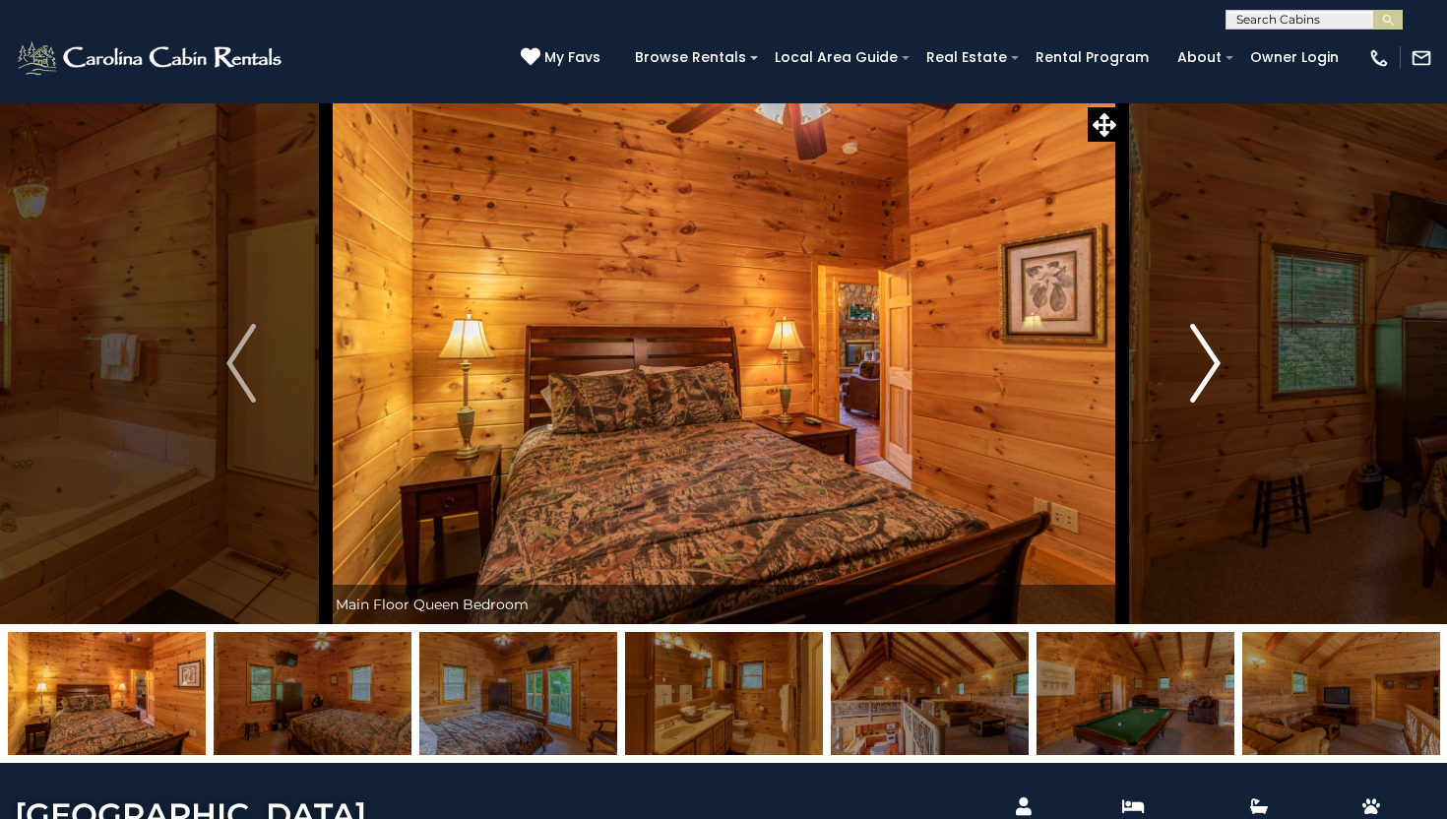
click at [1212, 351] on img "Next" at bounding box center [1206, 363] width 30 height 79
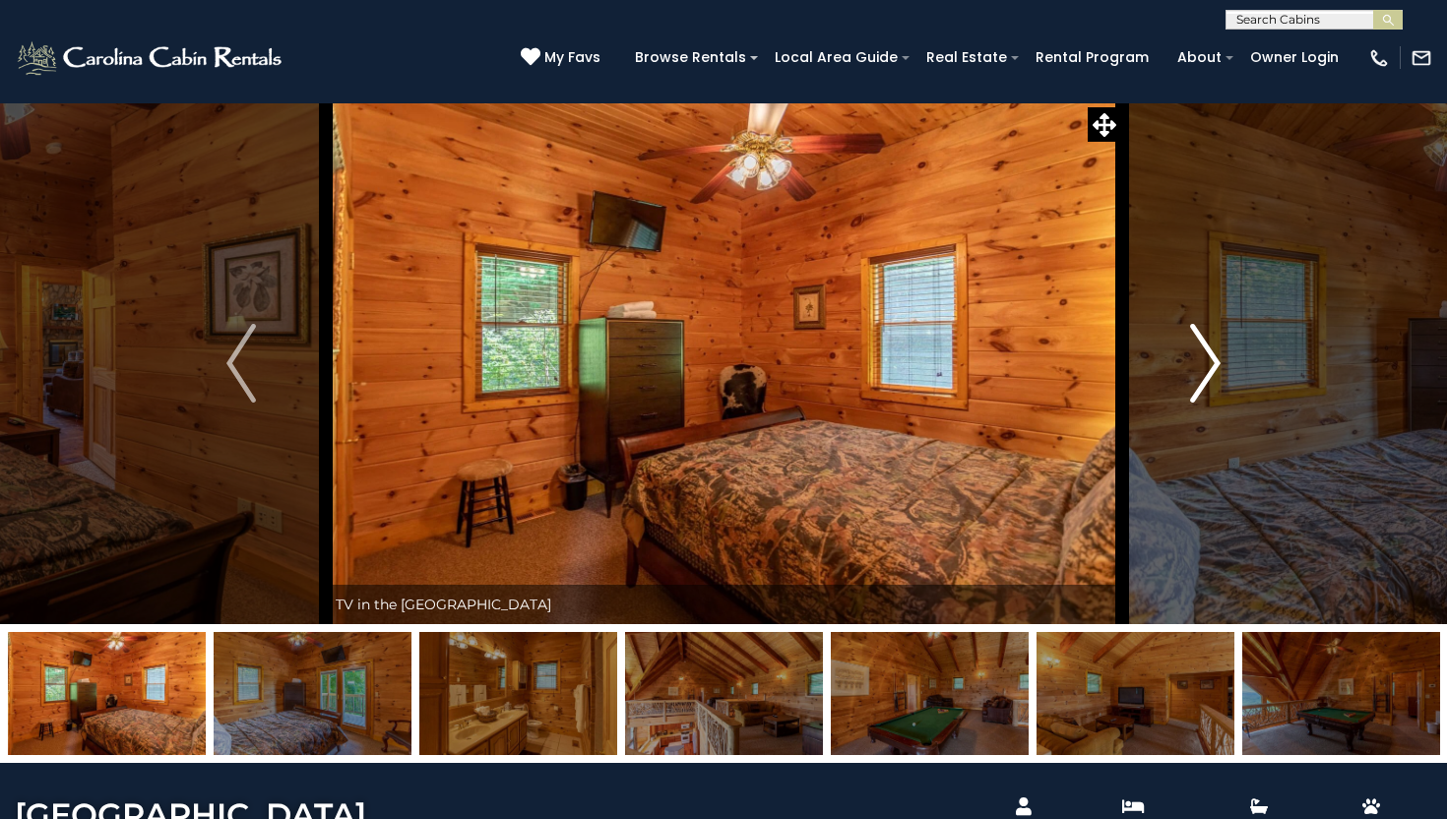
click at [1212, 351] on img "Next" at bounding box center [1206, 363] width 30 height 79
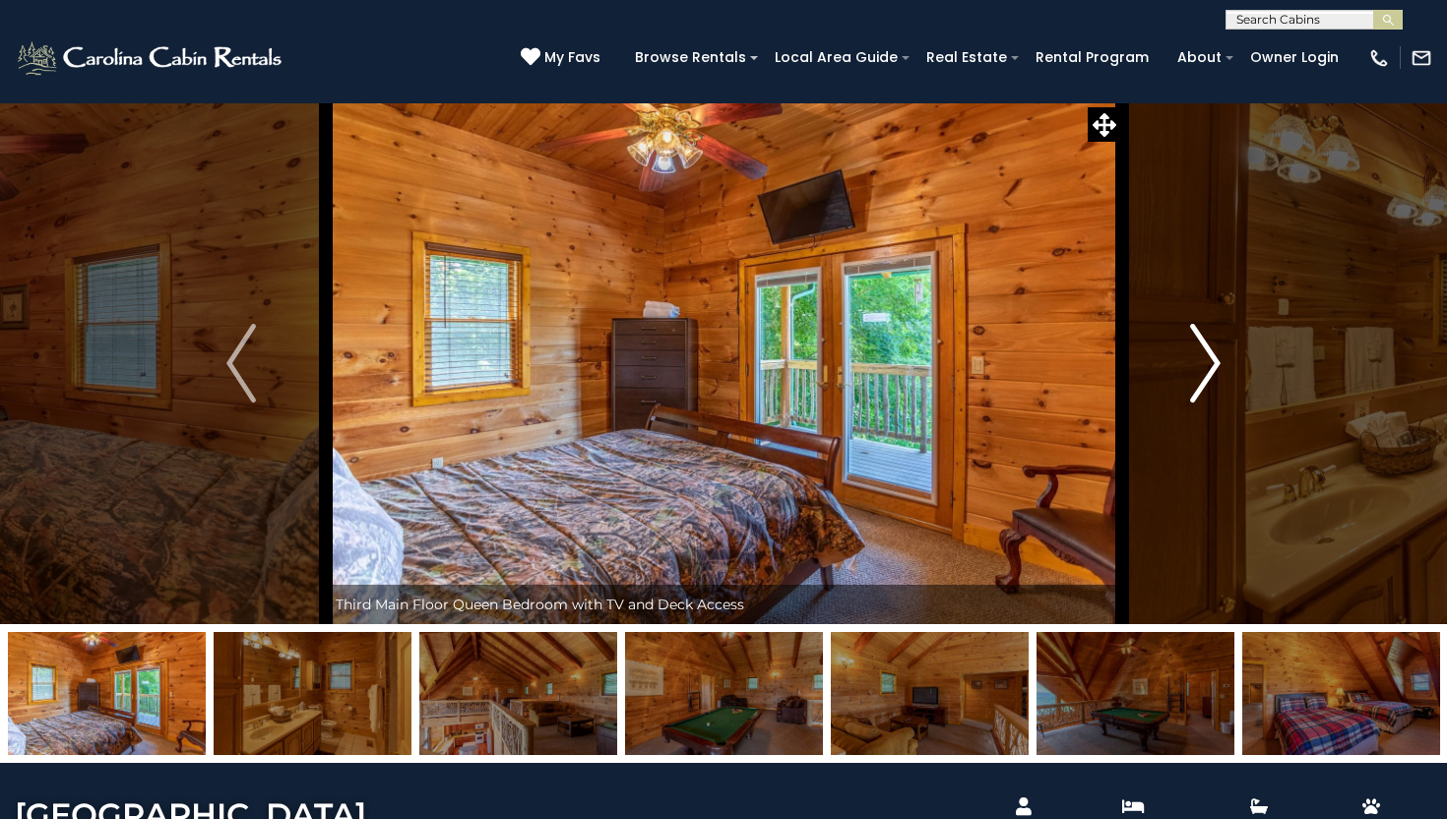
click at [1212, 351] on img "Next" at bounding box center [1206, 363] width 30 height 79
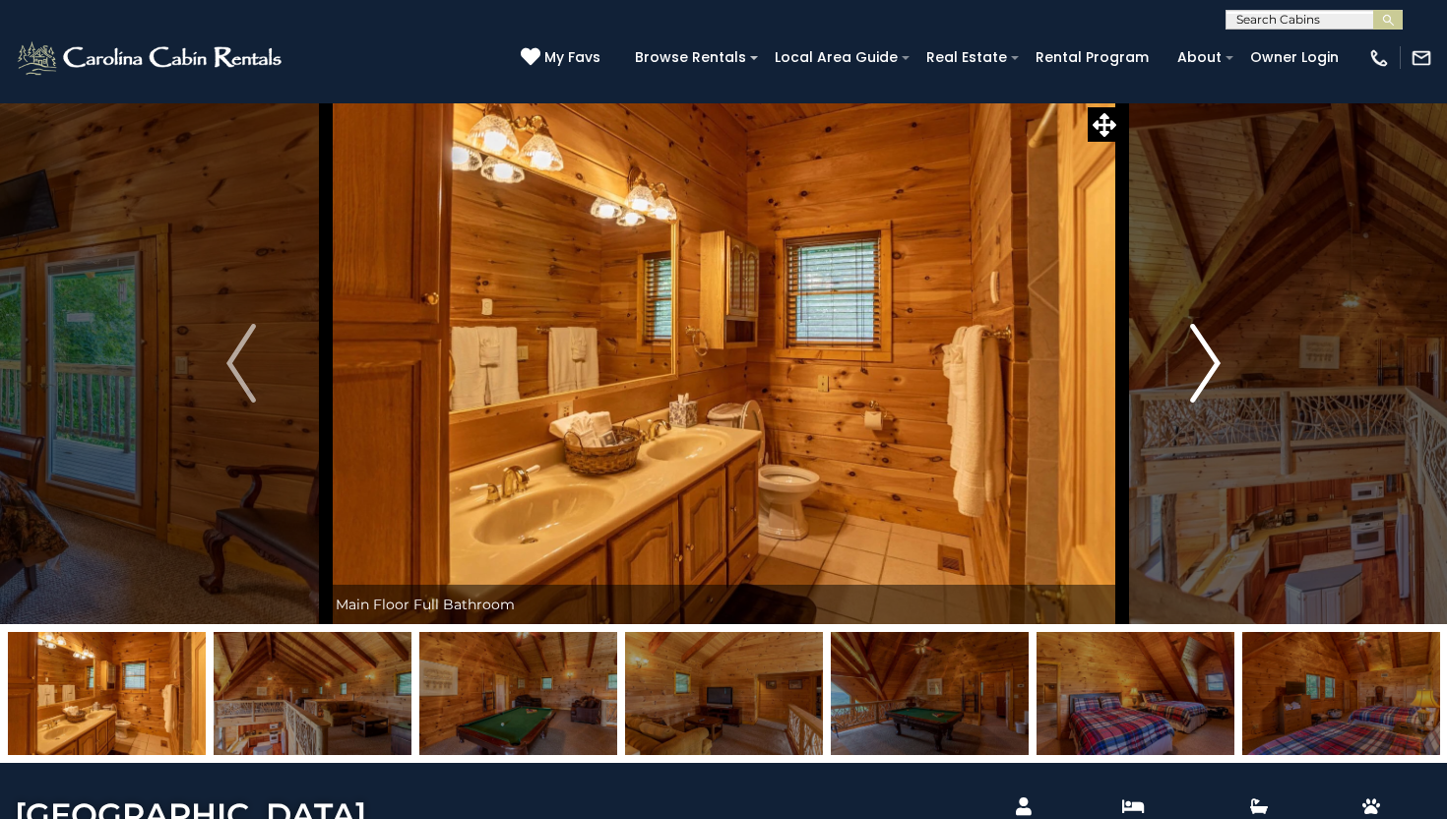
click at [1212, 351] on img "Next" at bounding box center [1206, 363] width 30 height 79
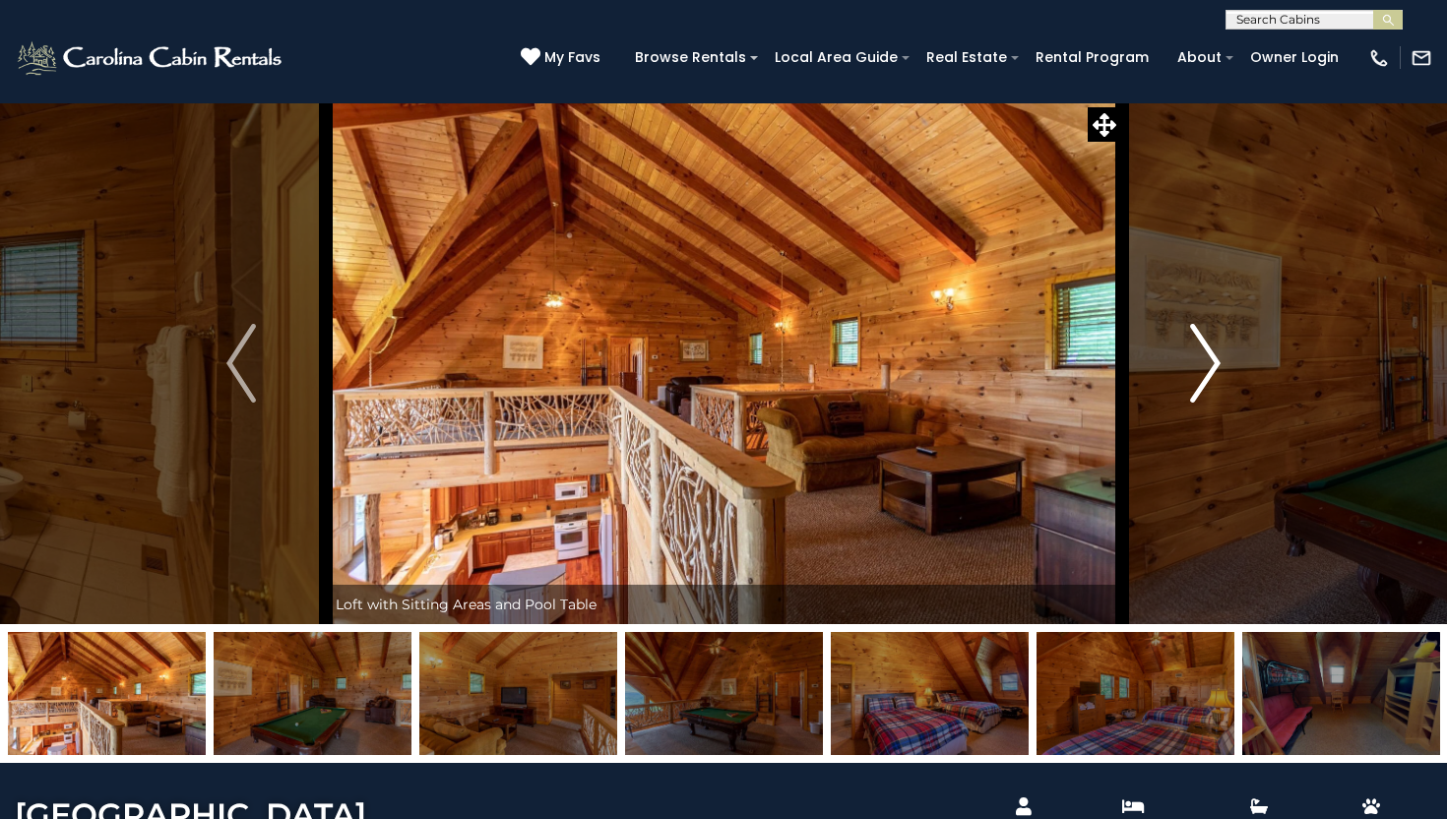
click at [1212, 351] on img "Next" at bounding box center [1206, 363] width 30 height 79
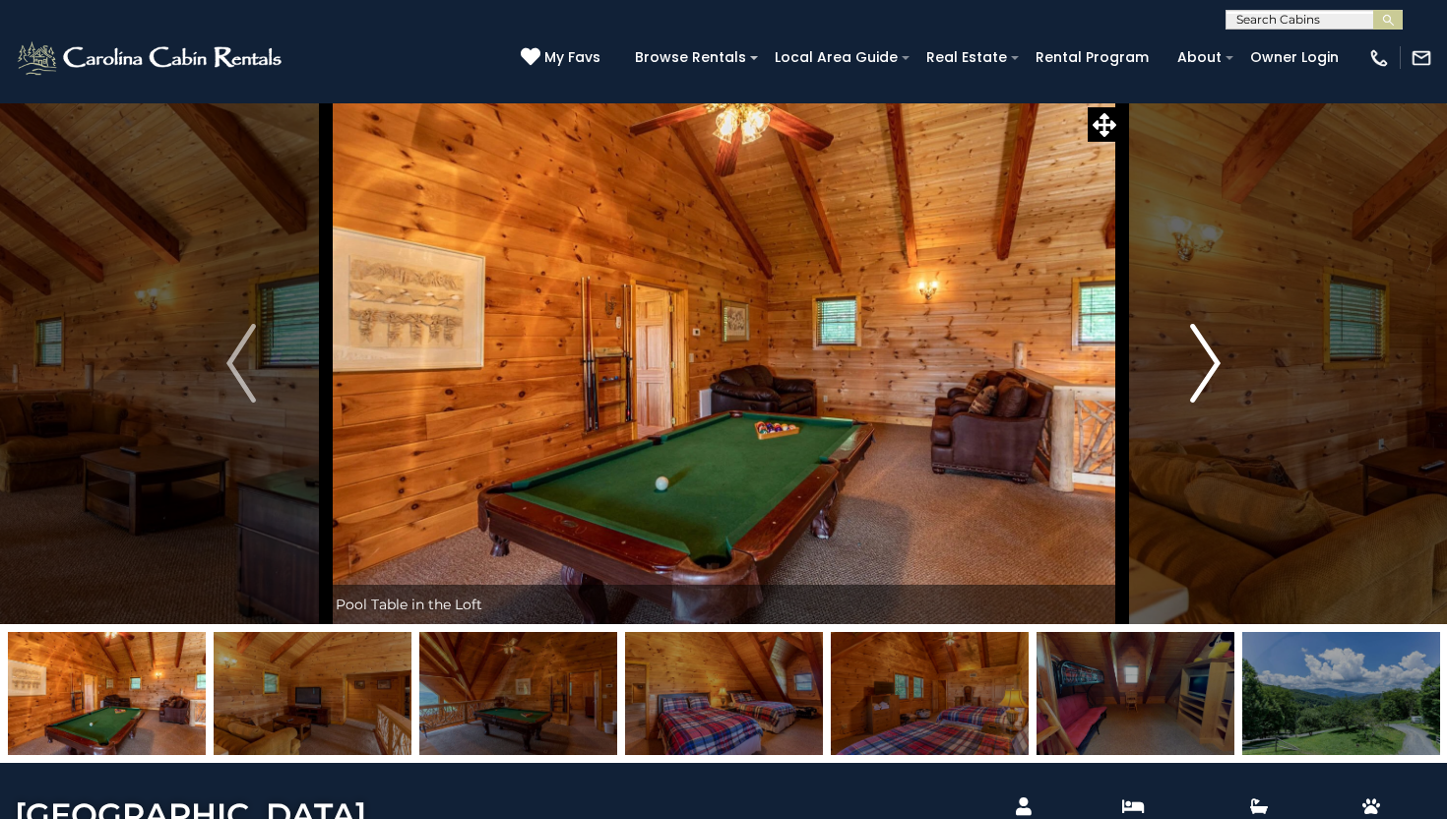
click at [1214, 349] on img "Next" at bounding box center [1206, 363] width 30 height 79
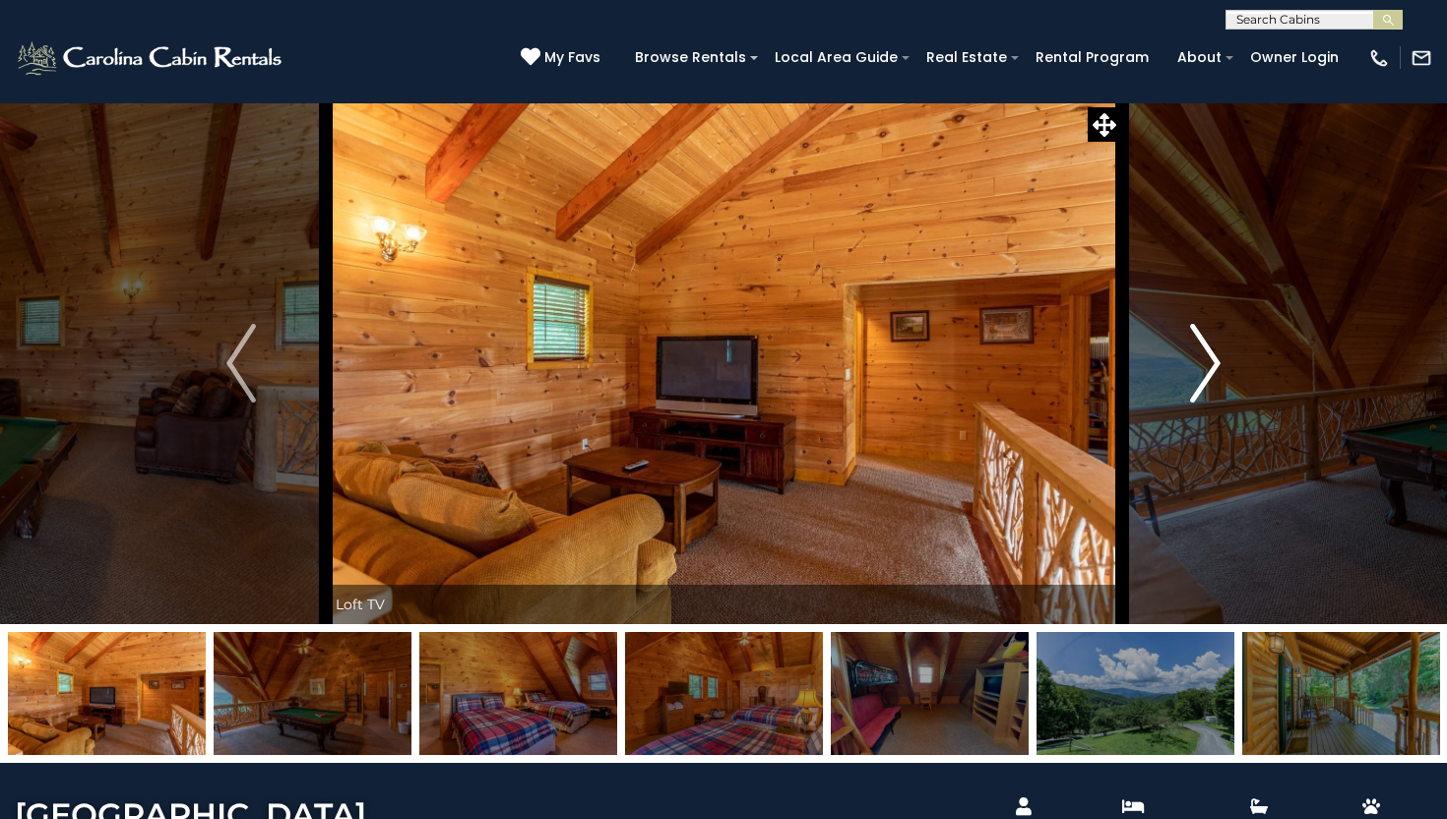
click at [1215, 349] on img "Next" at bounding box center [1206, 363] width 30 height 79
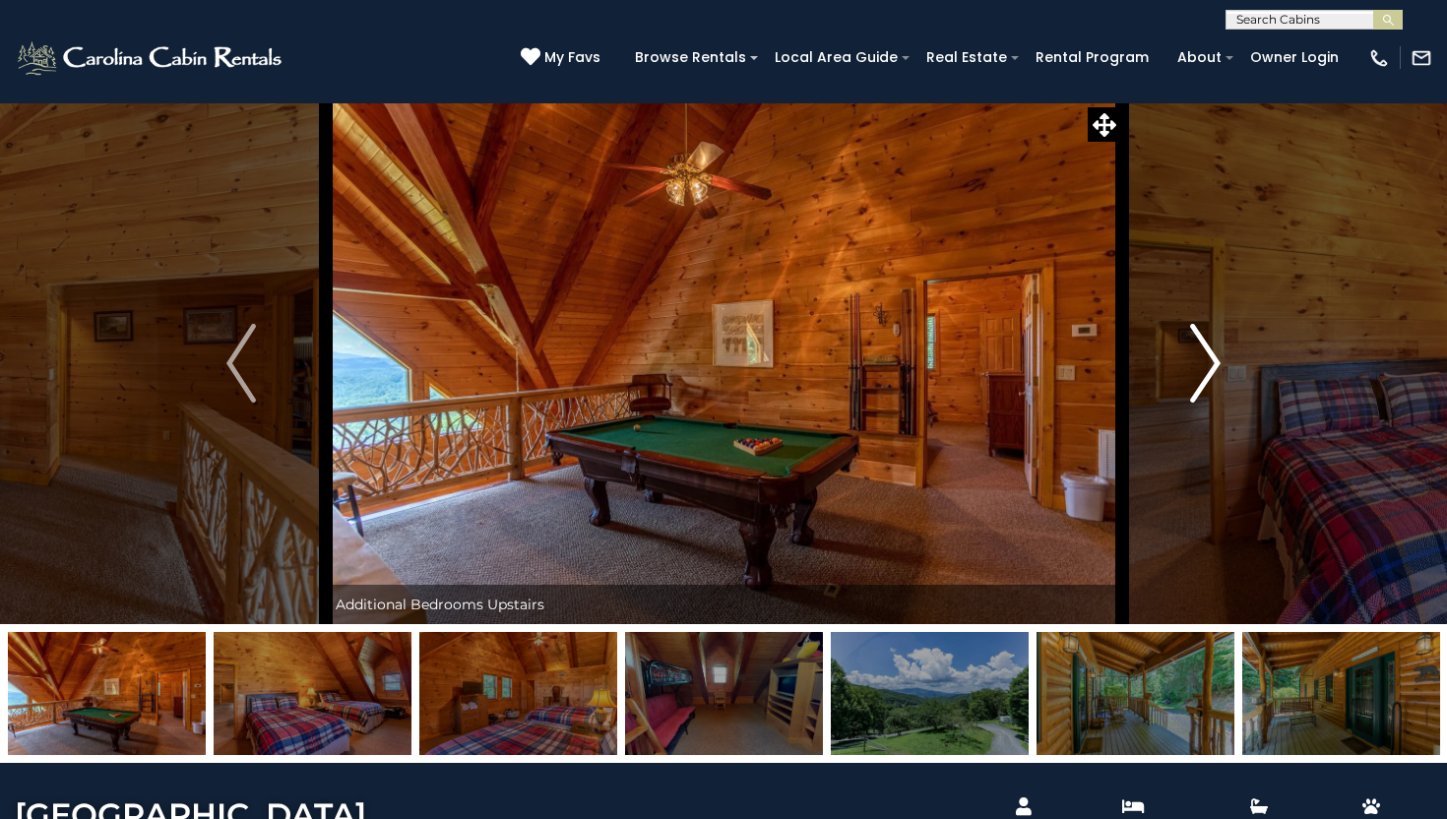
click at [1215, 349] on img "Next" at bounding box center [1206, 363] width 30 height 79
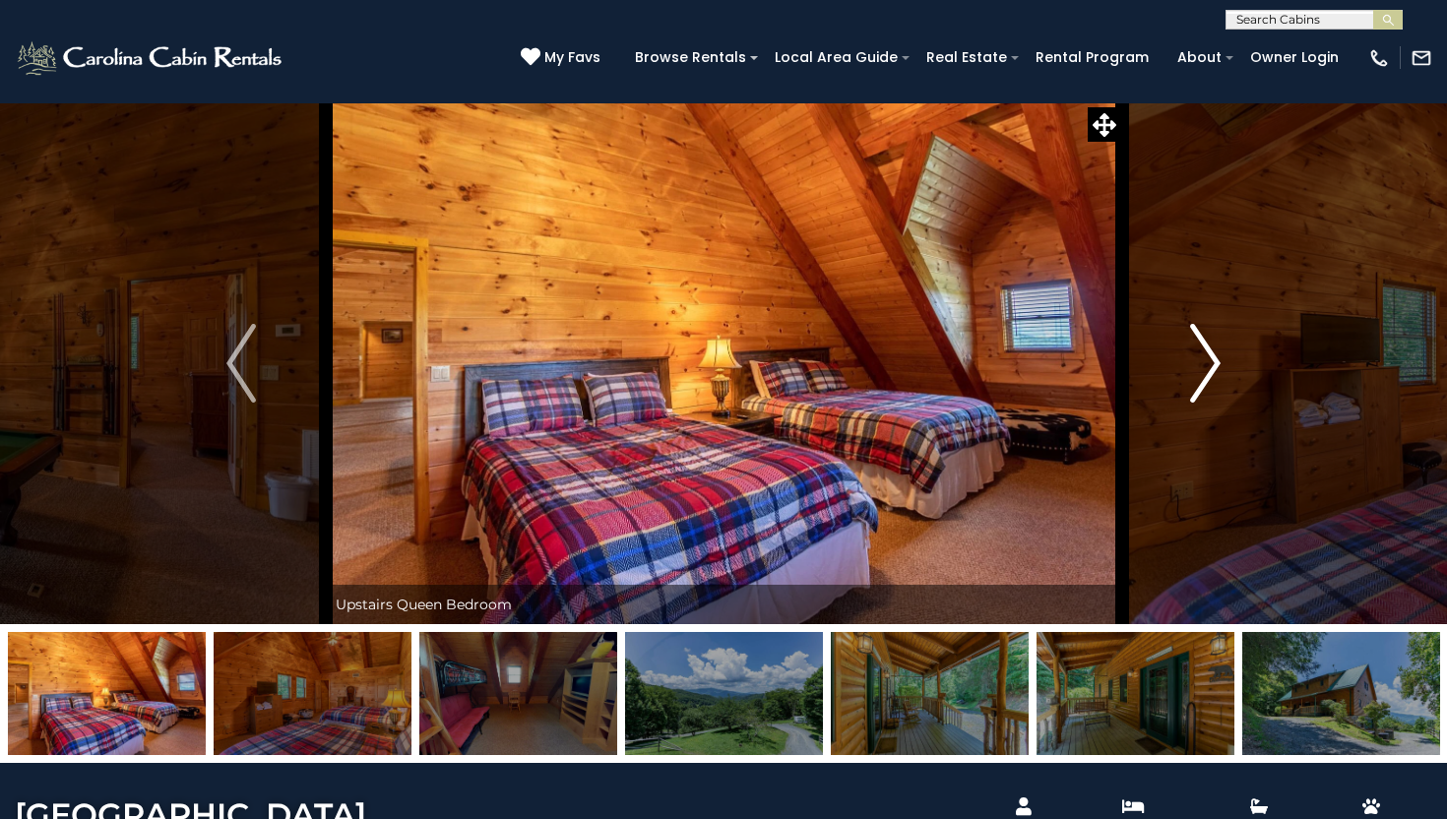
click at [1215, 349] on img "Next" at bounding box center [1206, 363] width 30 height 79
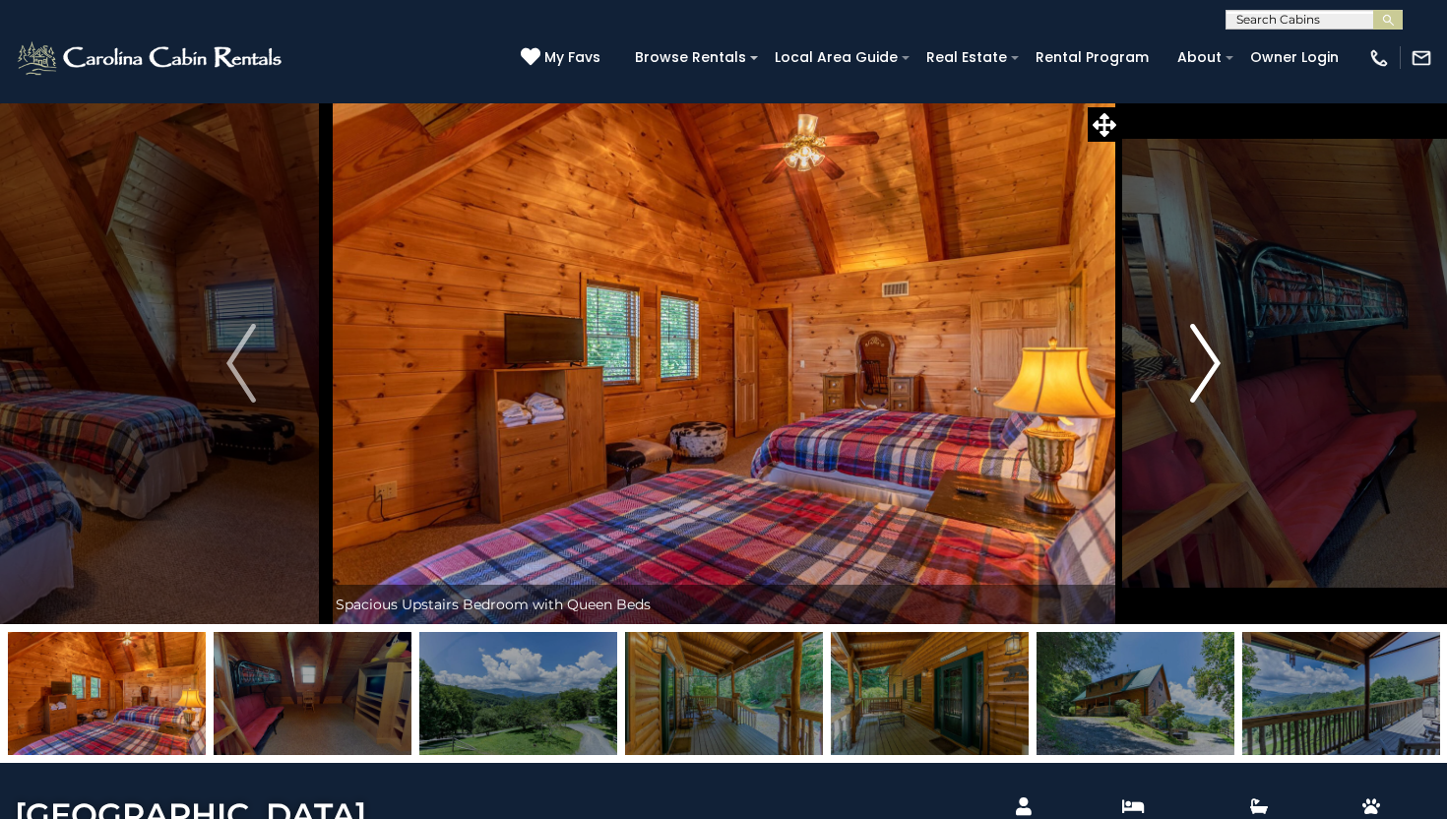
click at [1215, 349] on img "Next" at bounding box center [1206, 363] width 30 height 79
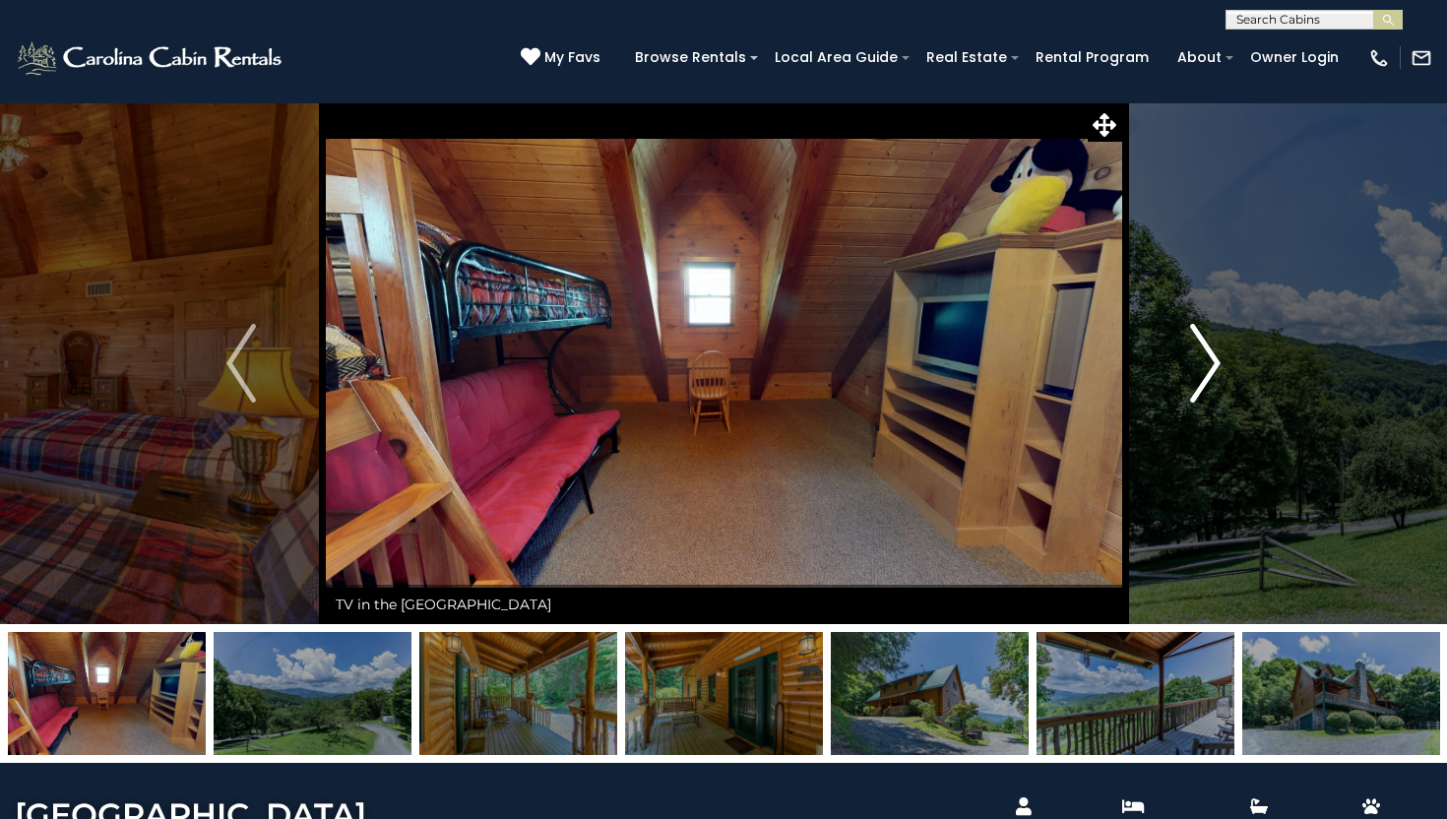
click at [1215, 349] on img "Next" at bounding box center [1206, 363] width 30 height 79
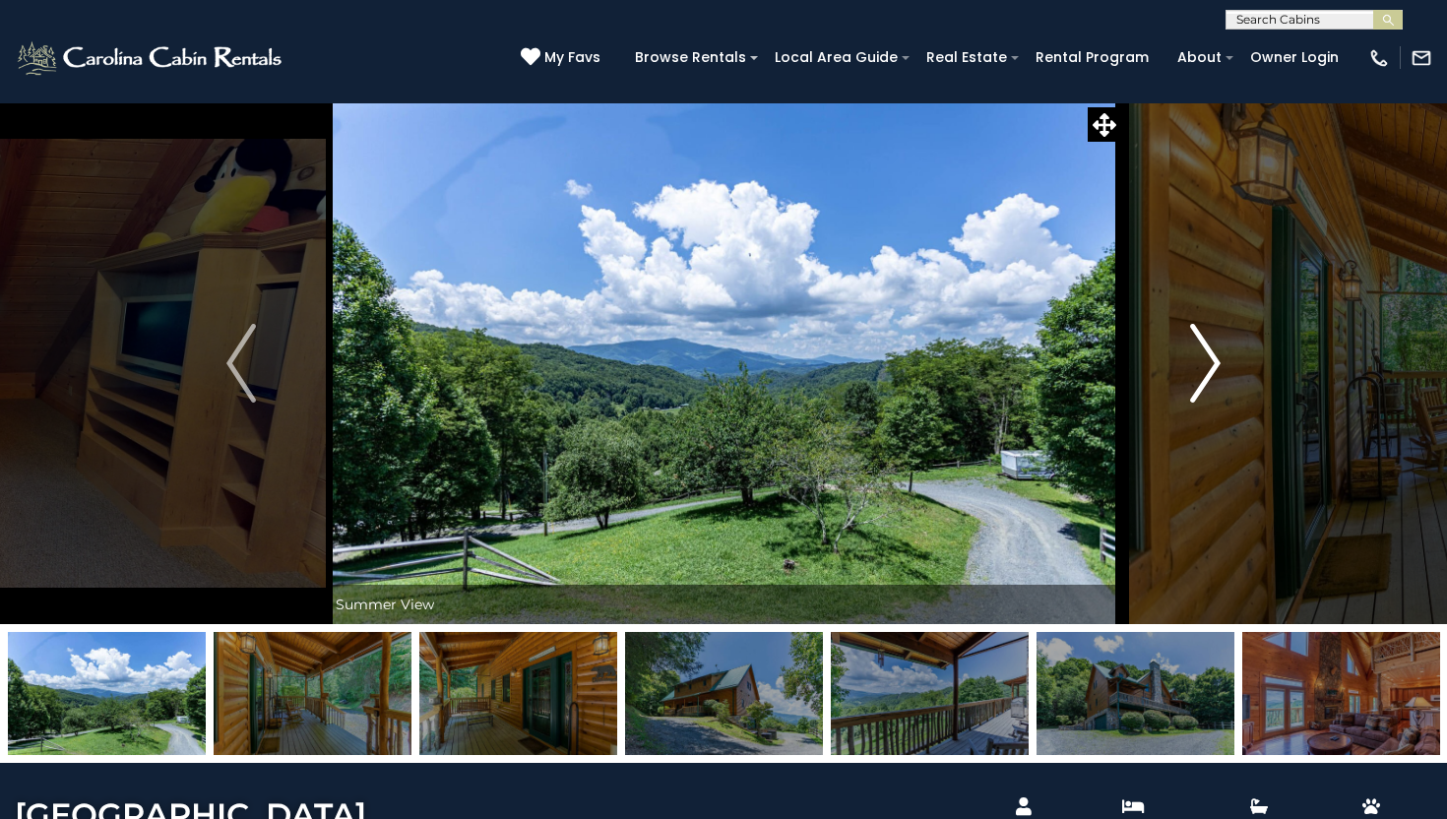
click at [1215, 349] on img "Next" at bounding box center [1206, 363] width 30 height 79
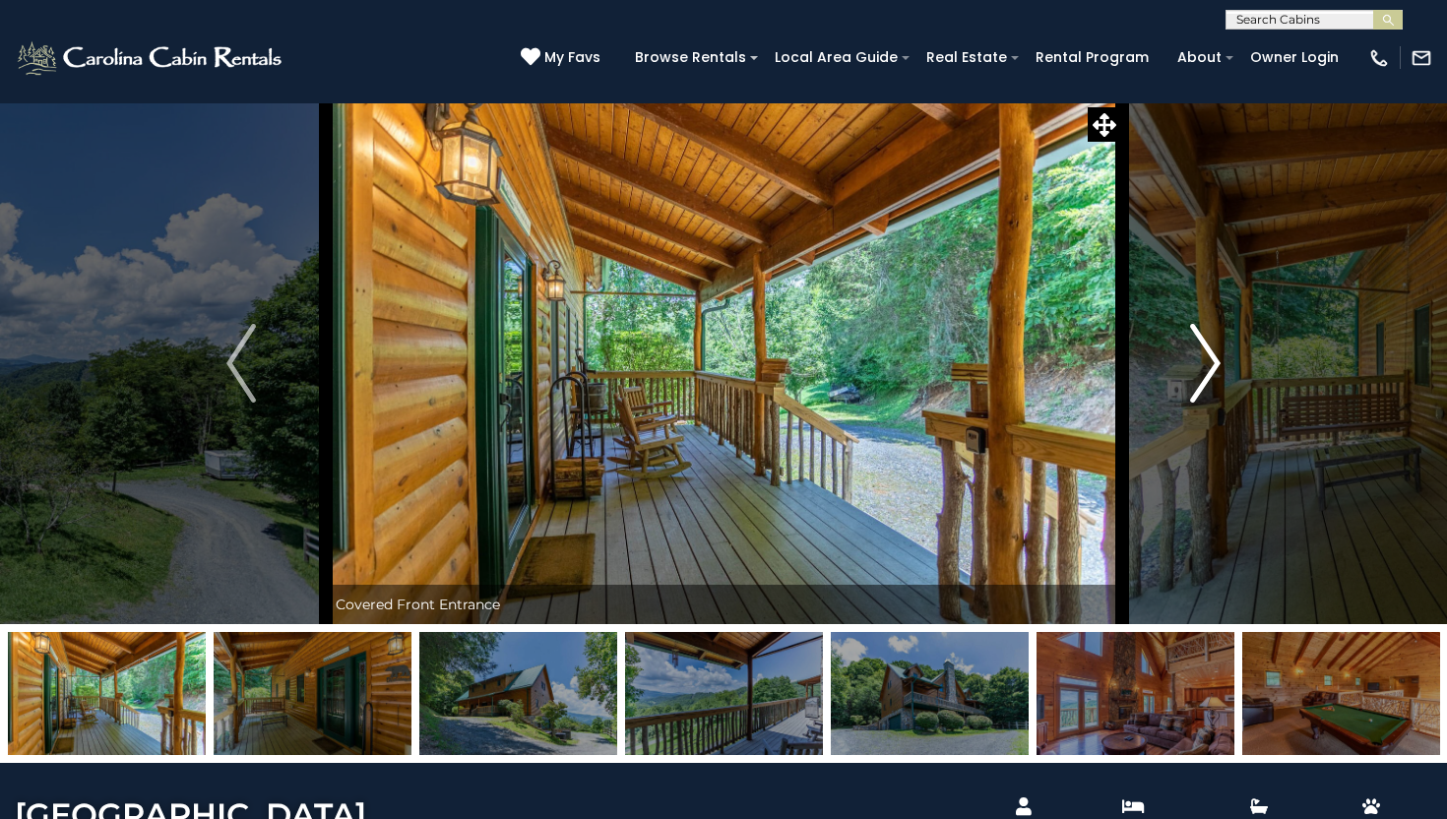
click at [1215, 349] on img "Next" at bounding box center [1206, 363] width 30 height 79
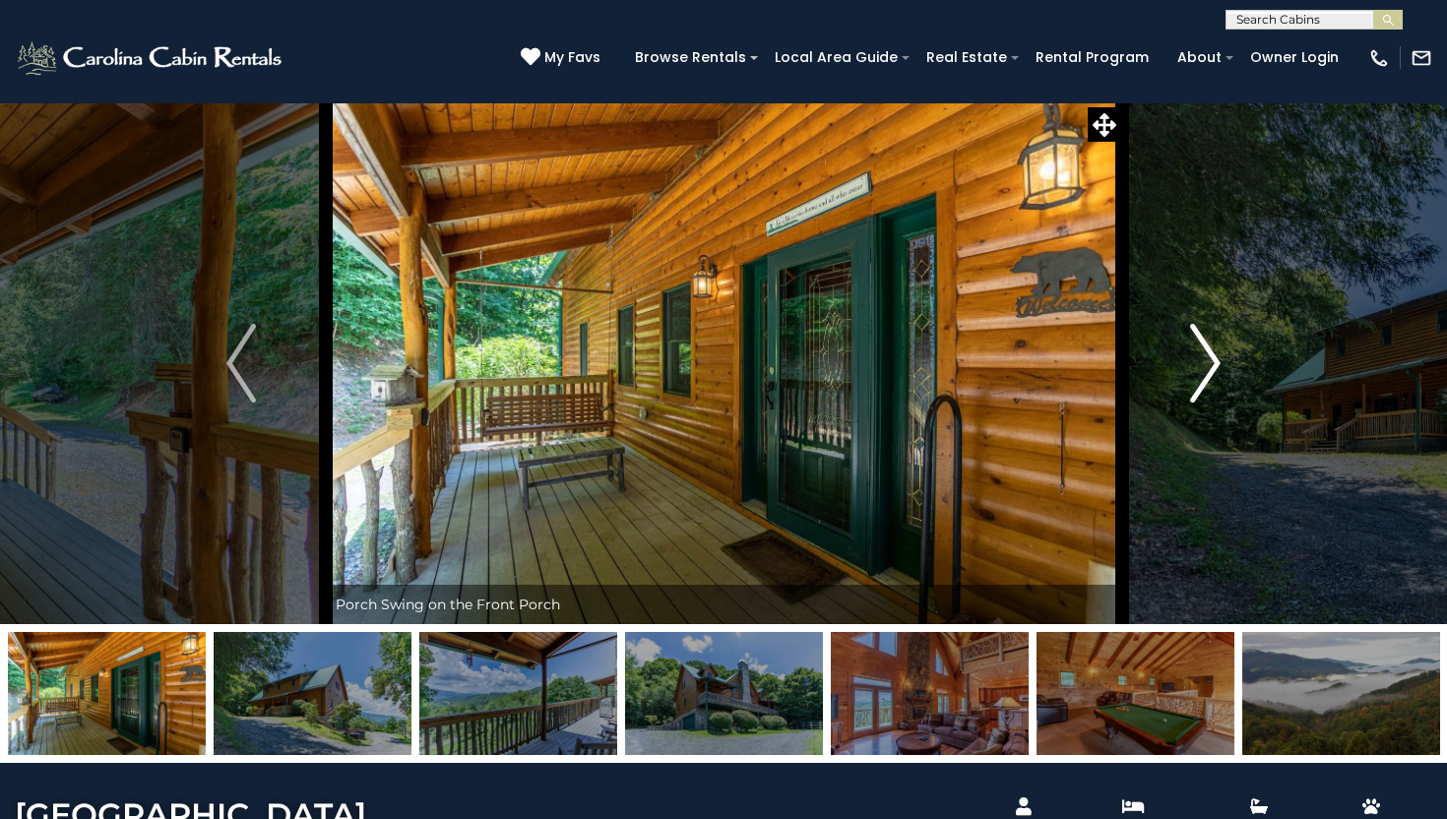
click at [1215, 349] on img "Next" at bounding box center [1206, 363] width 30 height 79
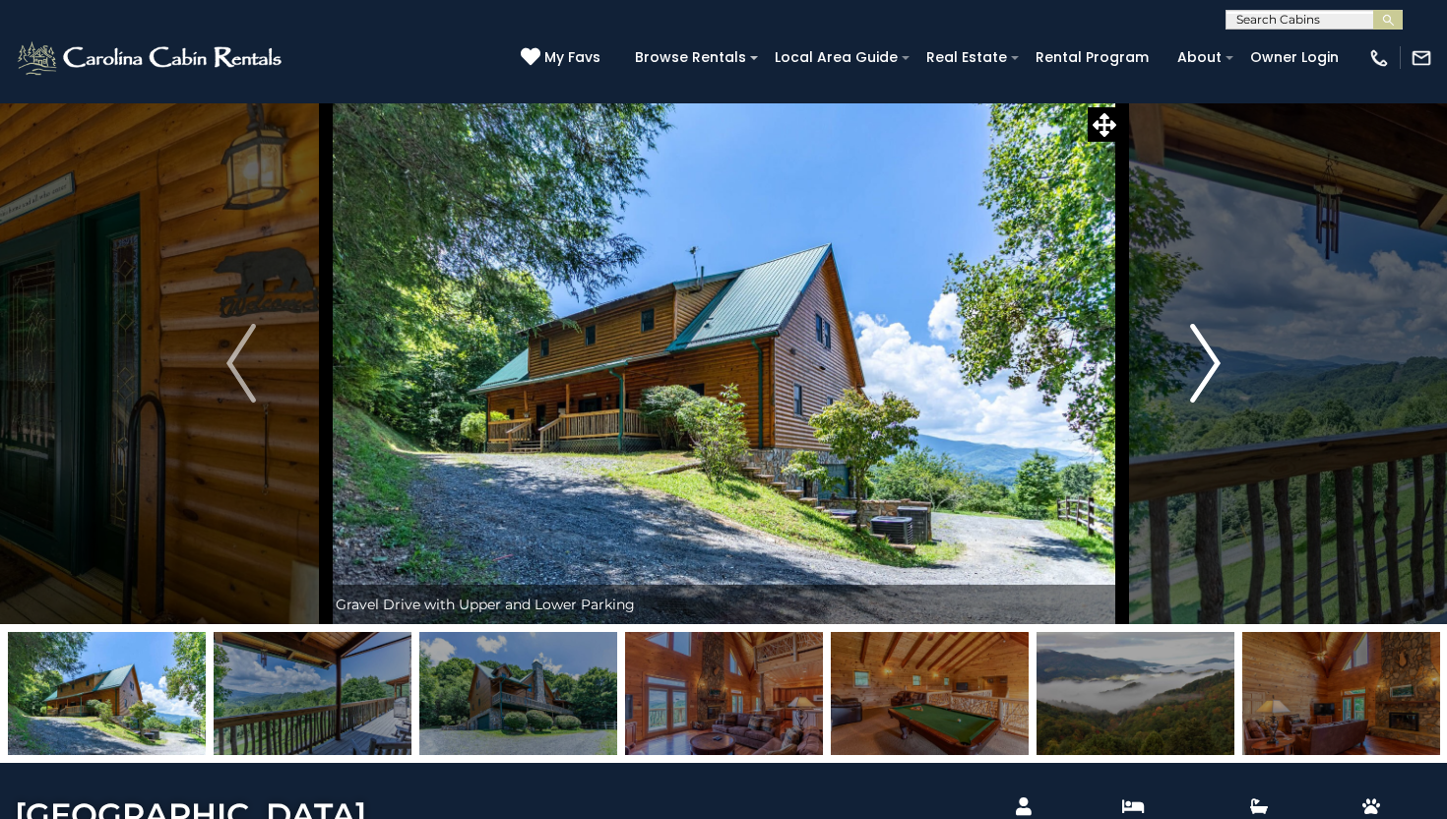
click at [1215, 349] on img "Next" at bounding box center [1206, 363] width 30 height 79
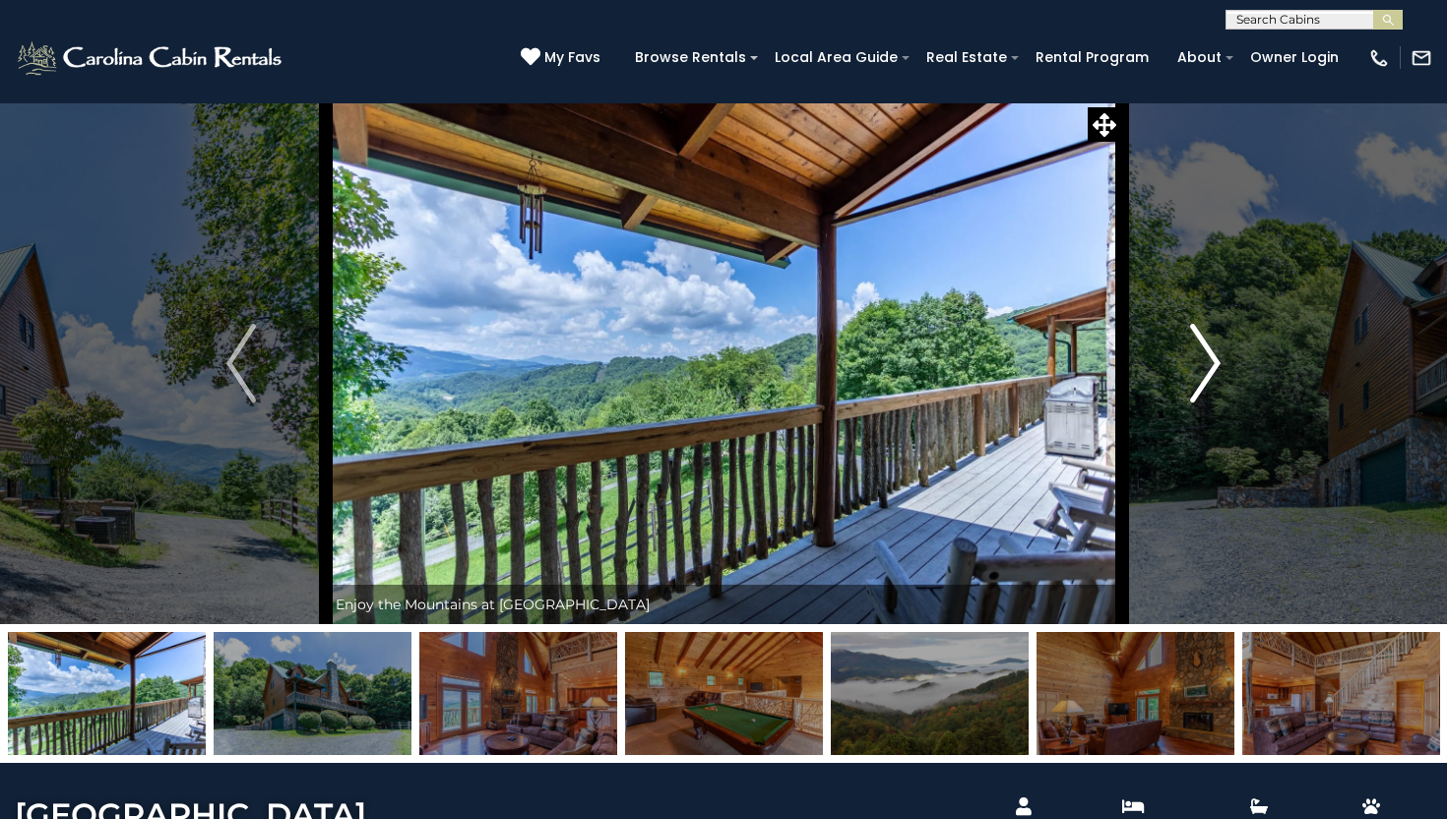
click at [1215, 349] on img "Next" at bounding box center [1206, 363] width 30 height 79
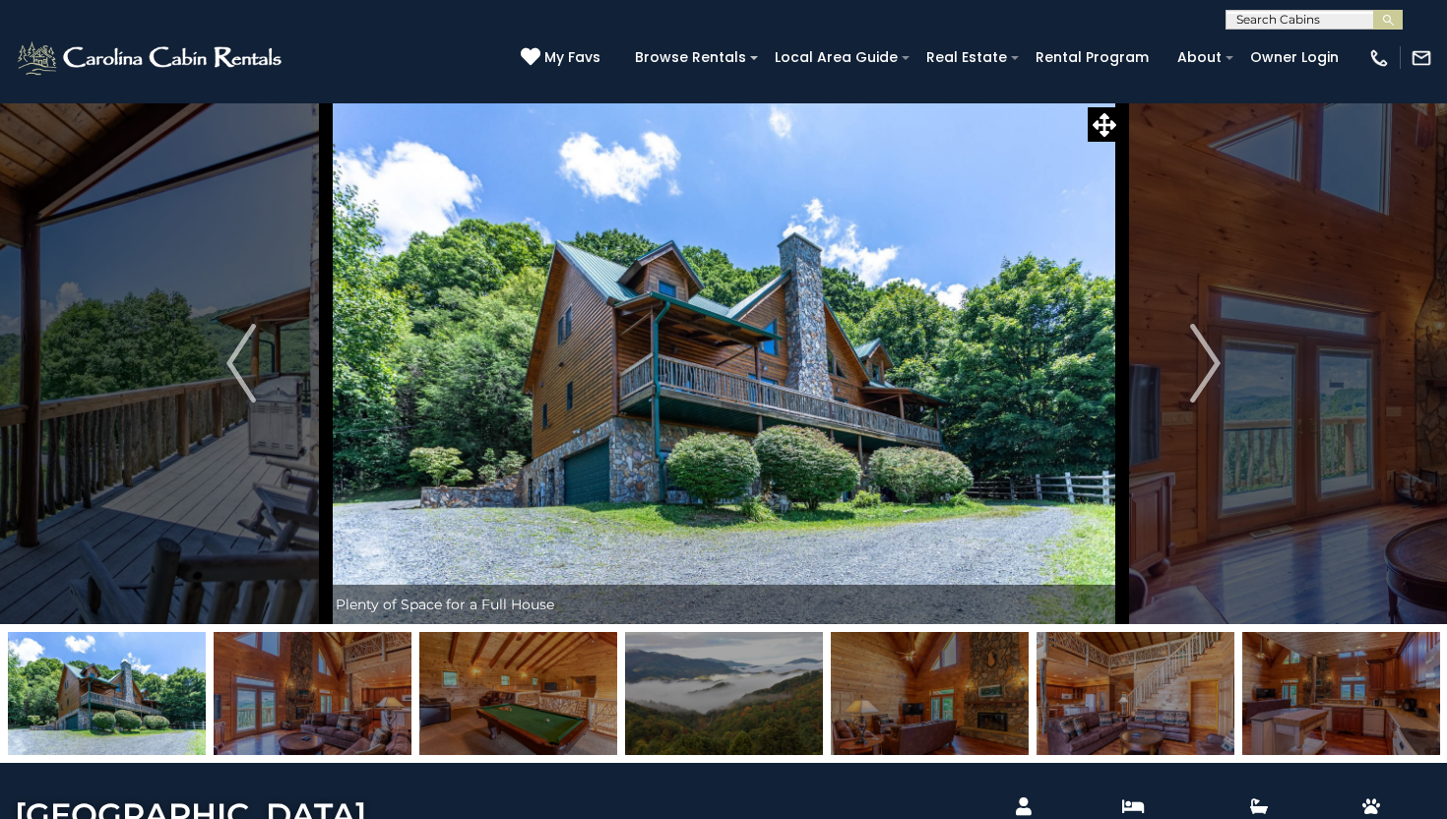
click at [547, 433] on img at bounding box center [724, 363] width 796 height 522
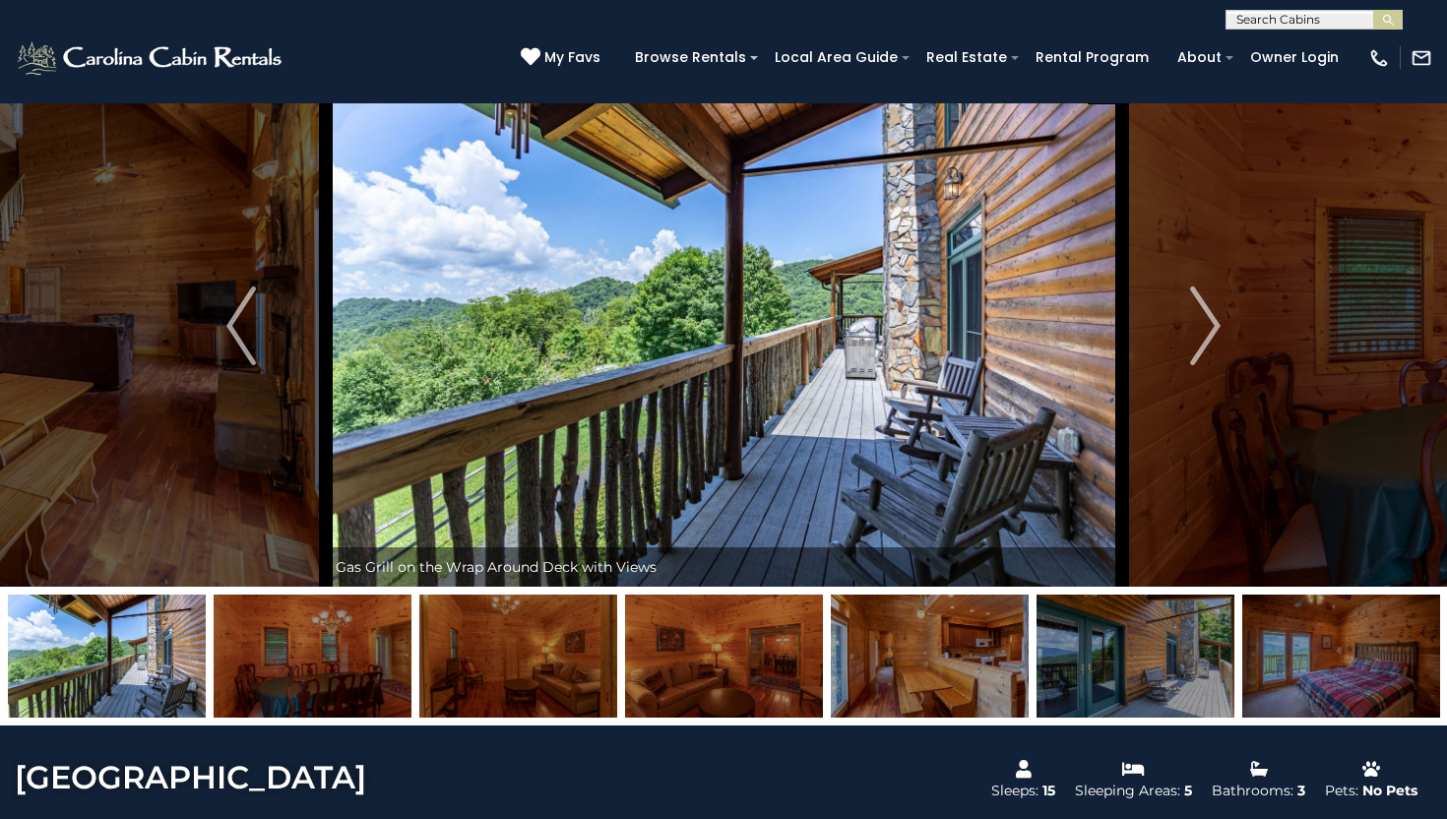
scroll to position [39, 0]
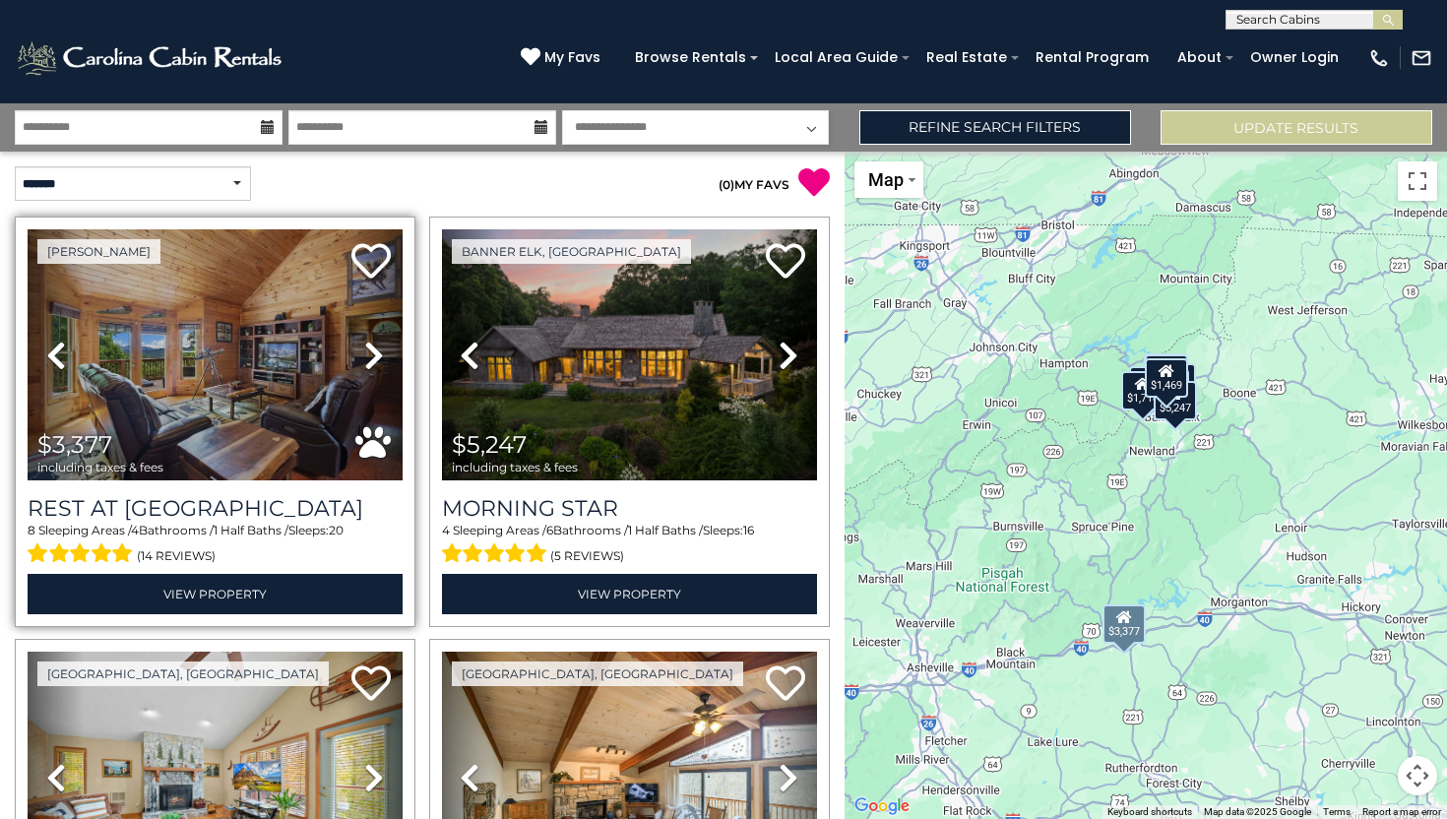
click at [368, 358] on icon at bounding box center [374, 355] width 20 height 31
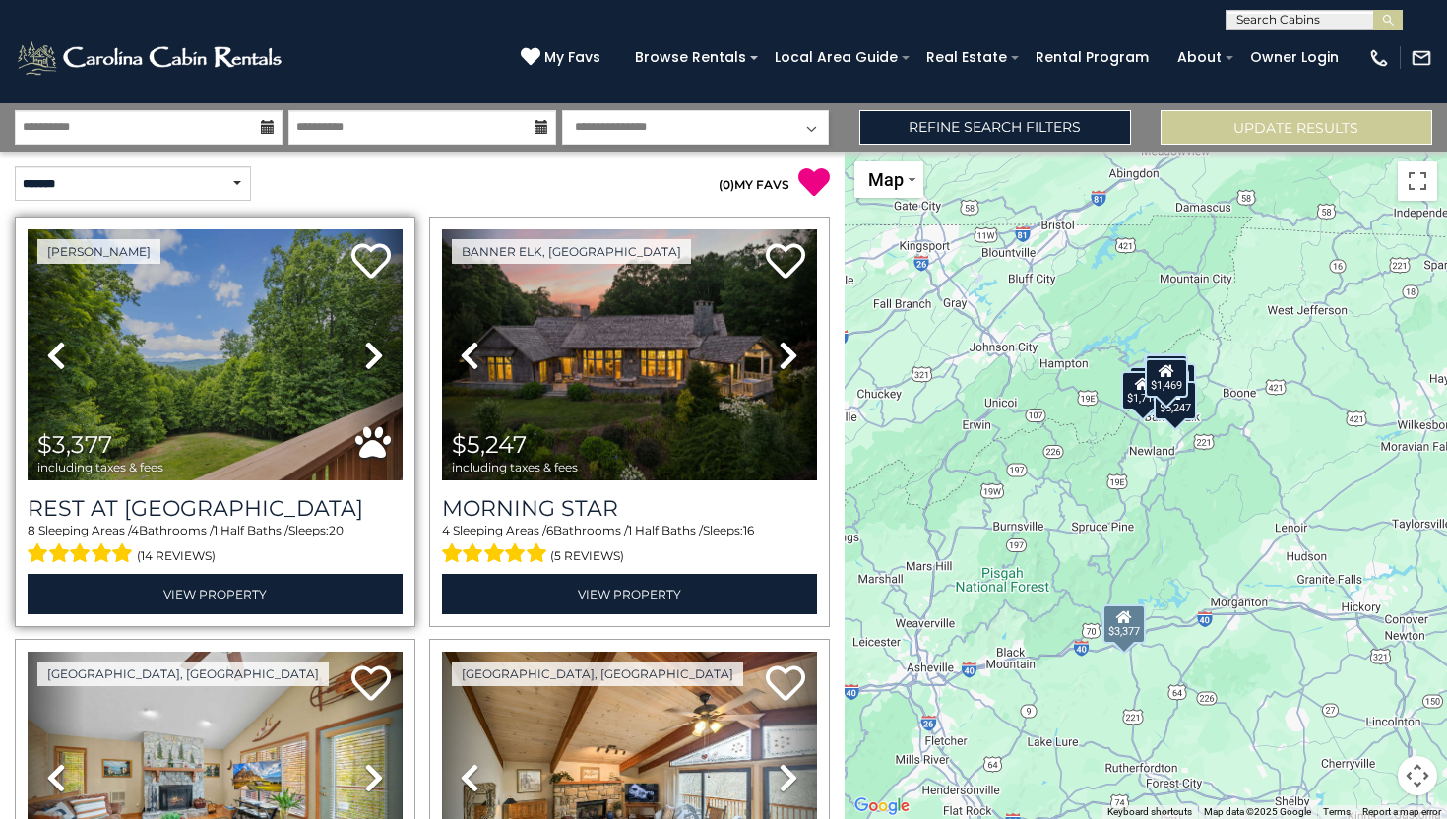
click at [368, 358] on icon at bounding box center [374, 355] width 20 height 31
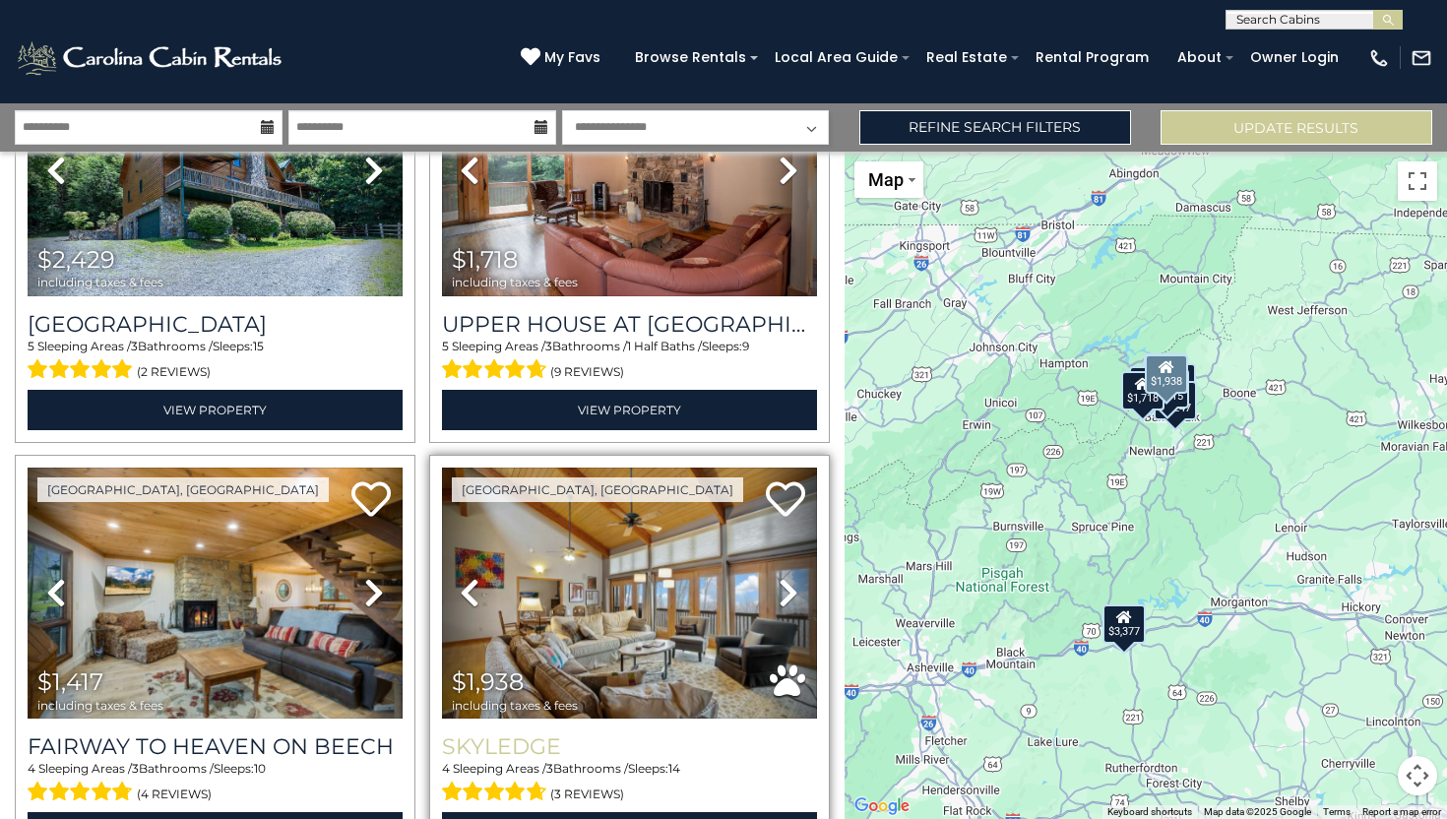
scroll to position [1868, 0]
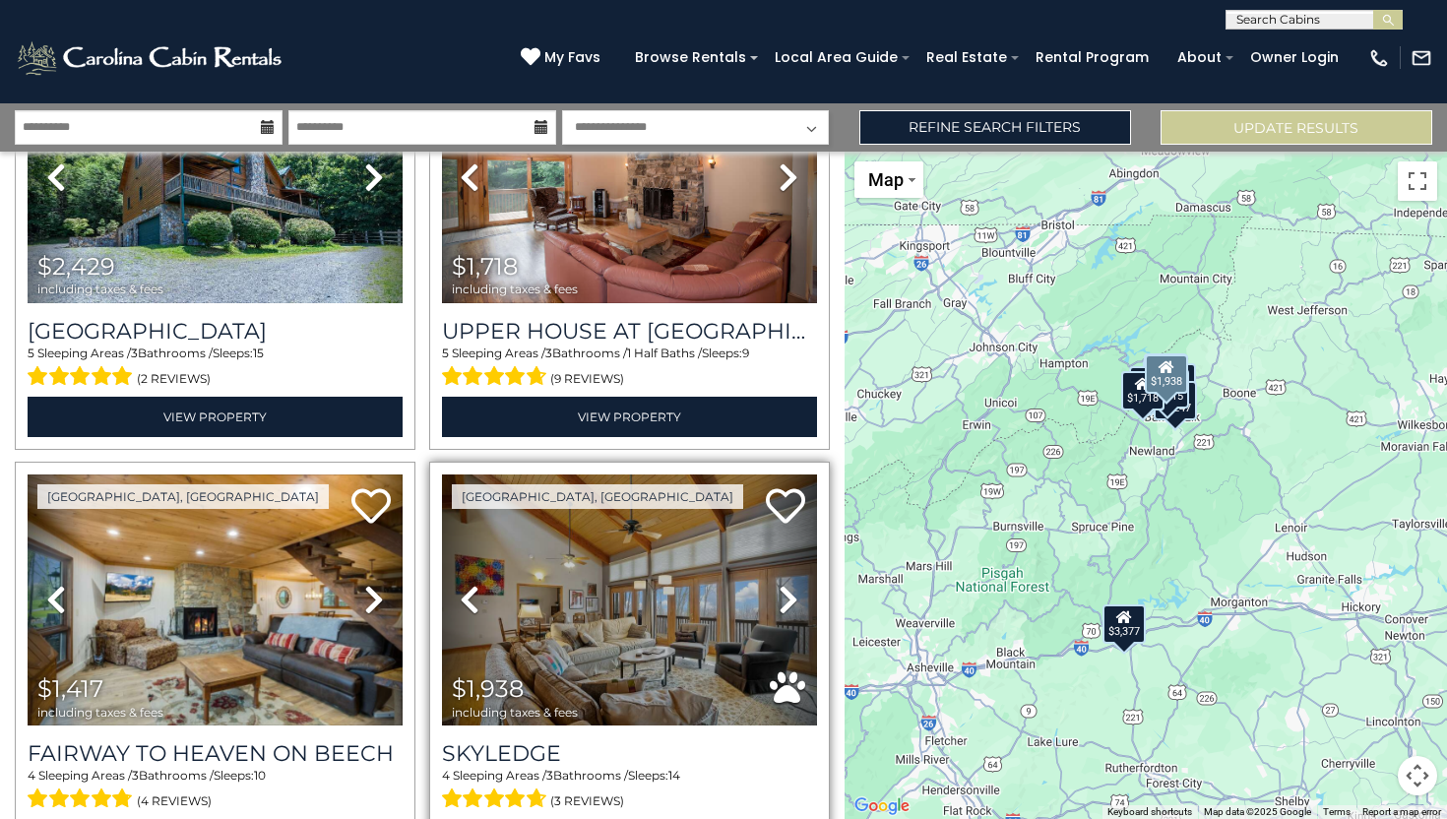
click at [777, 610] on link "Next" at bounding box center [788, 599] width 56 height 251
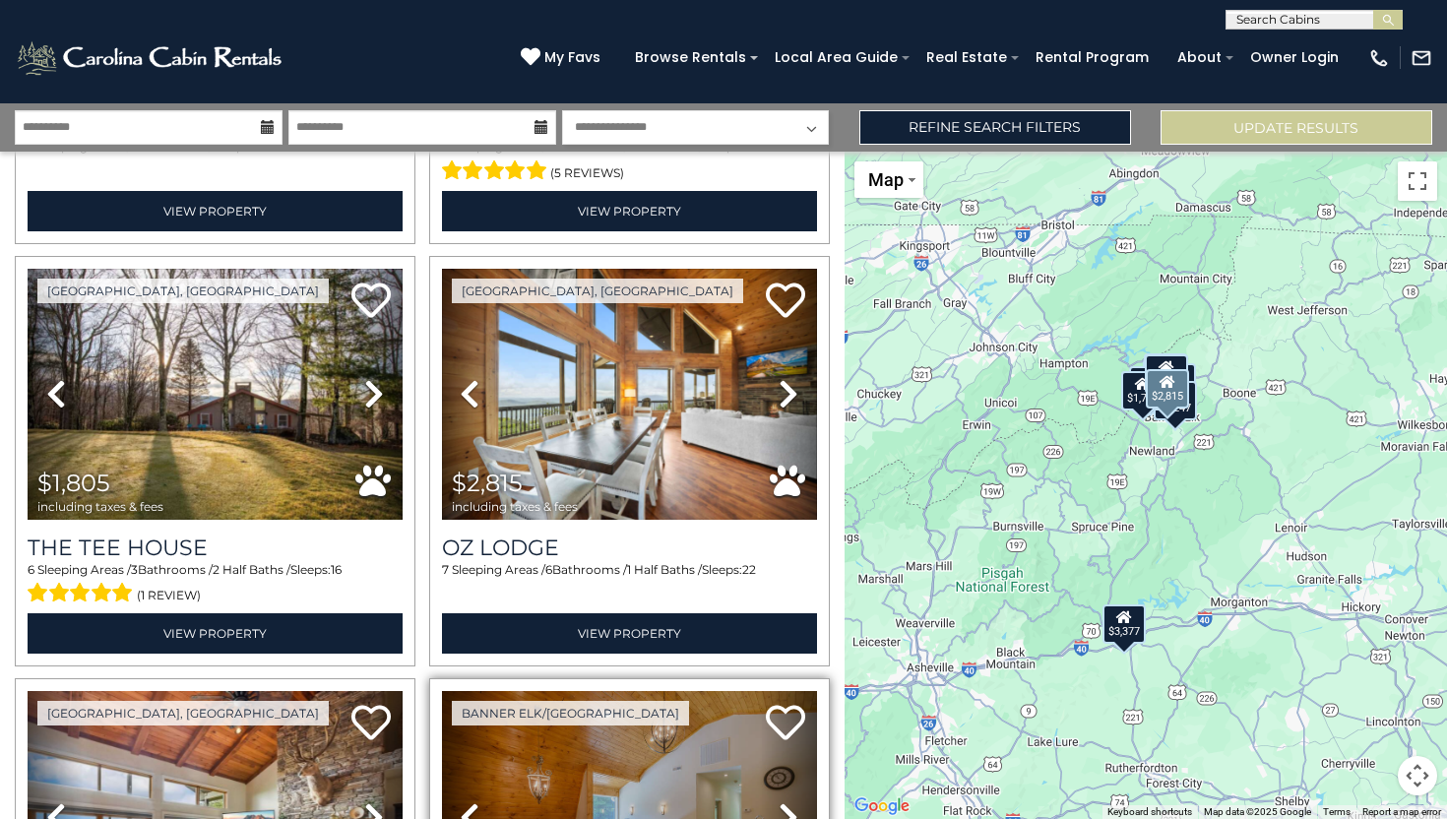
scroll to position [785, 0]
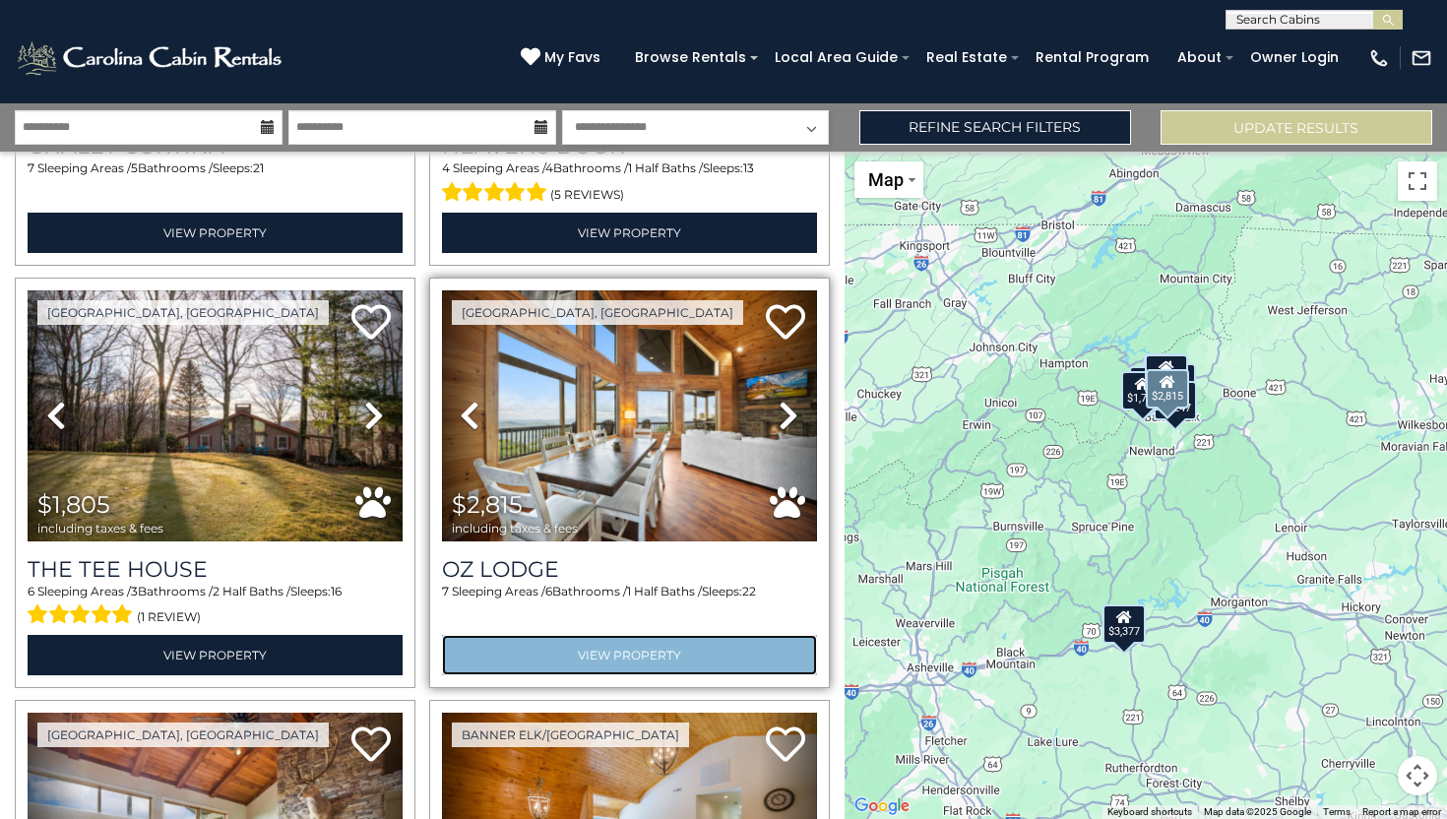
click at [610, 644] on link "View Property" at bounding box center [629, 655] width 375 height 40
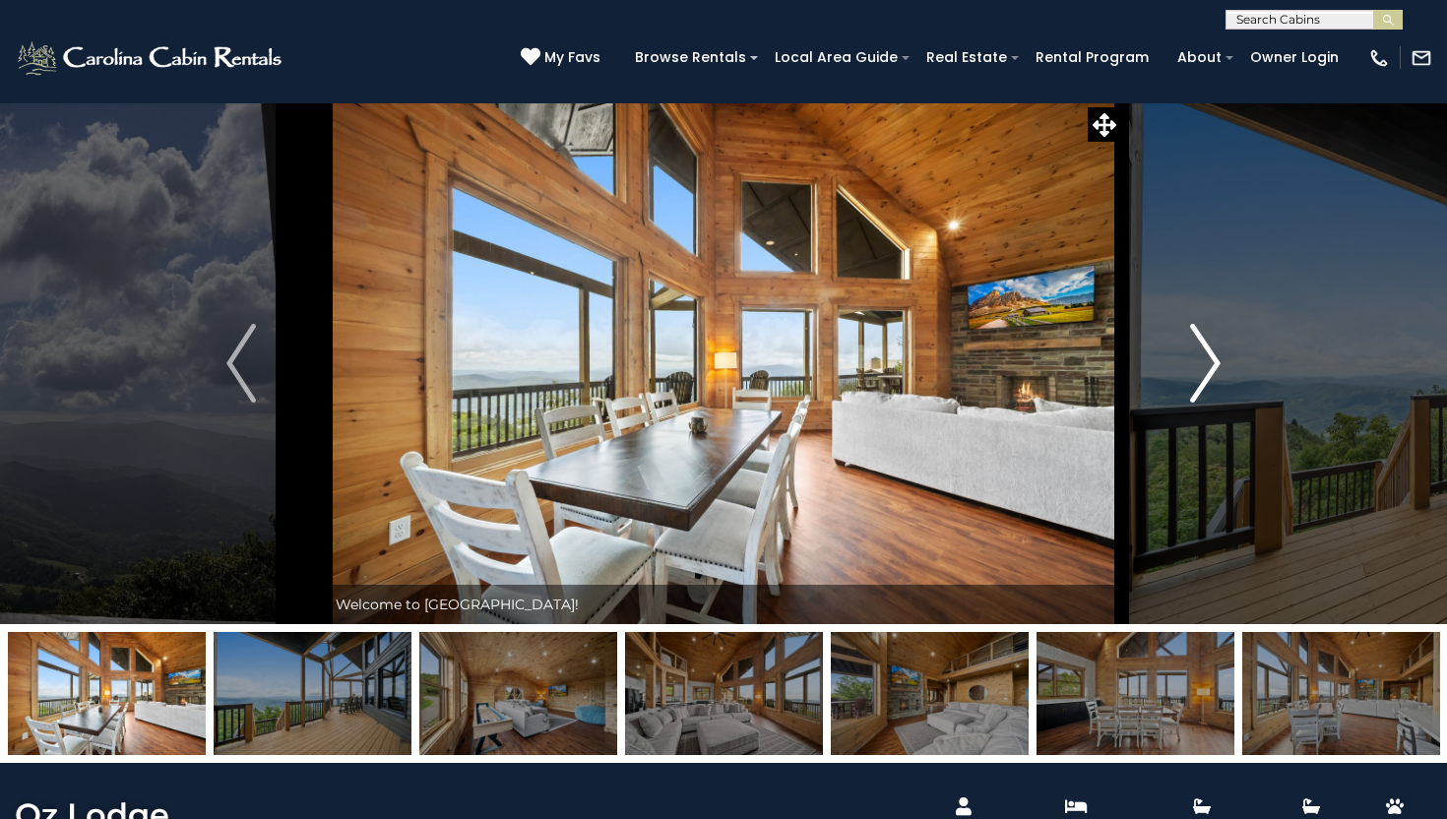
click at [1207, 370] on img "Next" at bounding box center [1206, 363] width 30 height 79
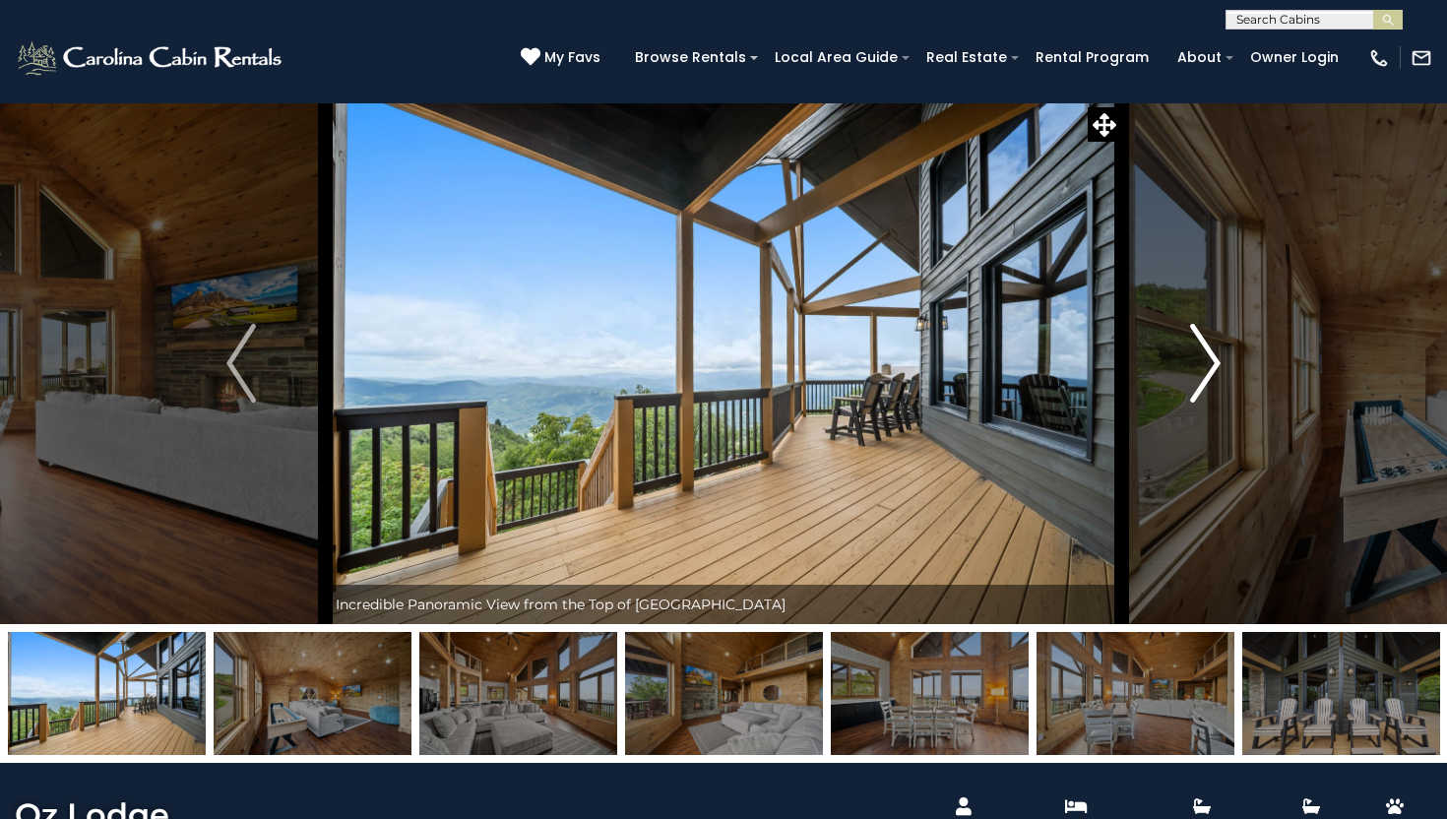
click at [1207, 370] on img "Next" at bounding box center [1206, 363] width 30 height 79
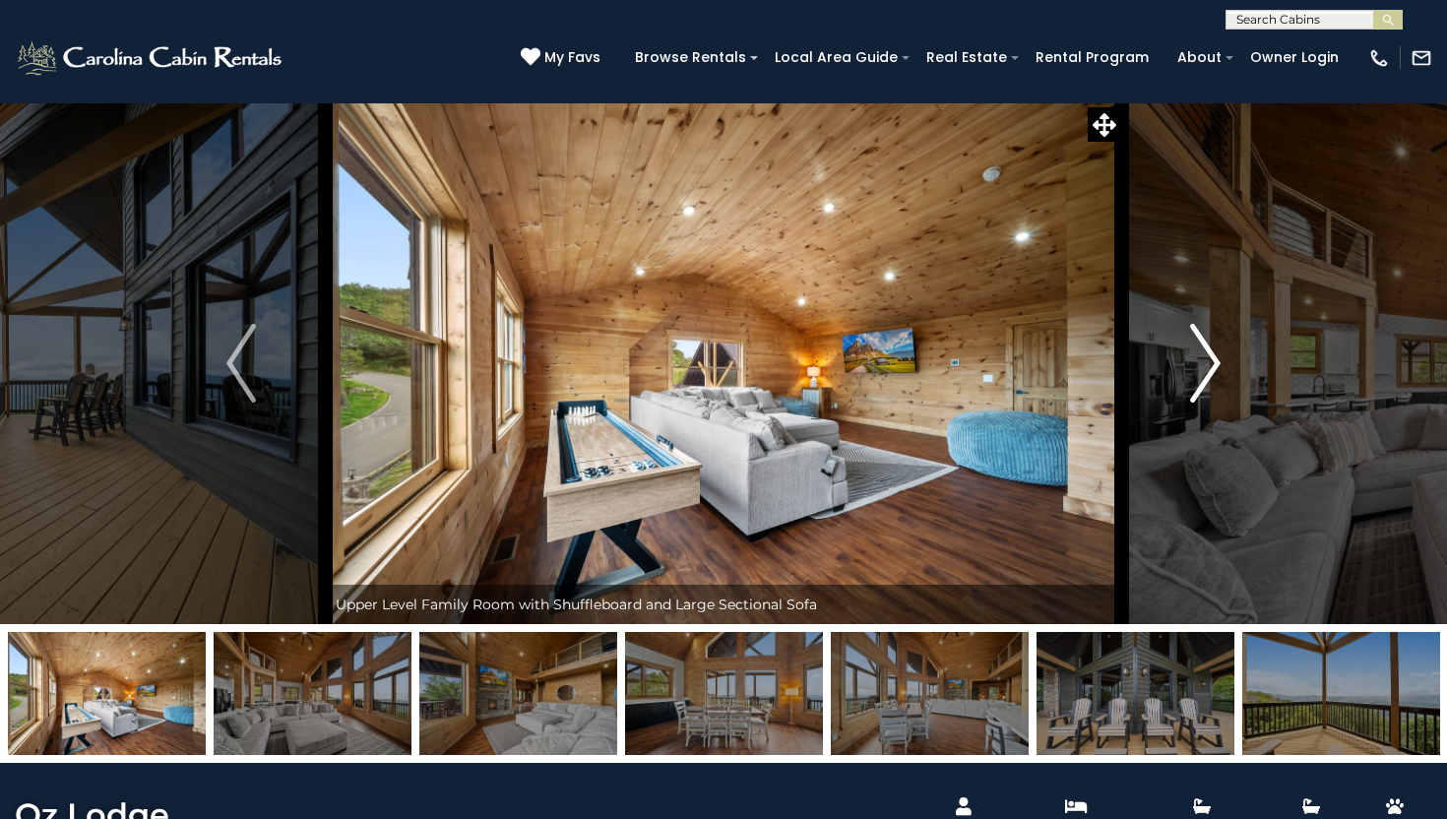
click at [1207, 370] on img "Next" at bounding box center [1206, 363] width 30 height 79
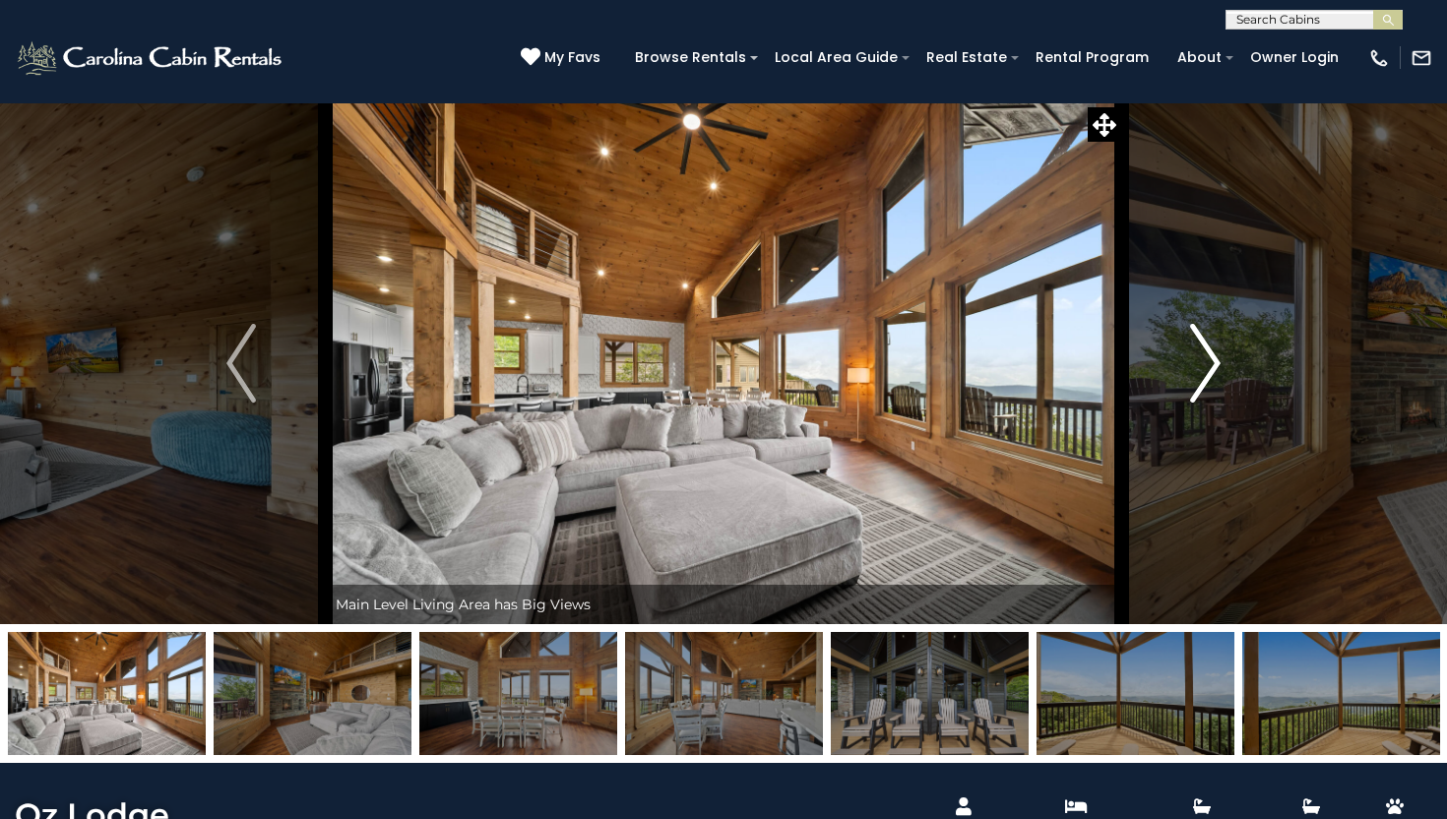
click at [1207, 370] on img "Next" at bounding box center [1206, 363] width 30 height 79
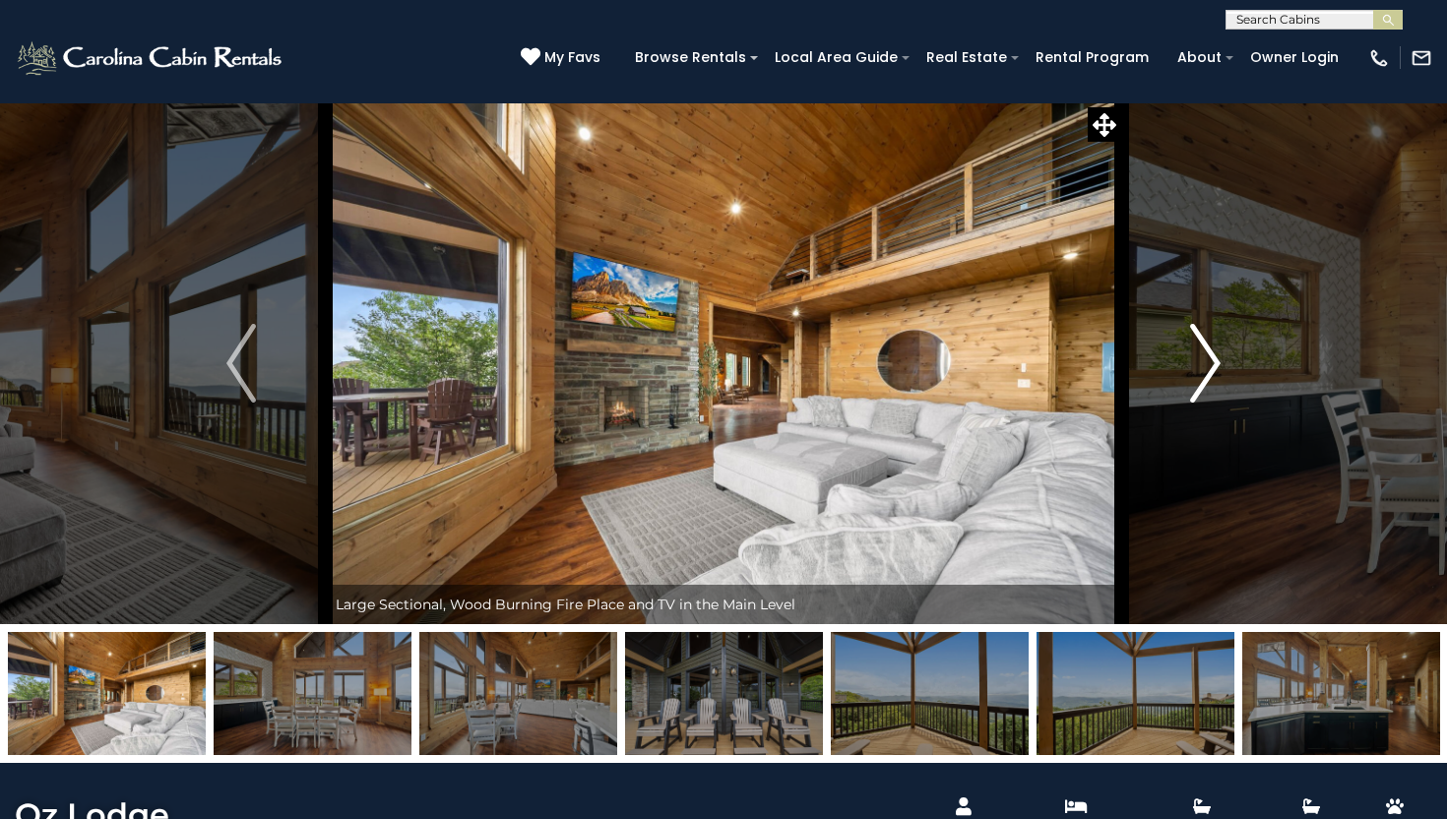
click at [1207, 370] on img "Next" at bounding box center [1206, 363] width 30 height 79
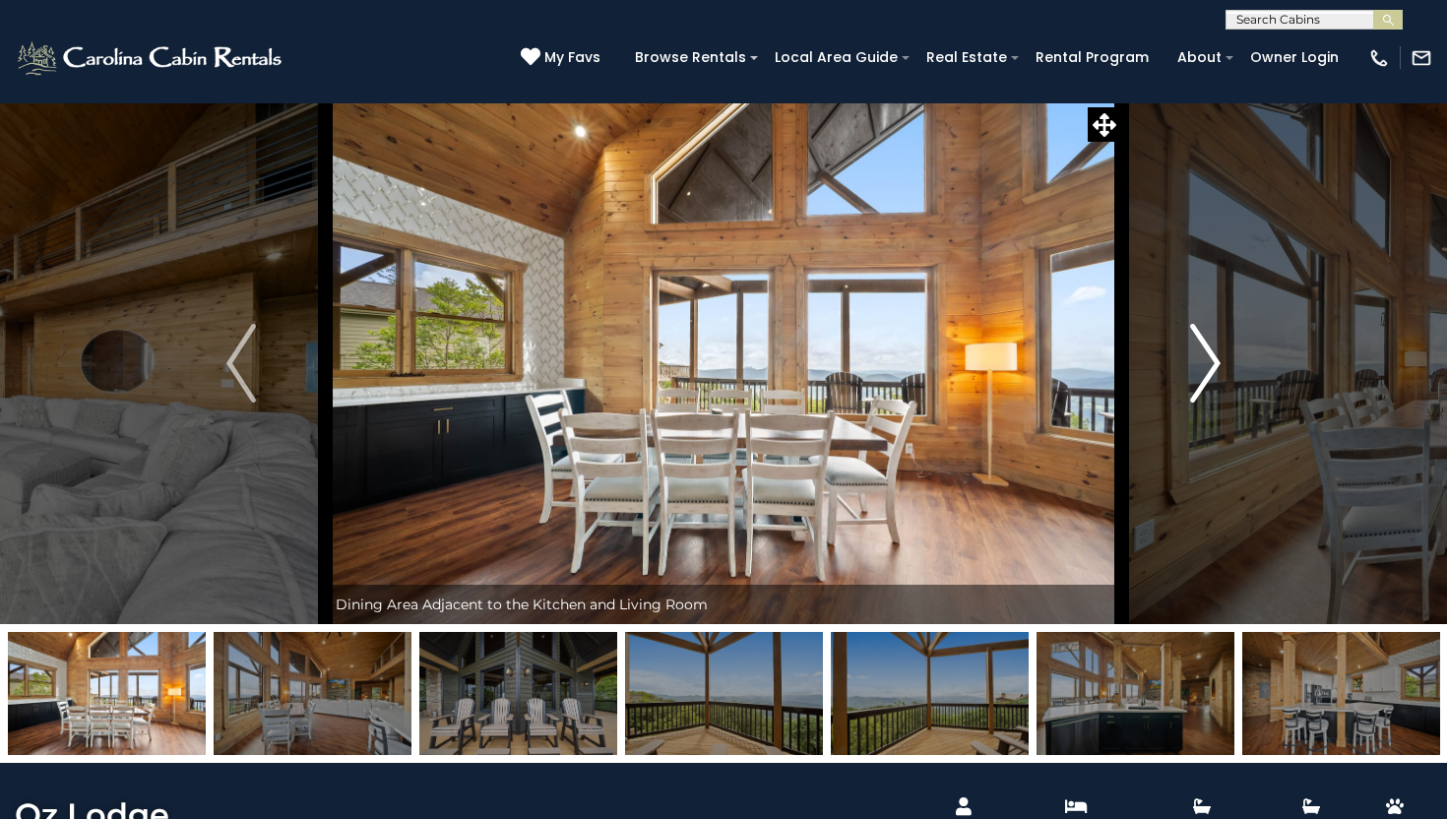
click at [1207, 370] on img "Next" at bounding box center [1206, 363] width 30 height 79
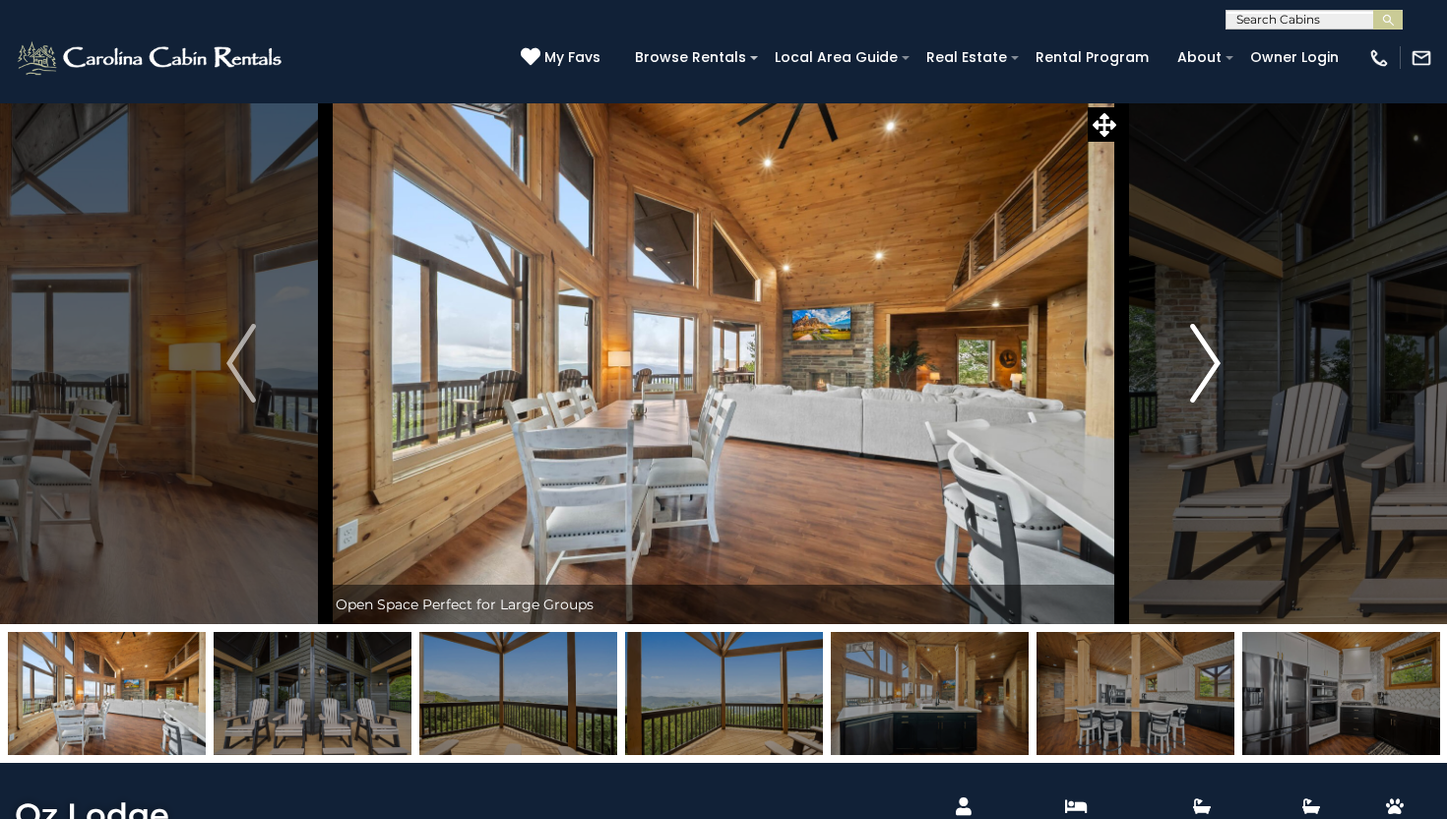
click at [1206, 371] on img "Next" at bounding box center [1206, 363] width 30 height 79
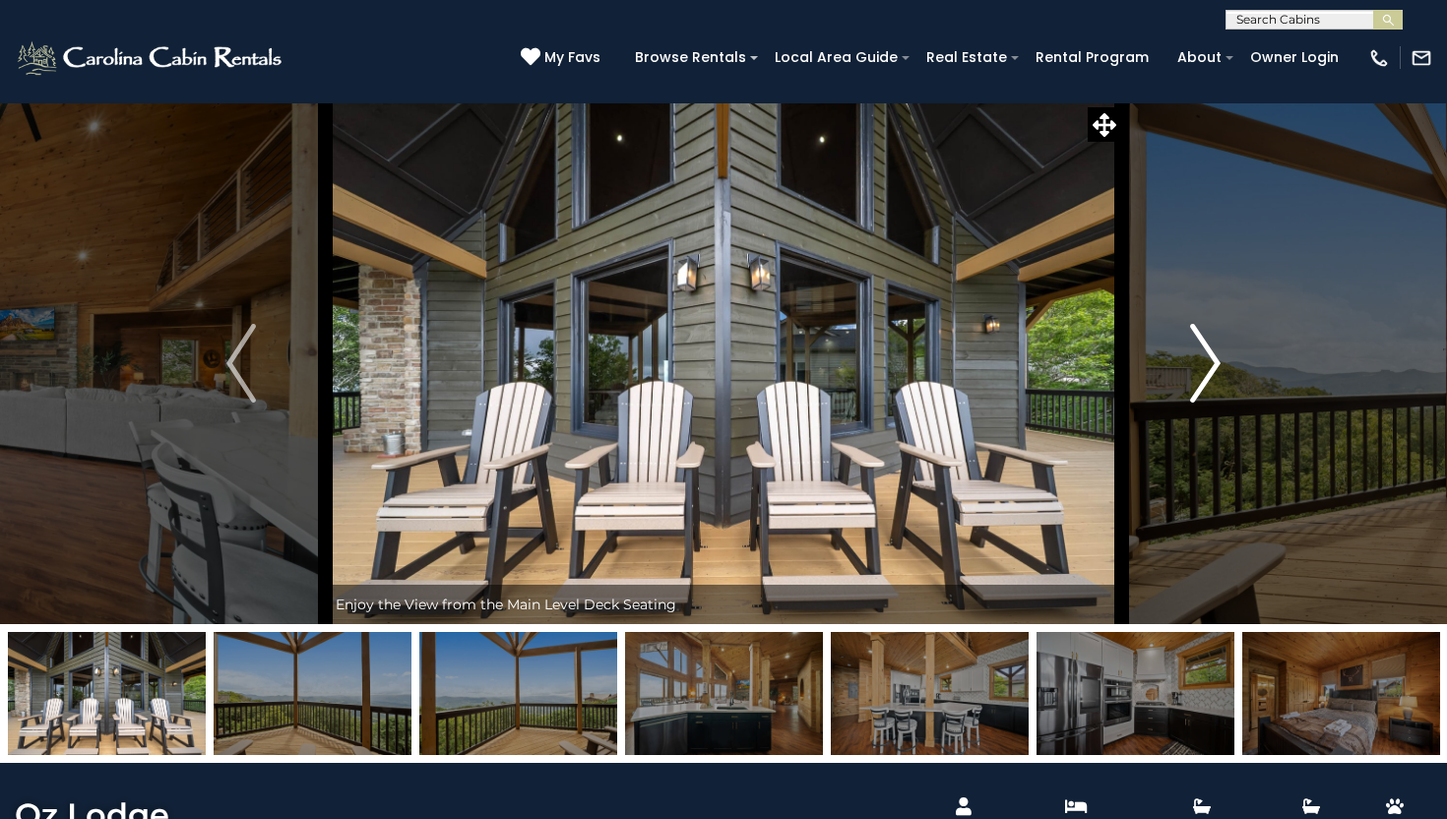
click at [1206, 371] on img "Next" at bounding box center [1206, 363] width 30 height 79
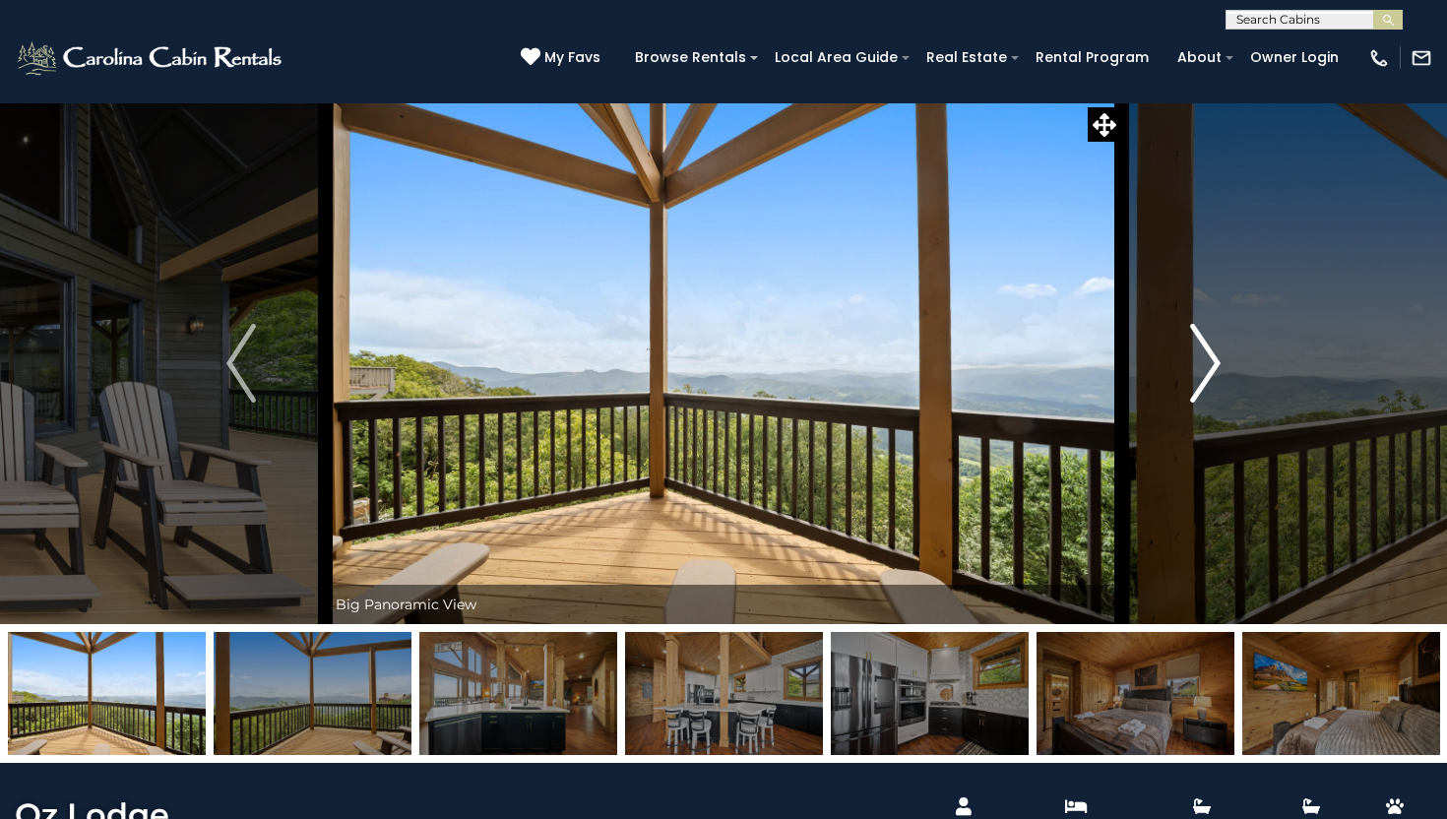
click at [1206, 371] on img "Next" at bounding box center [1206, 363] width 30 height 79
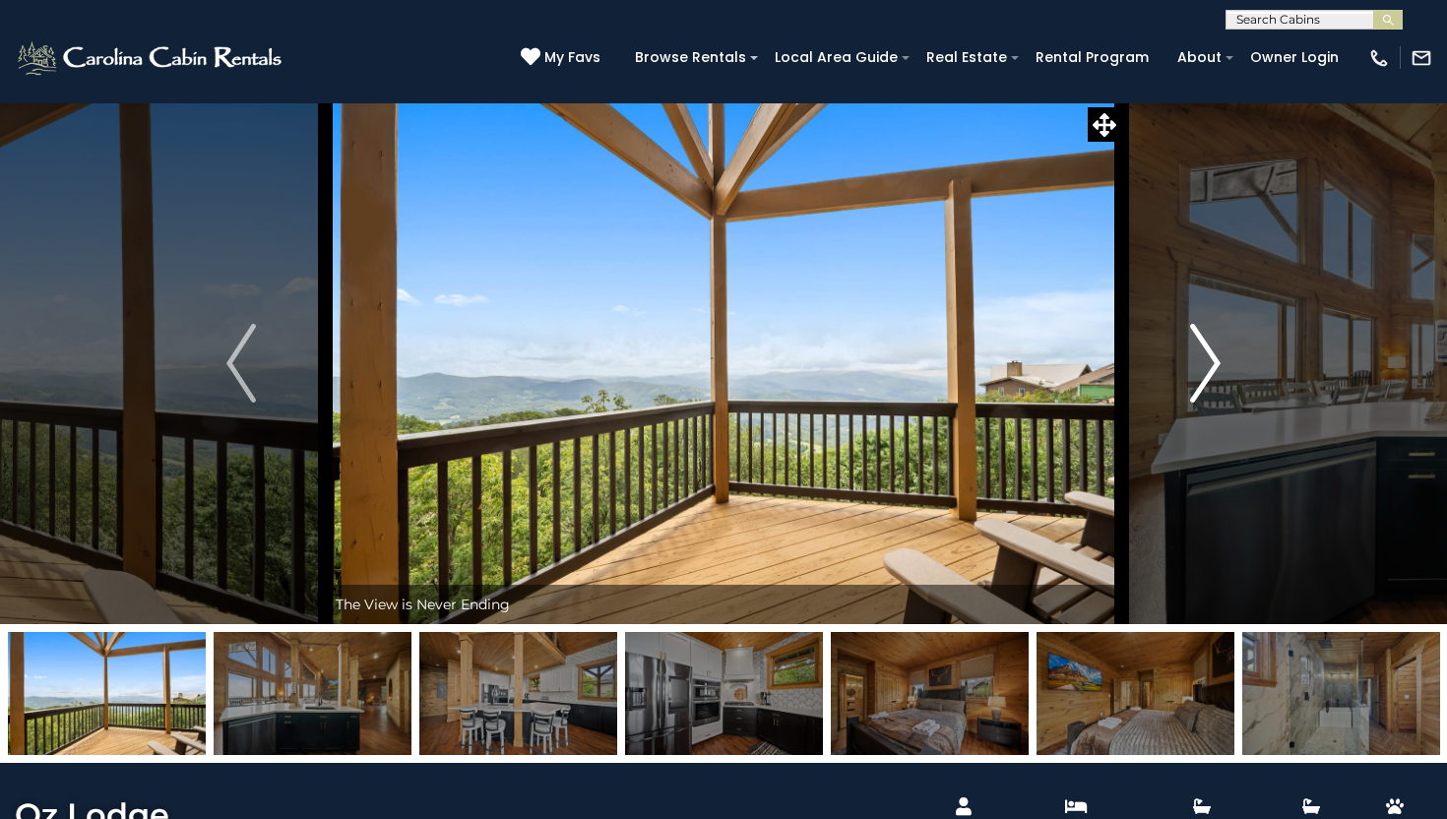
click at [1206, 372] on img "Next" at bounding box center [1206, 363] width 30 height 79
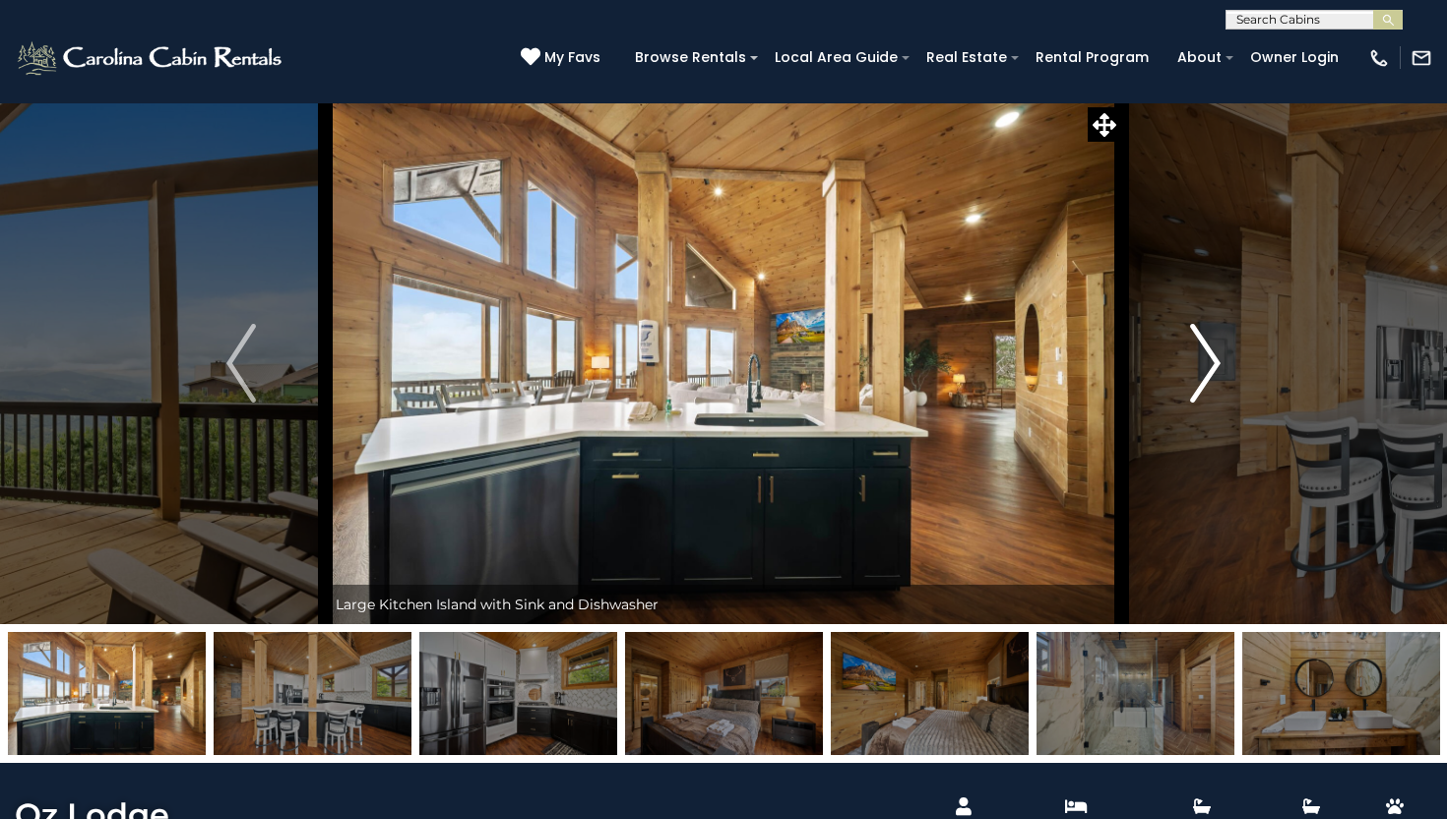
click at [1207, 370] on img "Next" at bounding box center [1206, 363] width 30 height 79
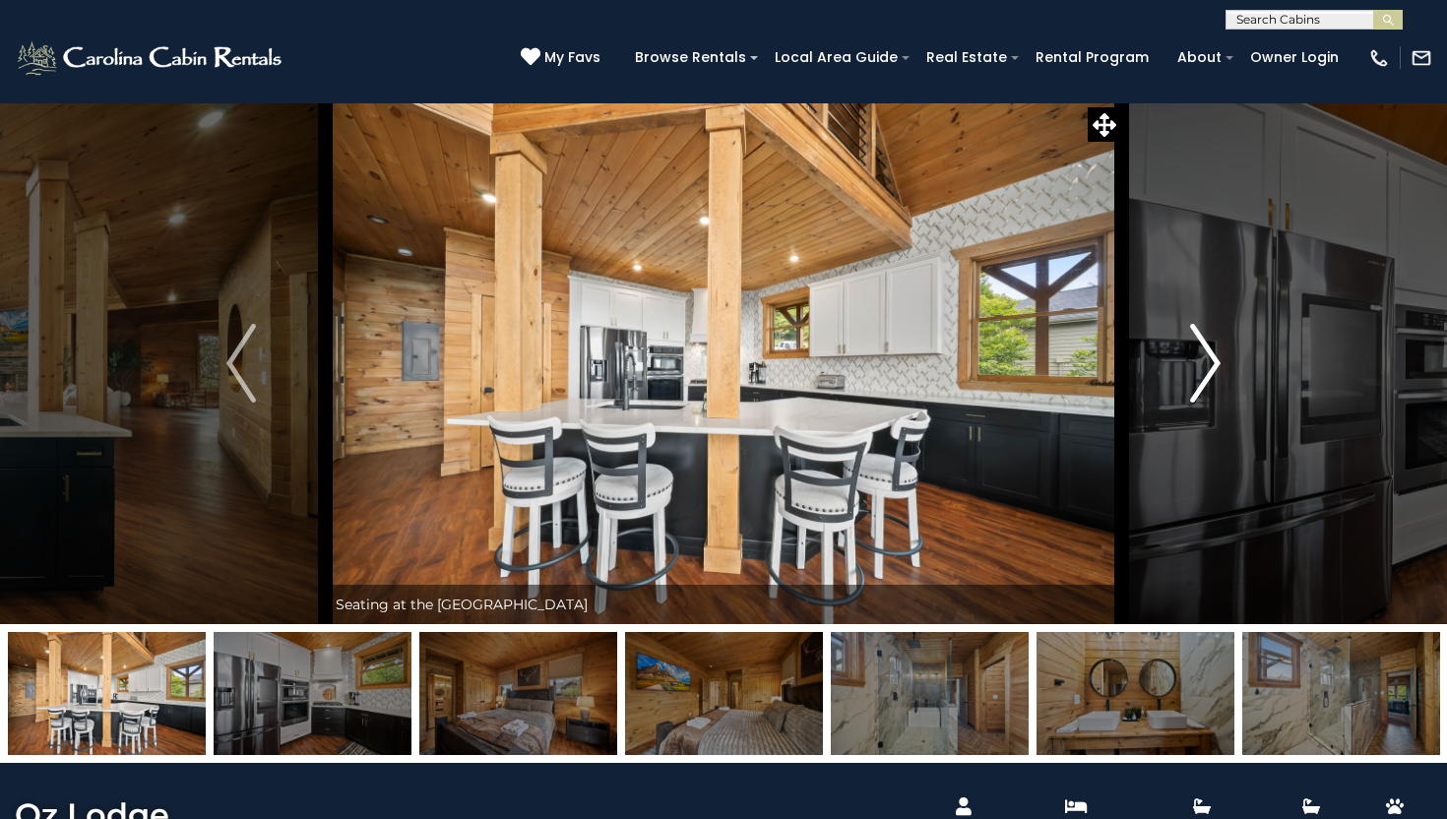
click at [1207, 370] on img "Next" at bounding box center [1206, 363] width 30 height 79
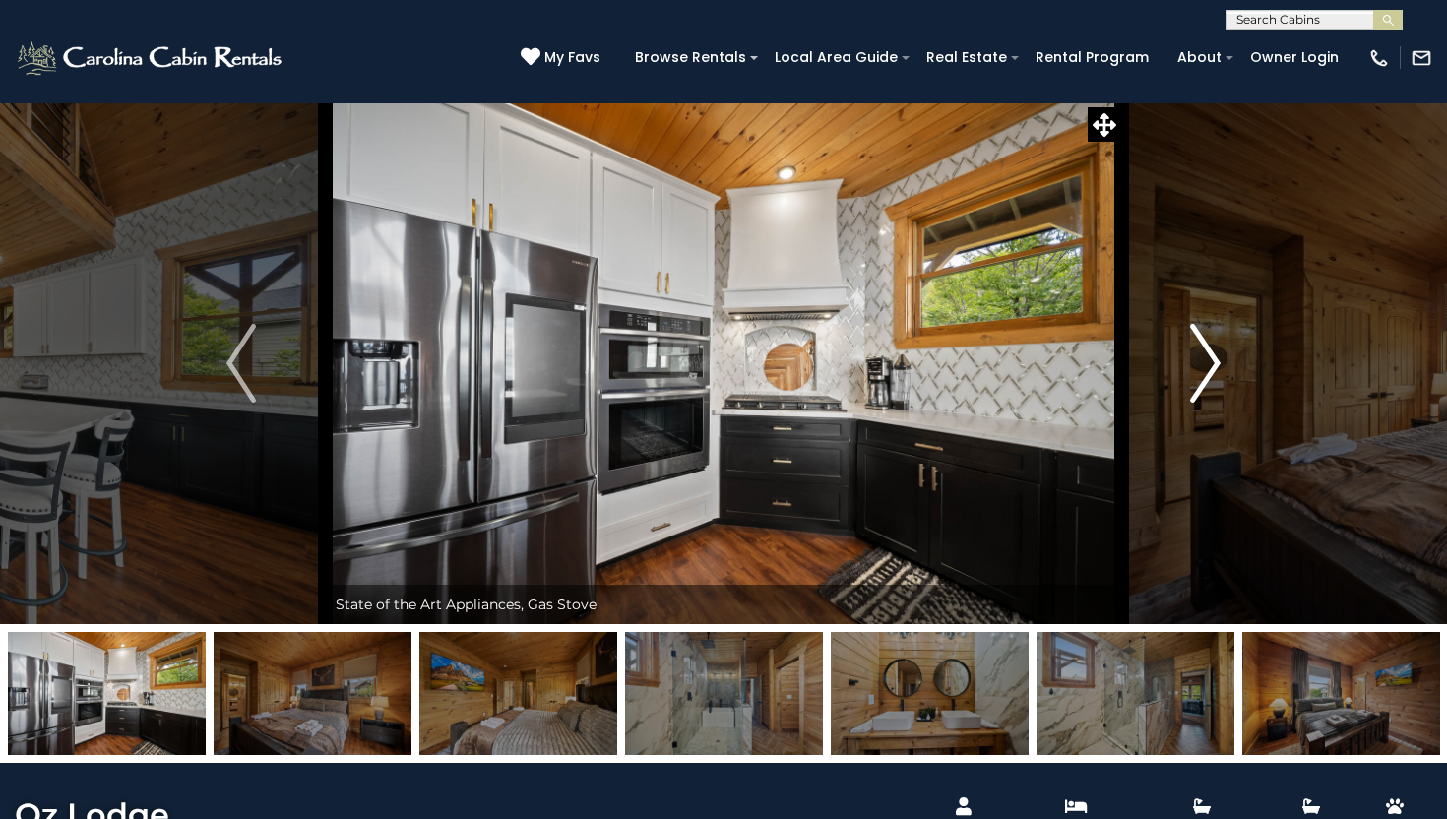
click at [1207, 370] on img "Next" at bounding box center [1206, 363] width 30 height 79
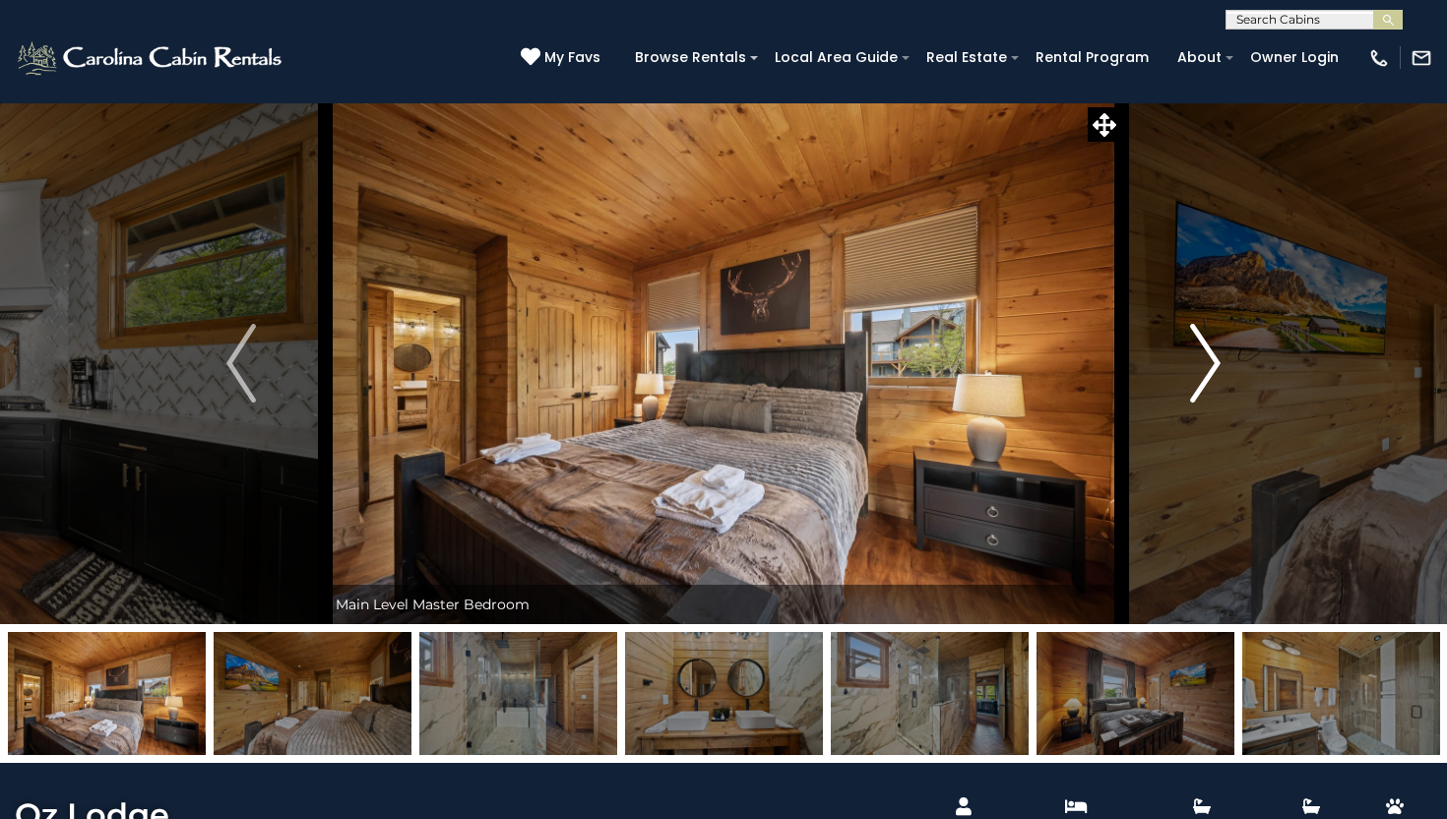
click at [1207, 370] on img "Next" at bounding box center [1206, 363] width 30 height 79
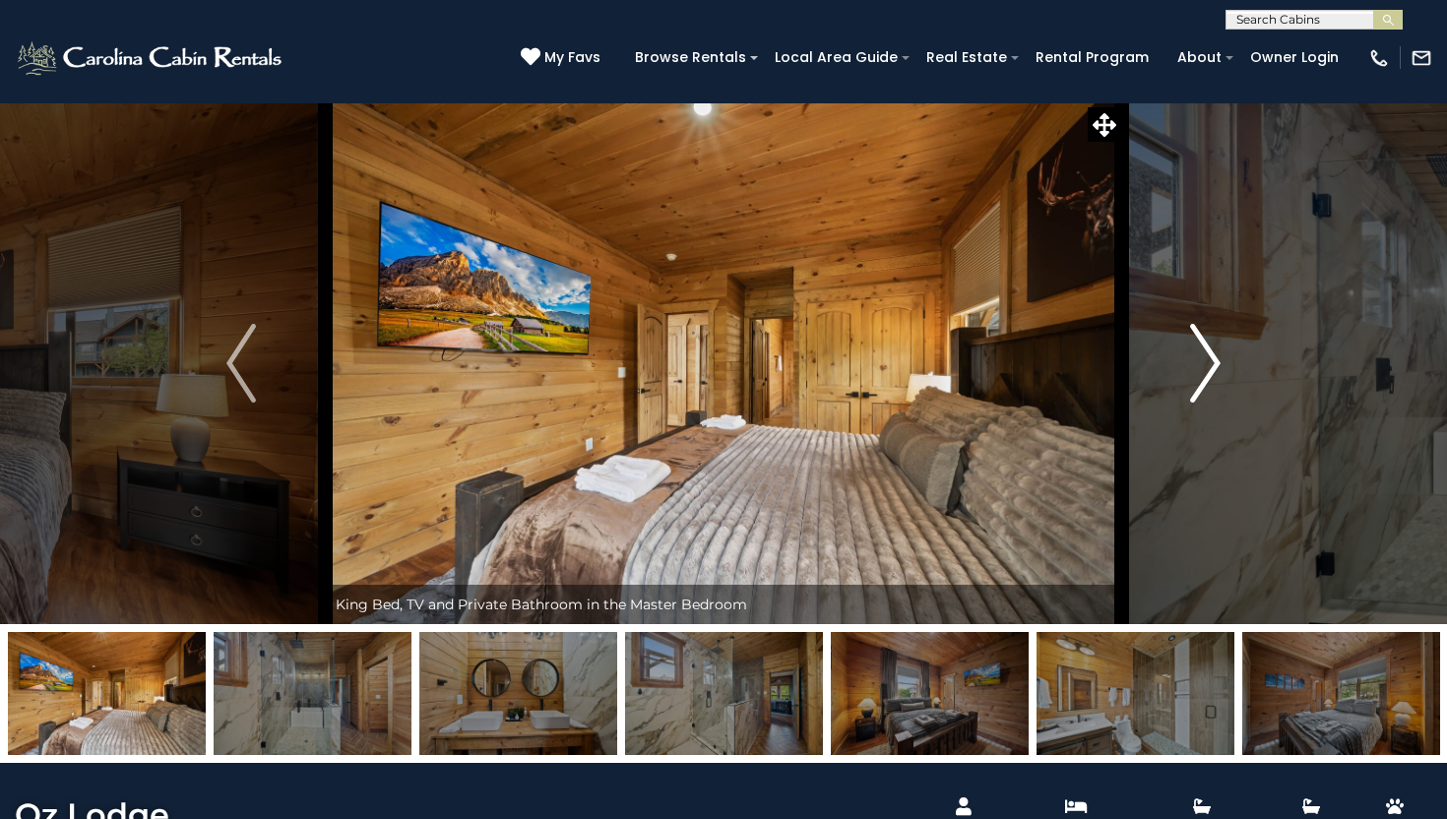
click at [1207, 371] on img "Next" at bounding box center [1206, 363] width 30 height 79
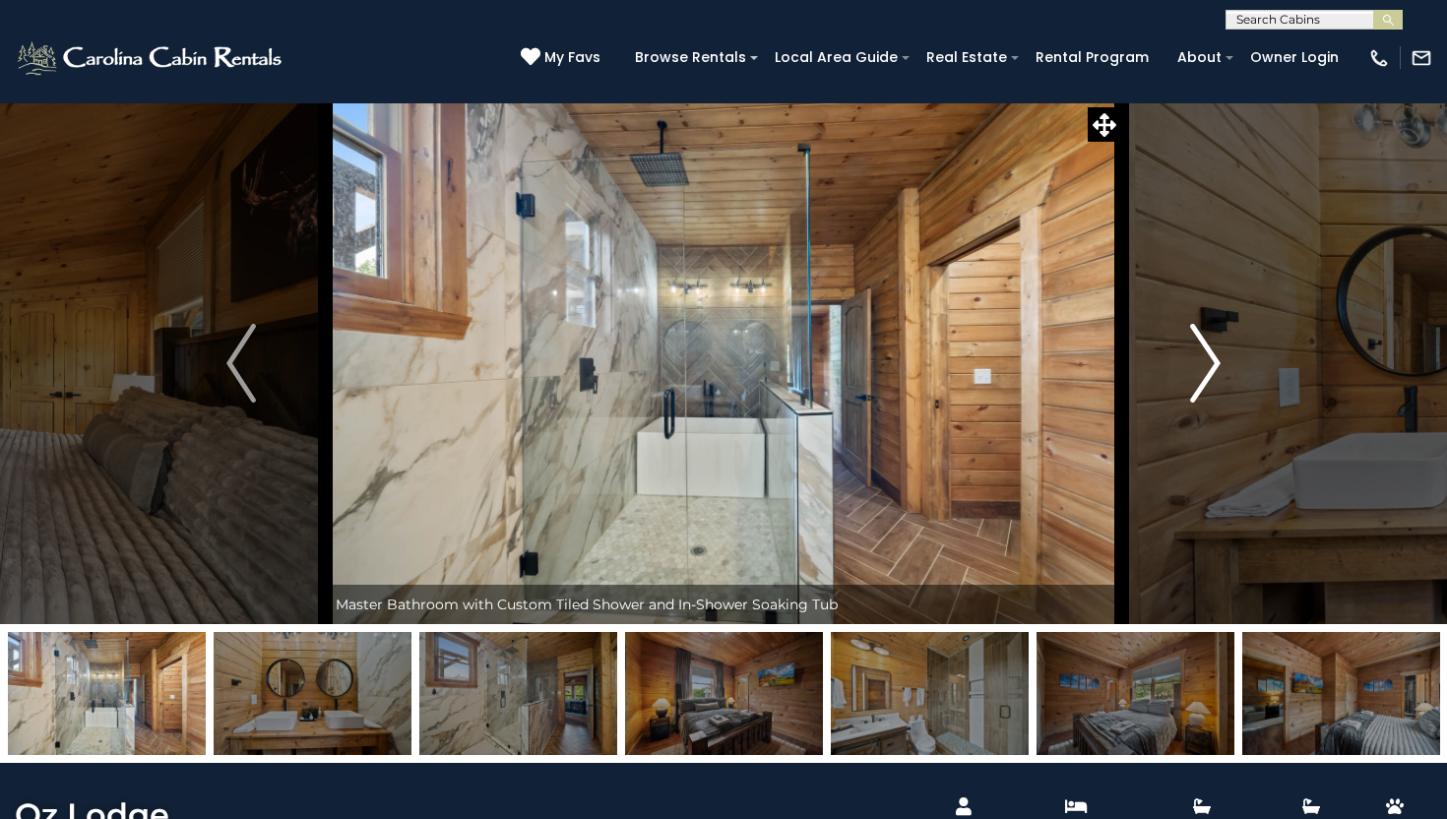
click at [1207, 371] on img "Next" at bounding box center [1206, 363] width 30 height 79
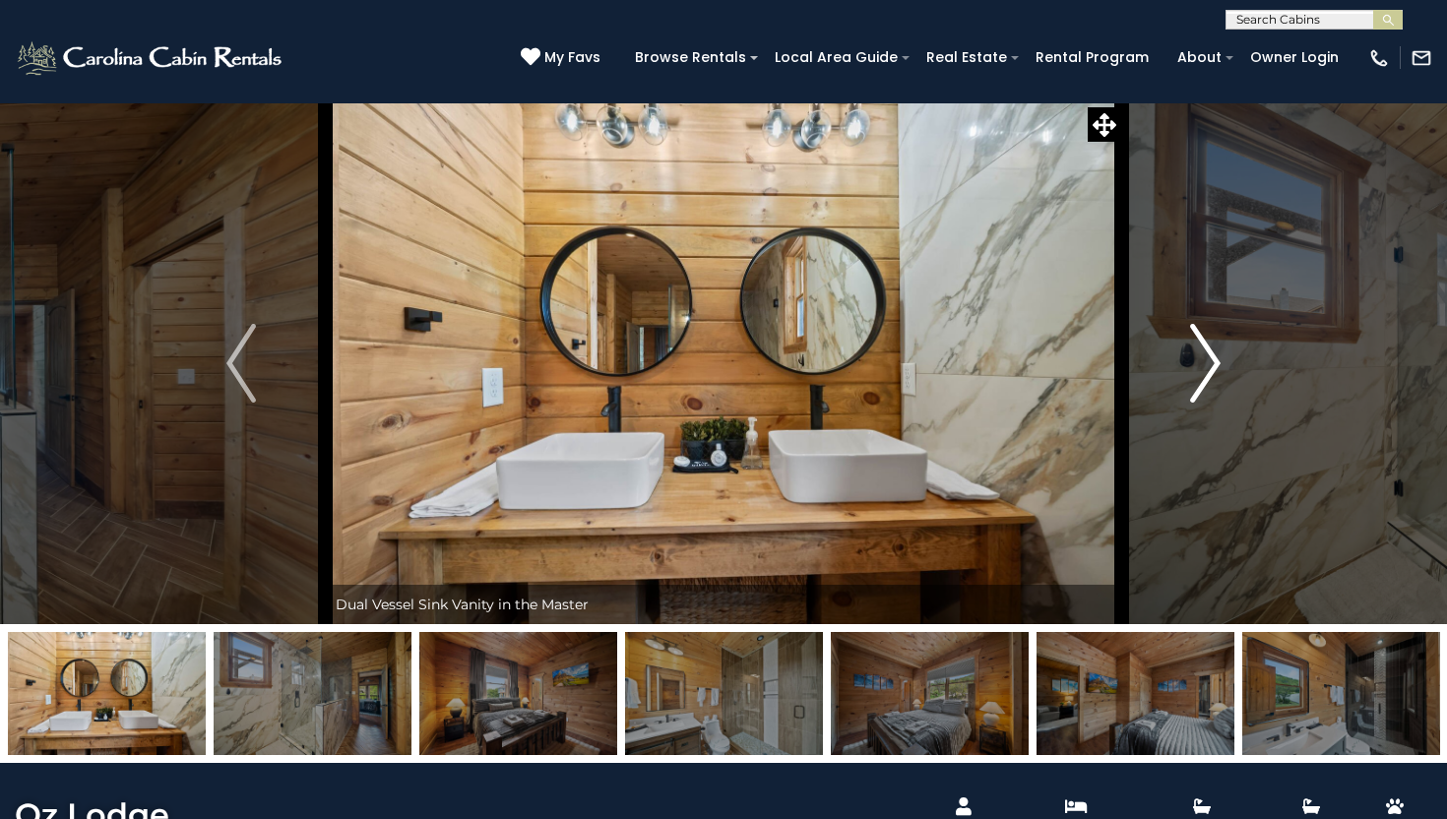
click at [1207, 371] on img "Next" at bounding box center [1206, 363] width 30 height 79
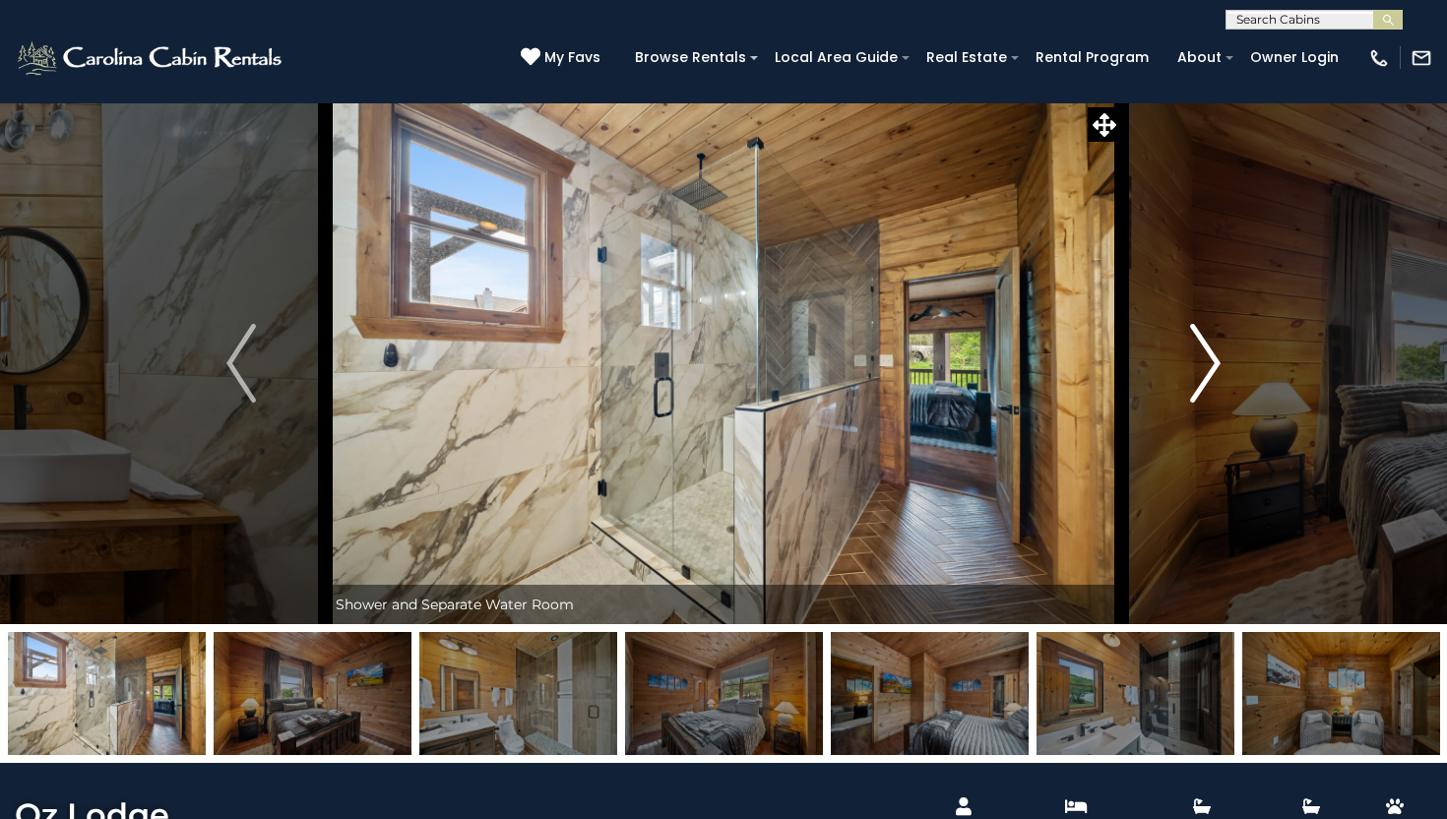
click at [1207, 371] on img "Next" at bounding box center [1206, 363] width 30 height 79
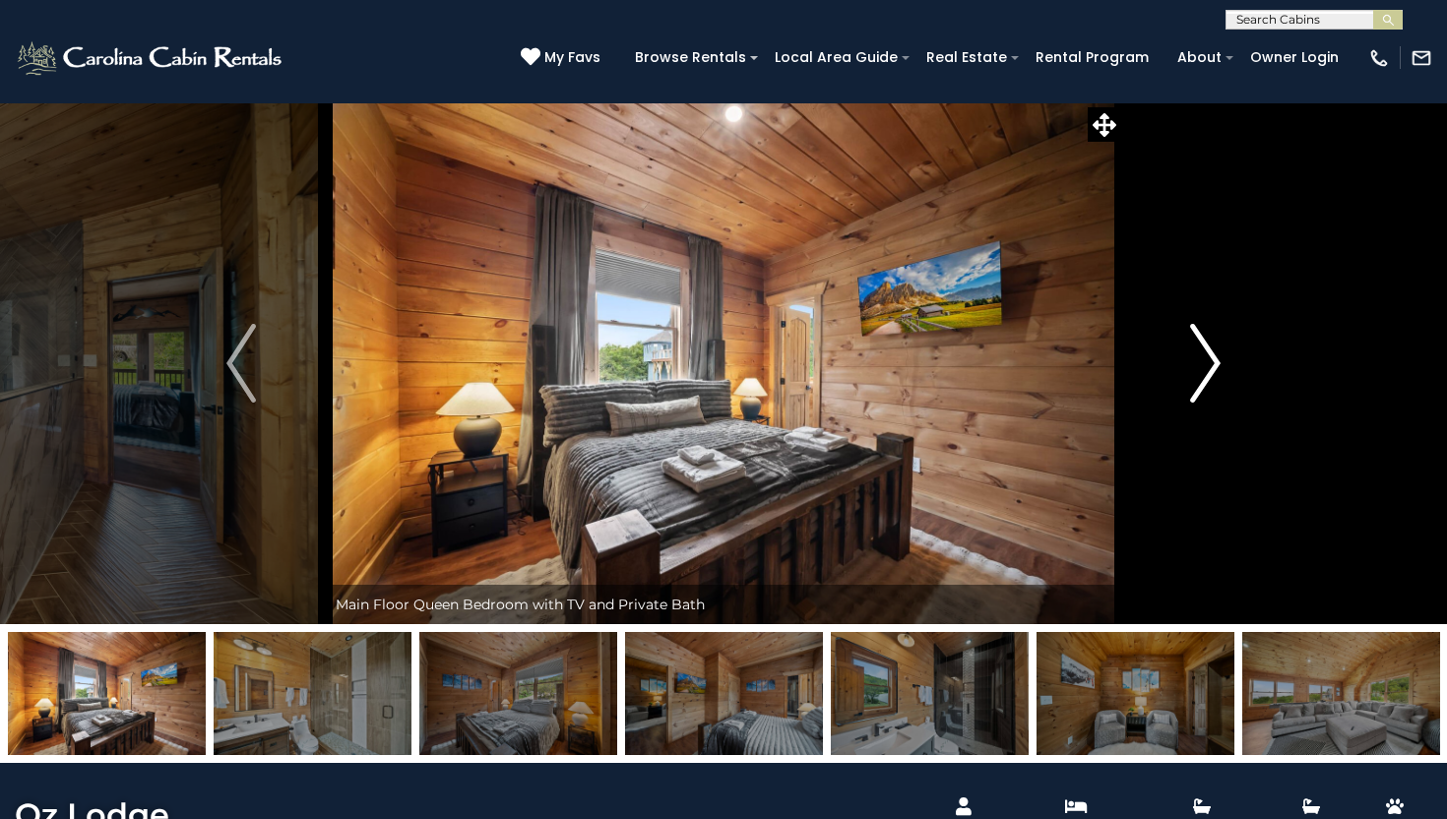
click at [1207, 371] on img "Next" at bounding box center [1206, 363] width 30 height 79
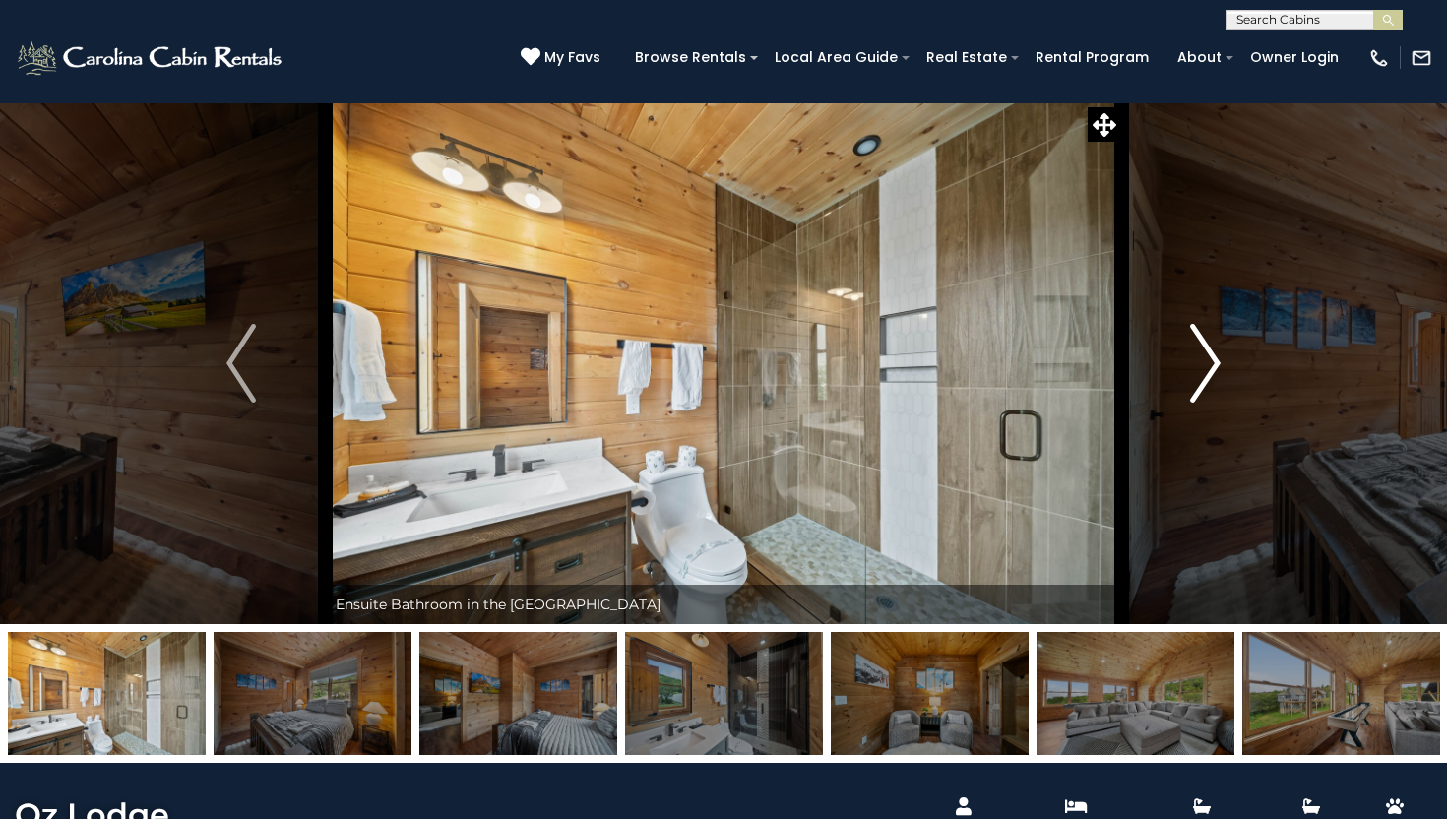
click at [1206, 372] on img "Next" at bounding box center [1206, 363] width 30 height 79
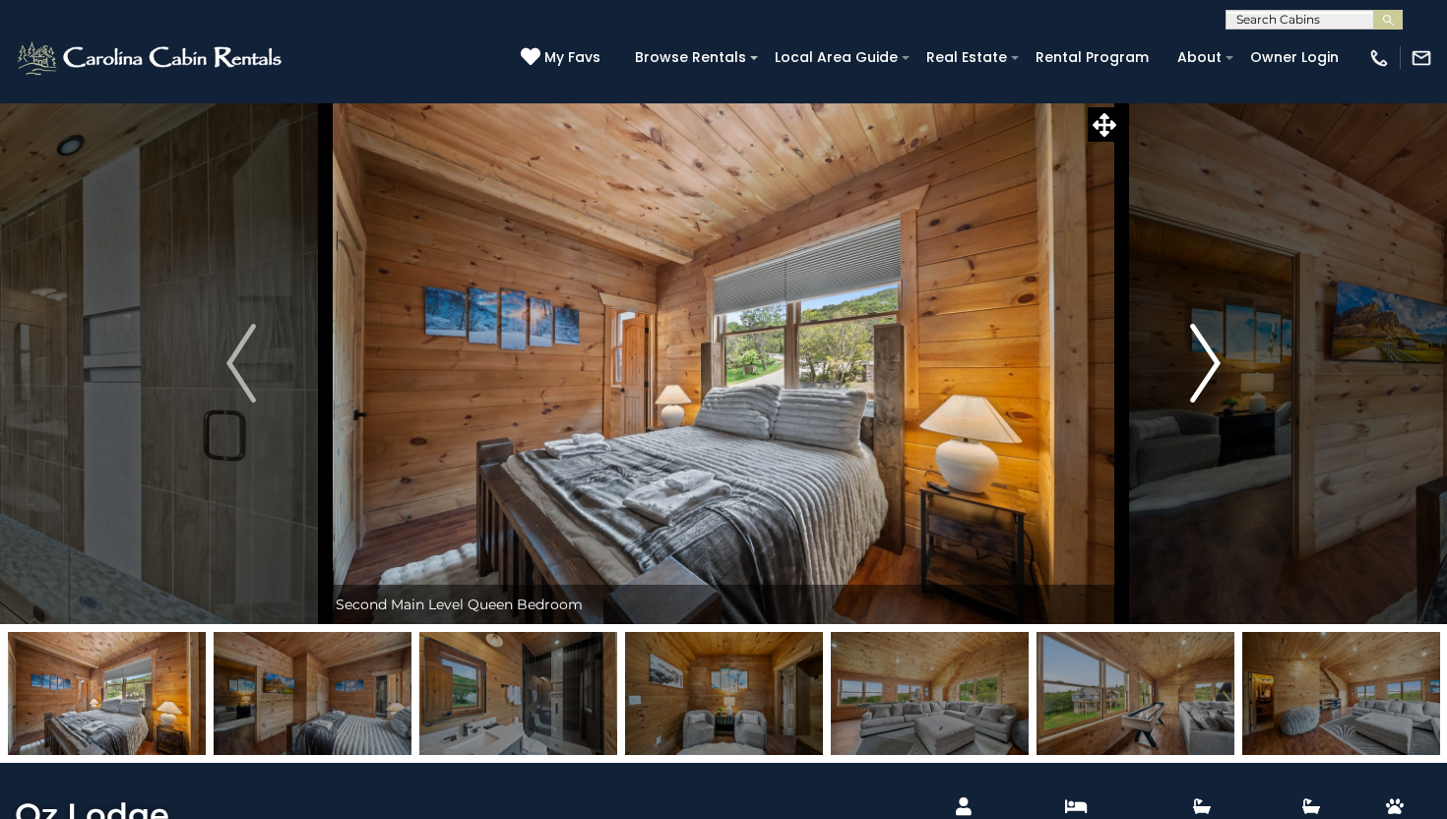
click at [1210, 370] on img "Next" at bounding box center [1206, 363] width 30 height 79
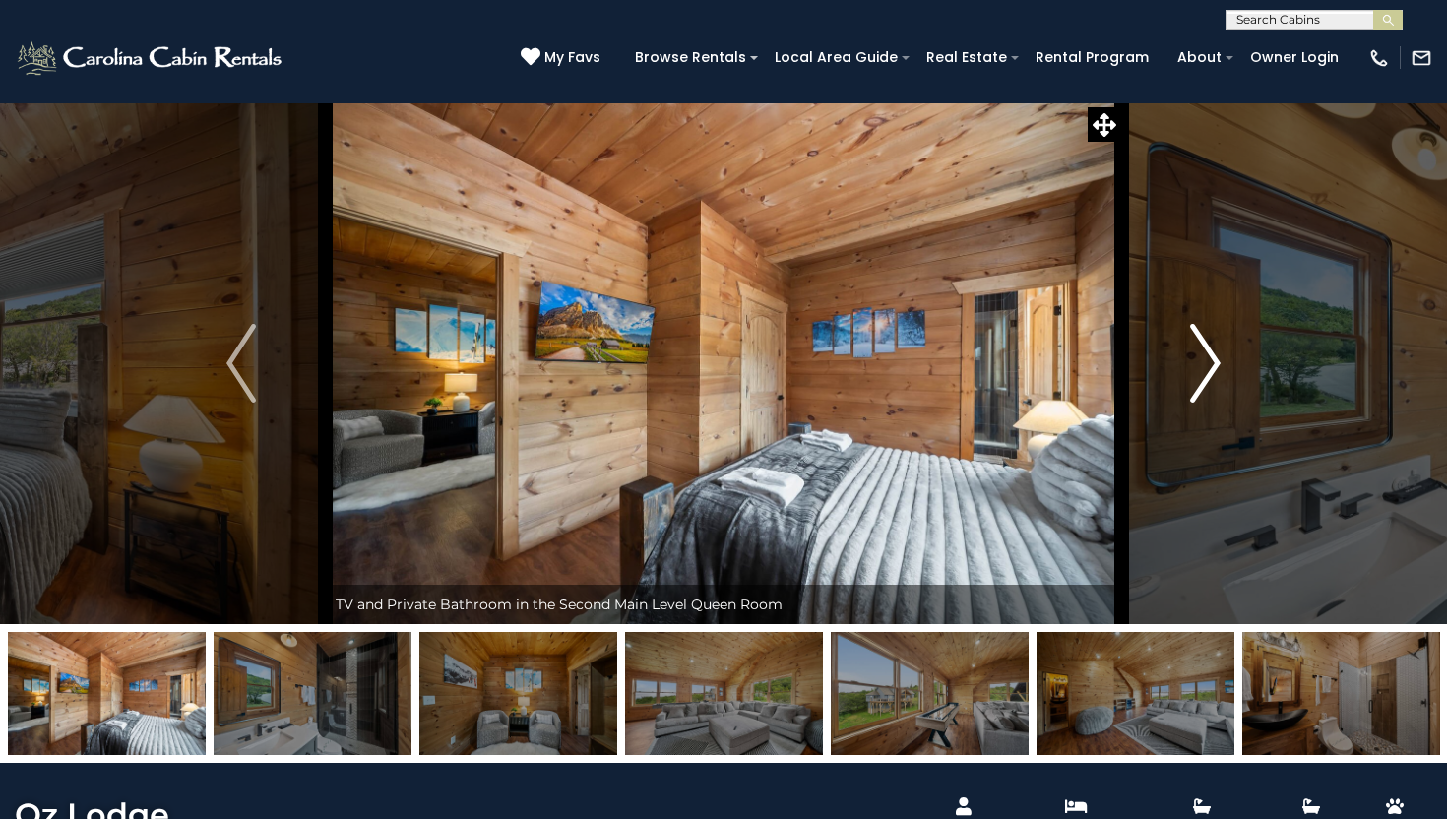
click at [1210, 370] on img "Next" at bounding box center [1206, 363] width 30 height 79
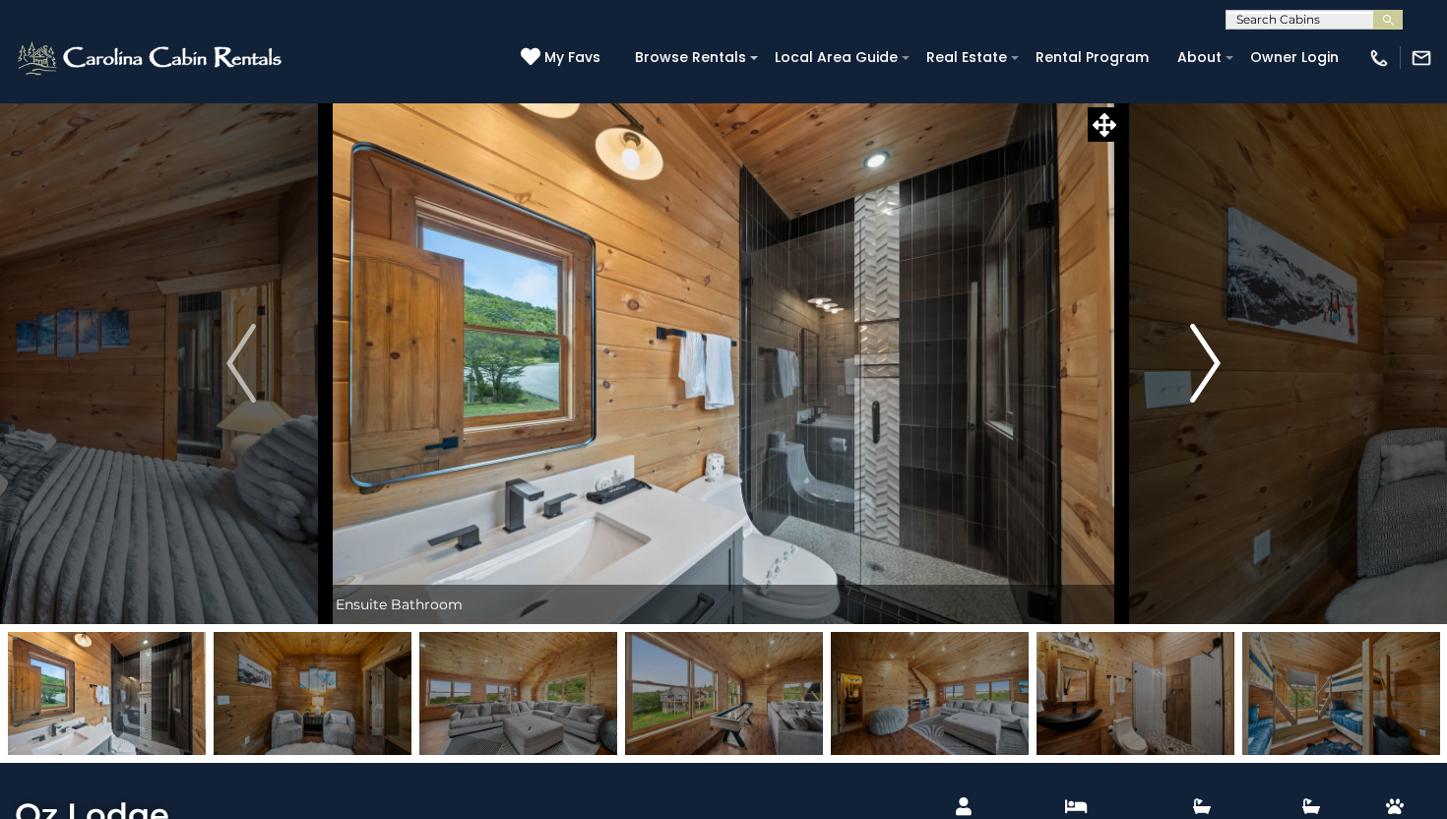
click at [1210, 370] on img "Next" at bounding box center [1206, 363] width 30 height 79
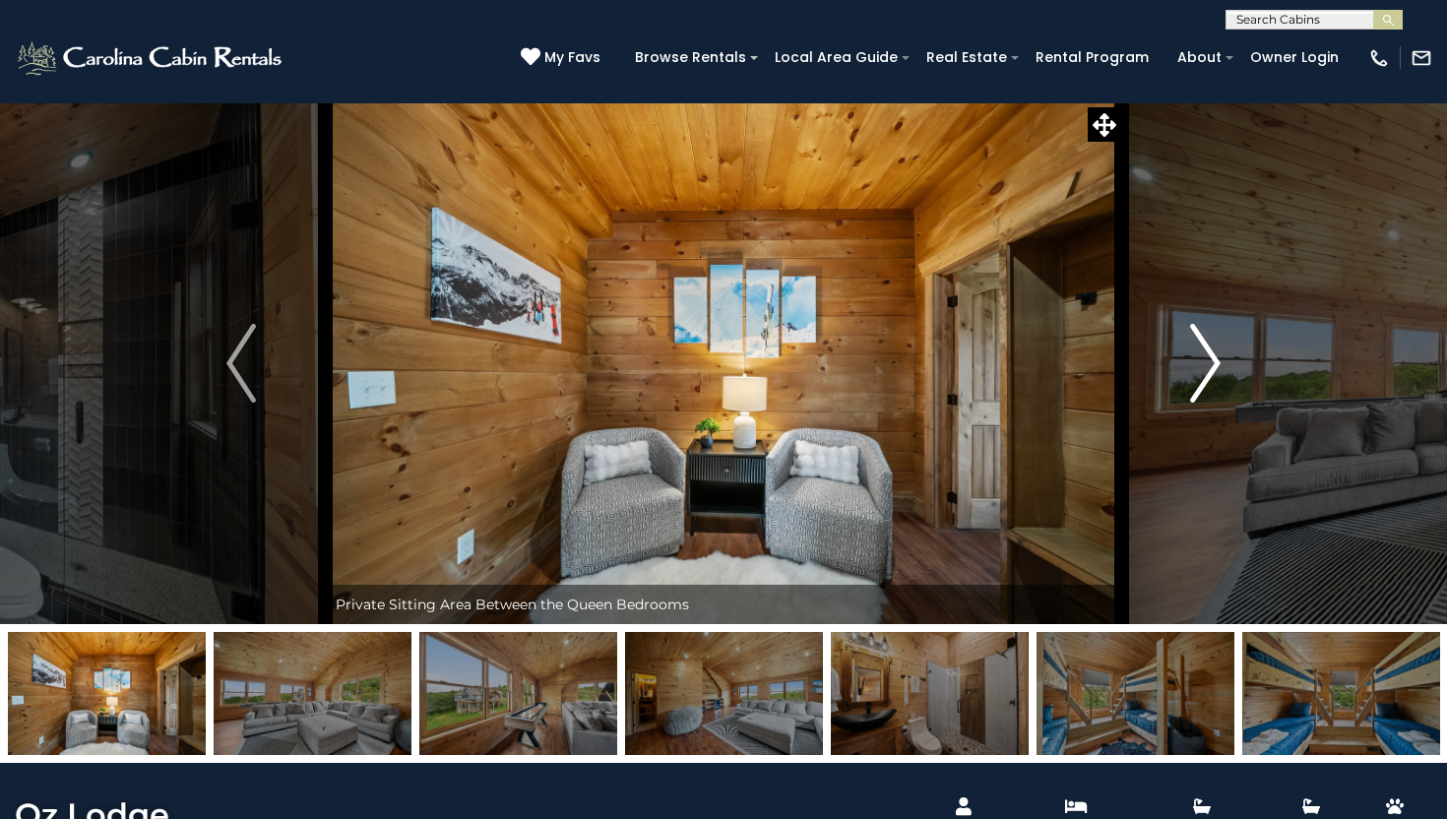
click at [1209, 371] on img "Next" at bounding box center [1206, 363] width 30 height 79
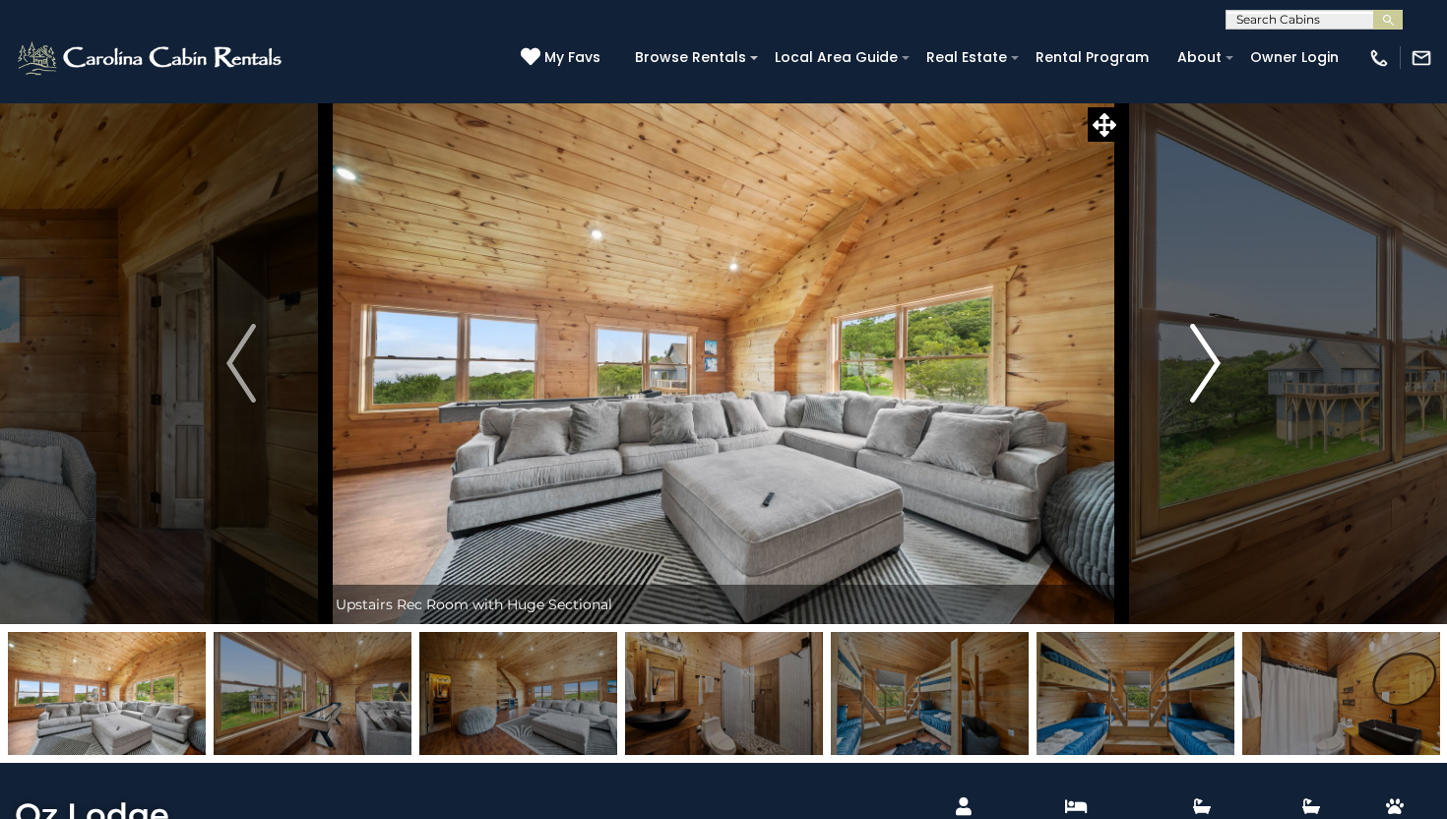
click at [1209, 371] on img "Next" at bounding box center [1206, 363] width 30 height 79
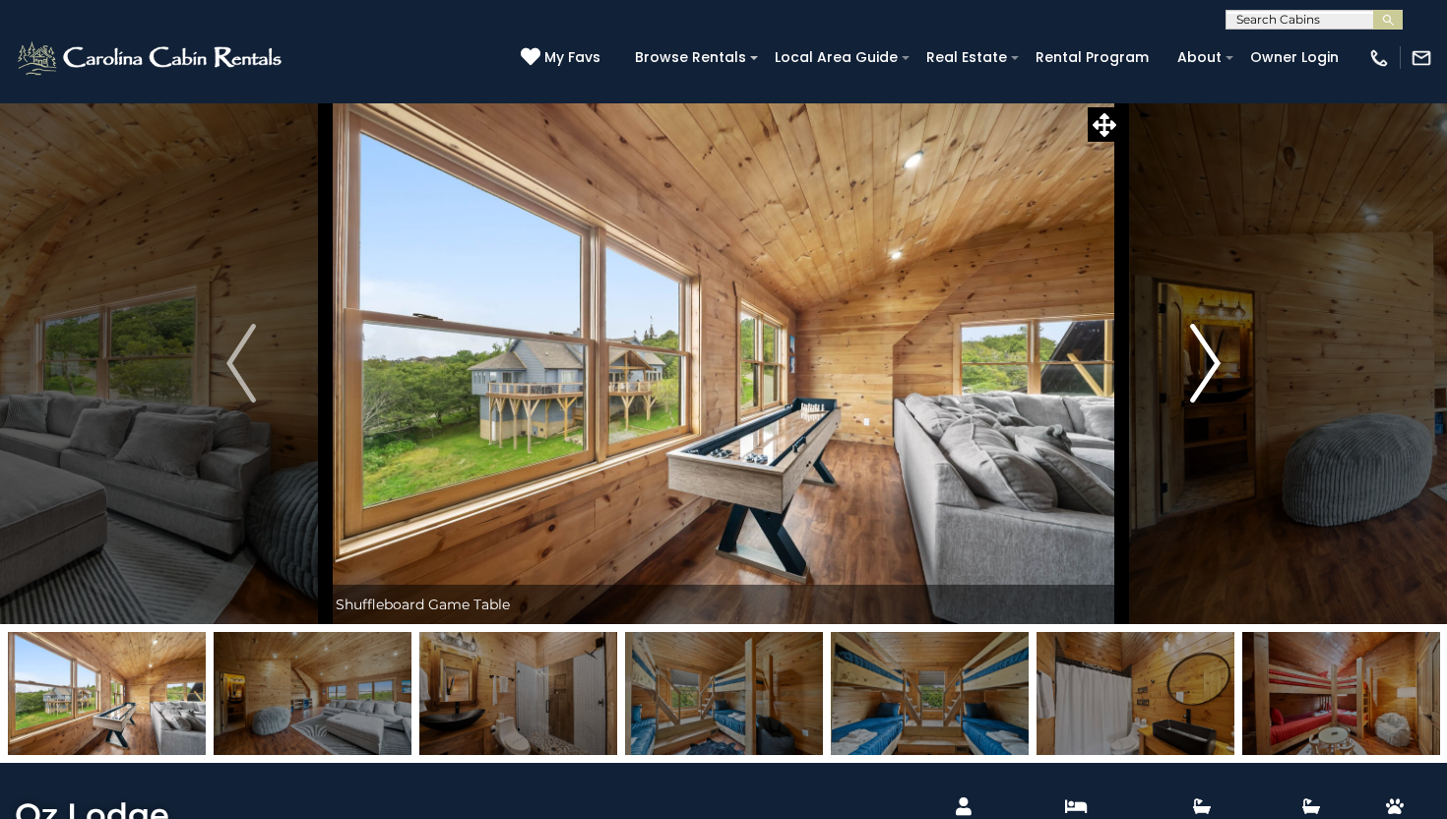
click at [1209, 371] on img "Next" at bounding box center [1206, 363] width 30 height 79
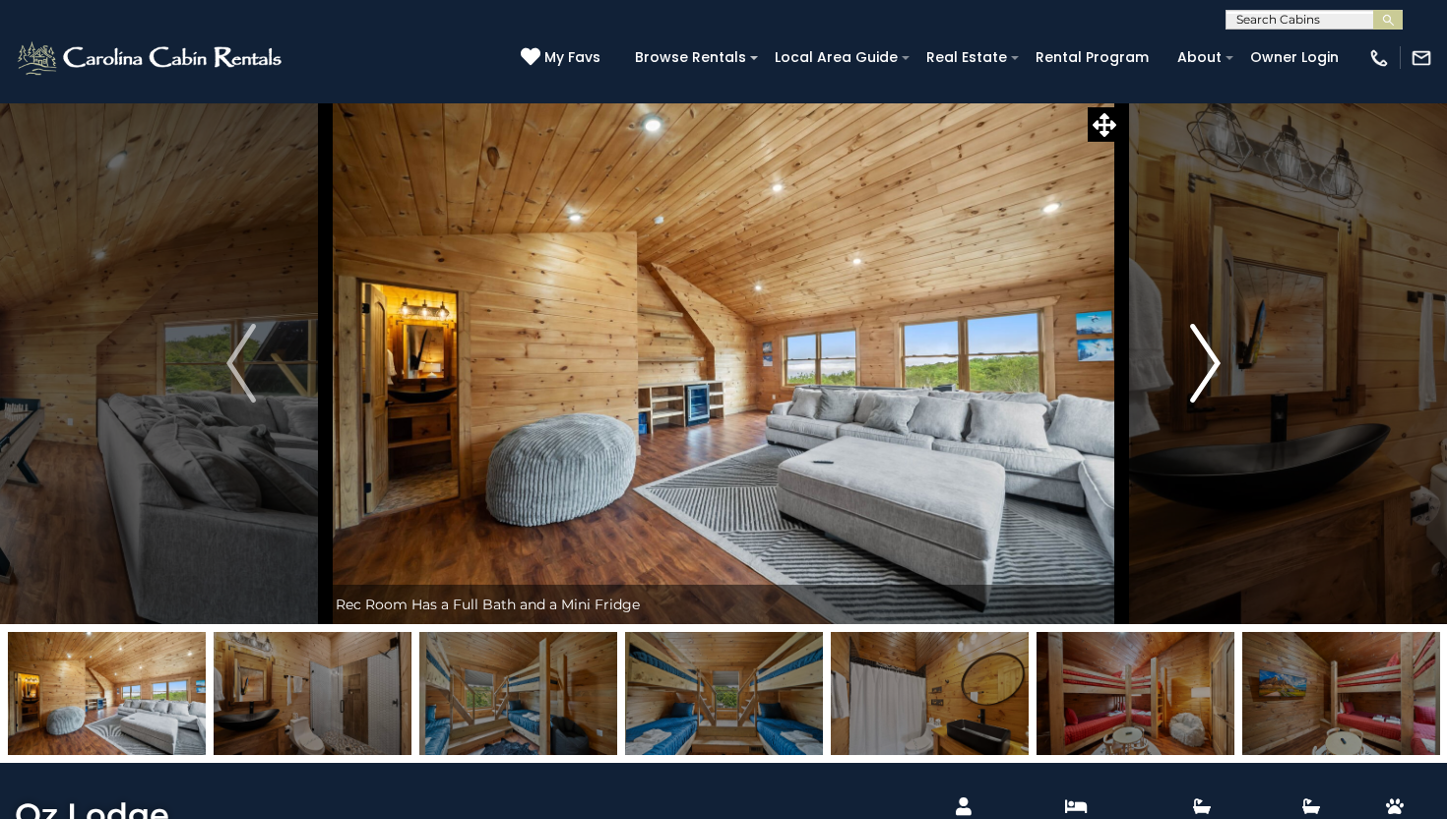
click at [1210, 371] on img "Next" at bounding box center [1206, 363] width 30 height 79
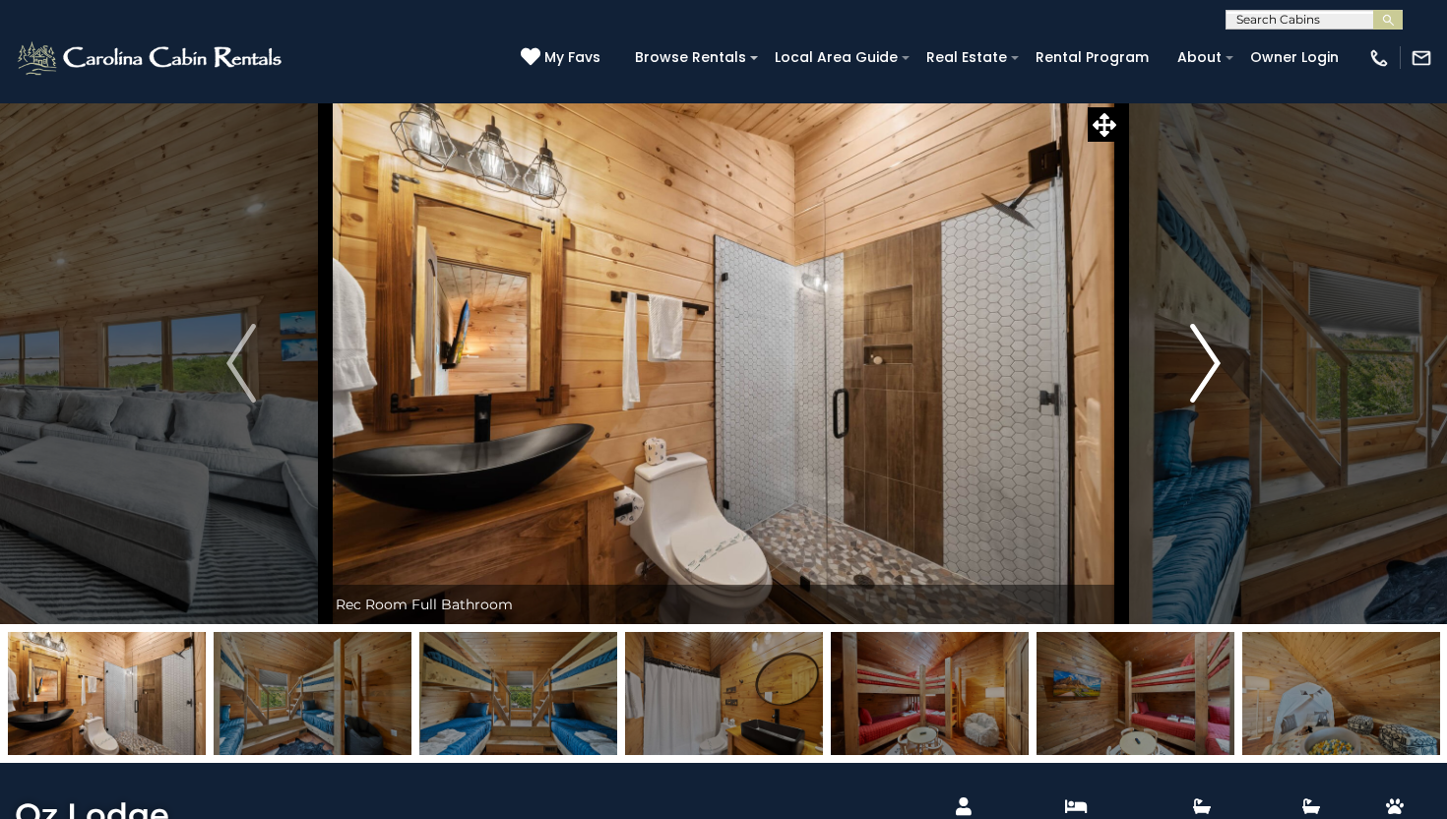
click at [1210, 371] on img "Next" at bounding box center [1206, 363] width 30 height 79
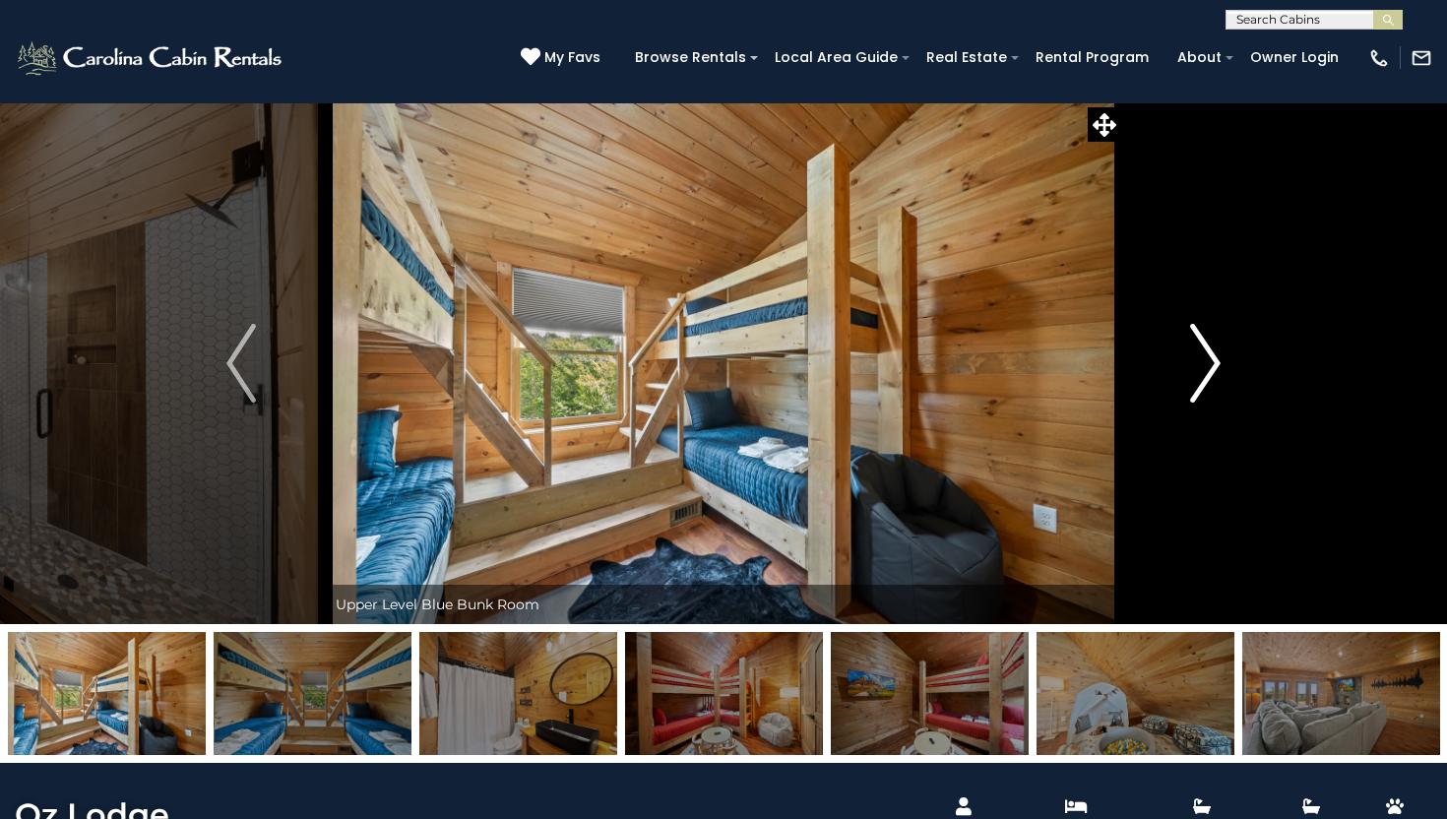
click at [1210, 372] on img "Next" at bounding box center [1206, 363] width 30 height 79
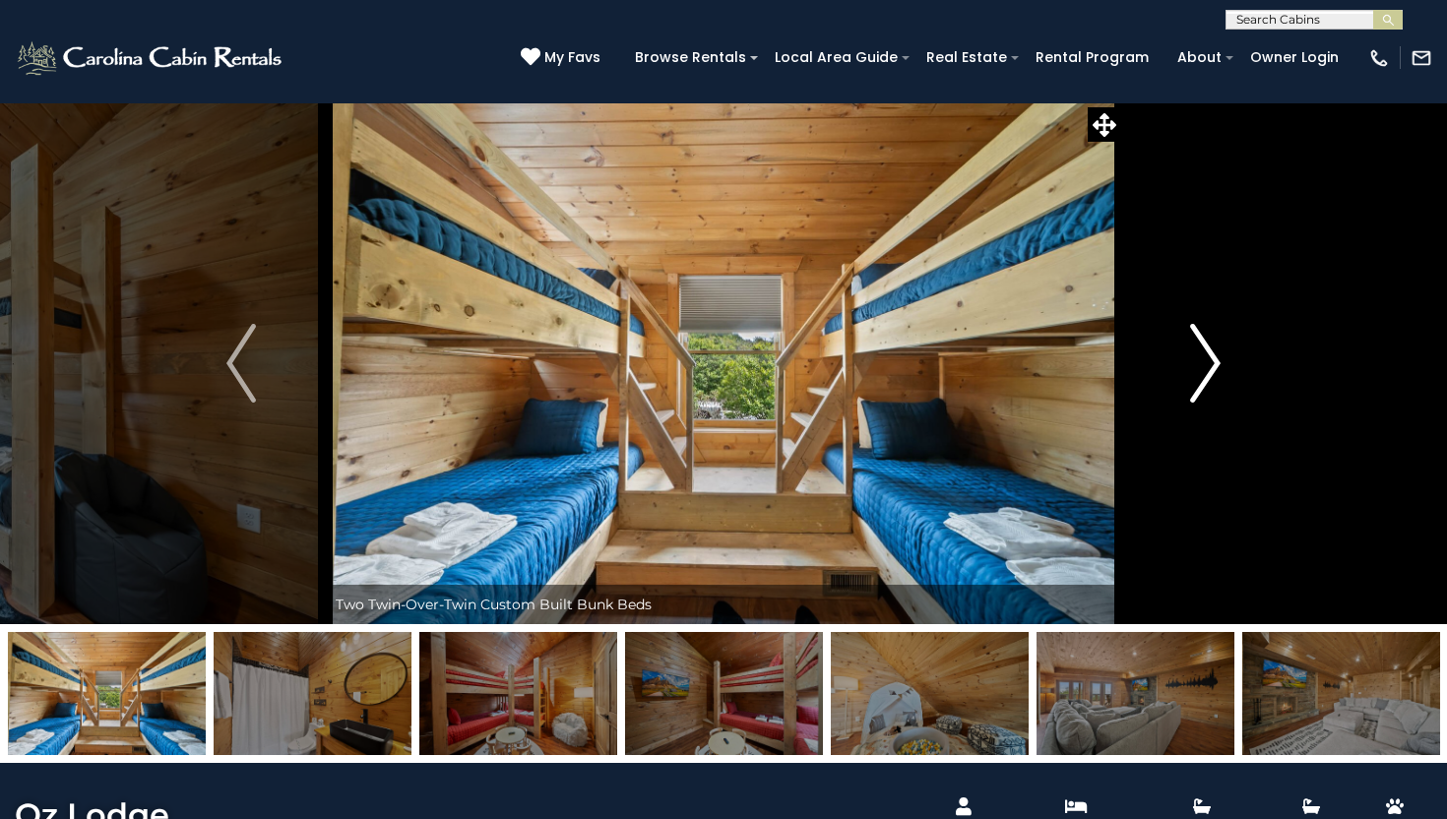
click at [1210, 372] on img "Next" at bounding box center [1206, 363] width 30 height 79
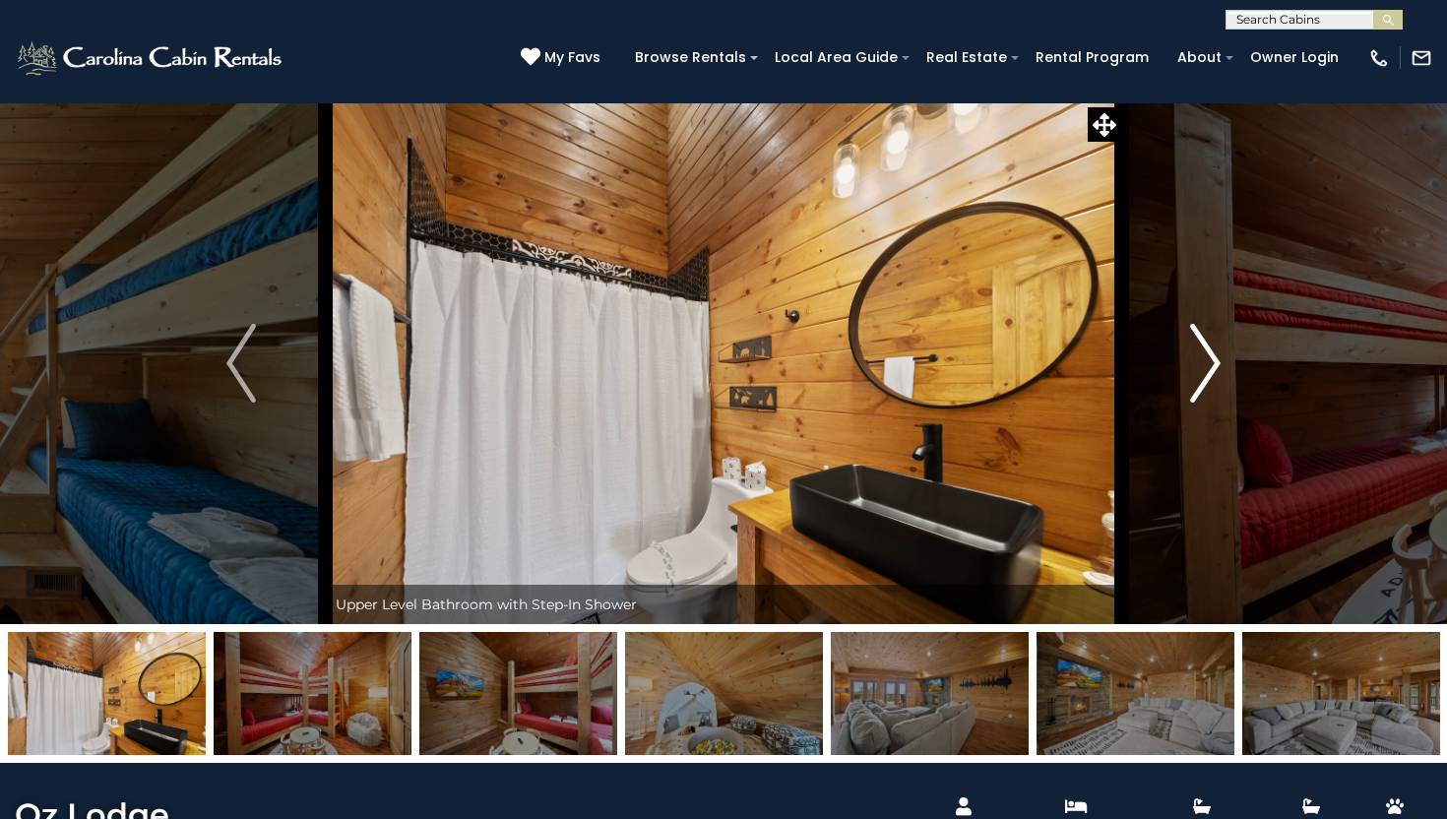
click at [1210, 372] on img "Next" at bounding box center [1206, 363] width 30 height 79
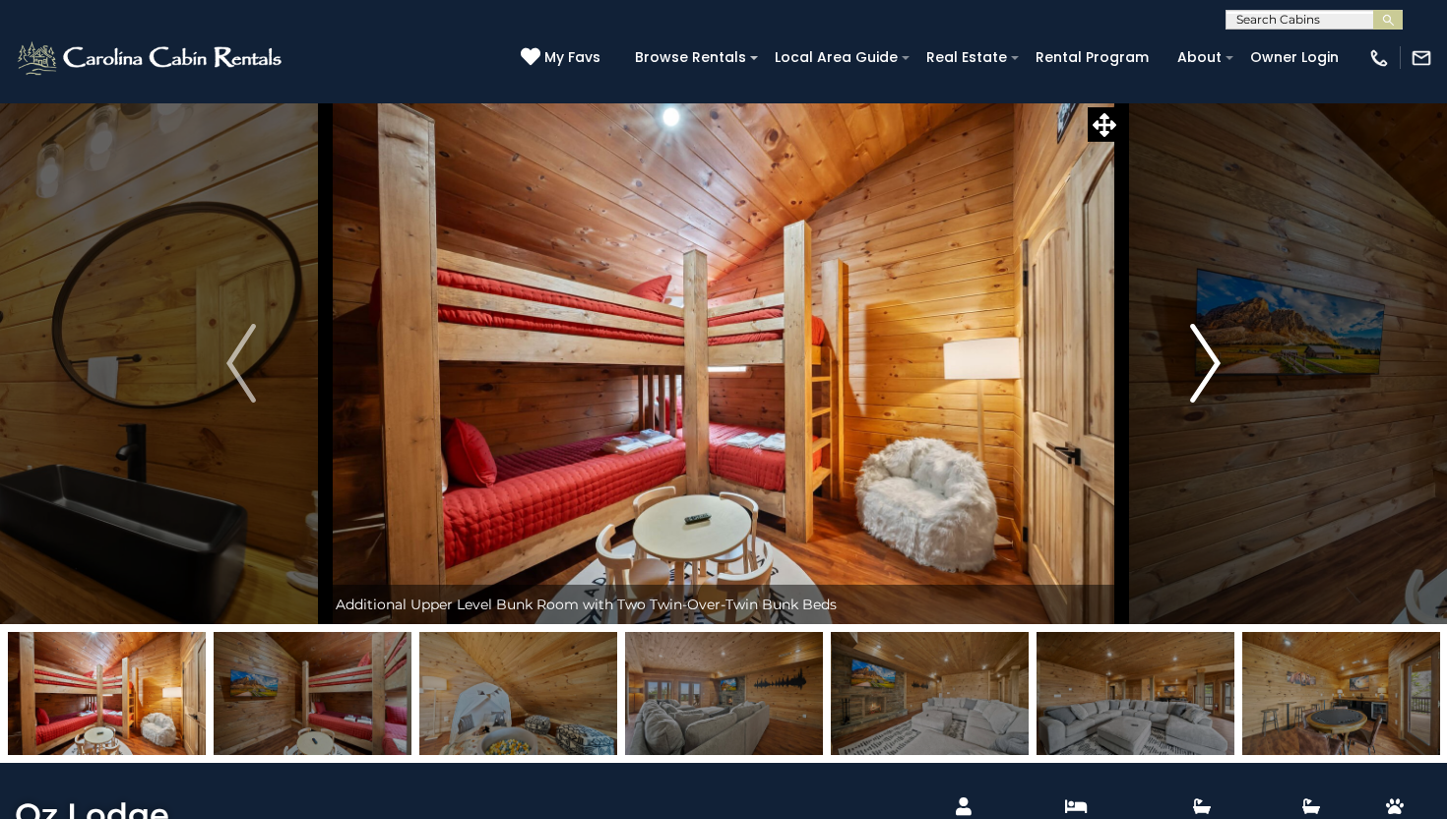
click at [1209, 371] on img "Next" at bounding box center [1206, 363] width 30 height 79
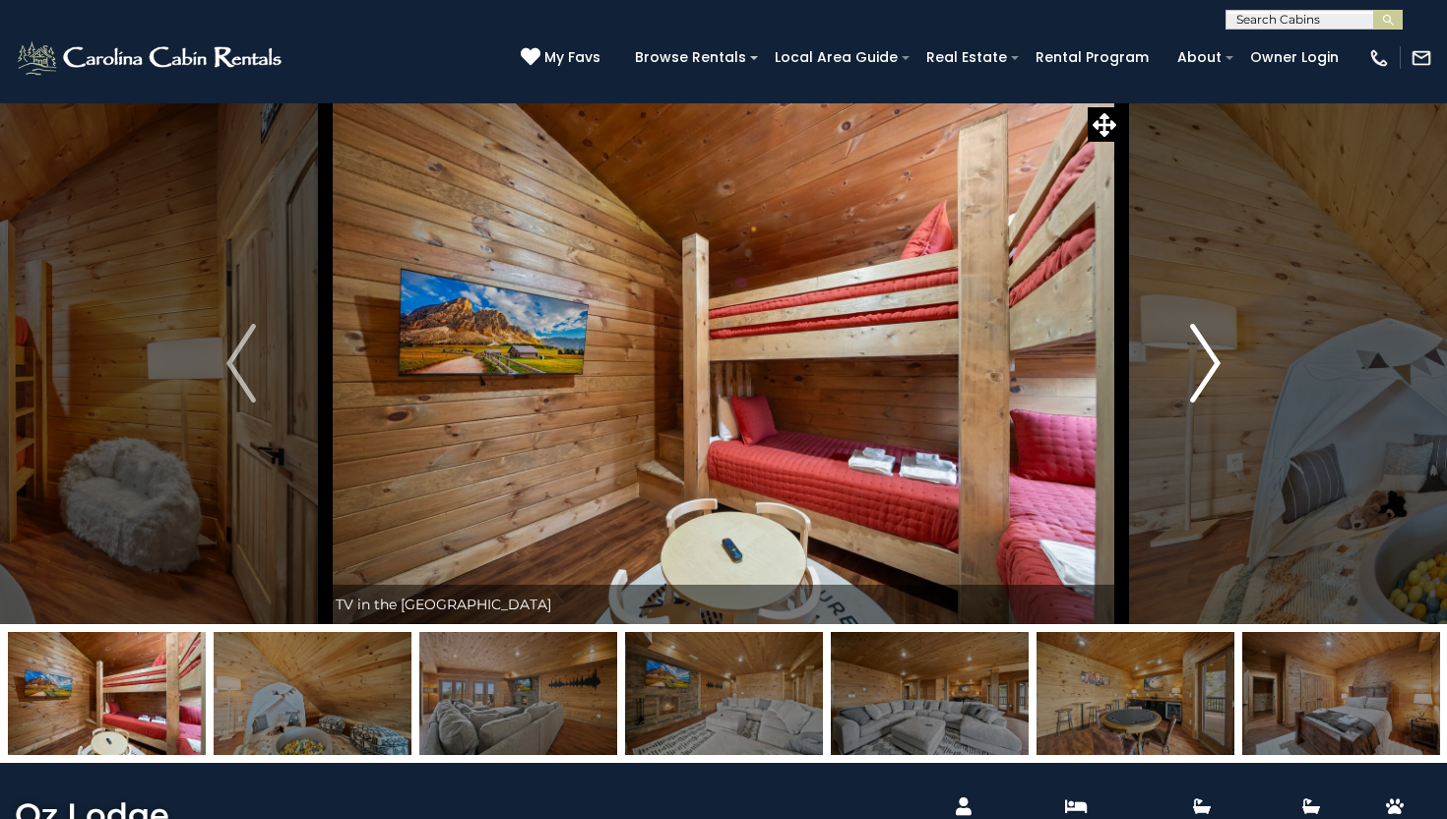
click at [1210, 372] on img "Next" at bounding box center [1206, 363] width 30 height 79
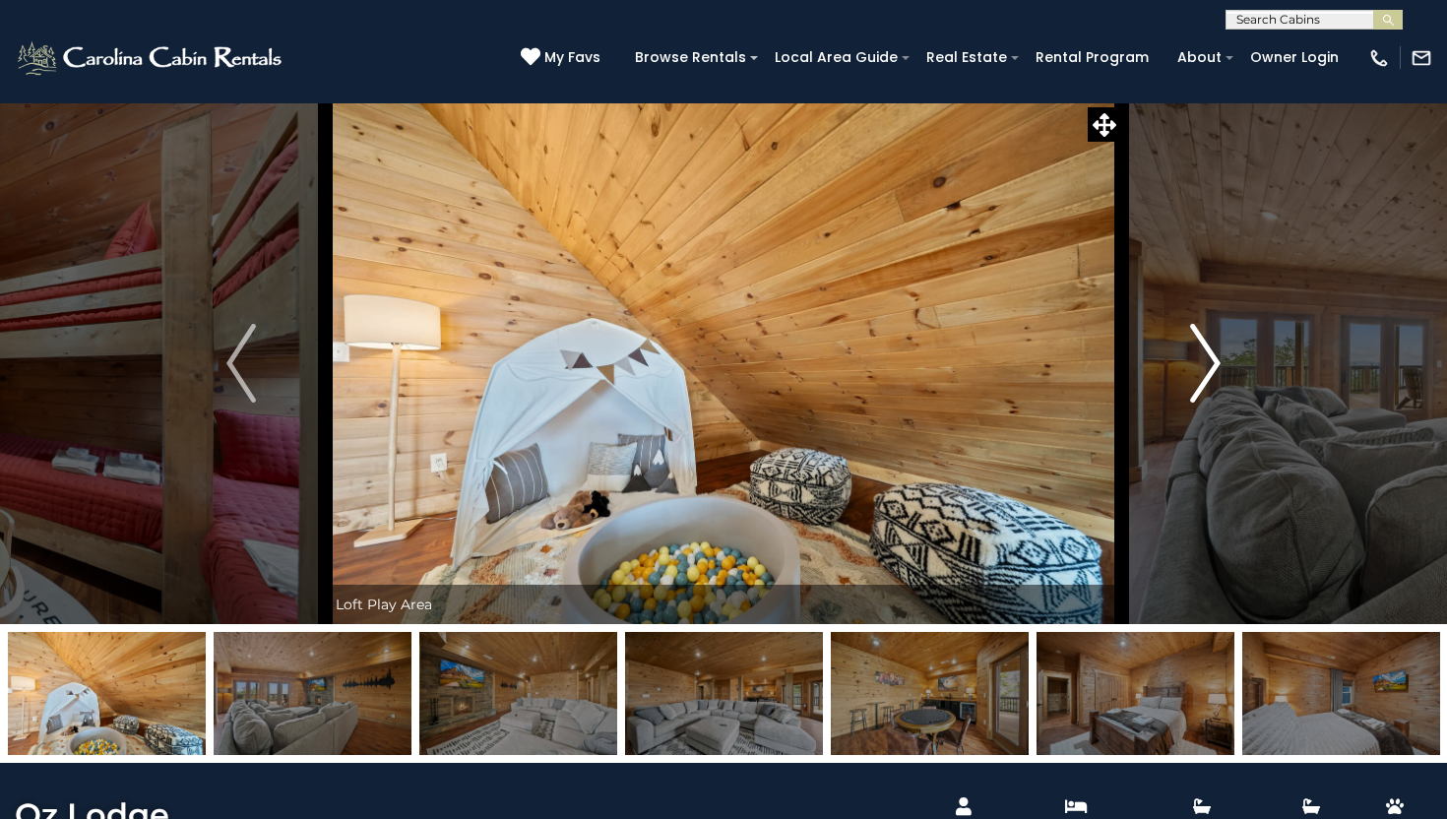
click at [1209, 372] on img "Next" at bounding box center [1206, 363] width 30 height 79
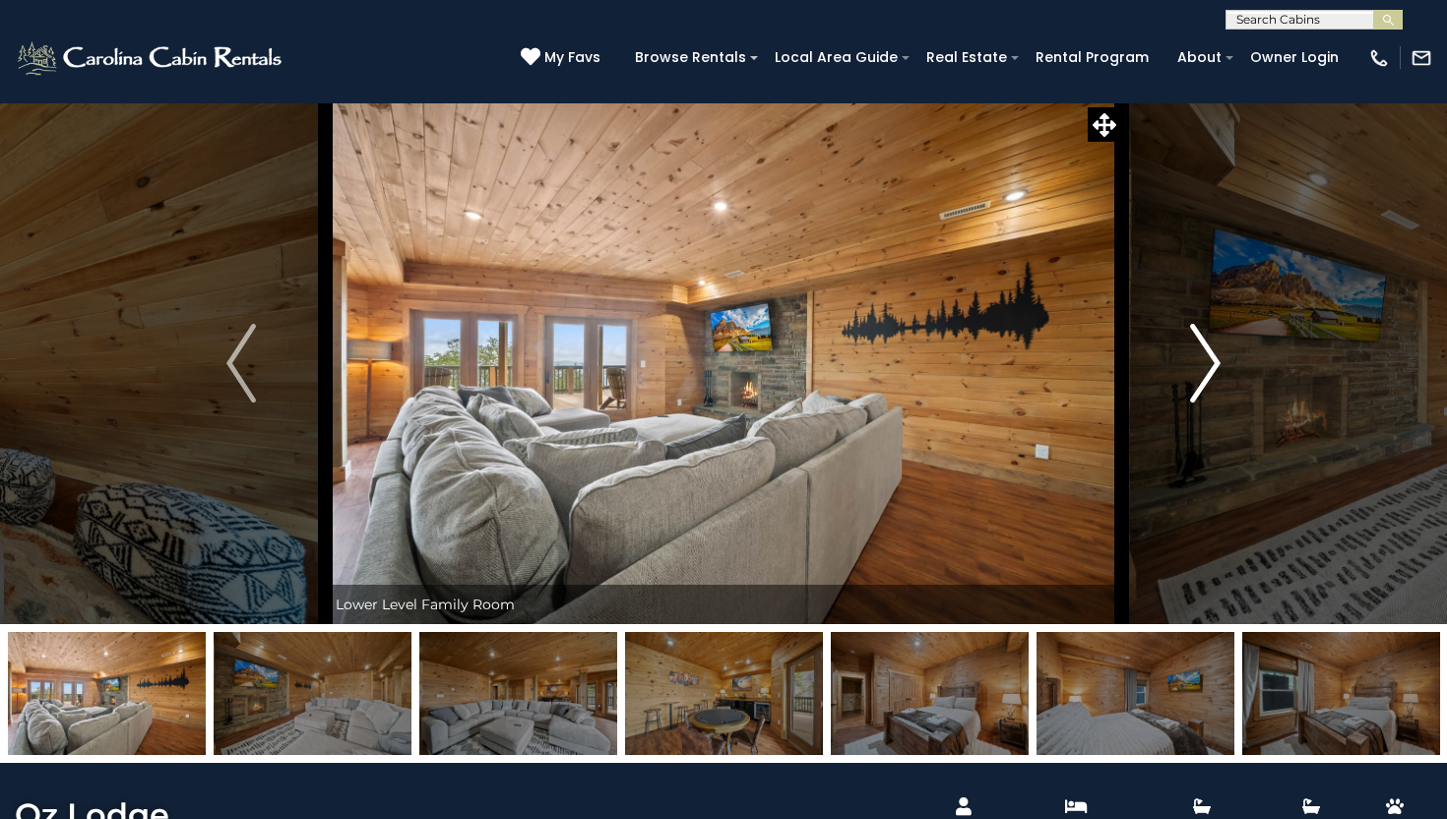
click at [1212, 371] on img "Next" at bounding box center [1206, 363] width 30 height 79
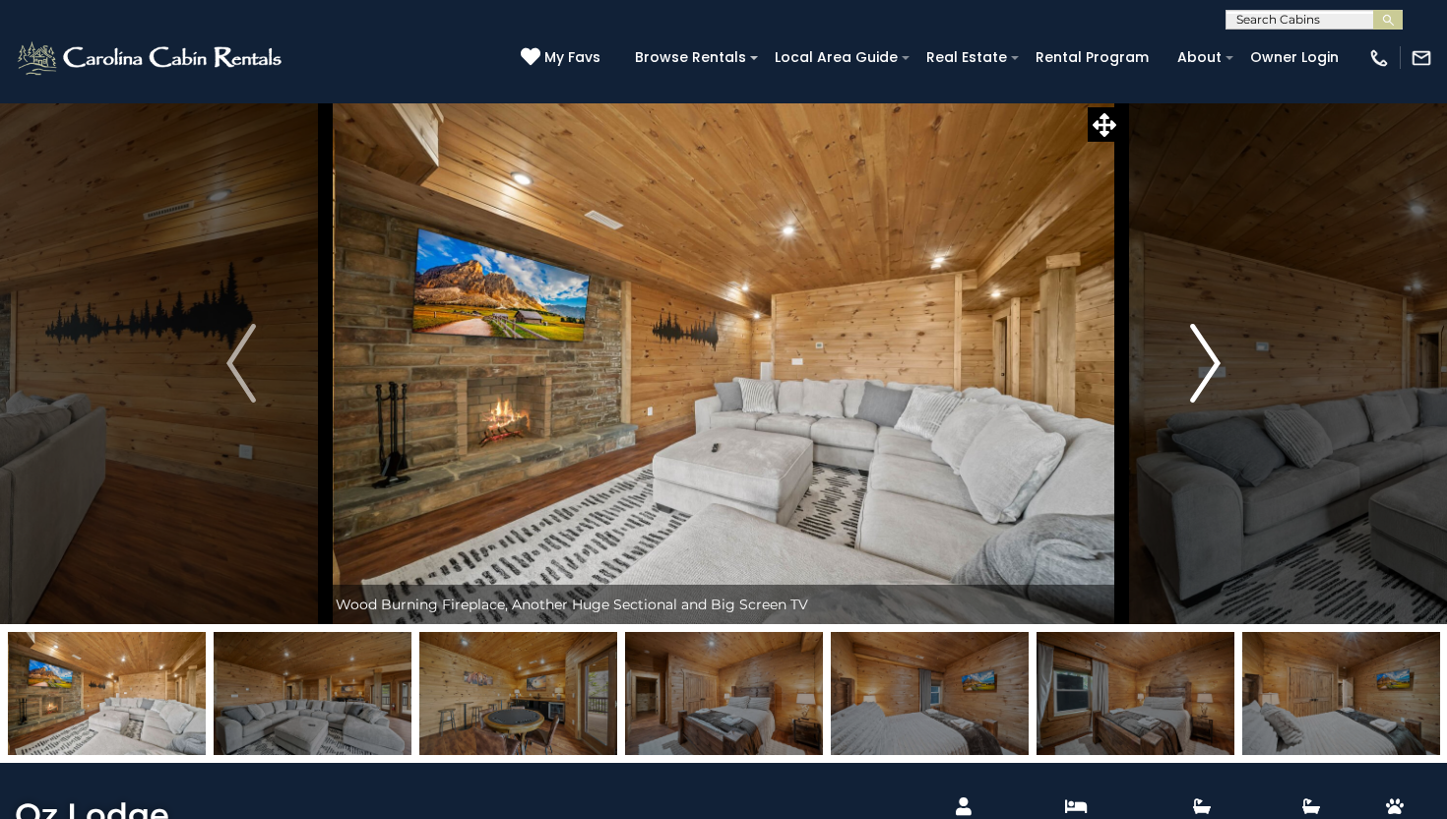
click at [1212, 371] on img "Next" at bounding box center [1206, 363] width 30 height 79
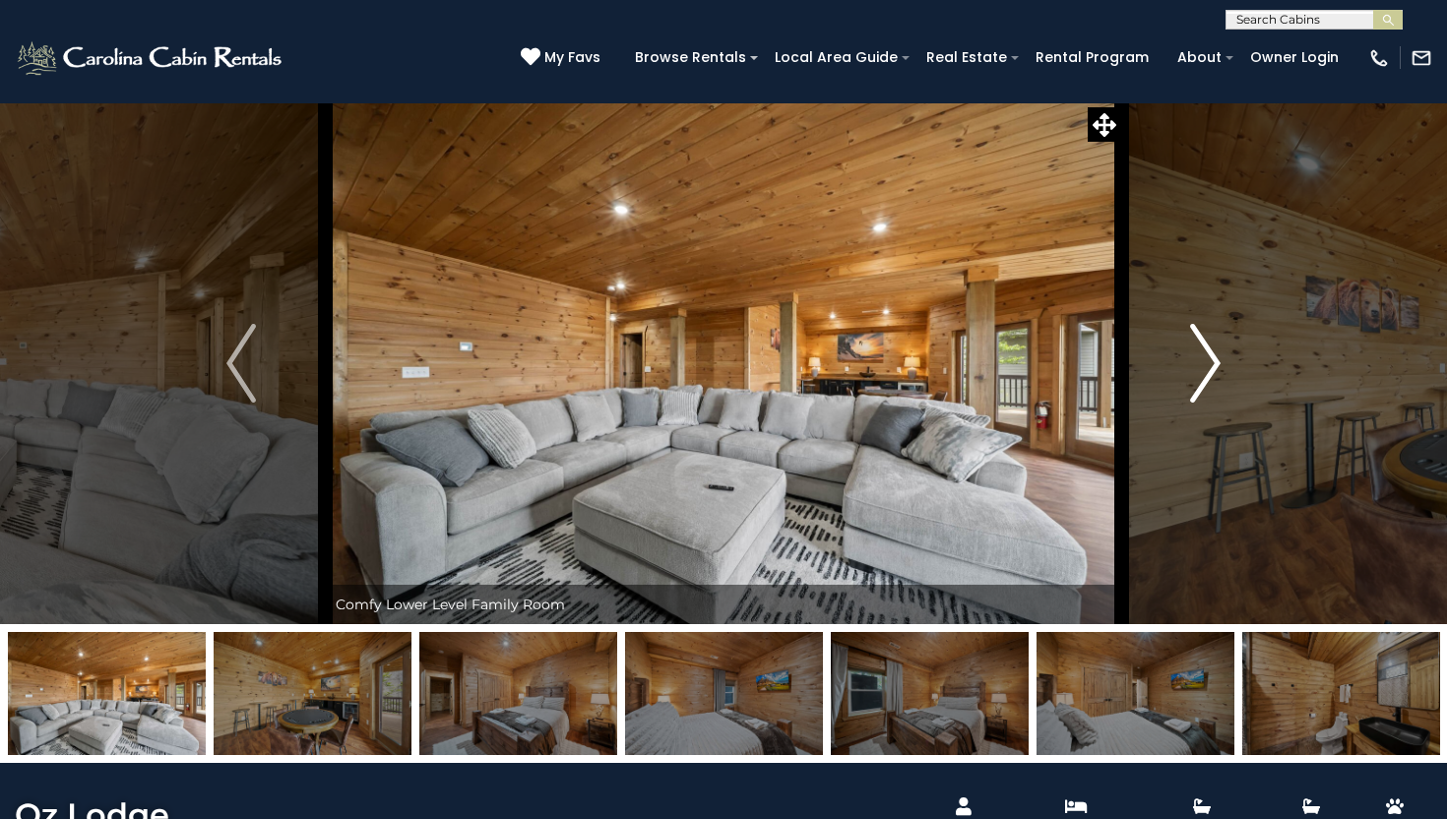
click at [1212, 372] on img "Next" at bounding box center [1206, 363] width 30 height 79
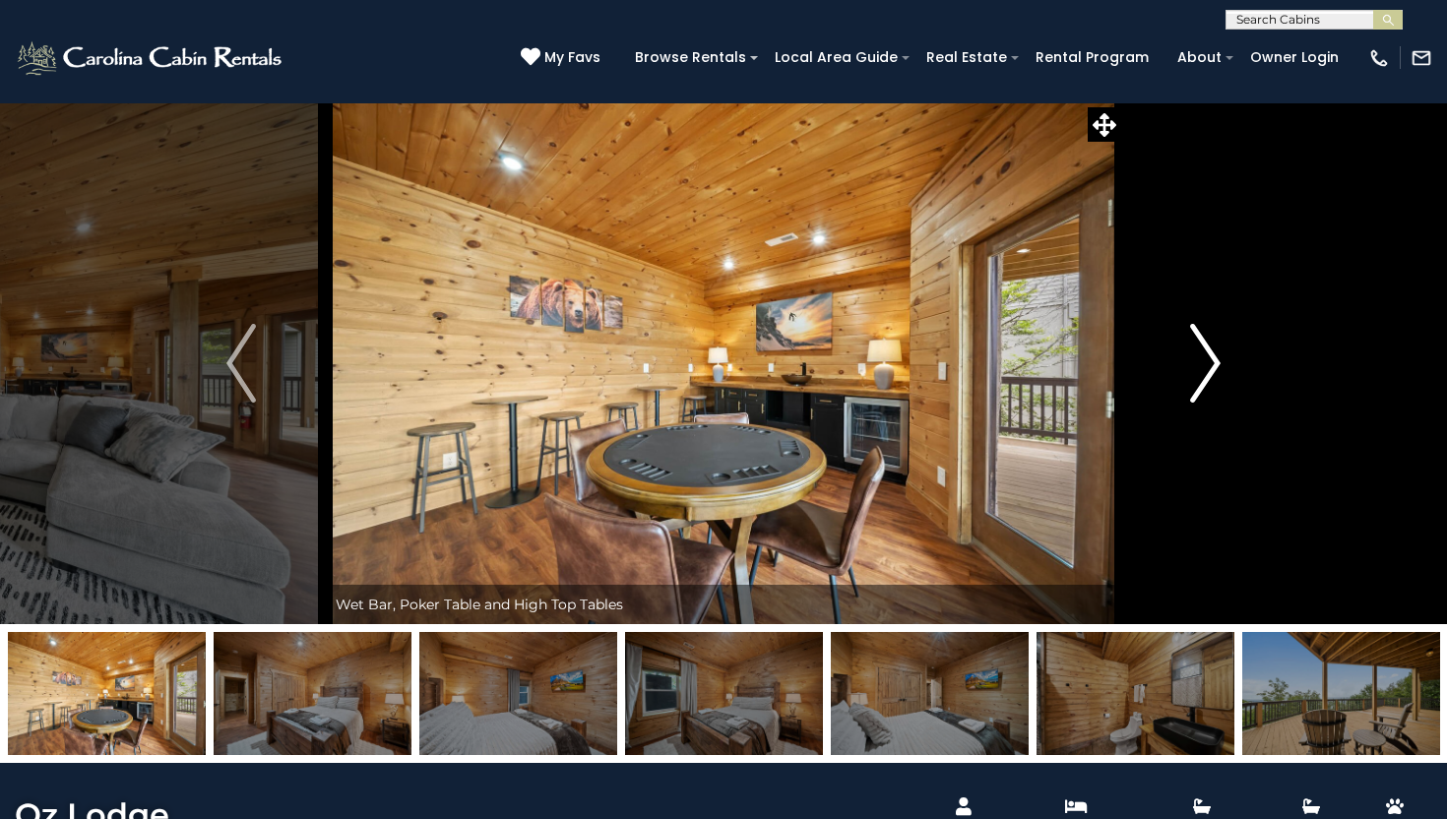
click at [1211, 372] on img "Next" at bounding box center [1206, 363] width 30 height 79
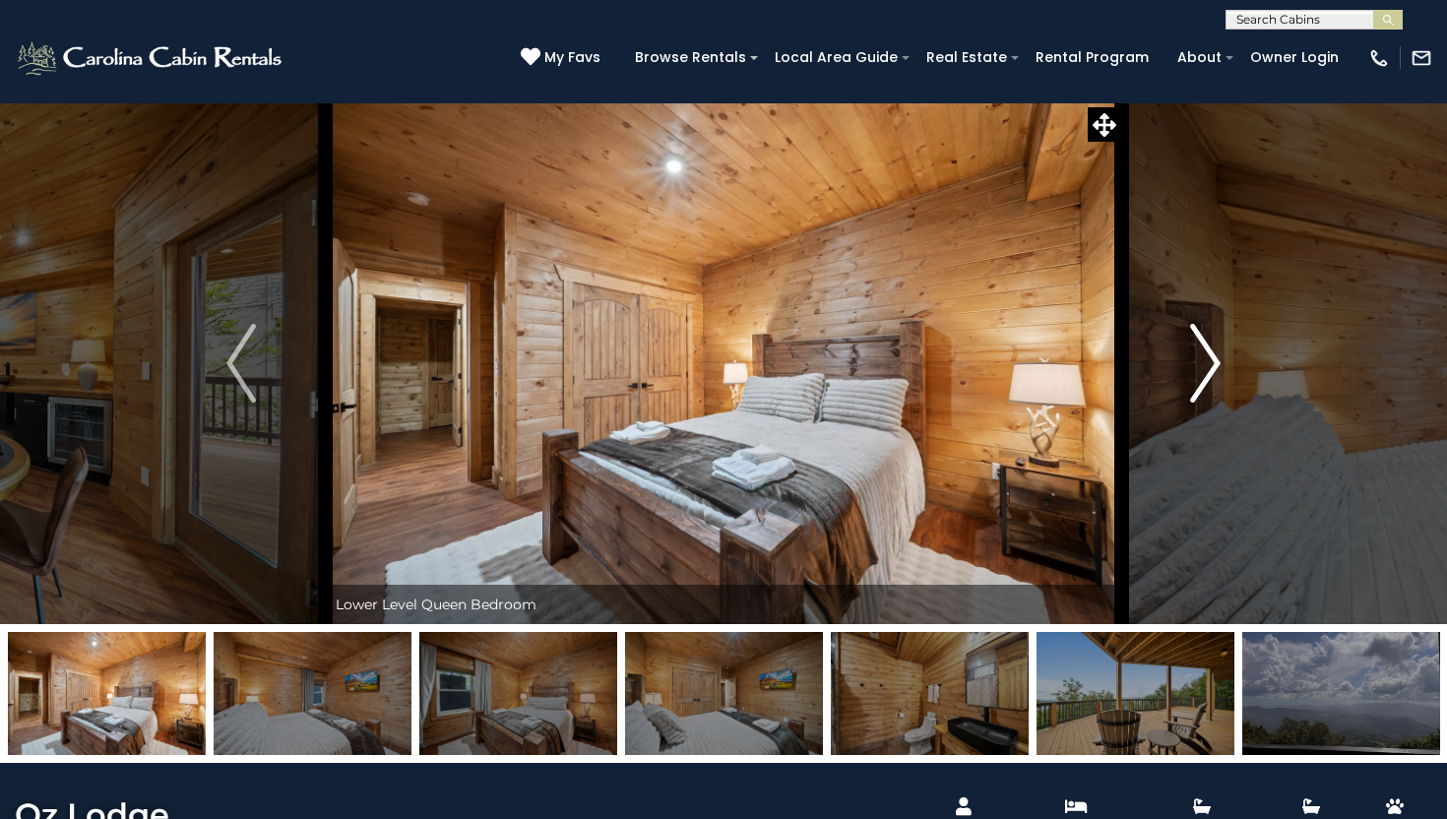
click at [1211, 372] on img "Next" at bounding box center [1206, 363] width 30 height 79
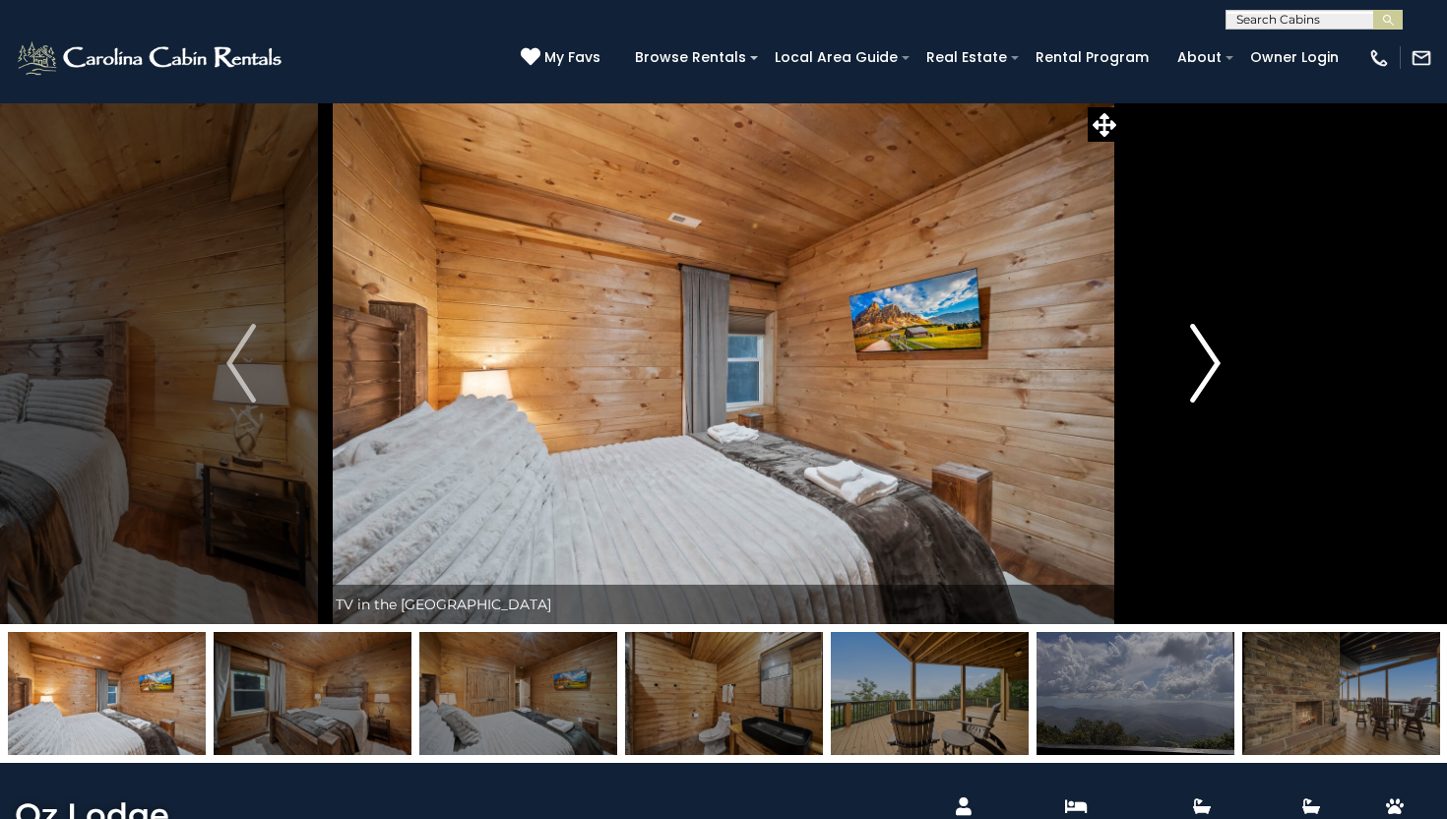
click at [1211, 372] on img "Next" at bounding box center [1206, 363] width 30 height 79
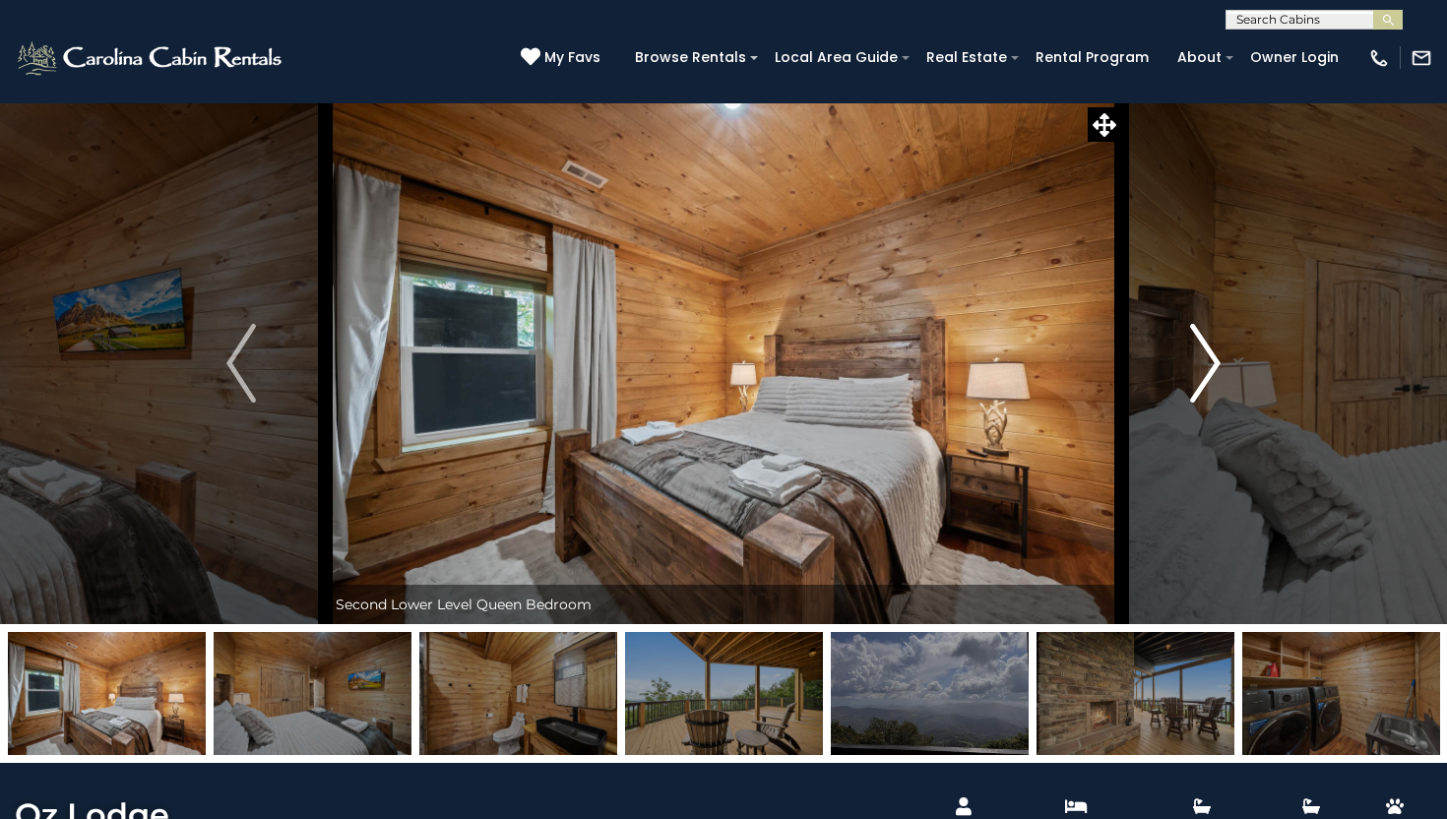
click at [1211, 372] on img "Next" at bounding box center [1206, 363] width 30 height 79
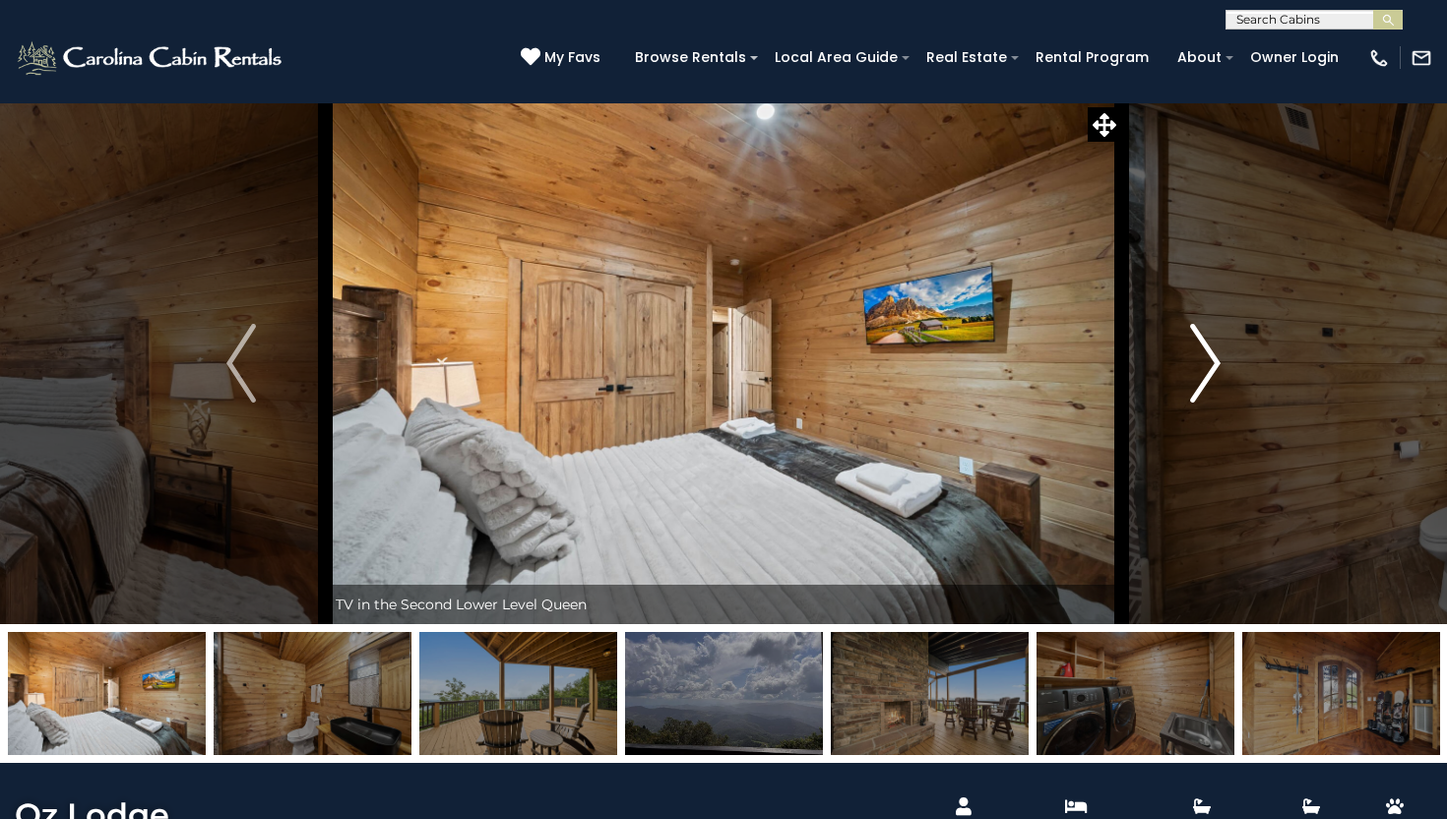
click at [1212, 372] on img "Next" at bounding box center [1206, 363] width 30 height 79
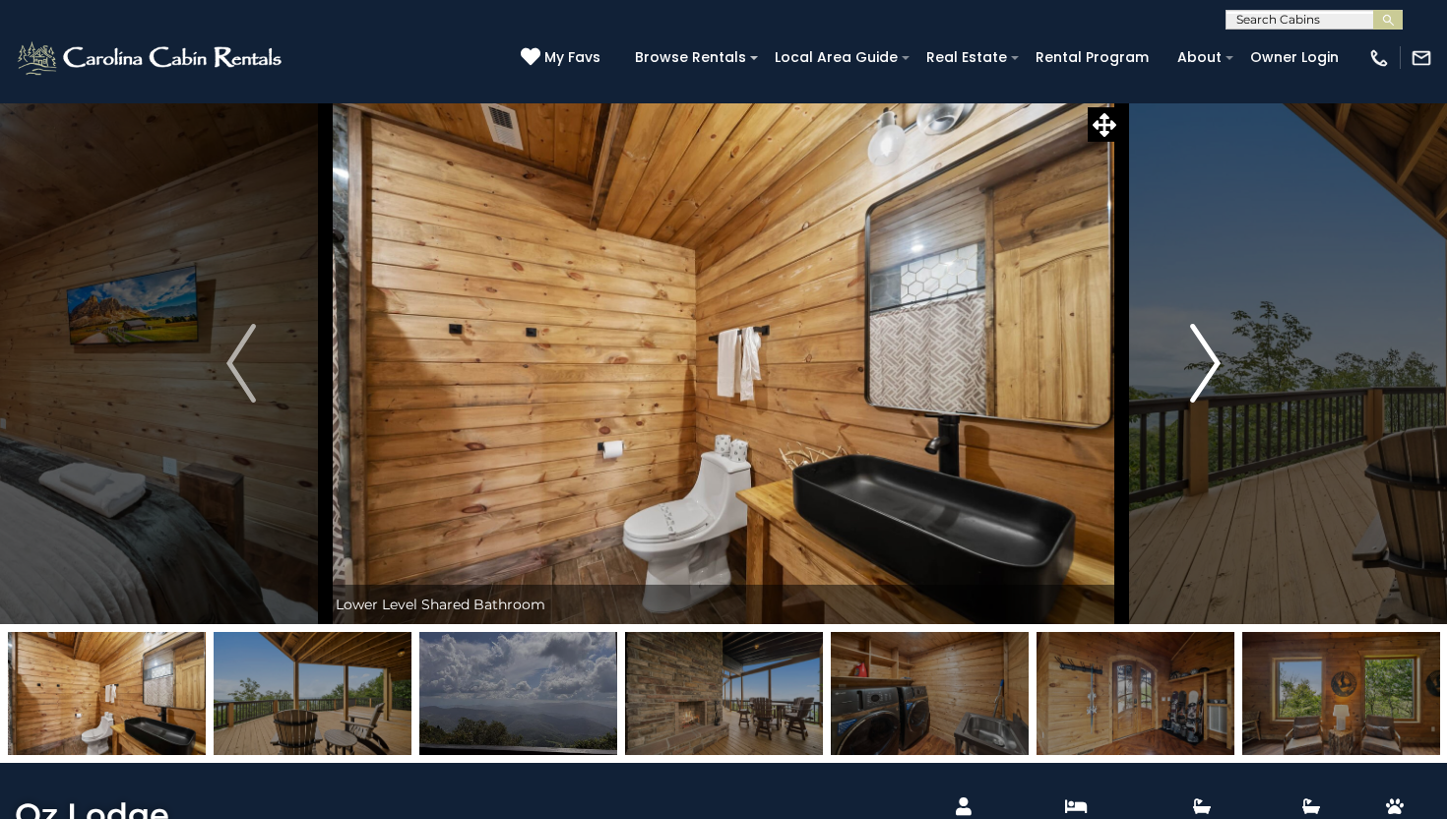
click at [1210, 373] on img "Next" at bounding box center [1206, 363] width 30 height 79
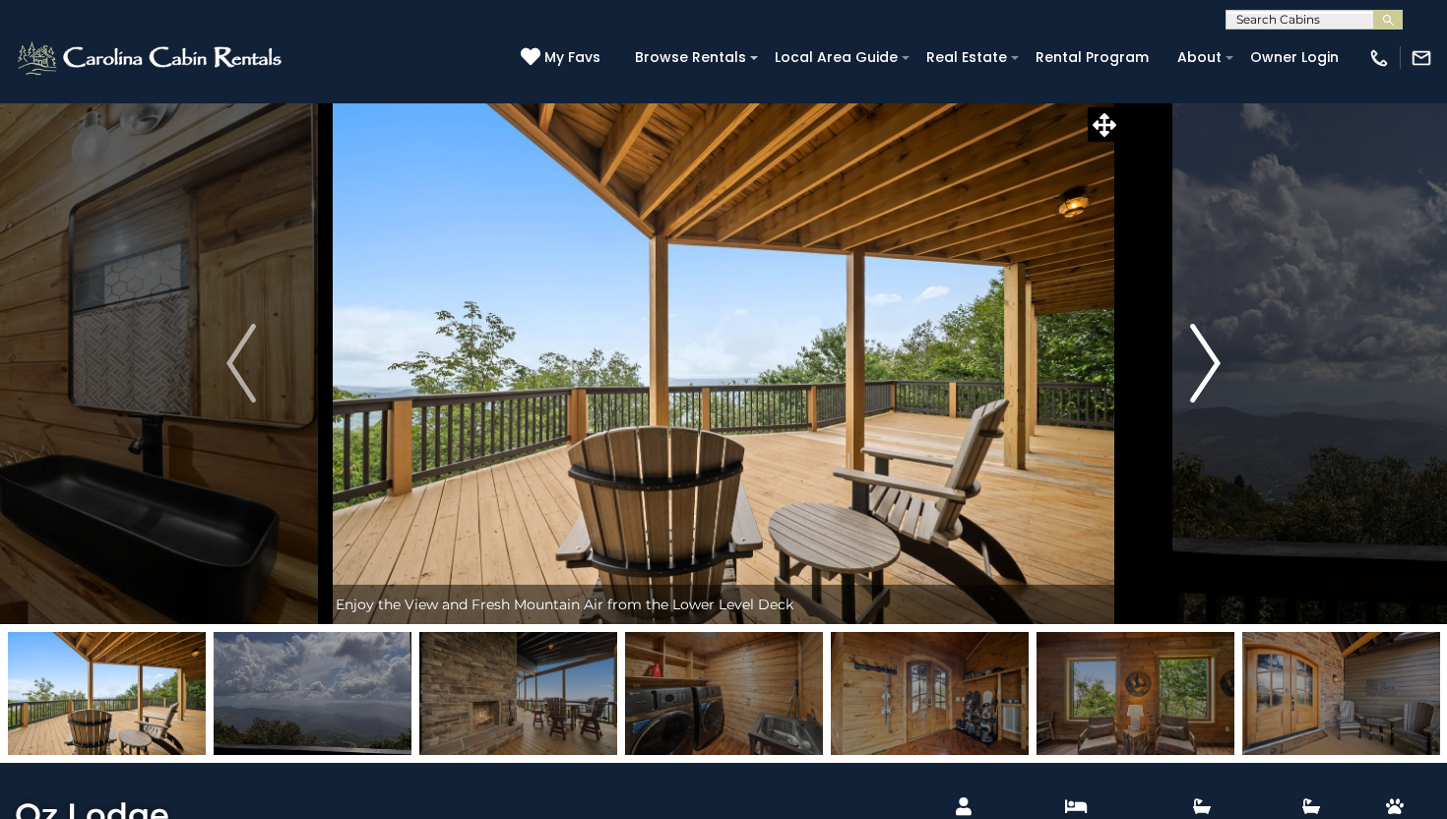
click at [1210, 374] on img "Next" at bounding box center [1206, 363] width 30 height 79
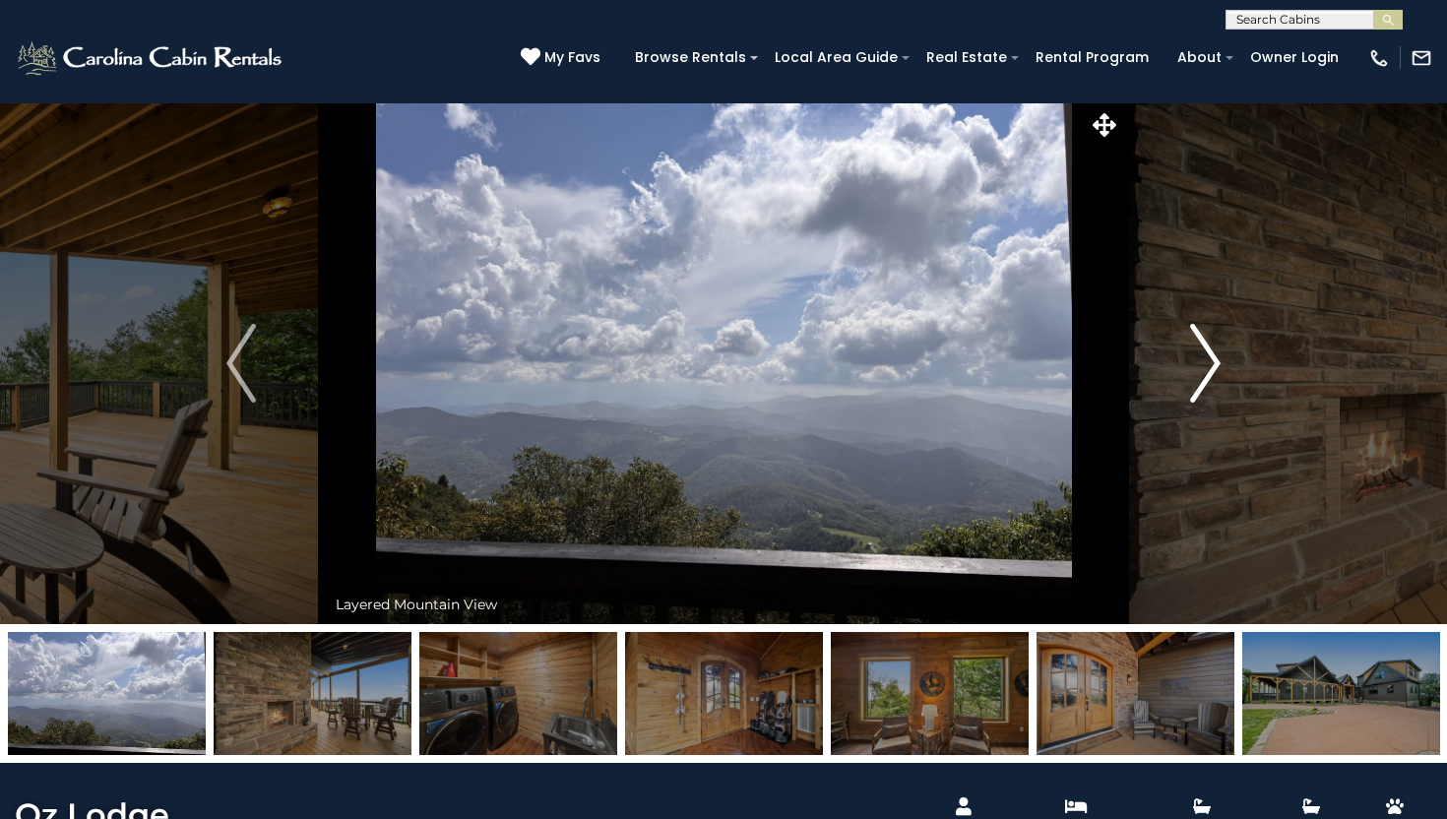
click at [1209, 375] on img "Next" at bounding box center [1206, 363] width 30 height 79
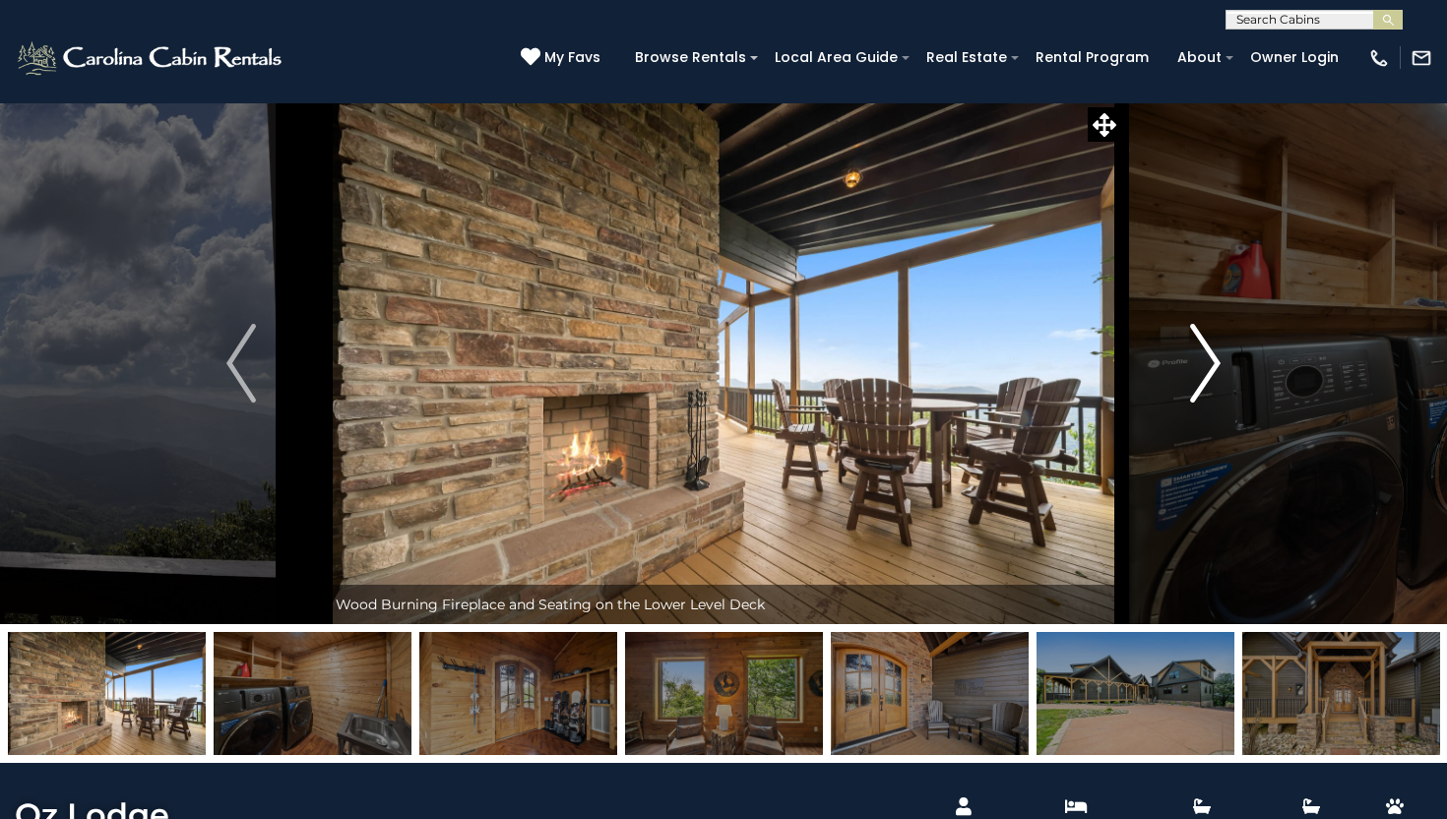
click at [1192, 389] on img "Next" at bounding box center [1206, 363] width 30 height 79
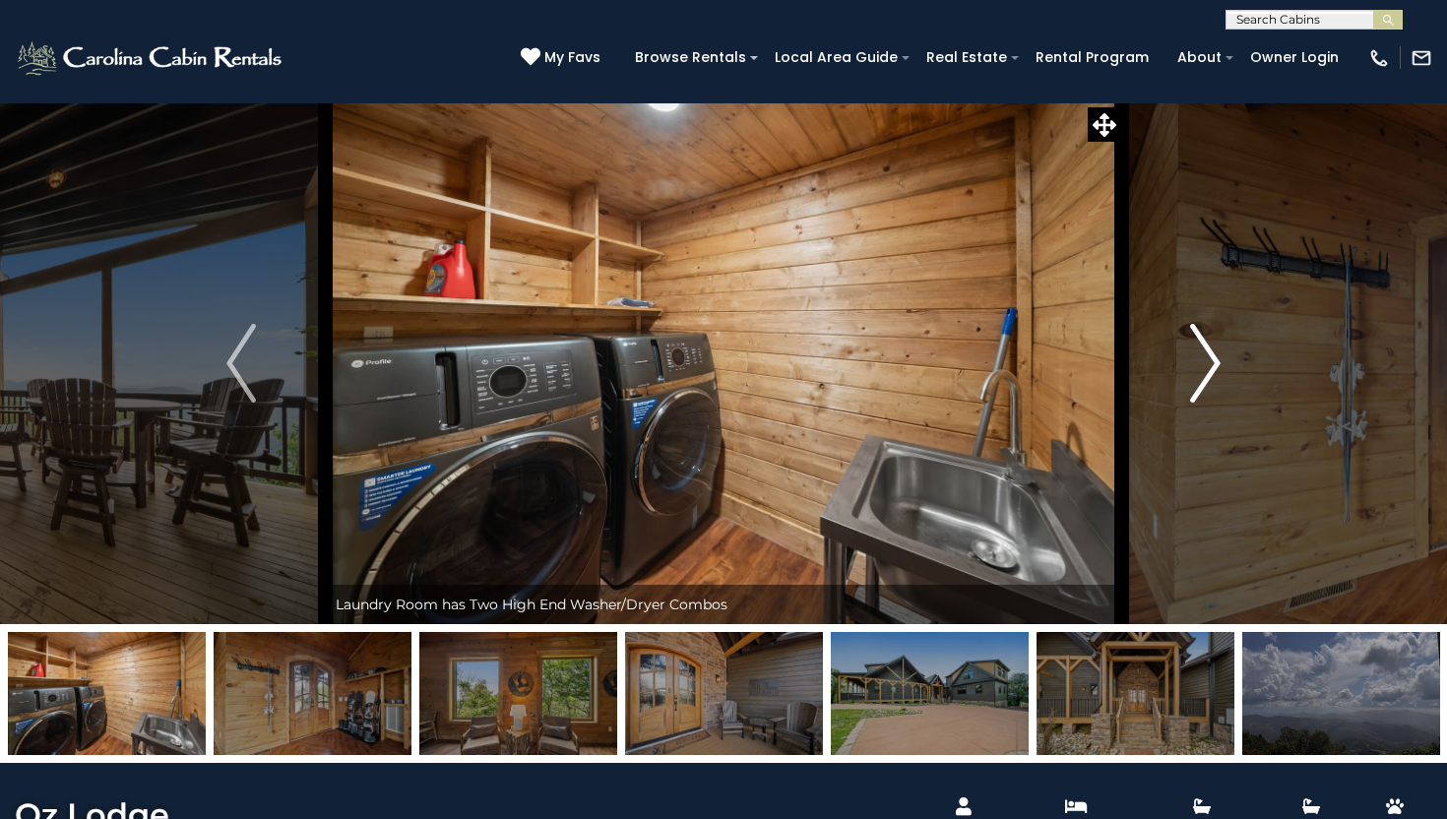
click at [1192, 388] on img "Next" at bounding box center [1206, 363] width 30 height 79
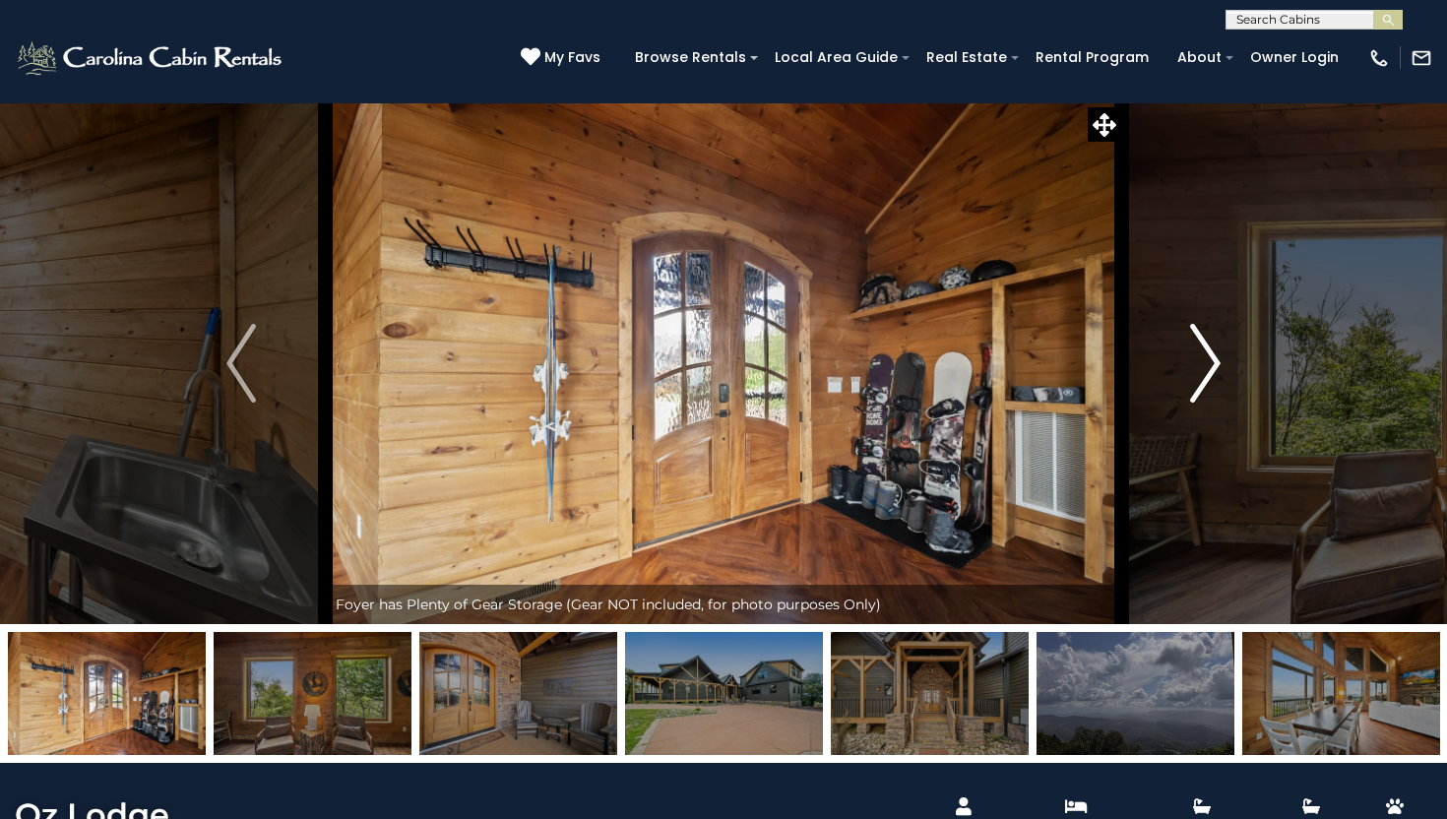
click at [1193, 390] on img "Next" at bounding box center [1206, 363] width 30 height 79
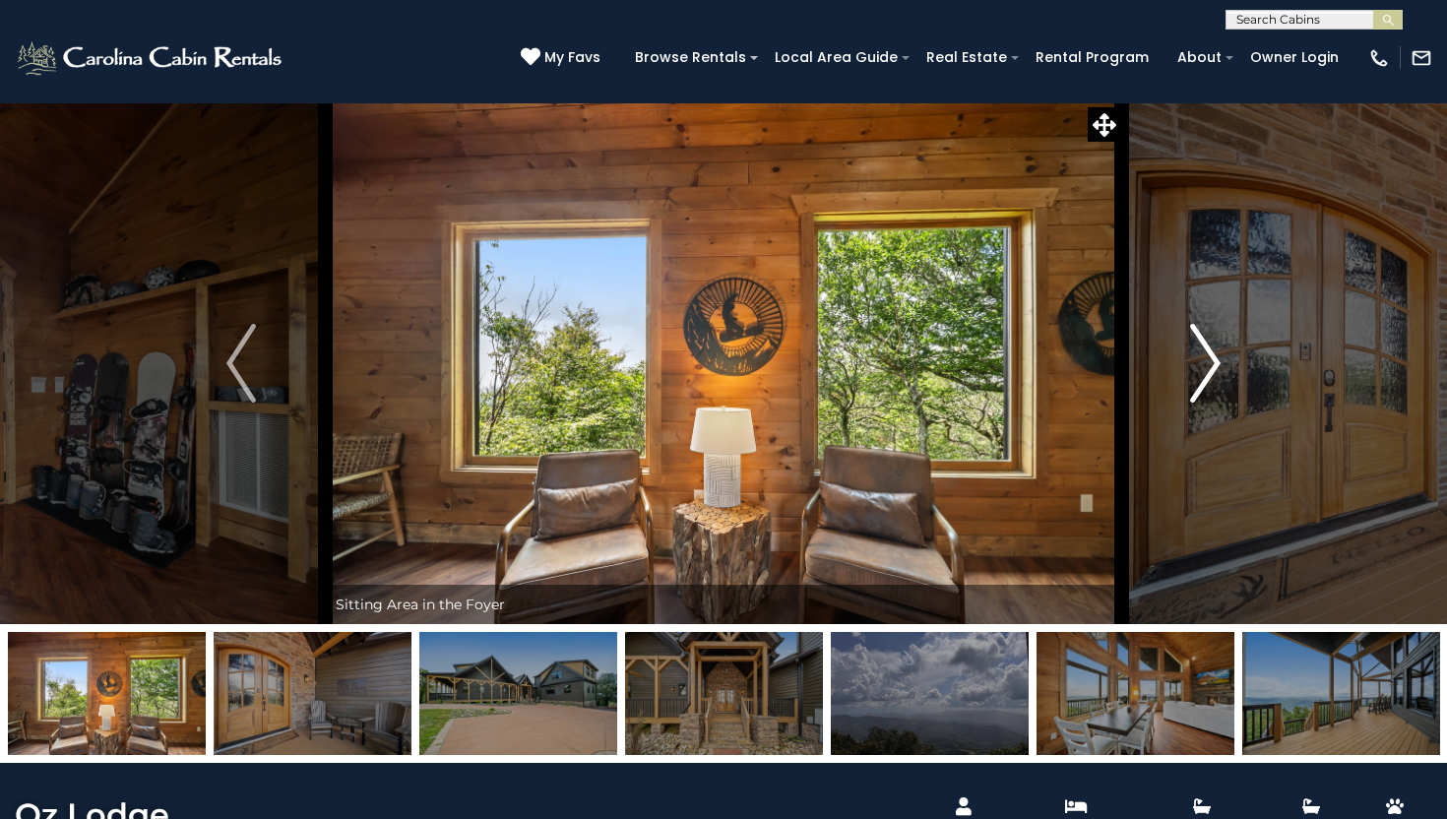
click at [1193, 390] on img "Next" at bounding box center [1206, 363] width 30 height 79
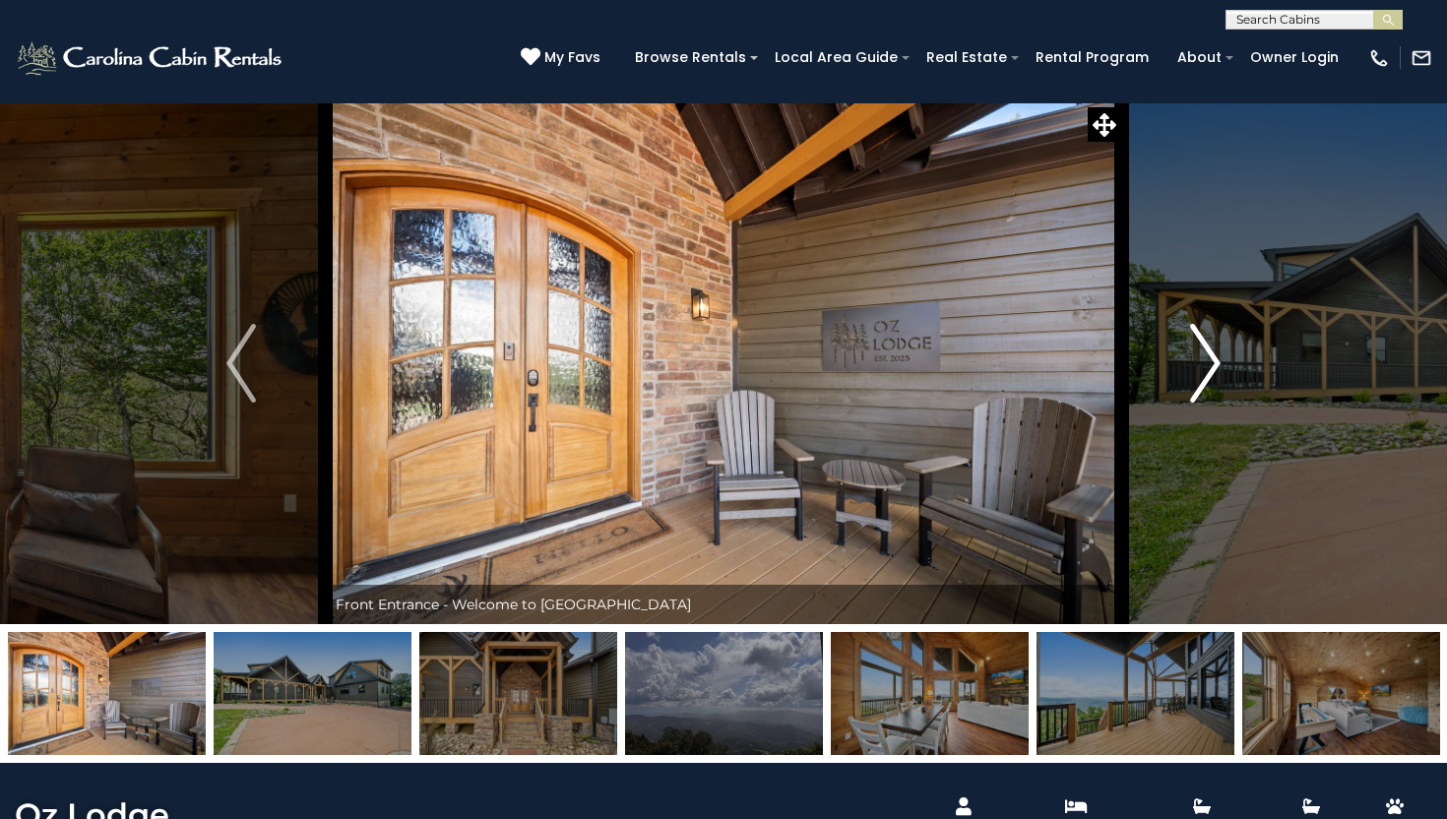
click at [1193, 389] on img "Next" at bounding box center [1206, 363] width 30 height 79
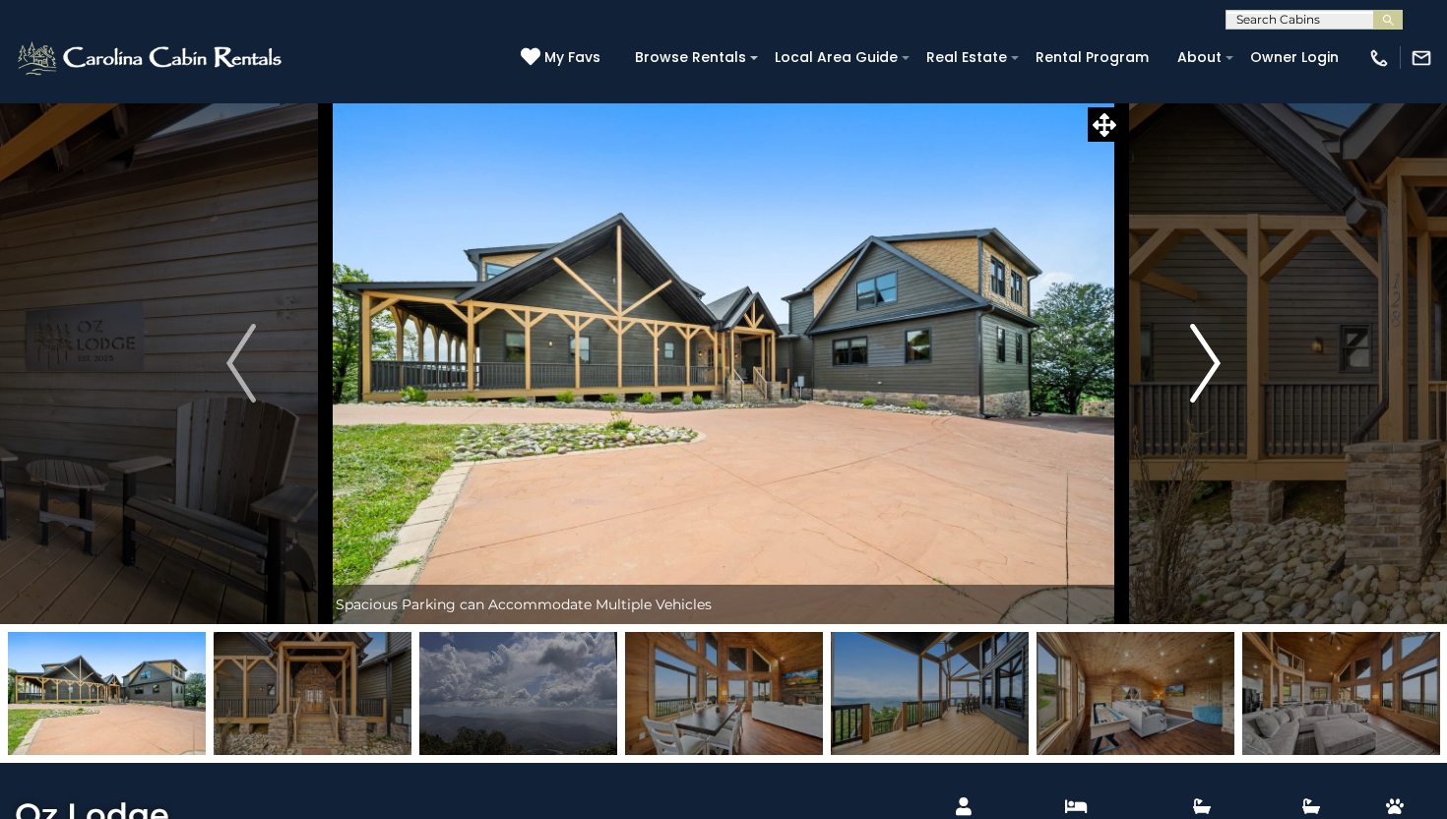
click at [1193, 389] on img "Next" at bounding box center [1206, 363] width 30 height 79
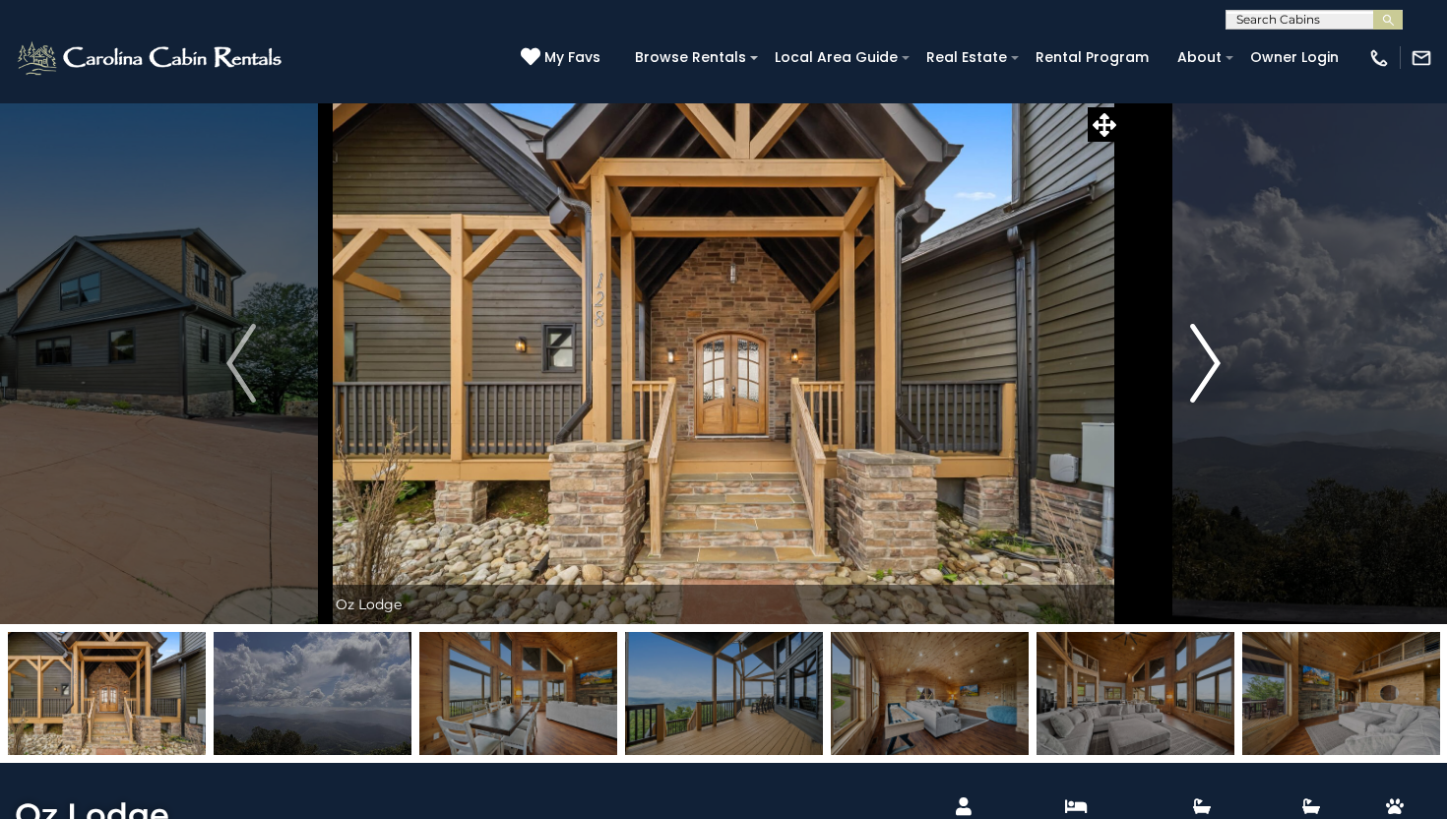
click at [1193, 389] on img "Next" at bounding box center [1206, 363] width 30 height 79
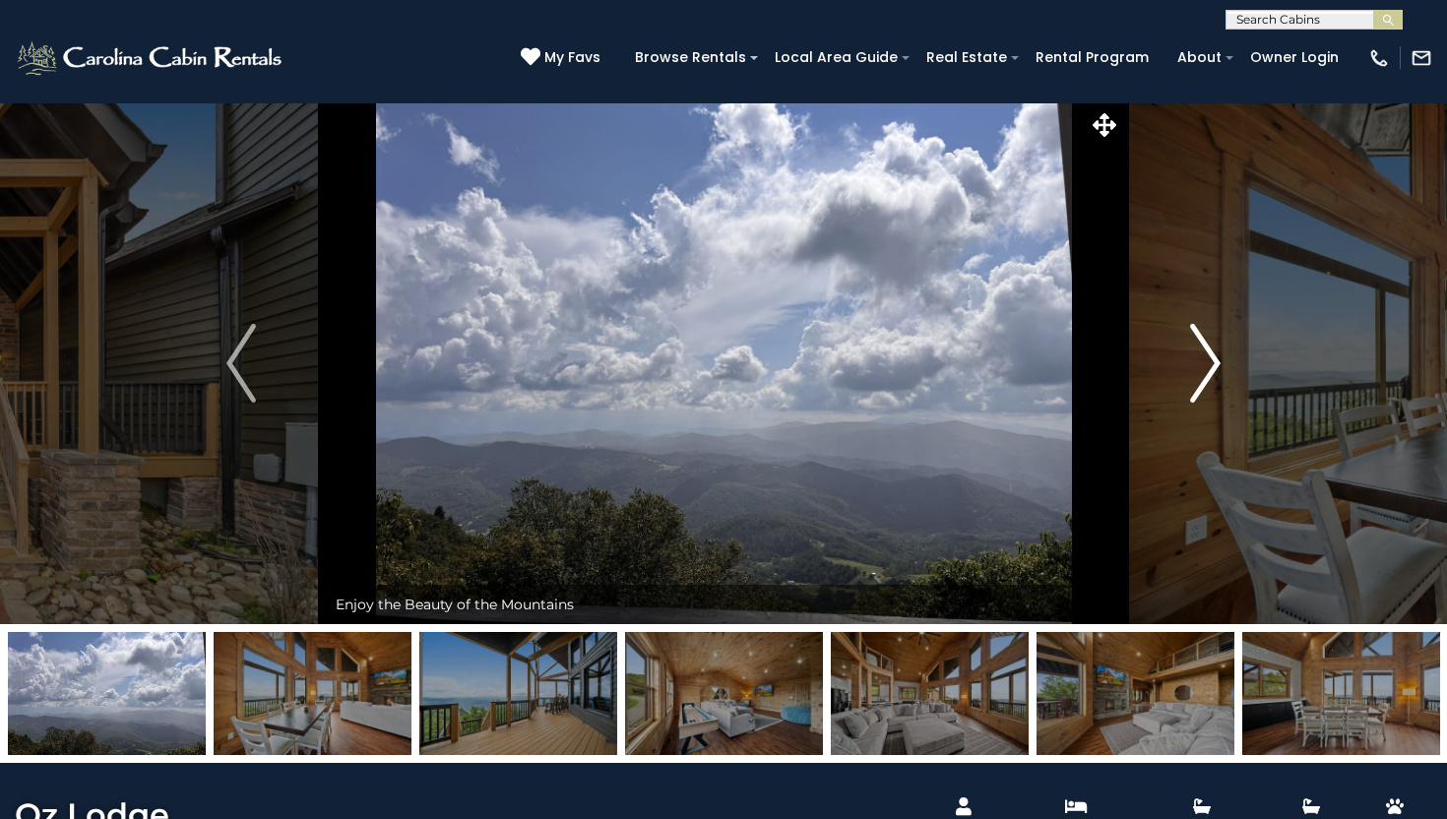
click at [1201, 347] on img "Next" at bounding box center [1206, 363] width 30 height 79
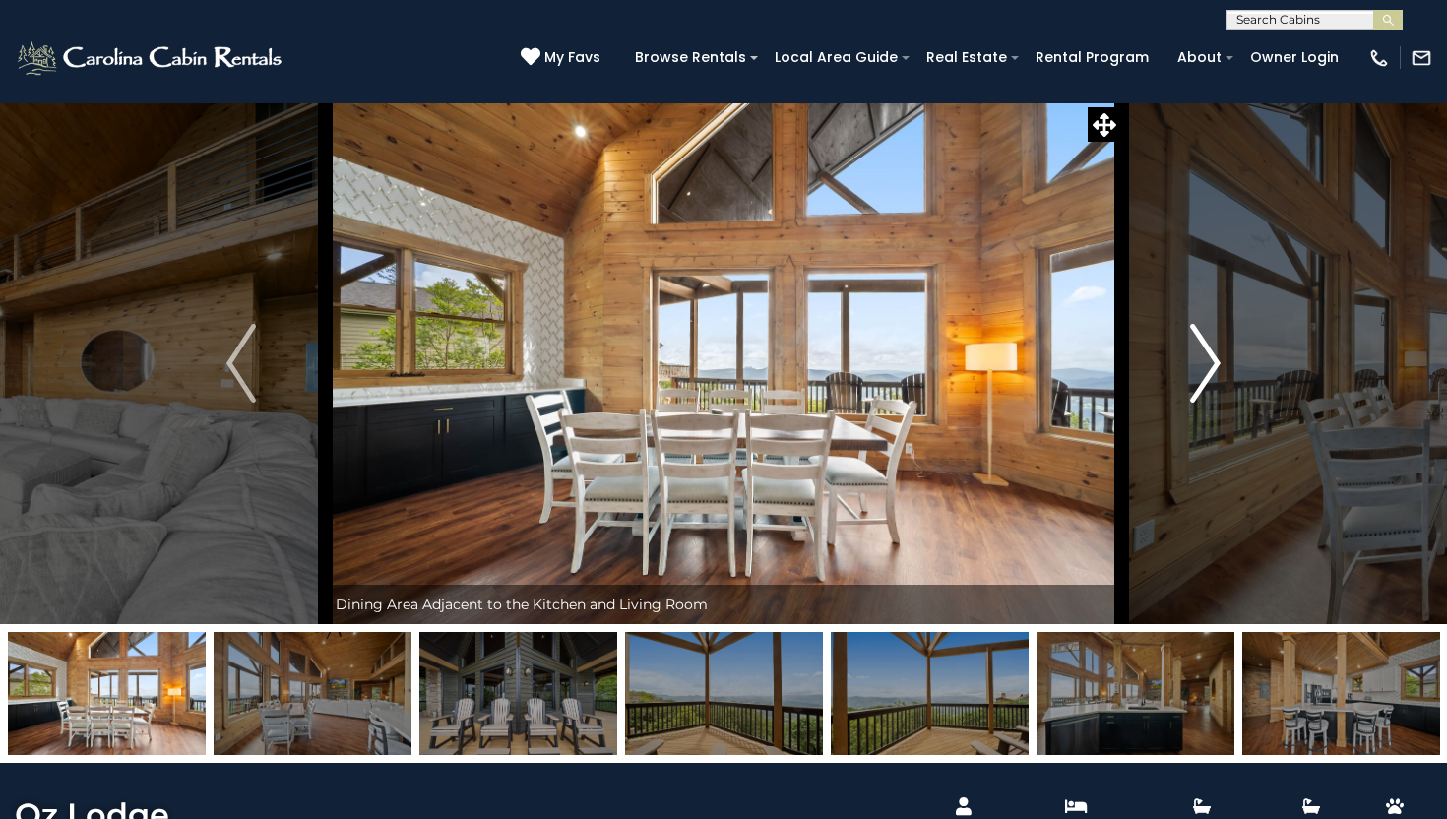
click at [1224, 362] on button "Next" at bounding box center [1205, 363] width 168 height 522
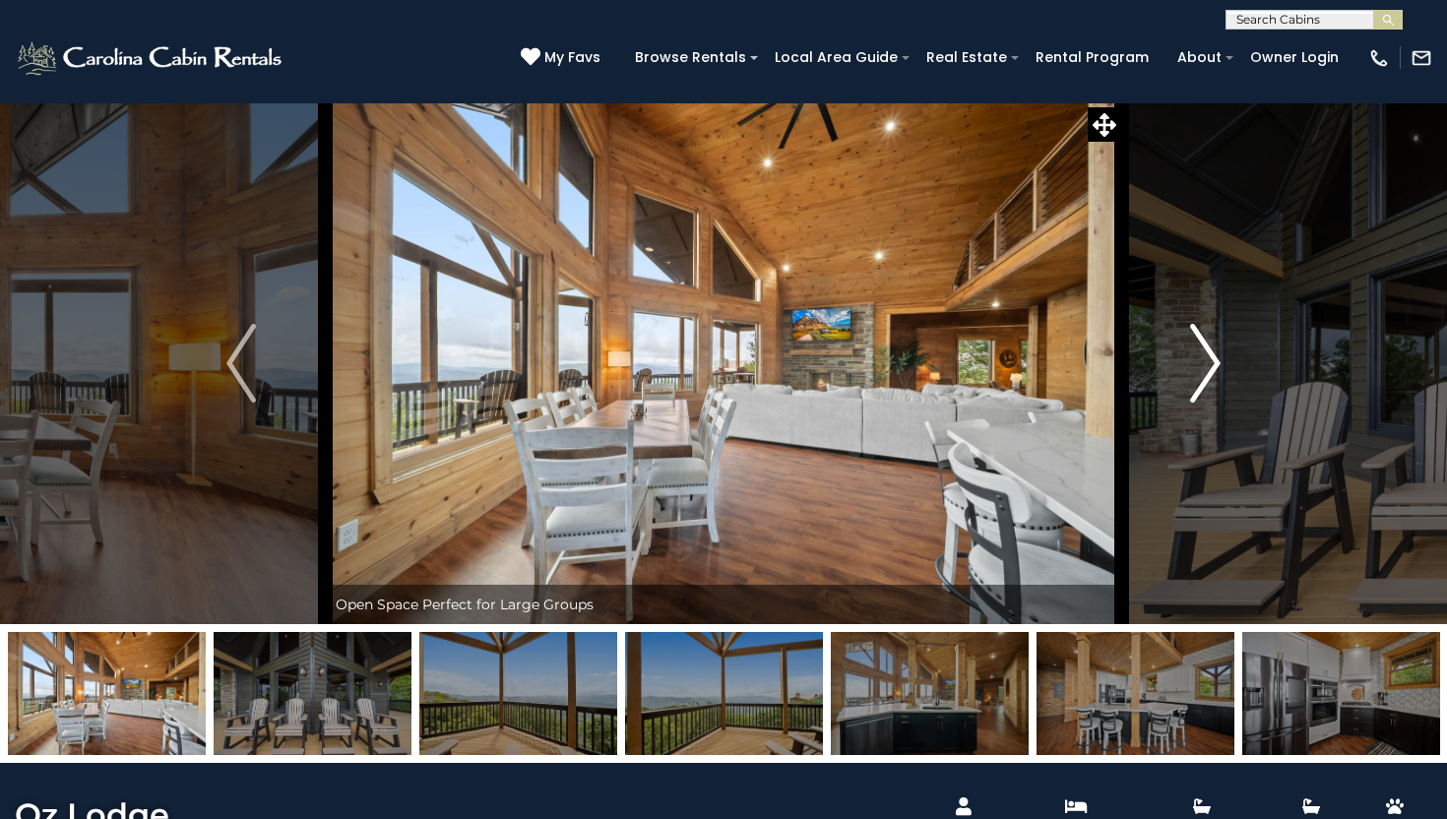
click at [1222, 362] on button "Next" at bounding box center [1205, 363] width 168 height 522
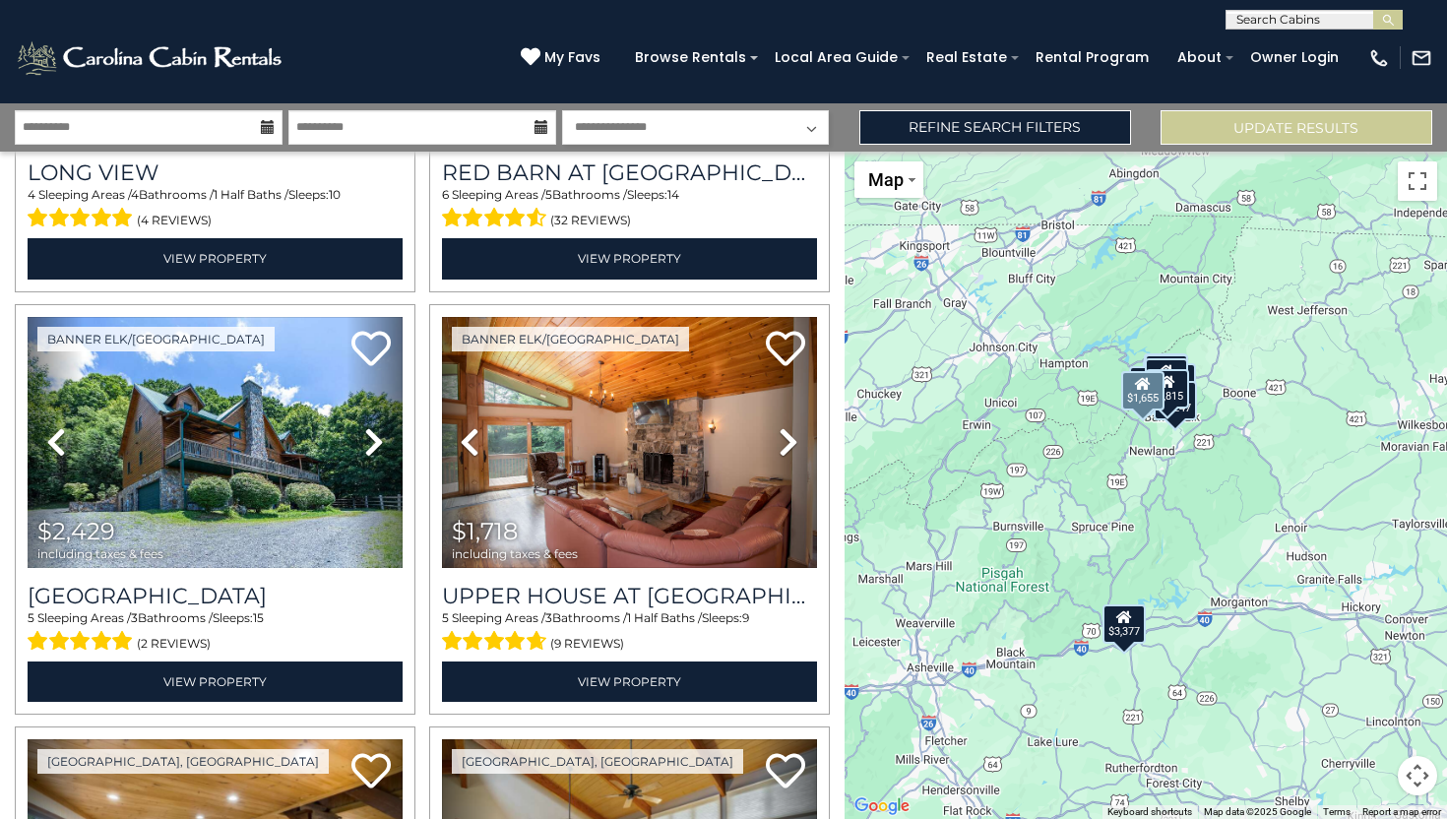
scroll to position [1612, 0]
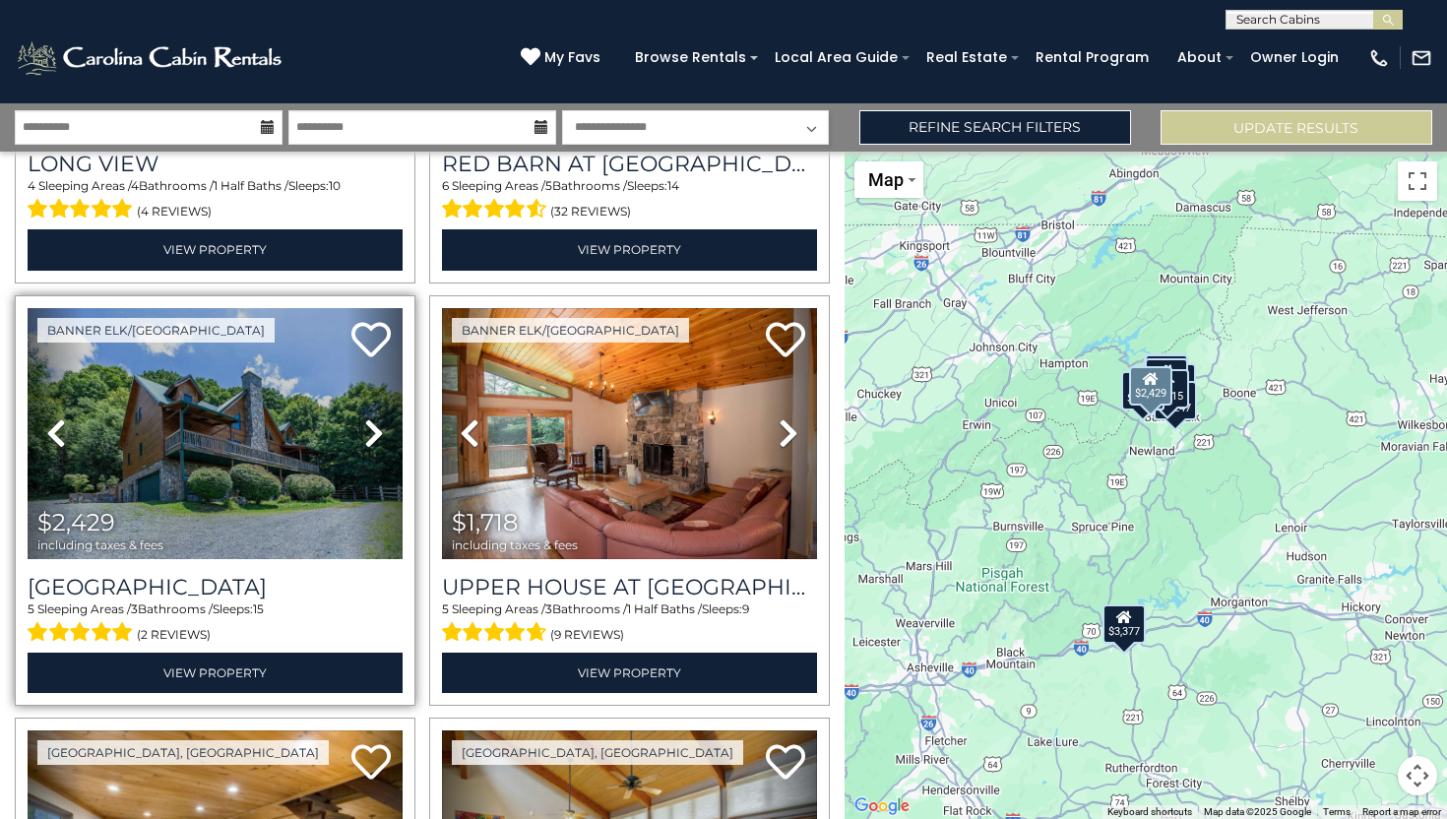
click at [366, 433] on icon at bounding box center [374, 432] width 20 height 31
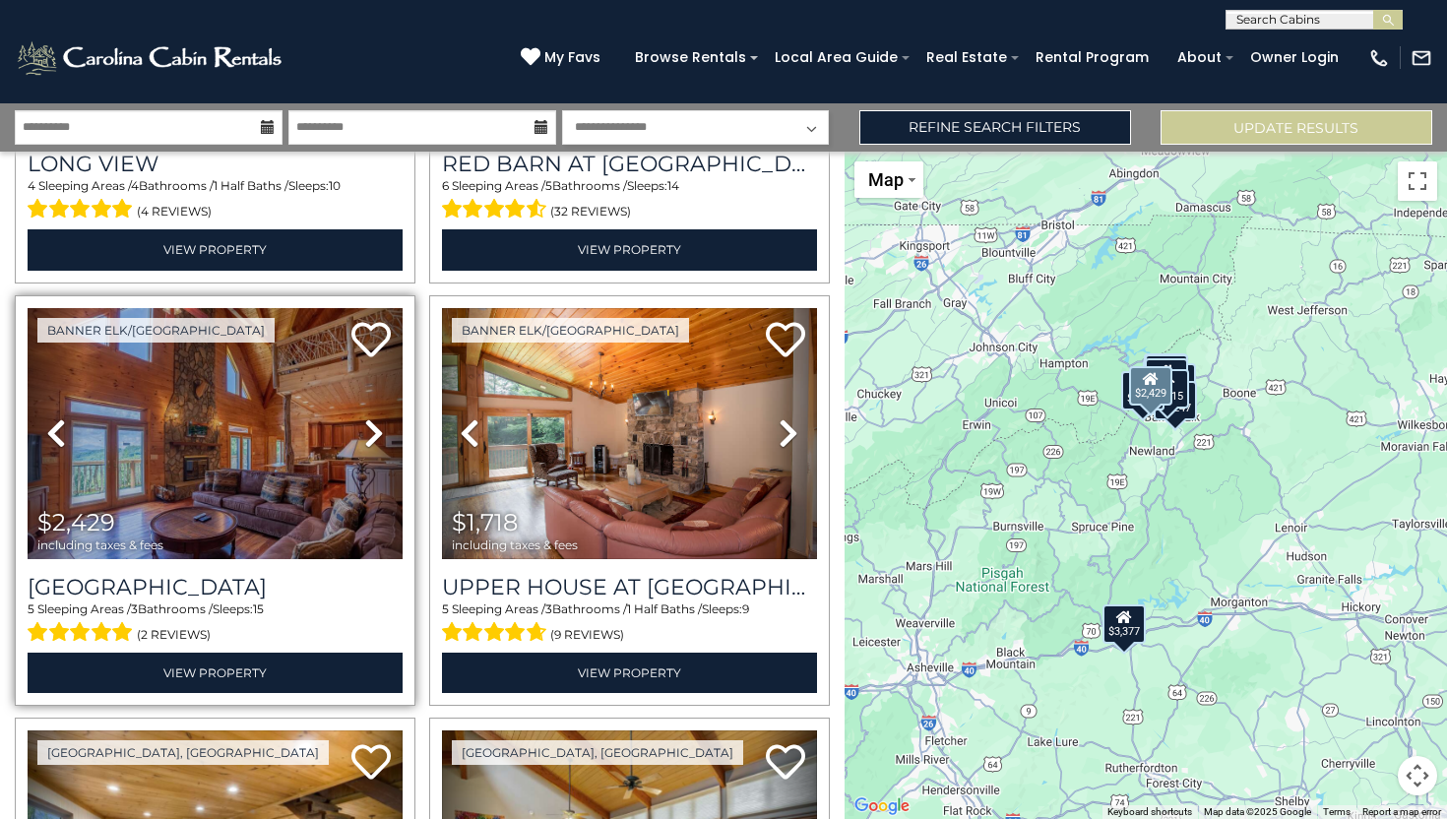
click at [59, 440] on icon at bounding box center [56, 432] width 20 height 31
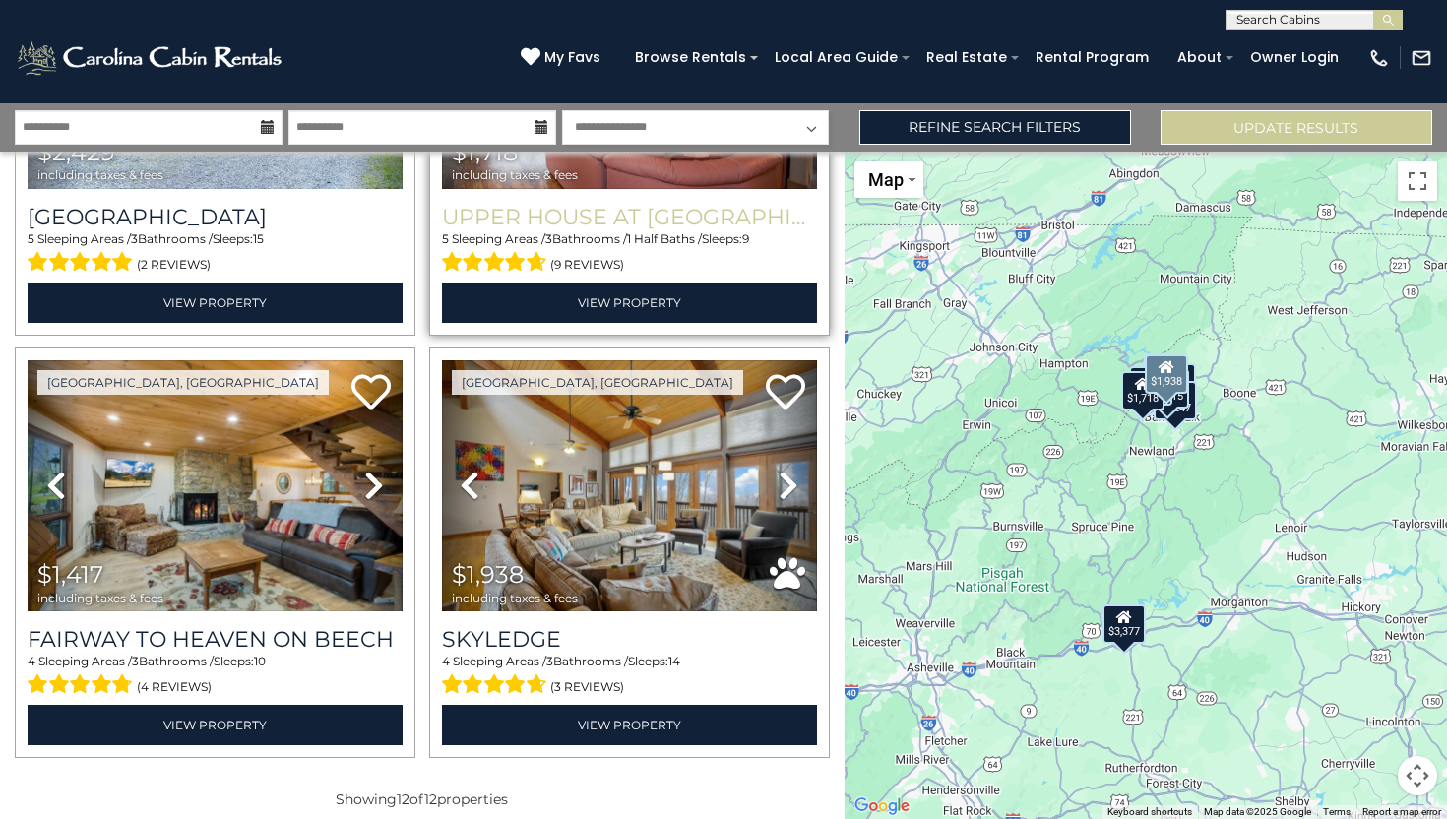
scroll to position [2002, 0]
